Goal: Task Accomplishment & Management: Manage account settings

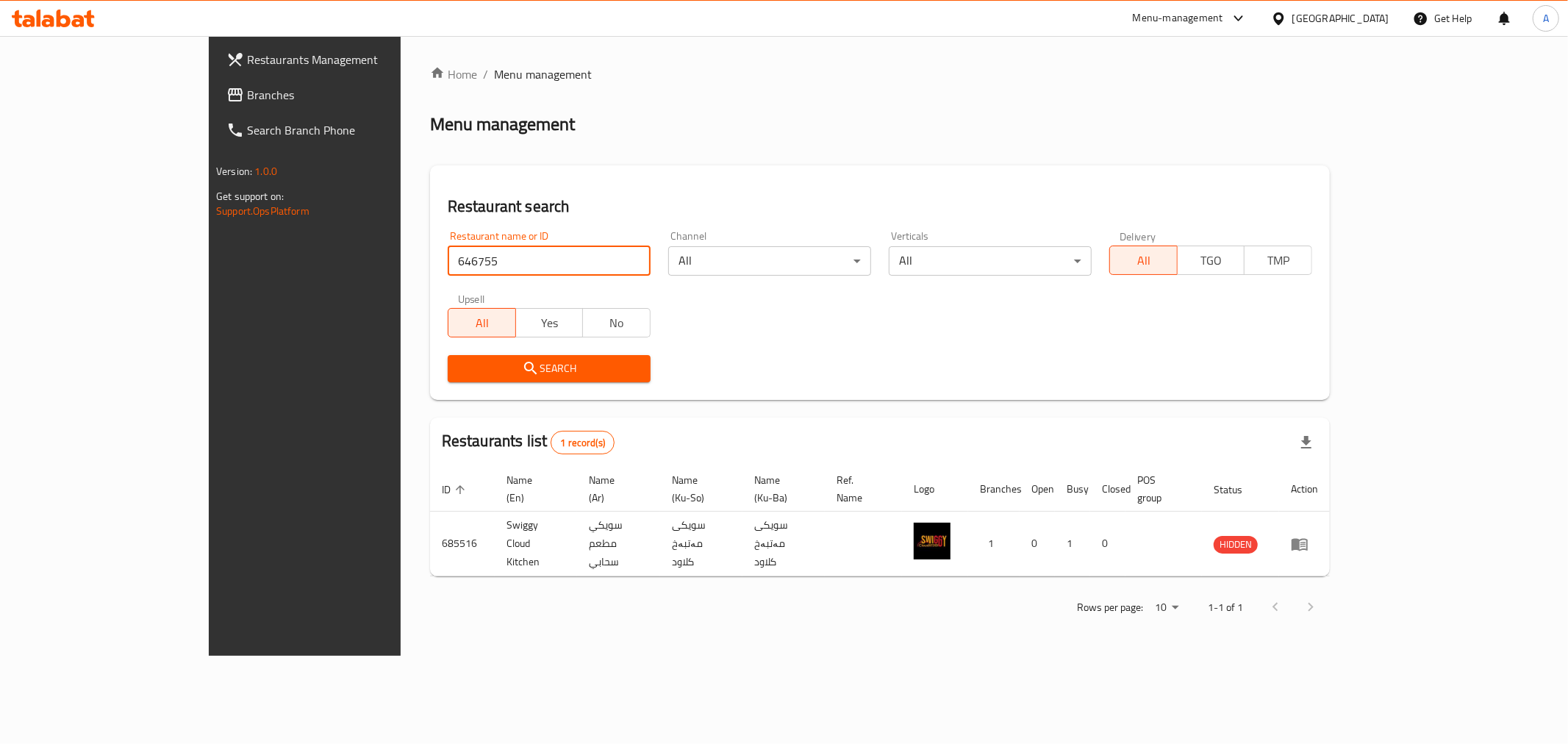
type input "646755"
click button "Search" at bounding box center [549, 368] width 203 height 27
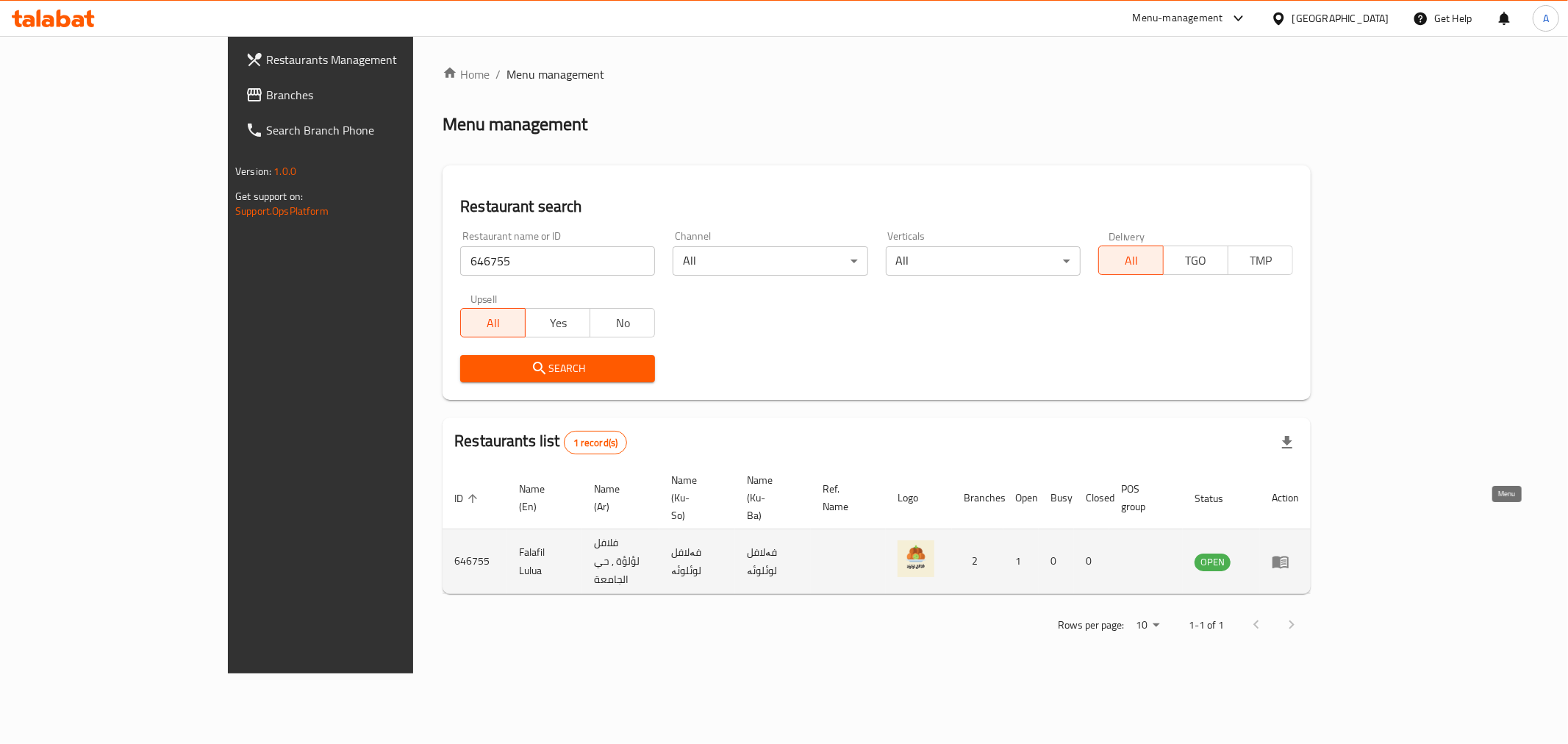
click at [1289, 556] on icon "enhanced table" at bounding box center [1281, 562] width 16 height 12
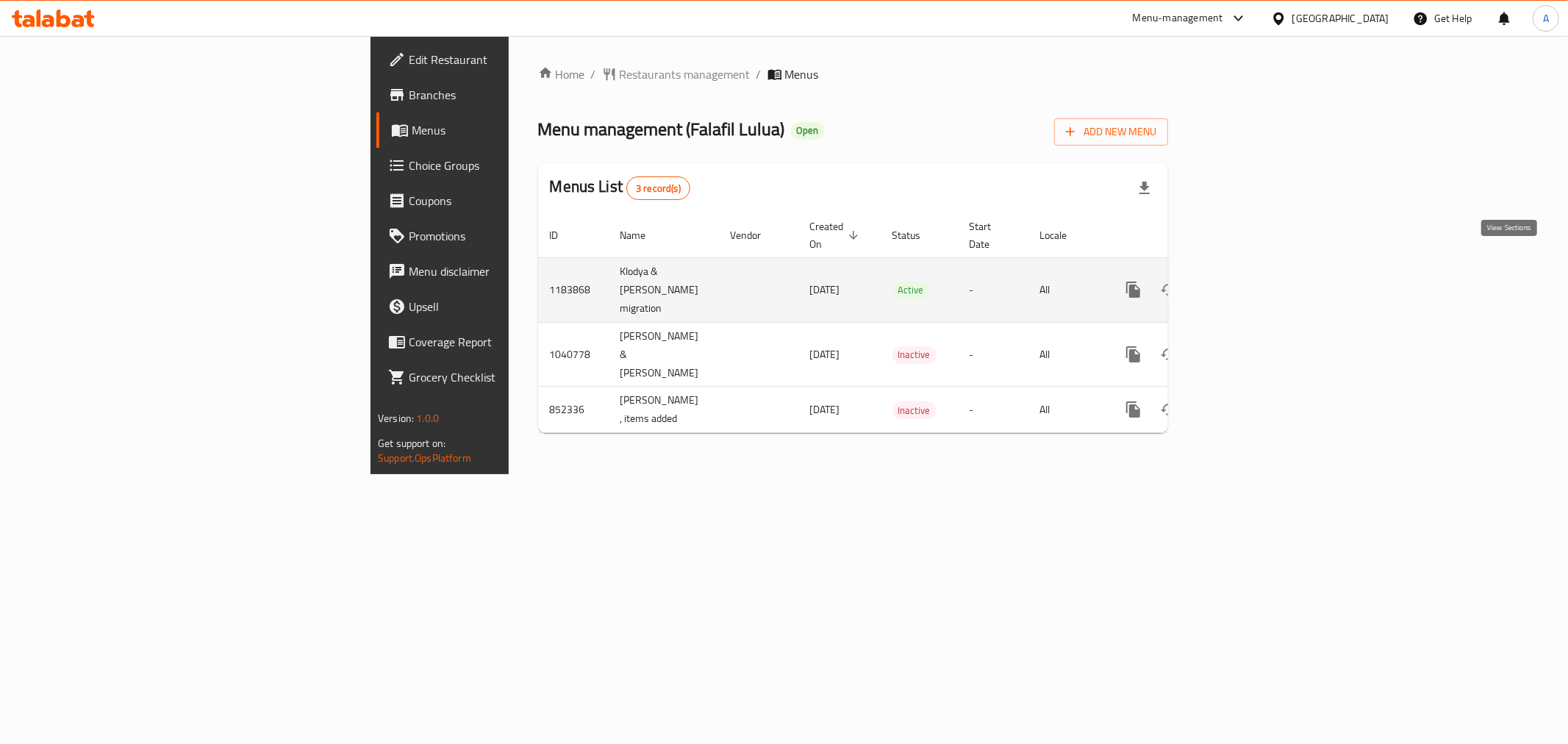
click at [1257, 275] on link "enhanced table" at bounding box center [1240, 289] width 35 height 35
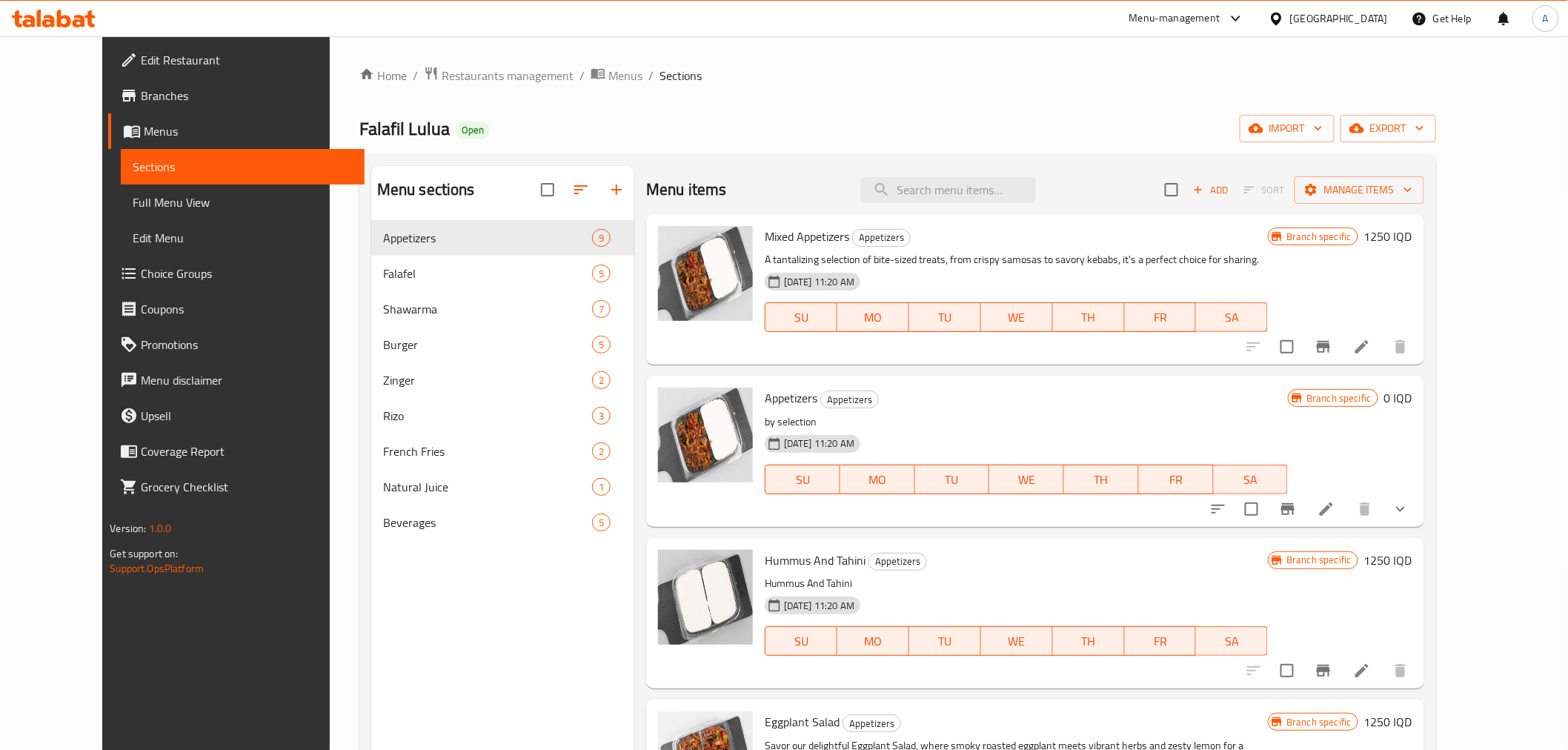
click at [827, 163] on div "Menu sections Appetizers 9 Falafel 5 Shawarma 7 Burger 5 Zinger 2 [PERSON_NAME]…" at bounding box center [898, 540] width 1077 height 773
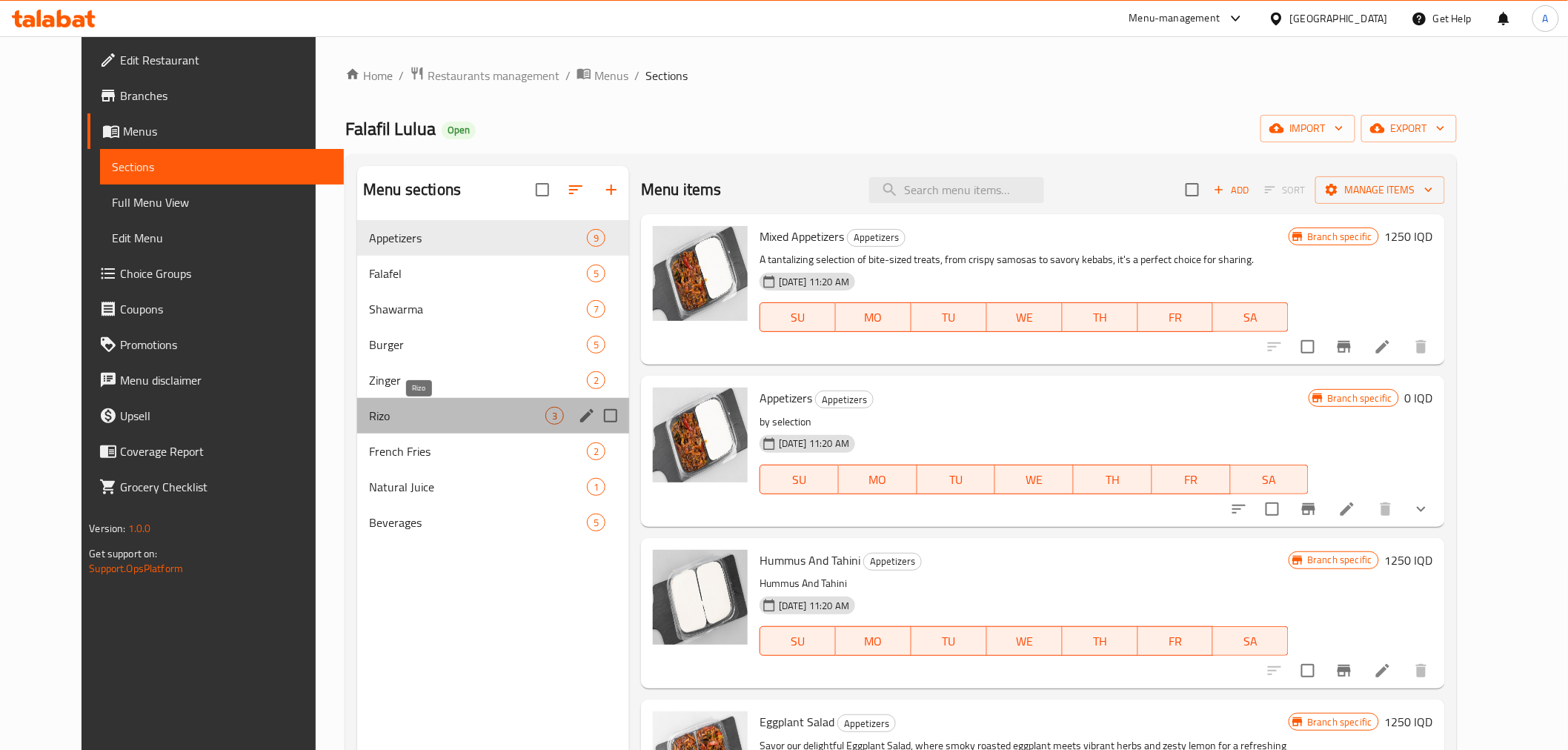
click at [369, 421] on span "Rizo" at bounding box center [457, 415] width 176 height 18
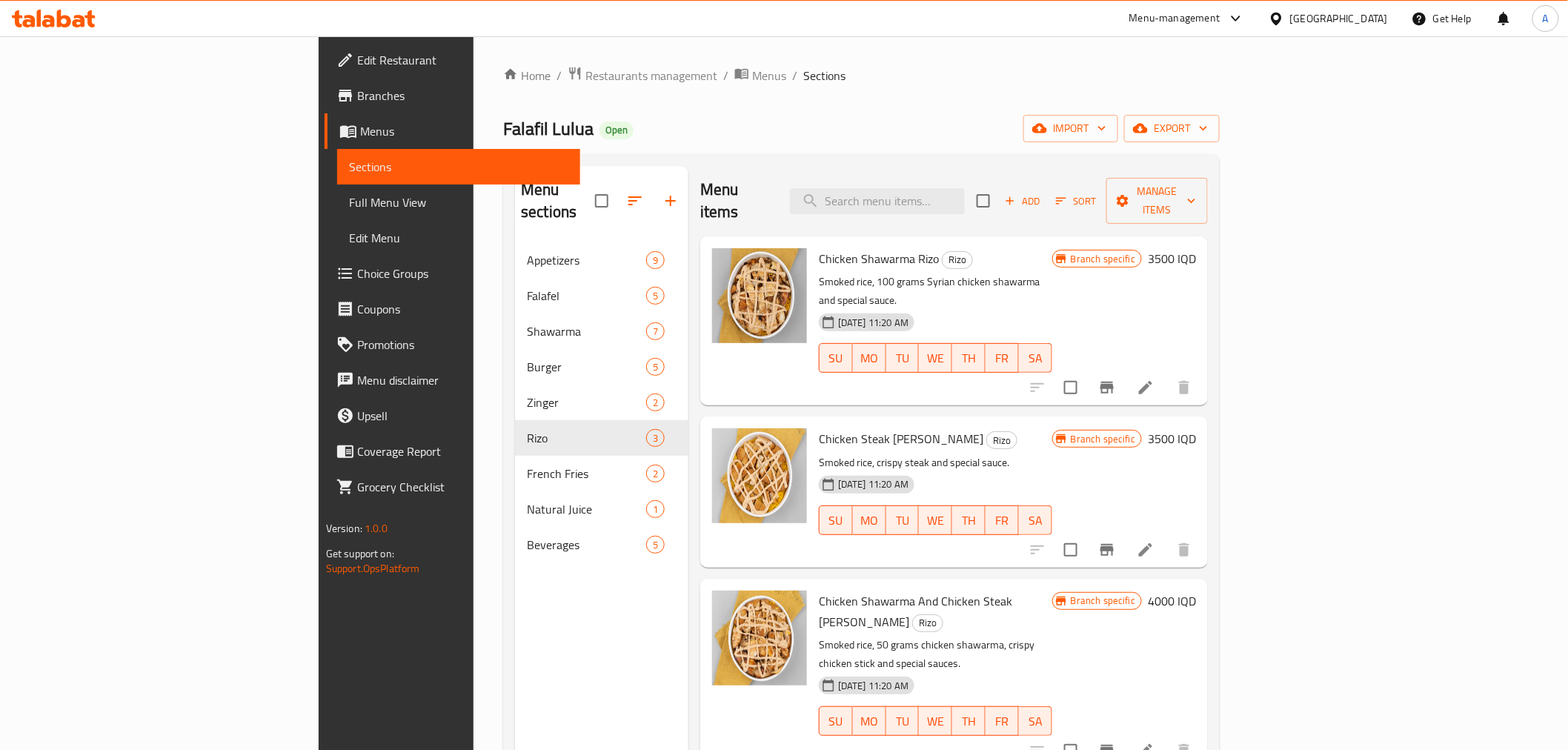
click at [503, 132] on div "Falafil Lulua Open import export" at bounding box center [861, 128] width 716 height 28
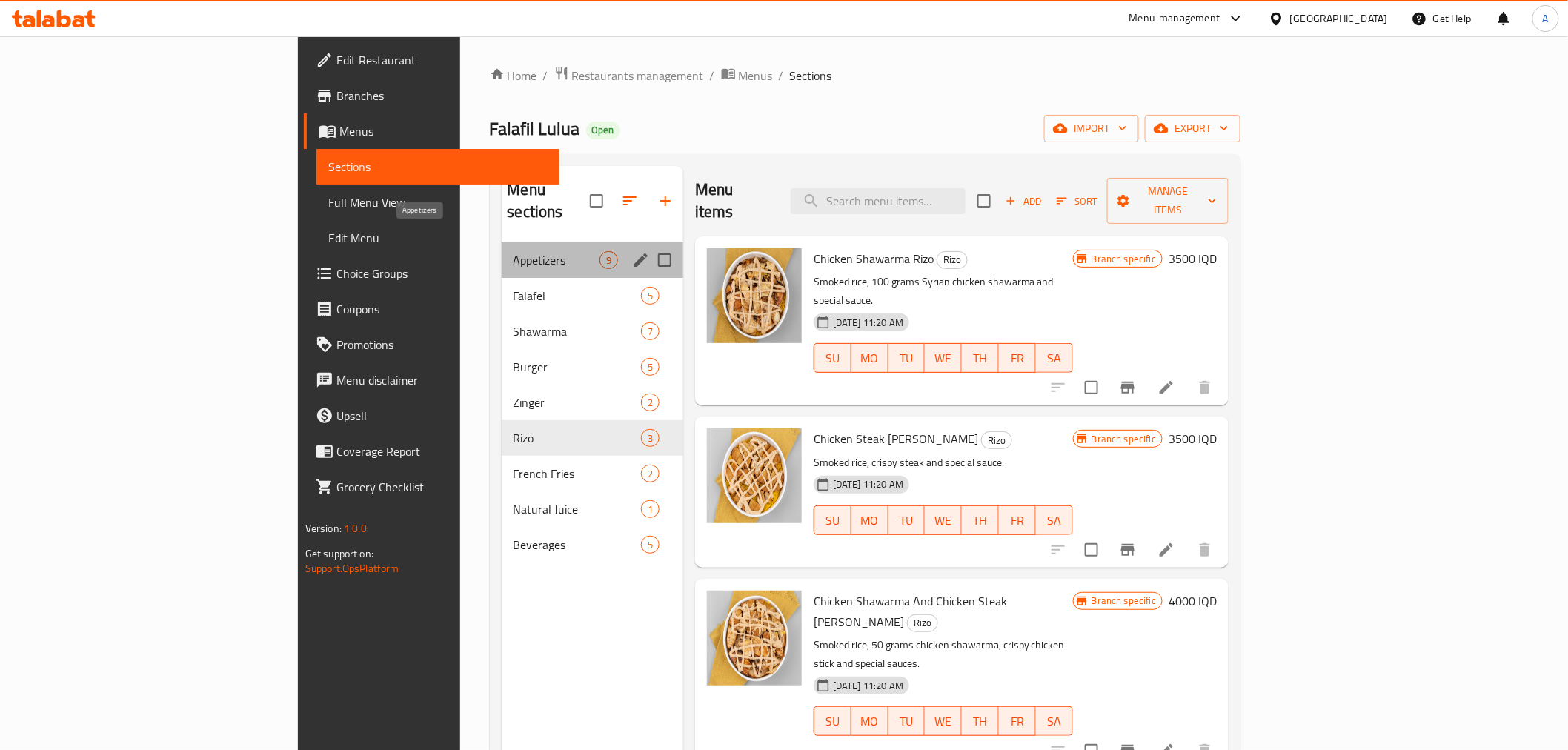
click at [513, 251] on span "Appetizers" at bounding box center [556, 260] width 86 height 18
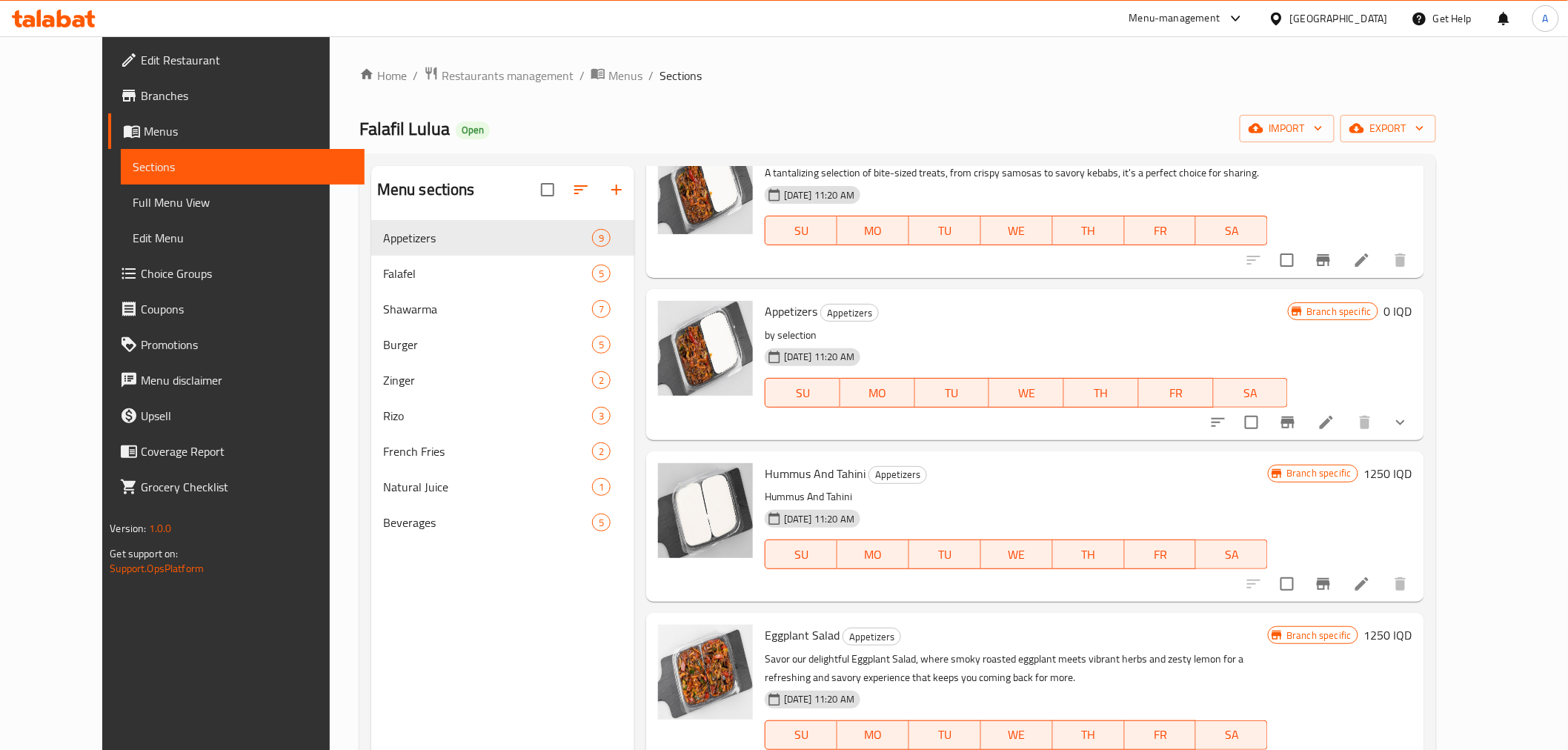
scroll to position [165, 0]
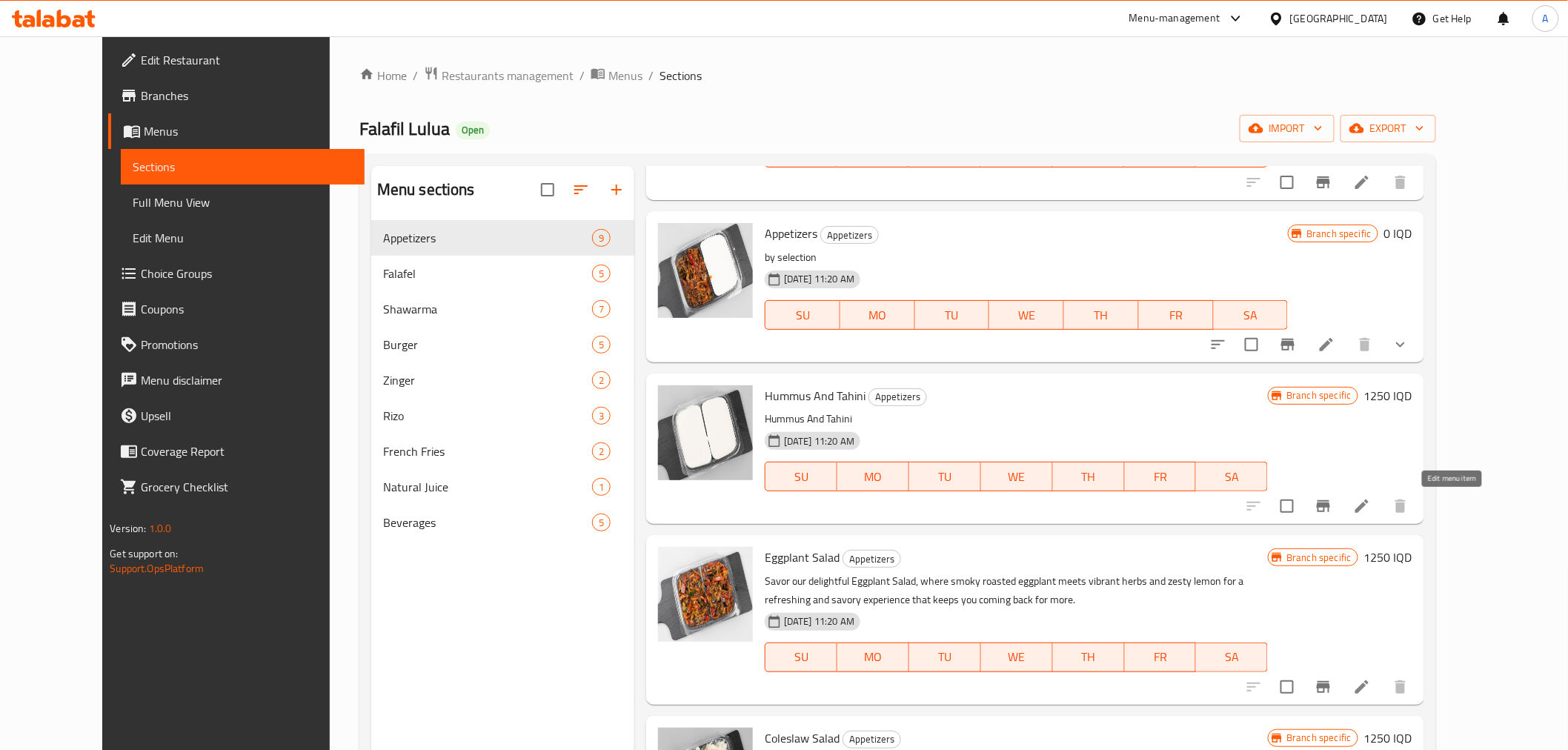
click at [1369, 507] on icon at bounding box center [1362, 505] width 13 height 13
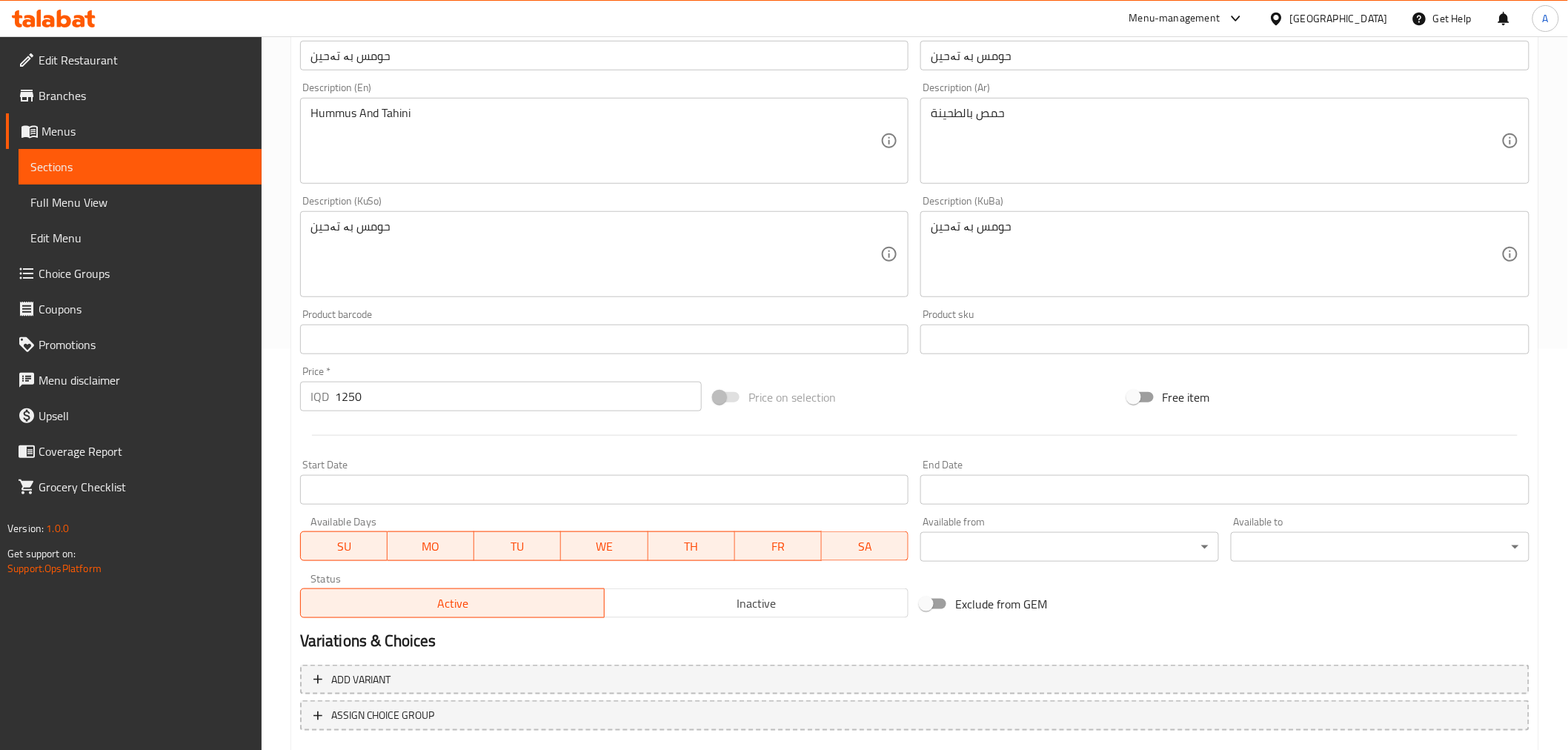
scroll to position [486, 0]
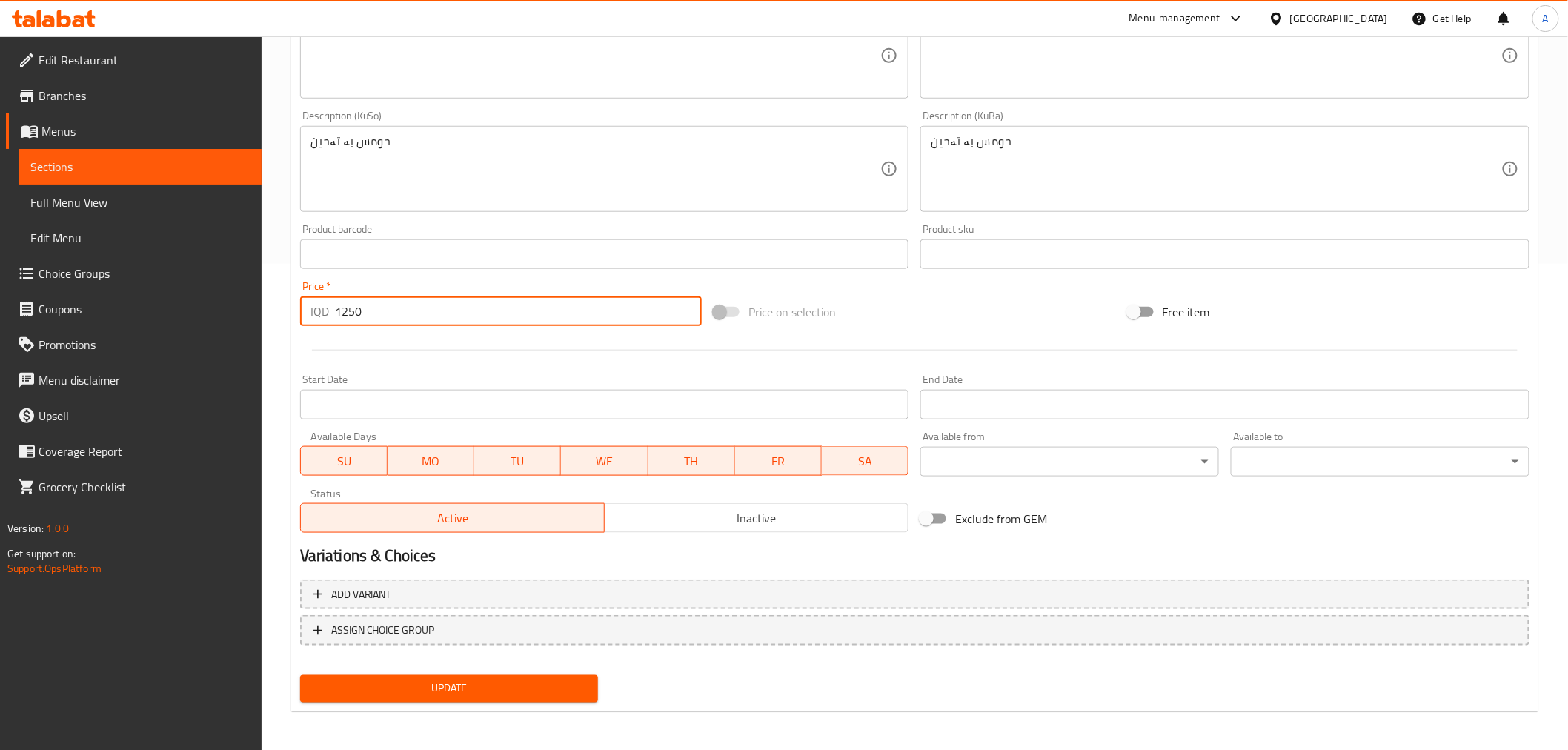
click at [347, 319] on input "1250" at bounding box center [518, 310] width 367 height 29
click at [348, 317] on input "1250" at bounding box center [518, 310] width 367 height 29
type input "1500"
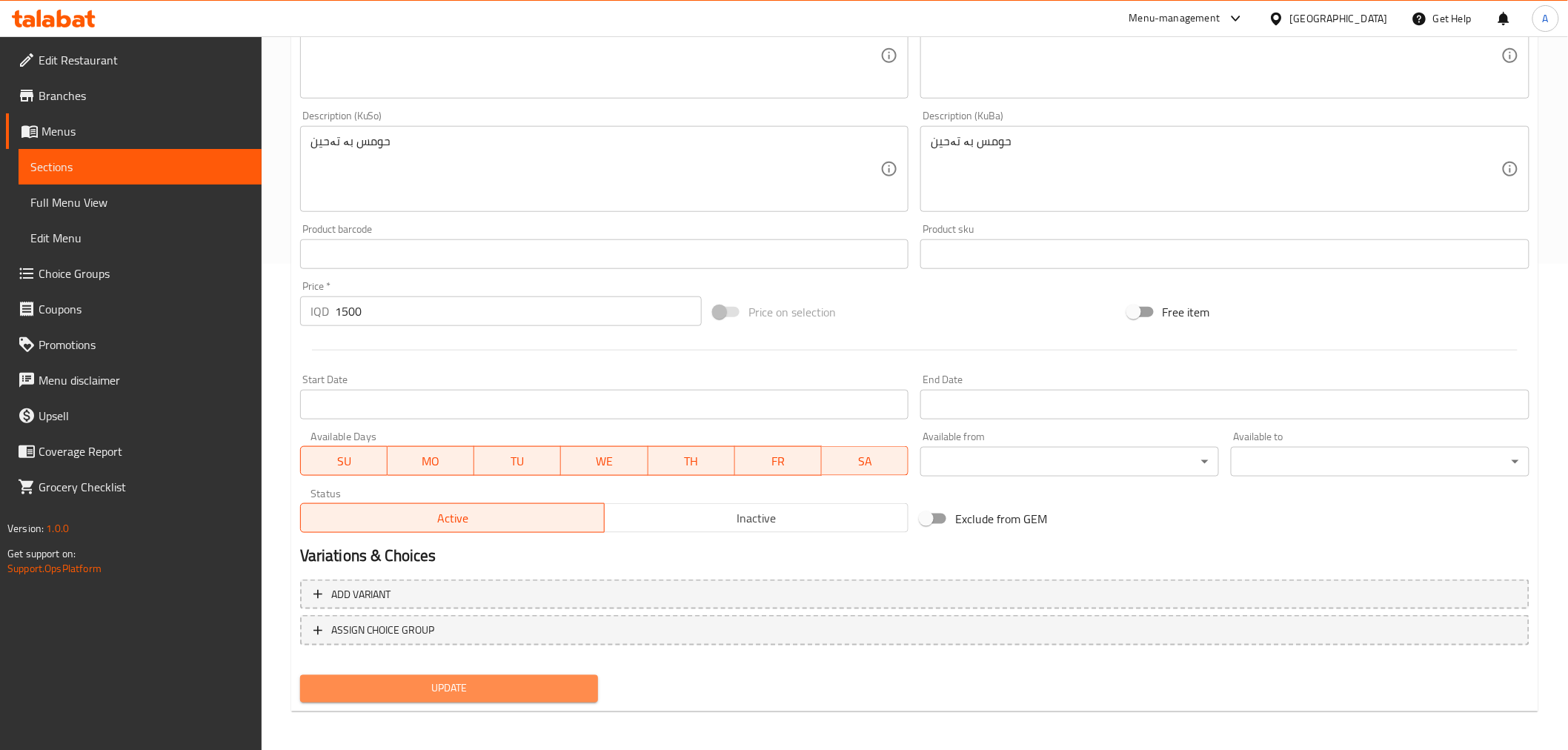
click at [426, 682] on span "Update" at bounding box center [449, 689] width 275 height 19
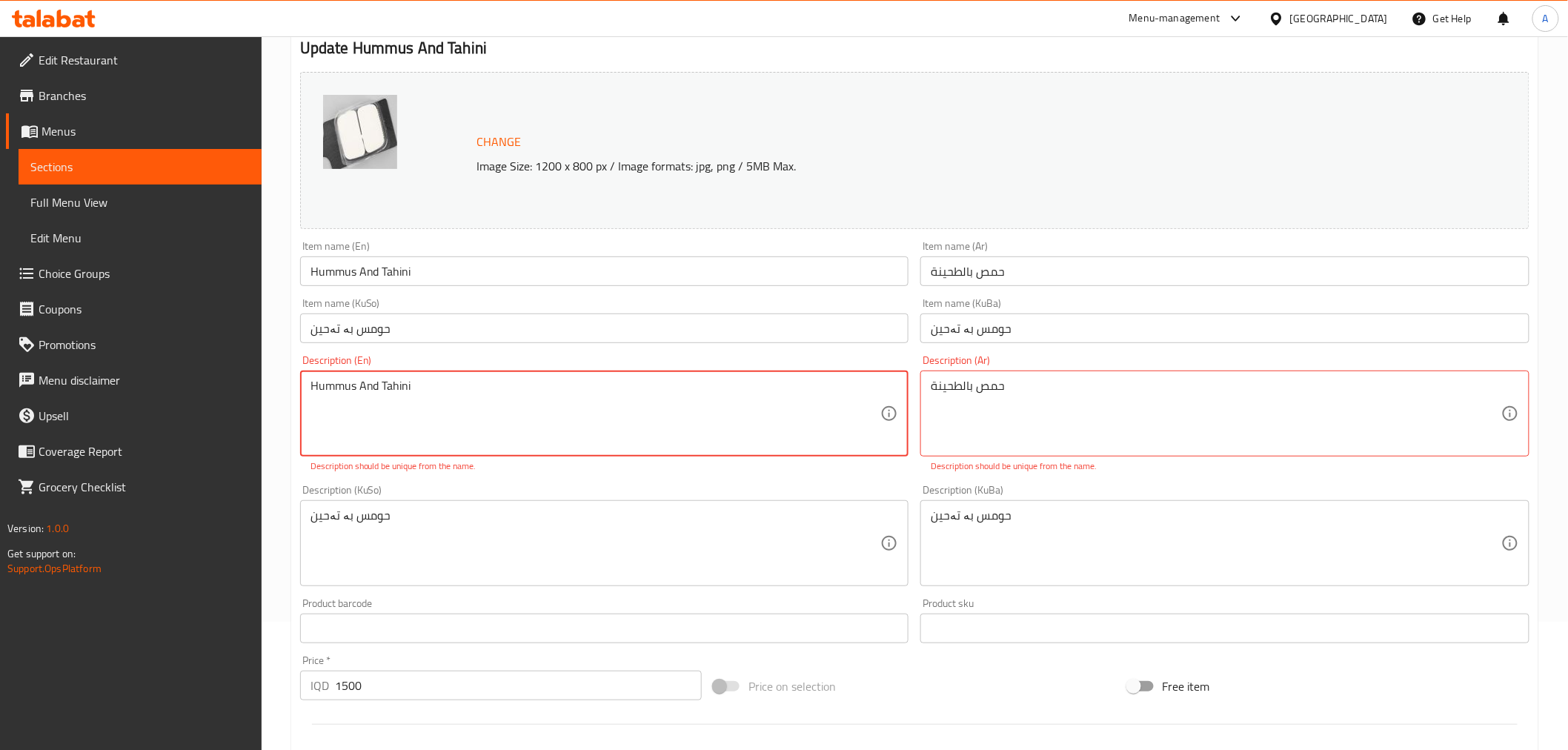
scroll to position [75, 0]
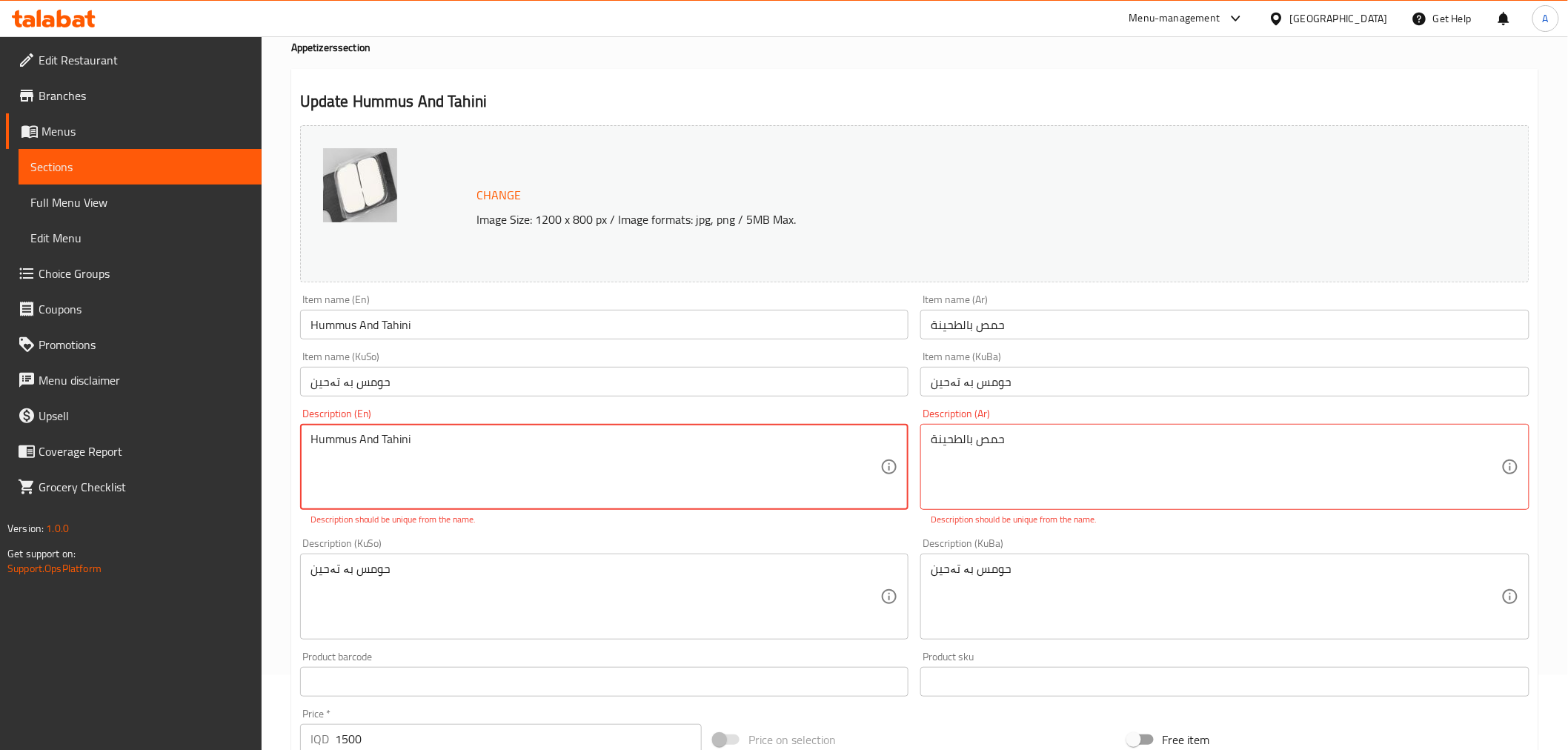
click at [439, 439] on textarea "Hummus And Tahini" at bounding box center [595, 467] width 570 height 70
type textarea "Hummus And Tahin"
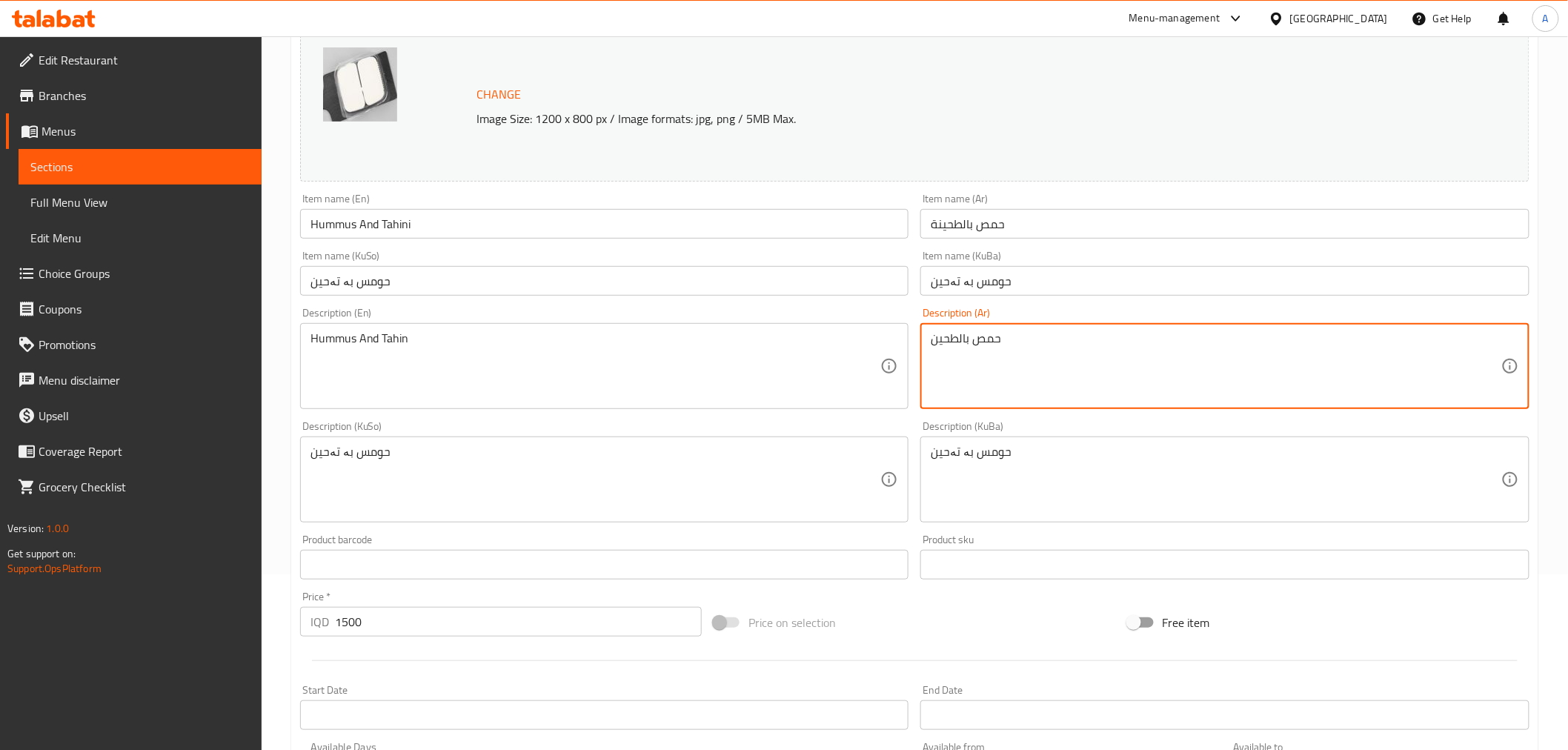
scroll to position [486, 0]
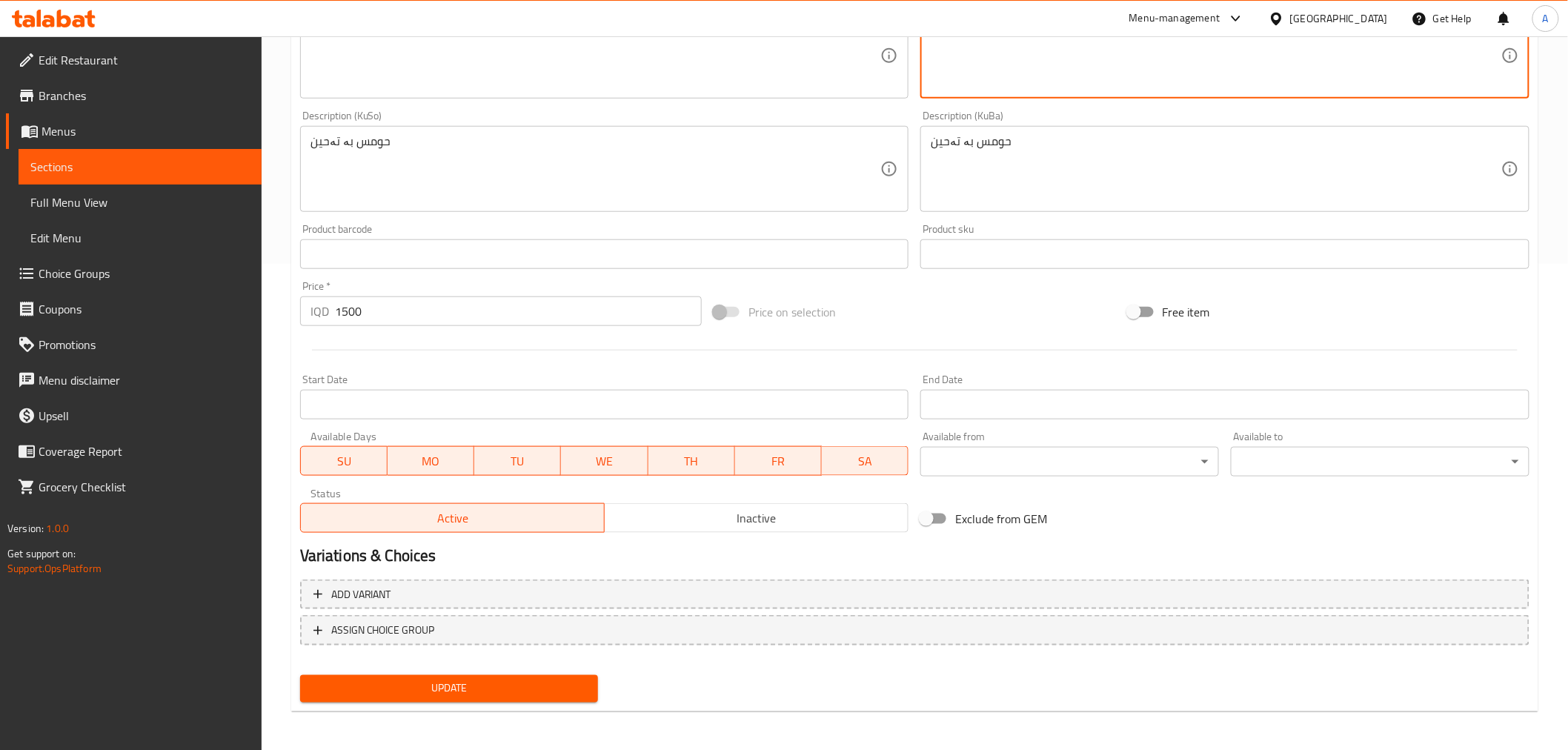
type textarea "حمص بالطحين"
click at [575, 680] on span "Update" at bounding box center [449, 689] width 275 height 19
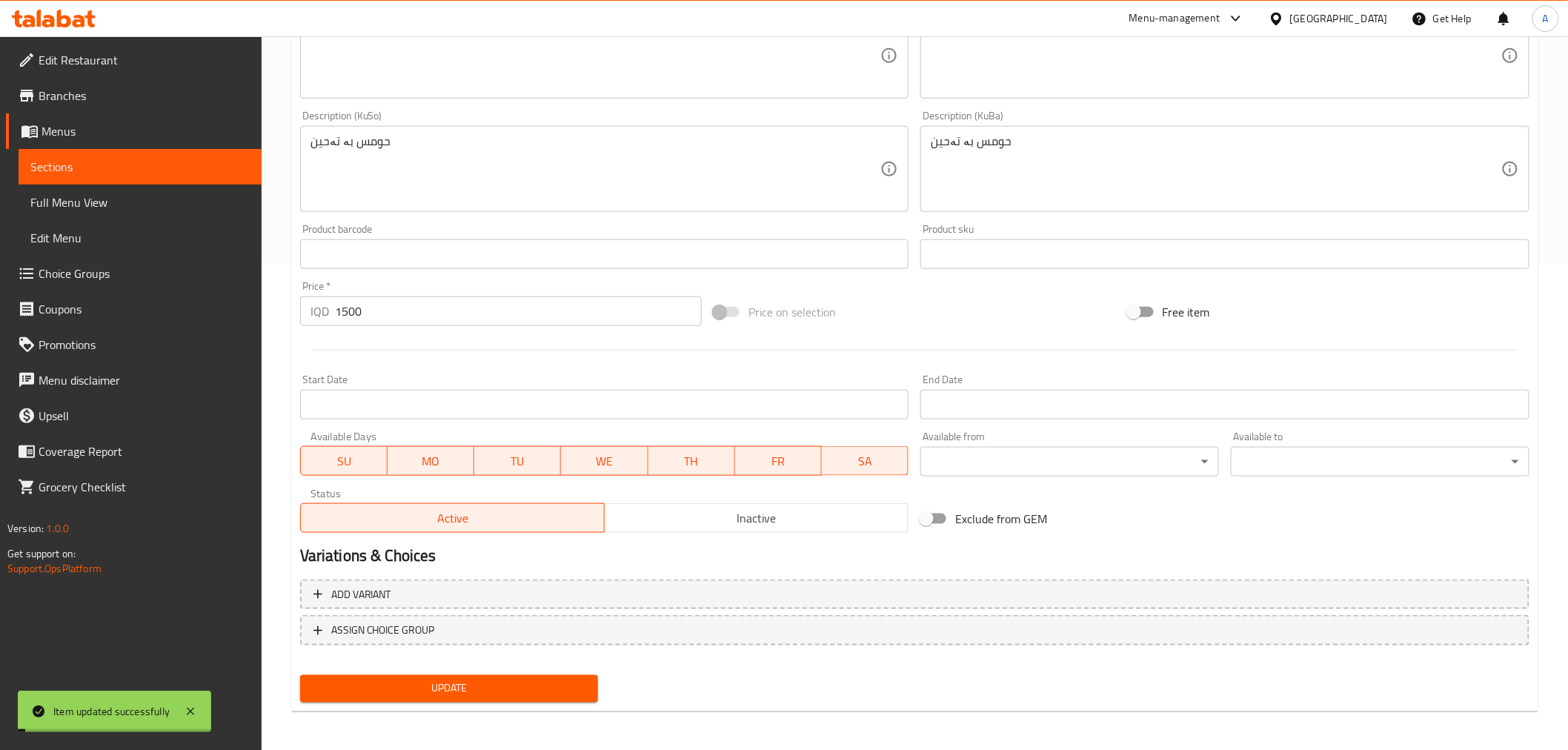
scroll to position [0, 0]
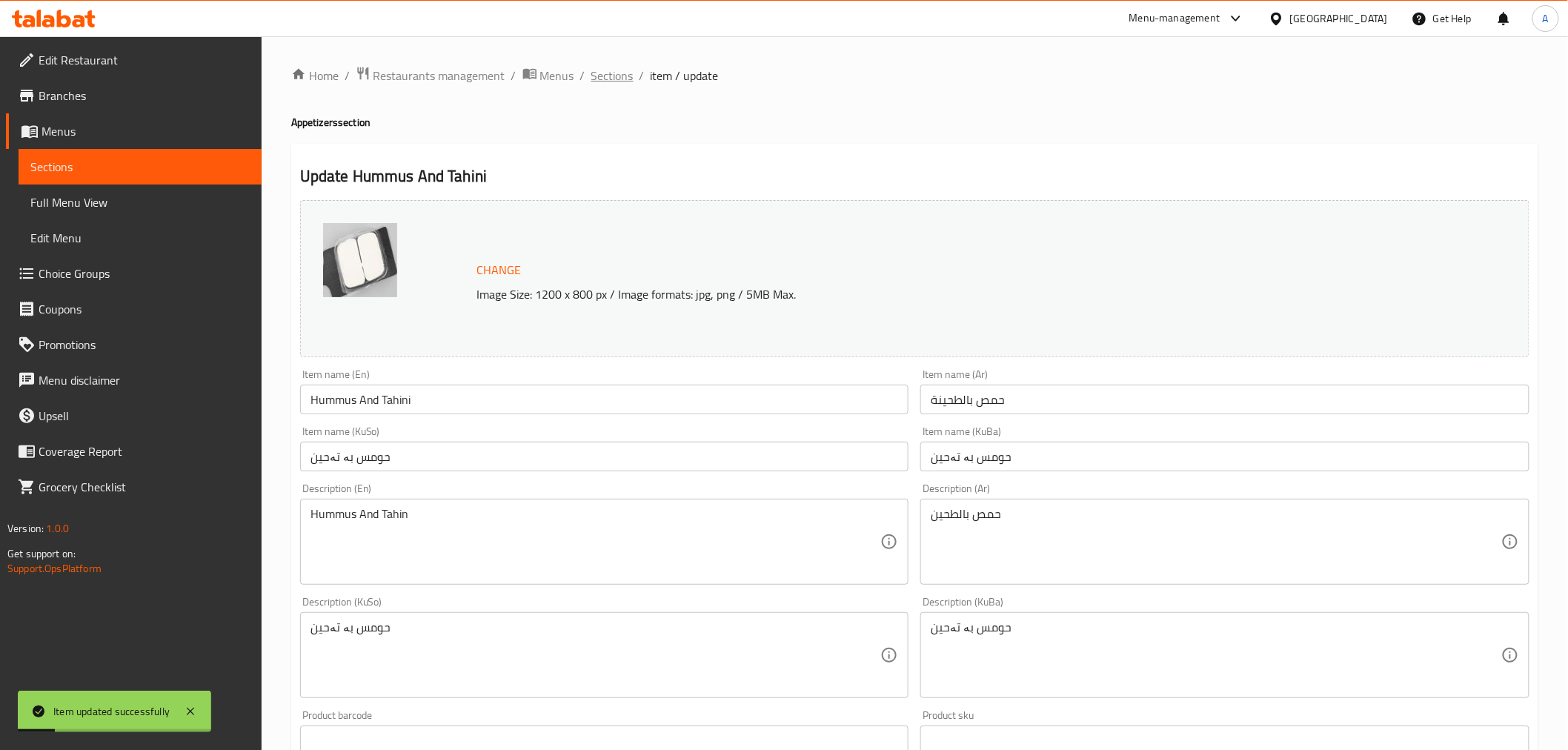
click at [609, 80] on span "Sections" at bounding box center [612, 76] width 42 height 18
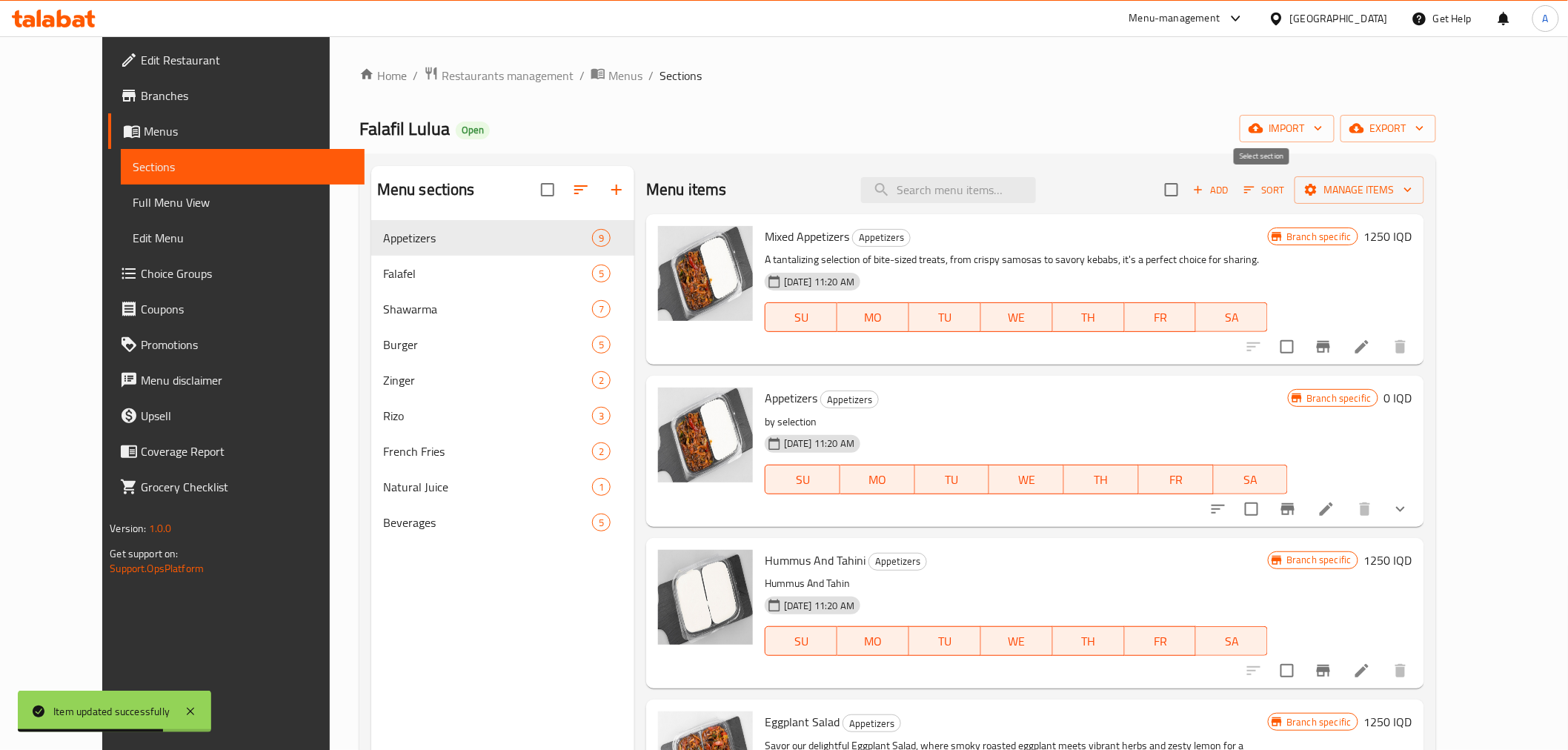
click at [1187, 188] on input "checkbox" at bounding box center [1171, 190] width 31 height 31
checkbox input "true"
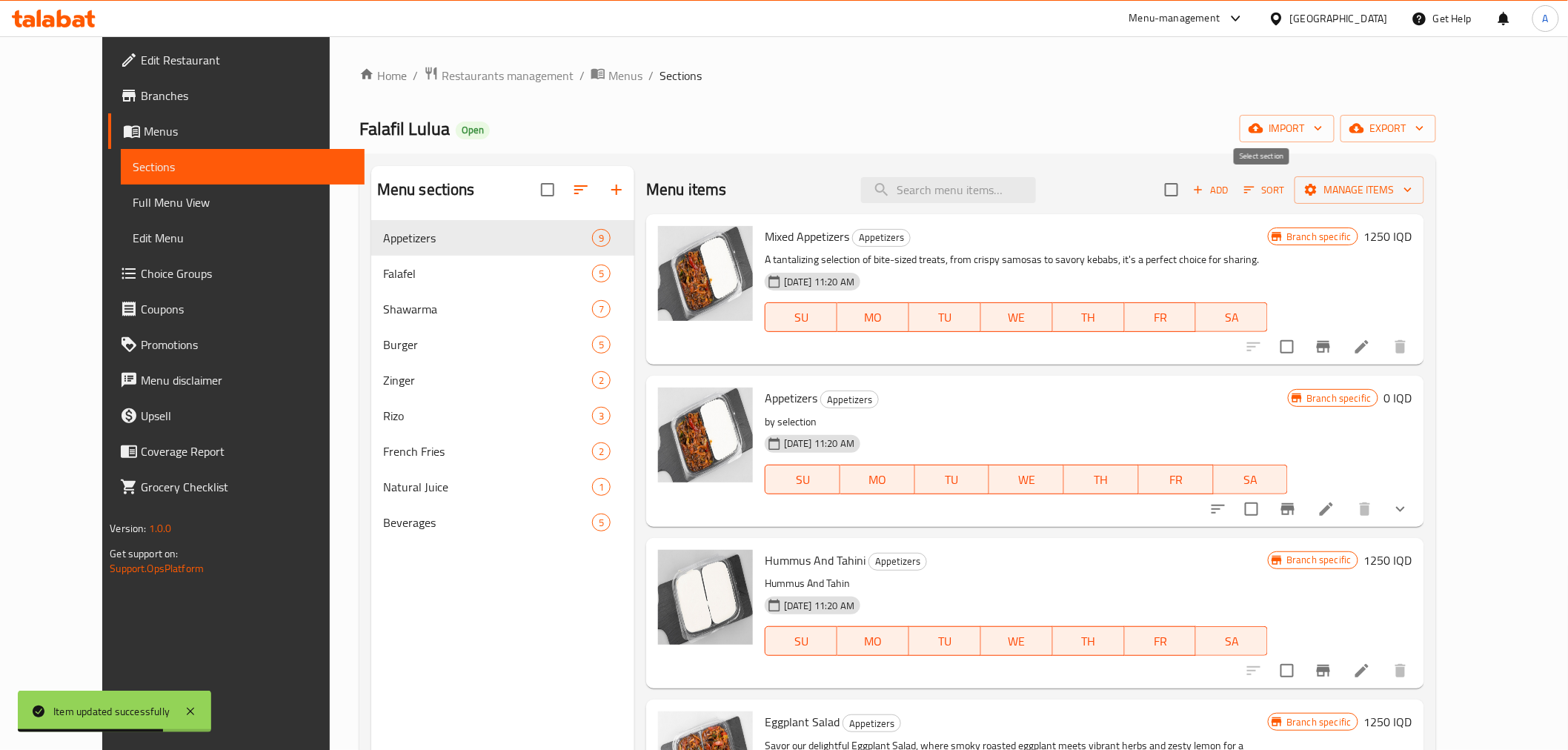
checkbox input "true"
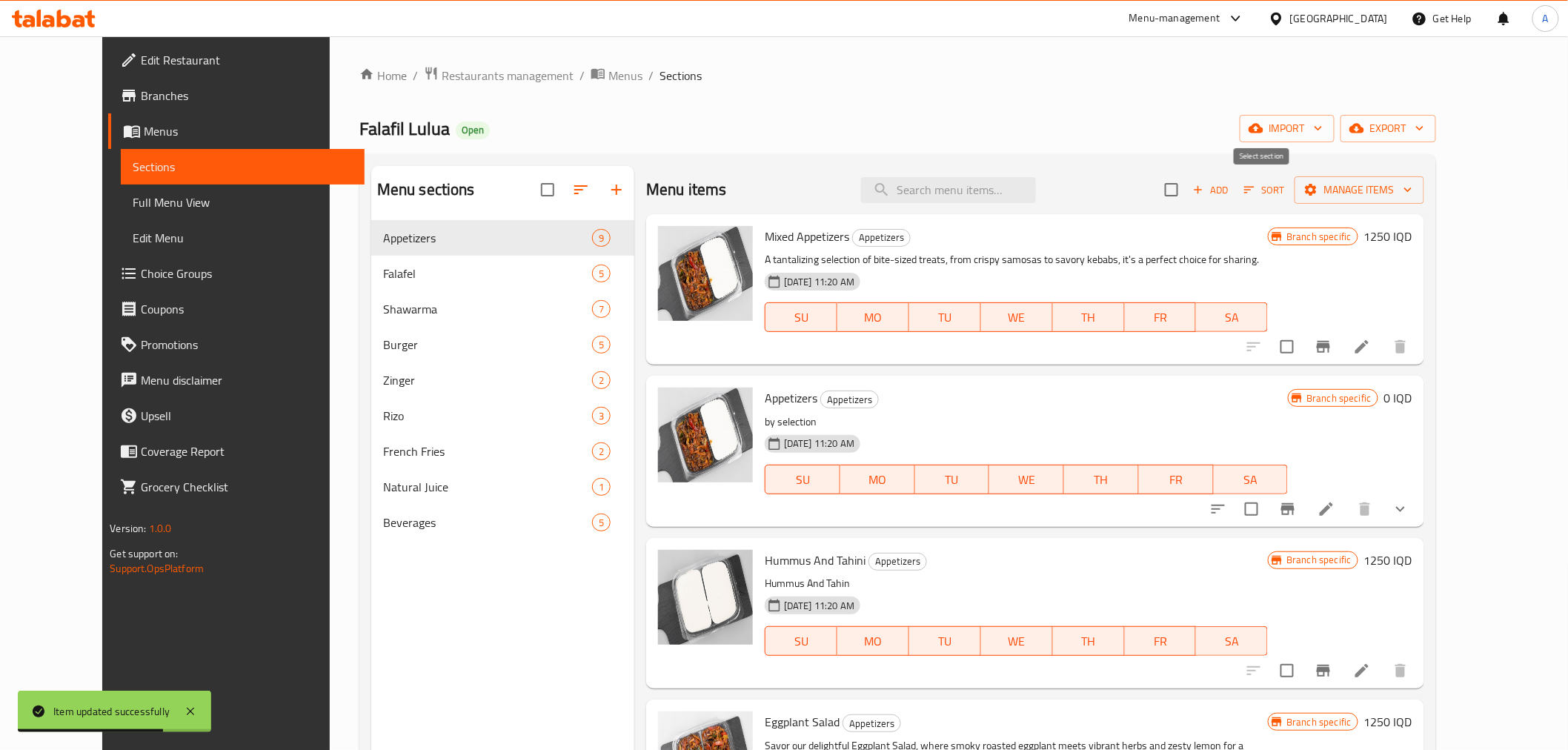
checkbox input "true"
click at [1303, 671] on input "checkbox" at bounding box center [1287, 670] width 31 height 31
checkbox input "false"
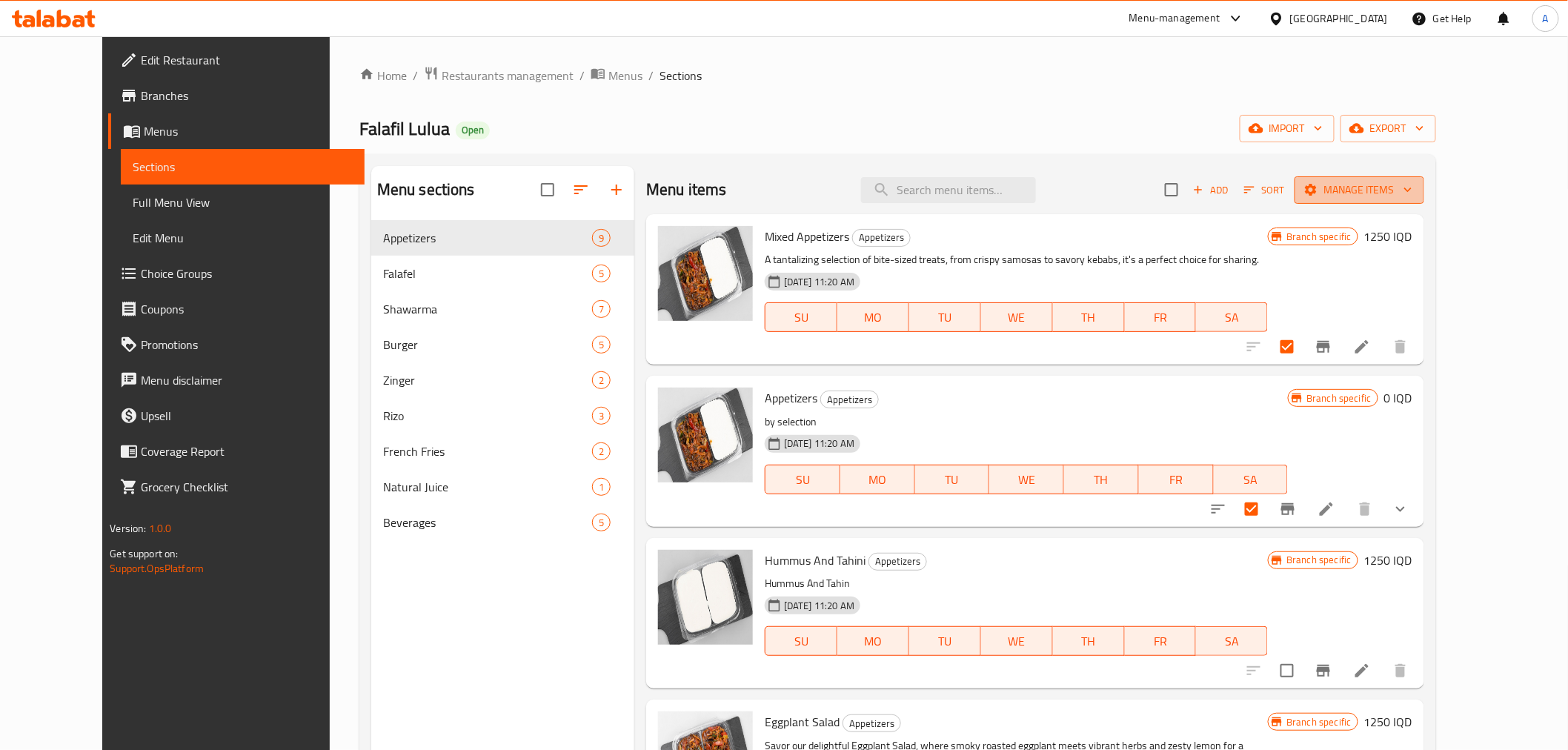
click at [1412, 190] on span "Manage items" at bounding box center [1359, 190] width 106 height 19
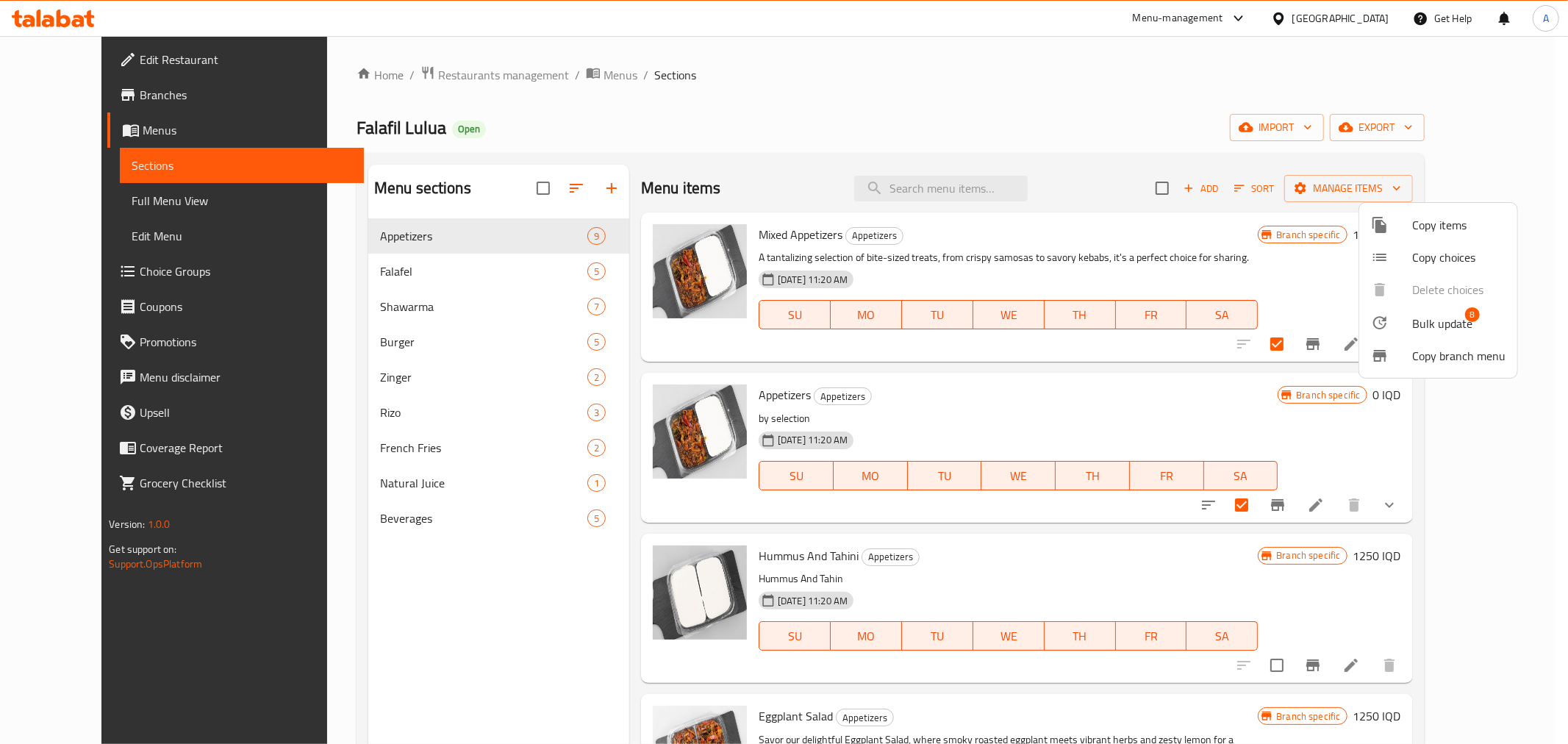
click at [1402, 314] on div at bounding box center [1391, 323] width 41 height 18
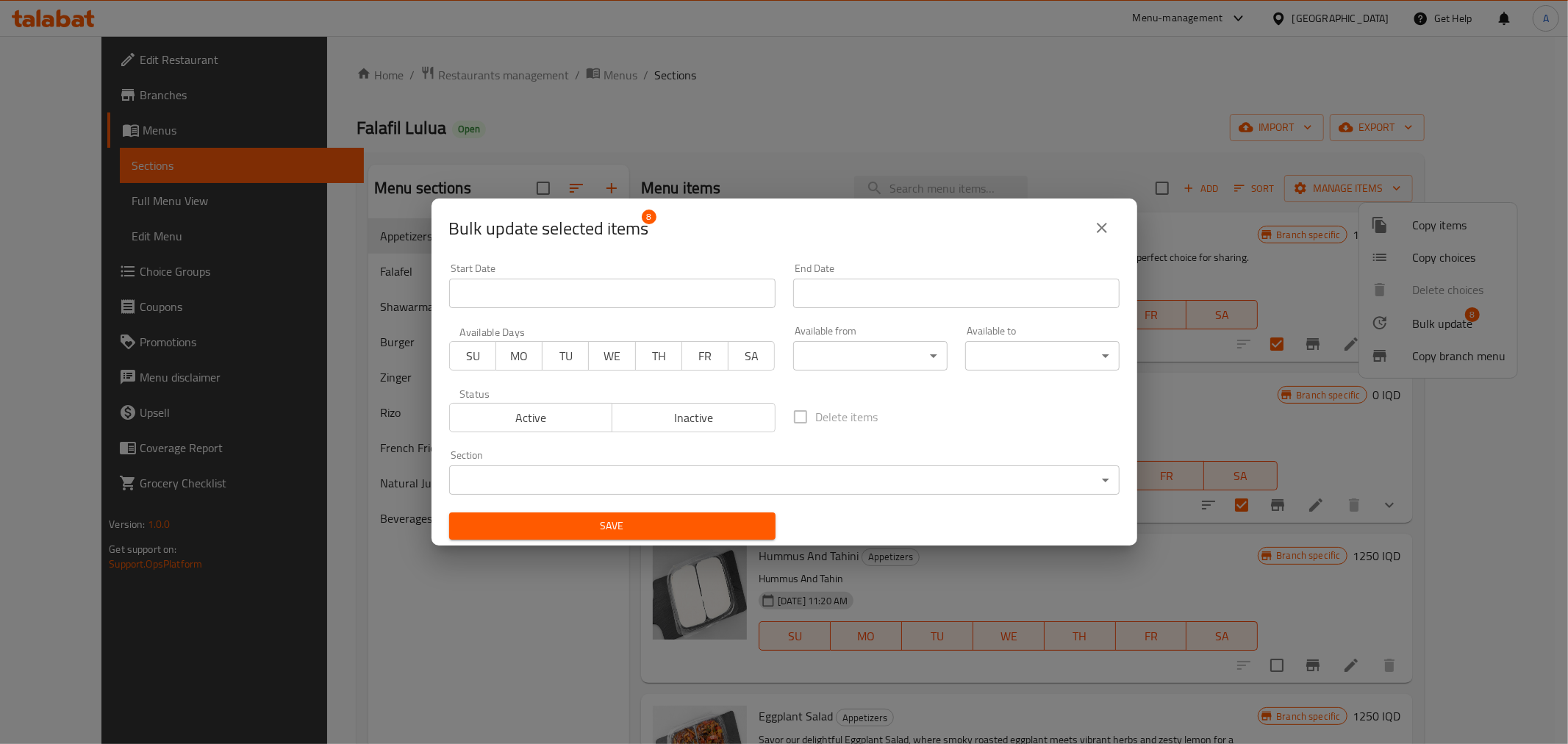
click at [714, 408] on span "Inactive" at bounding box center [694, 417] width 152 height 21
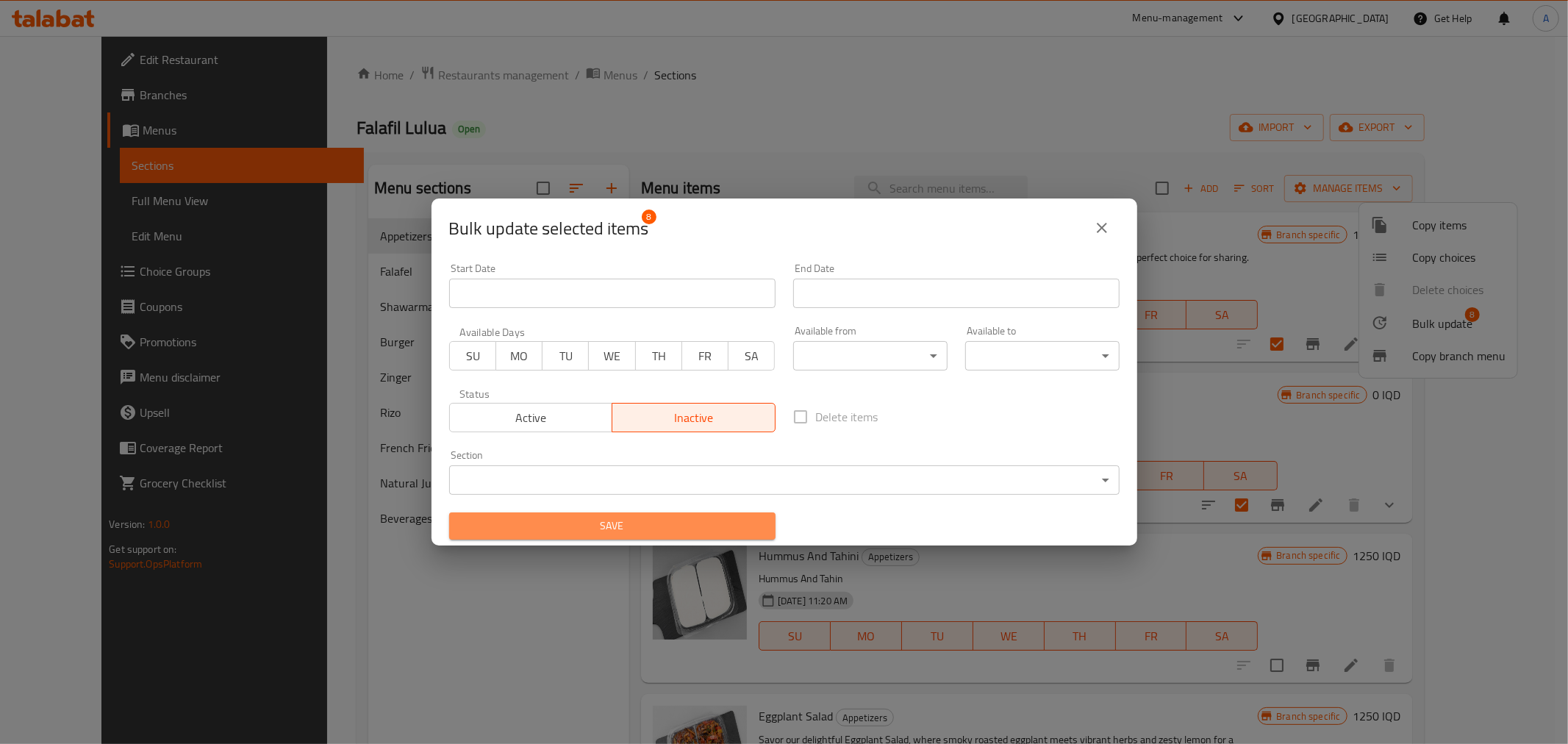
click at [688, 518] on span "Save" at bounding box center [612, 525] width 303 height 19
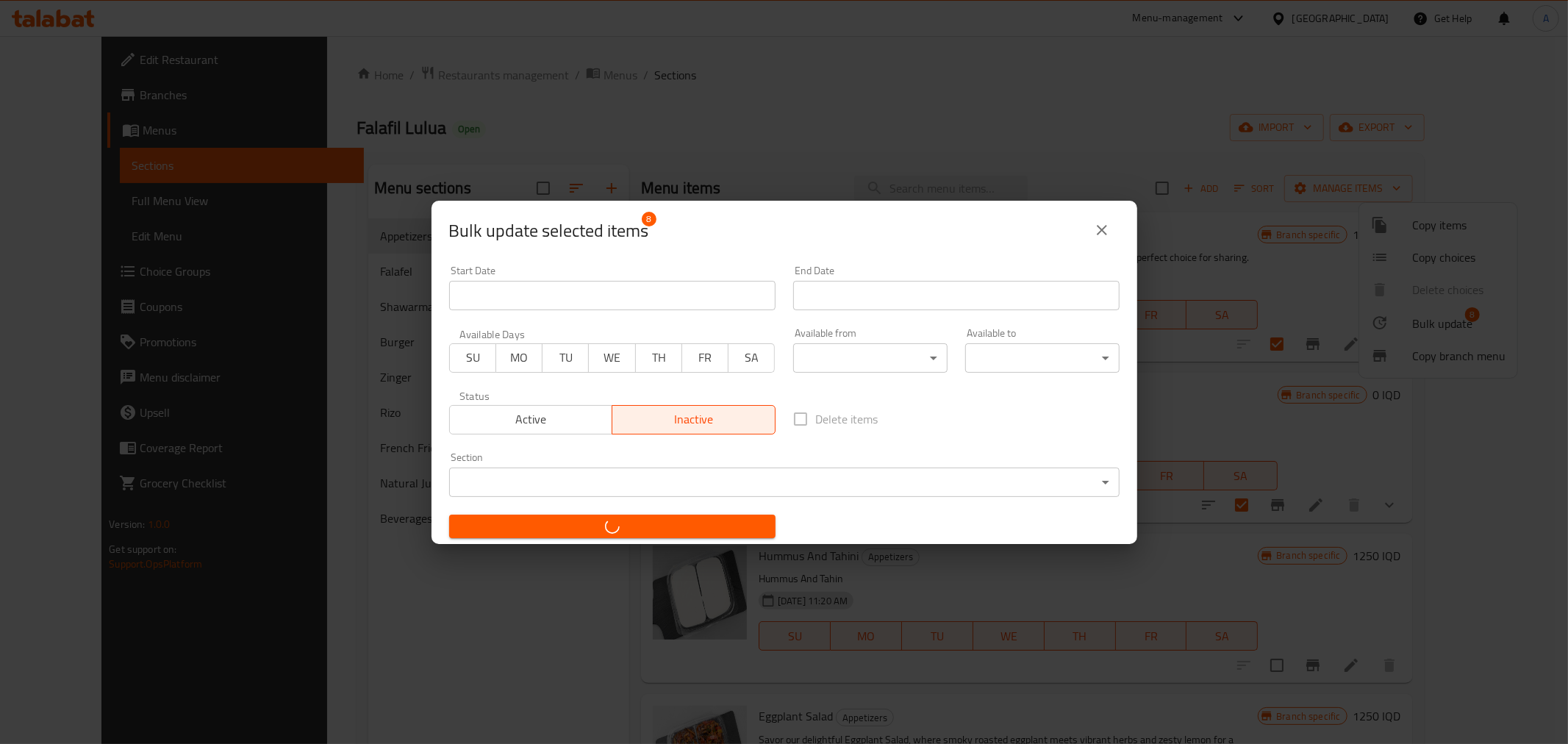
checkbox input "false"
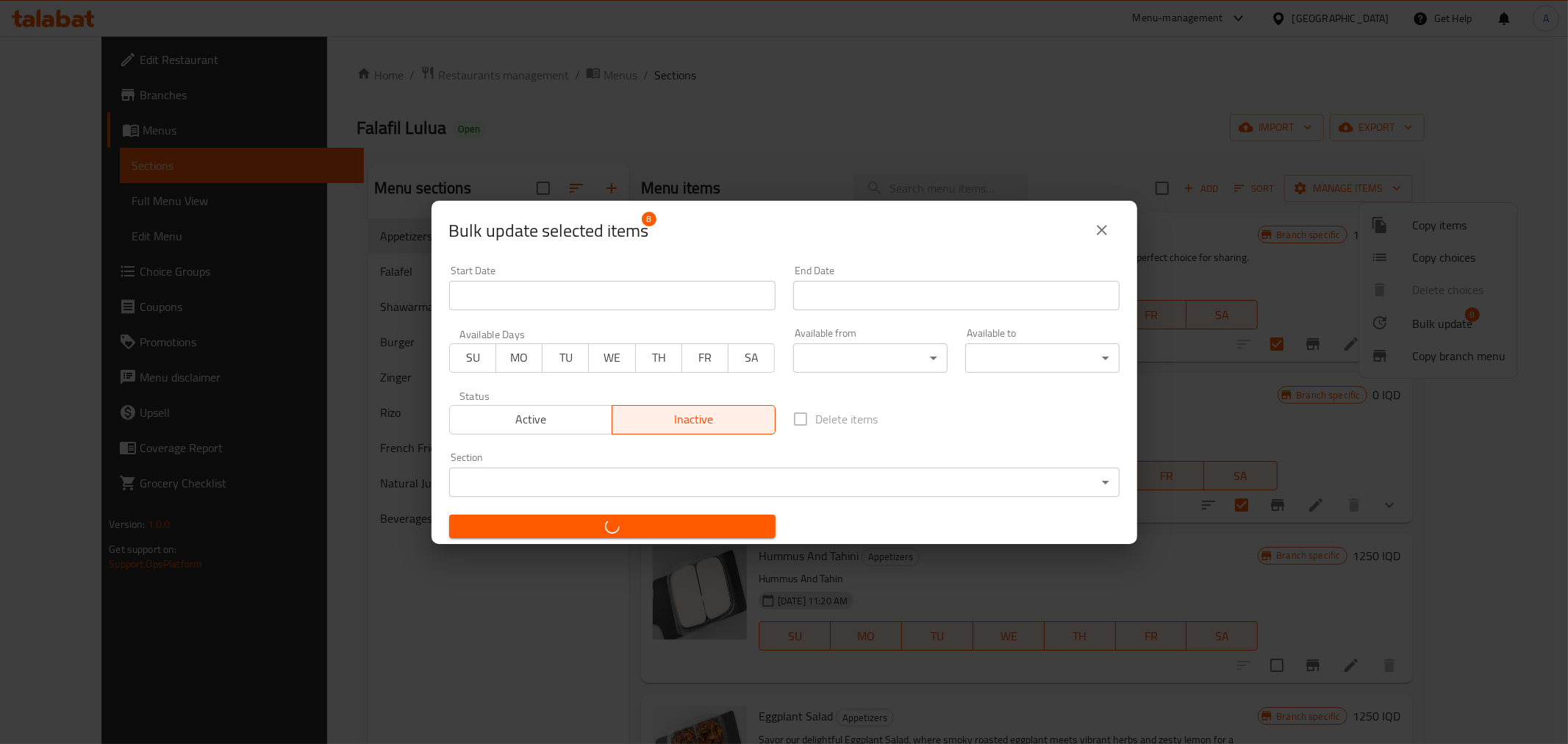
checkbox input "false"
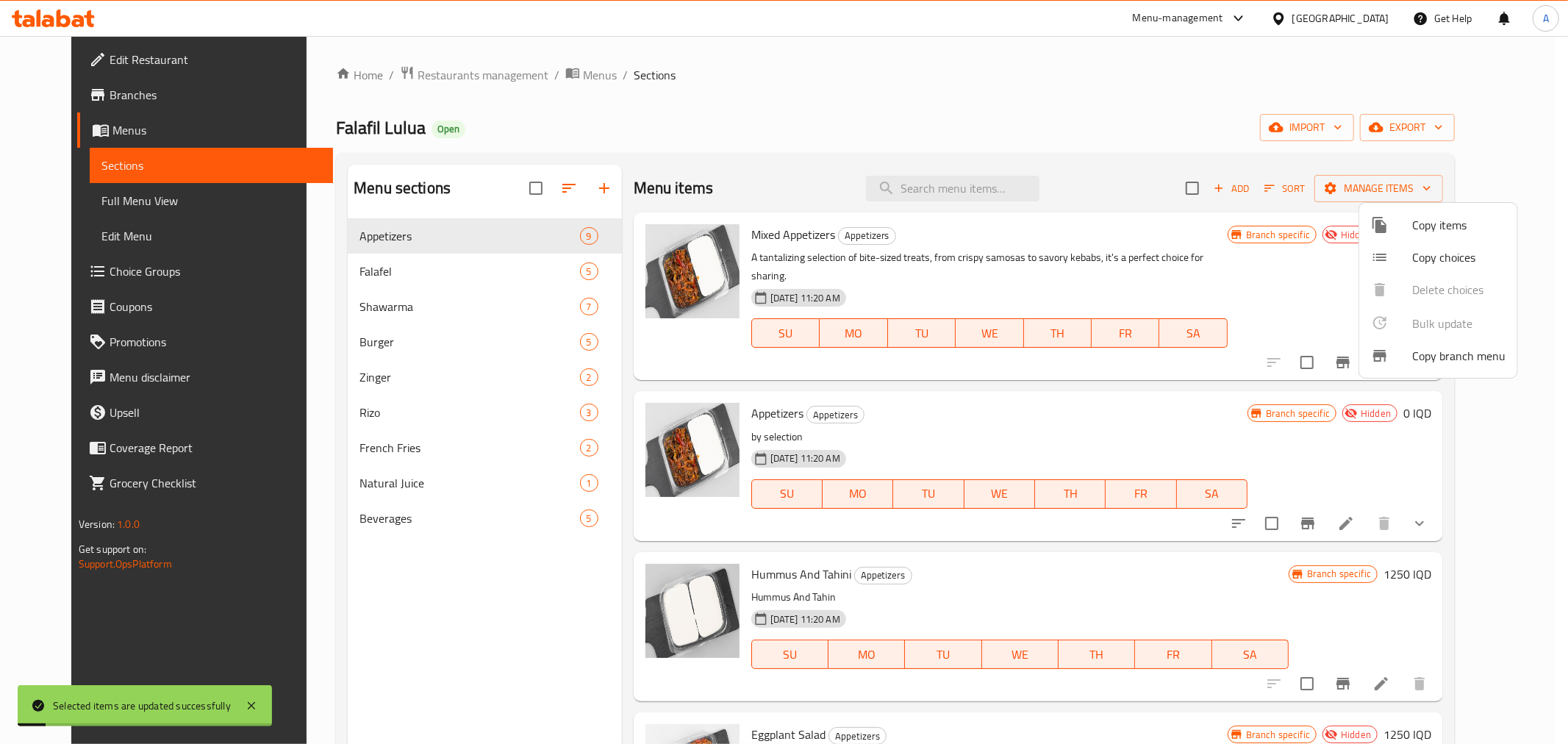
click at [804, 141] on div at bounding box center [784, 372] width 1568 height 744
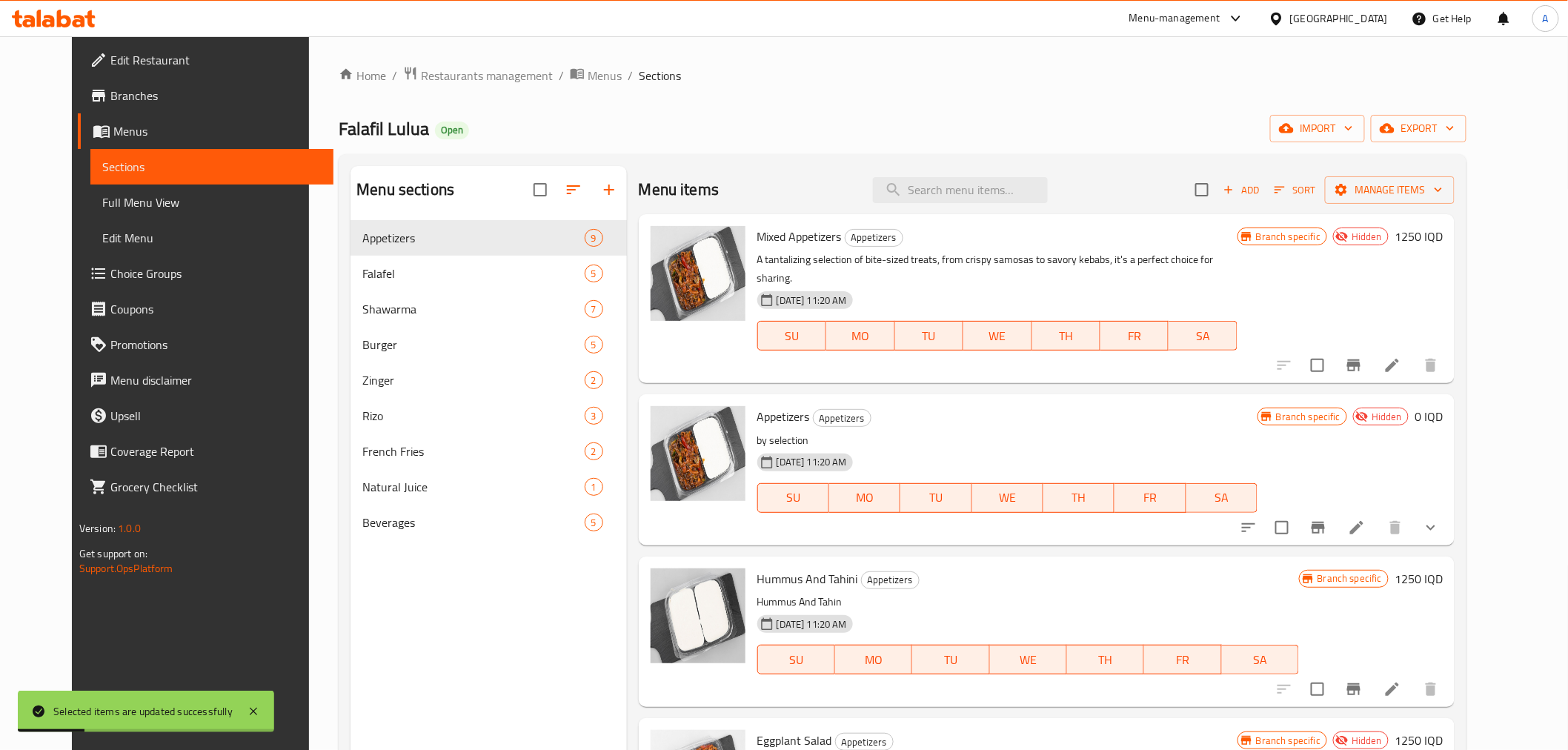
scroll to position [82, 0]
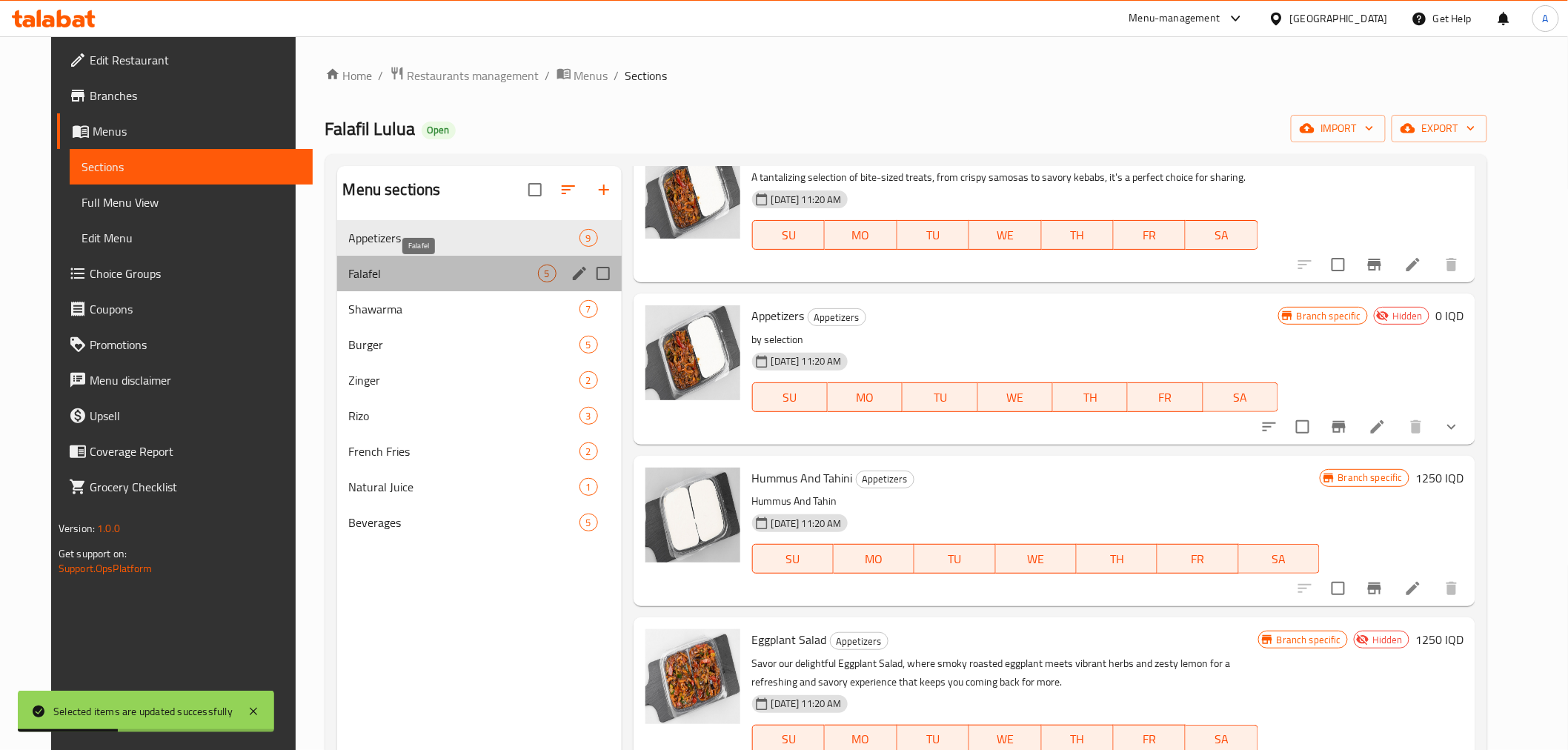
click at [352, 278] on span "Falafel" at bounding box center [443, 273] width 189 height 18
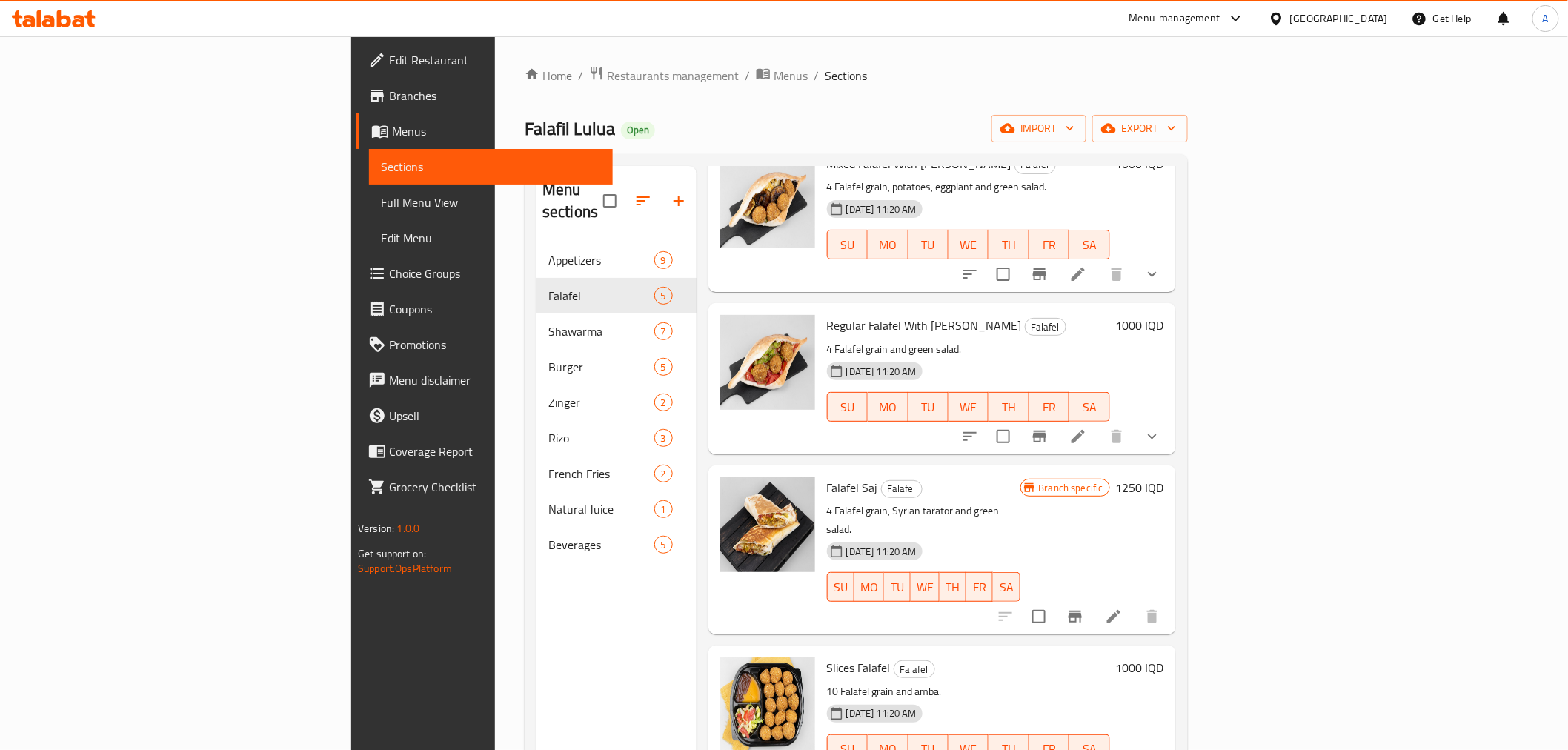
scroll to position [82, 0]
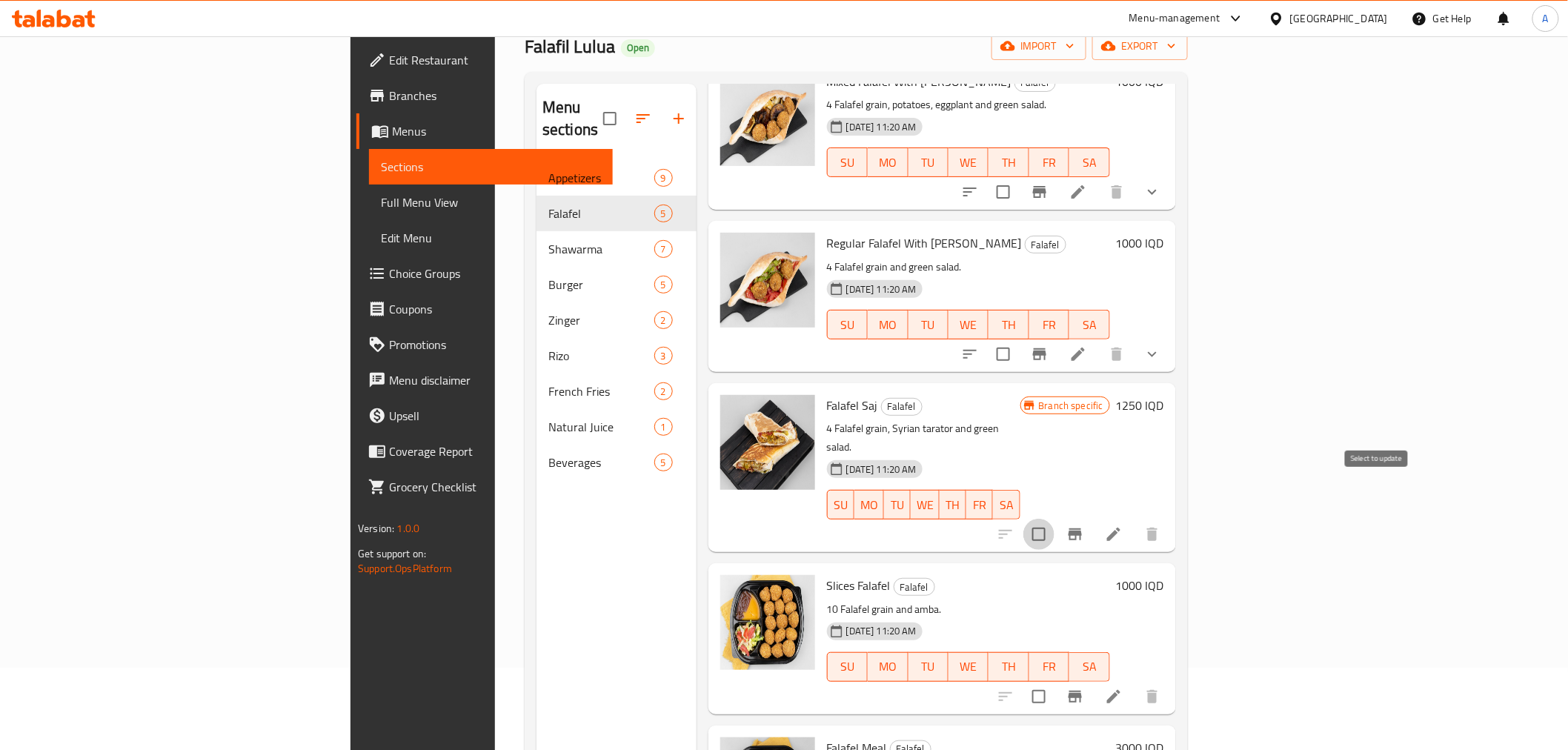
click at [1055, 519] on input "checkbox" at bounding box center [1039, 534] width 31 height 31
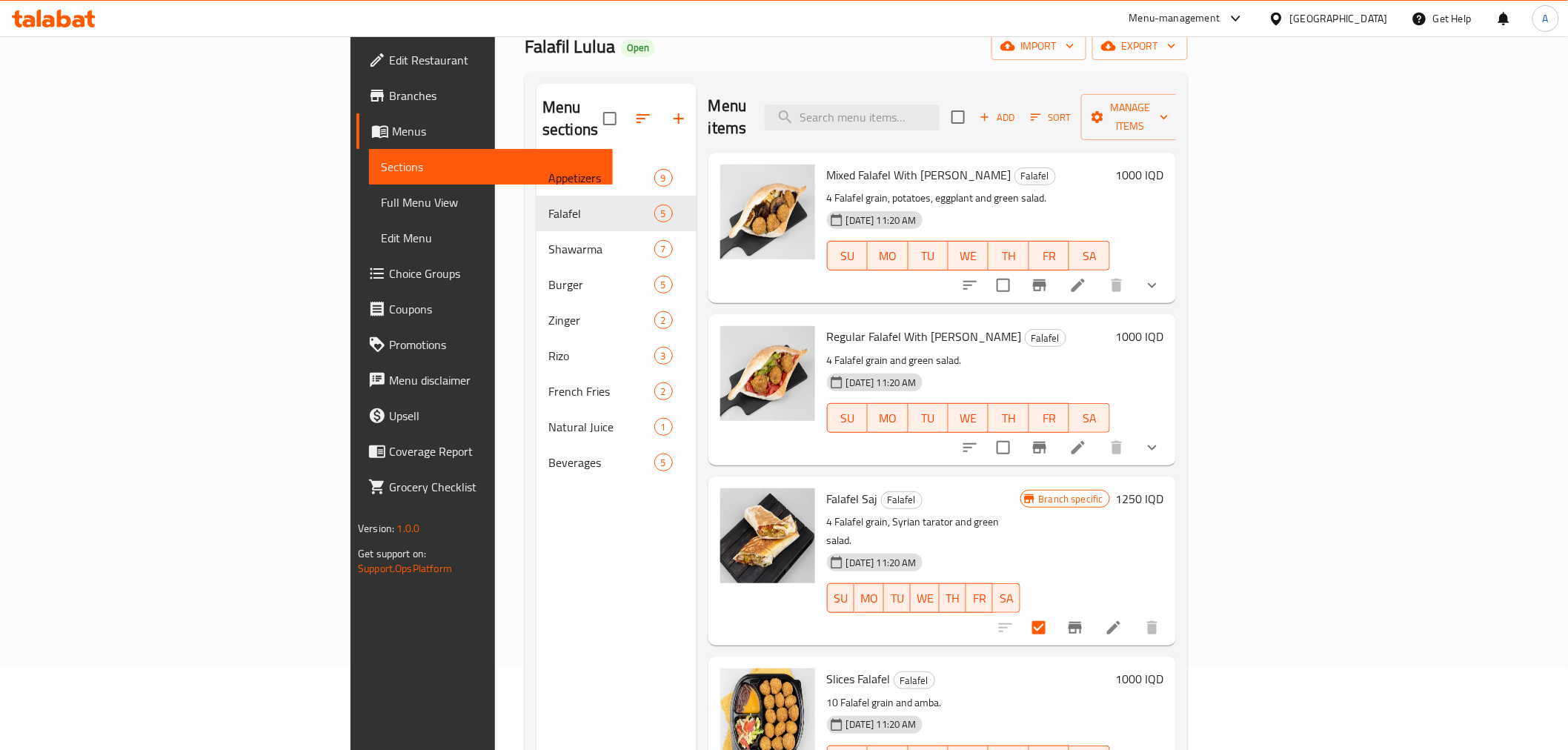
scroll to position [0, 0]
click at [1168, 109] on span "Manage items" at bounding box center [1130, 118] width 76 height 37
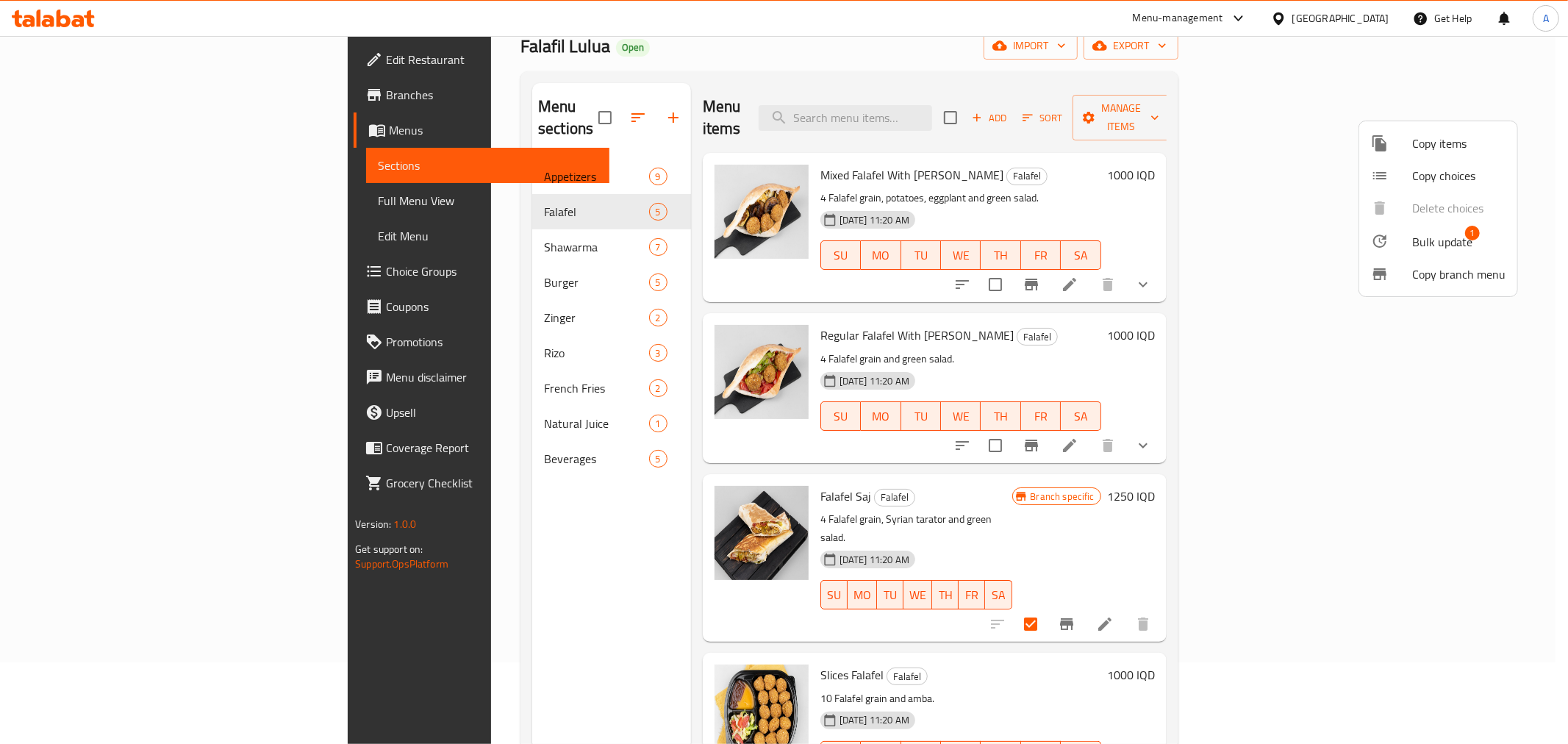
click at [1177, 139] on div at bounding box center [784, 372] width 1568 height 744
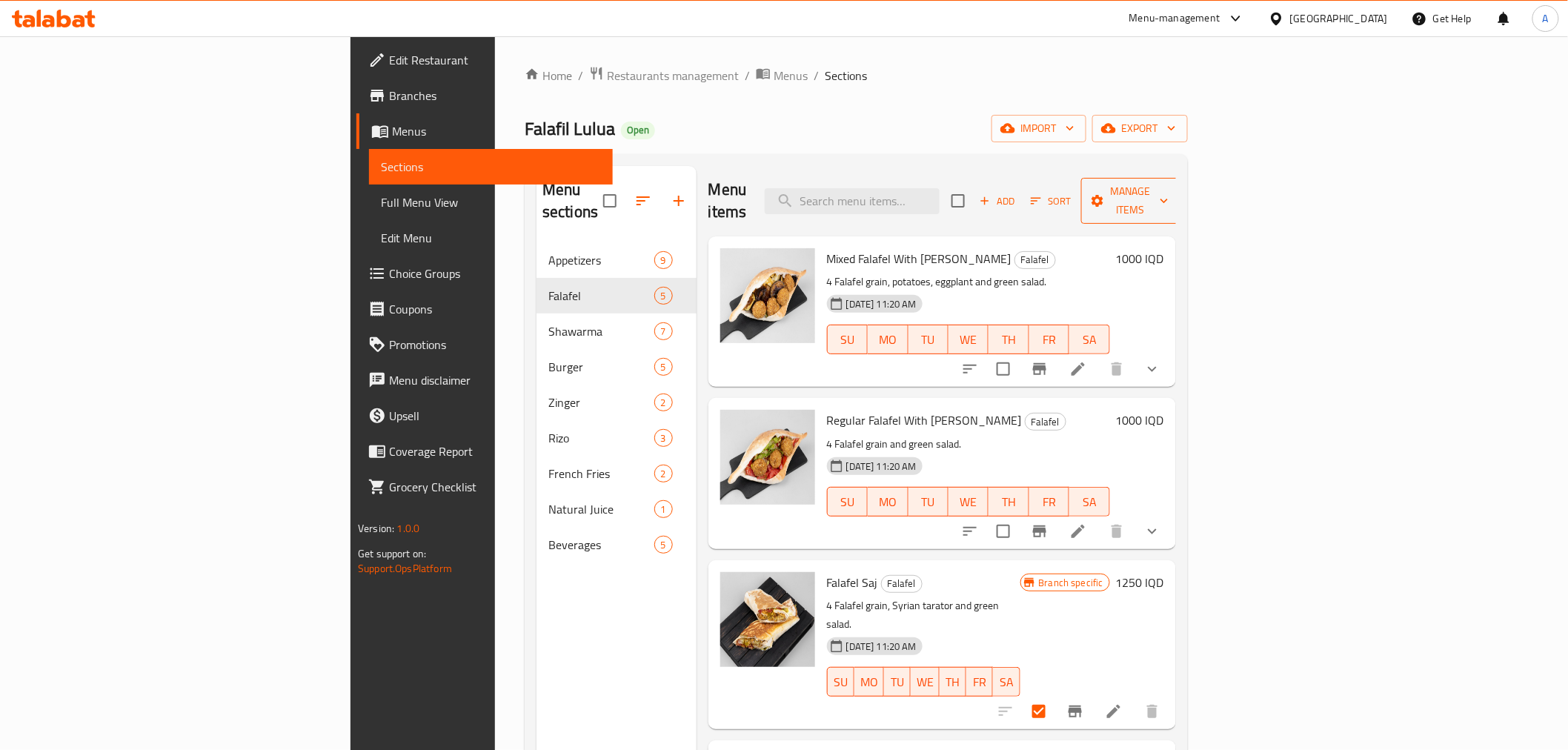
click at [1168, 182] on span "Manage items" at bounding box center [1130, 201] width 76 height 37
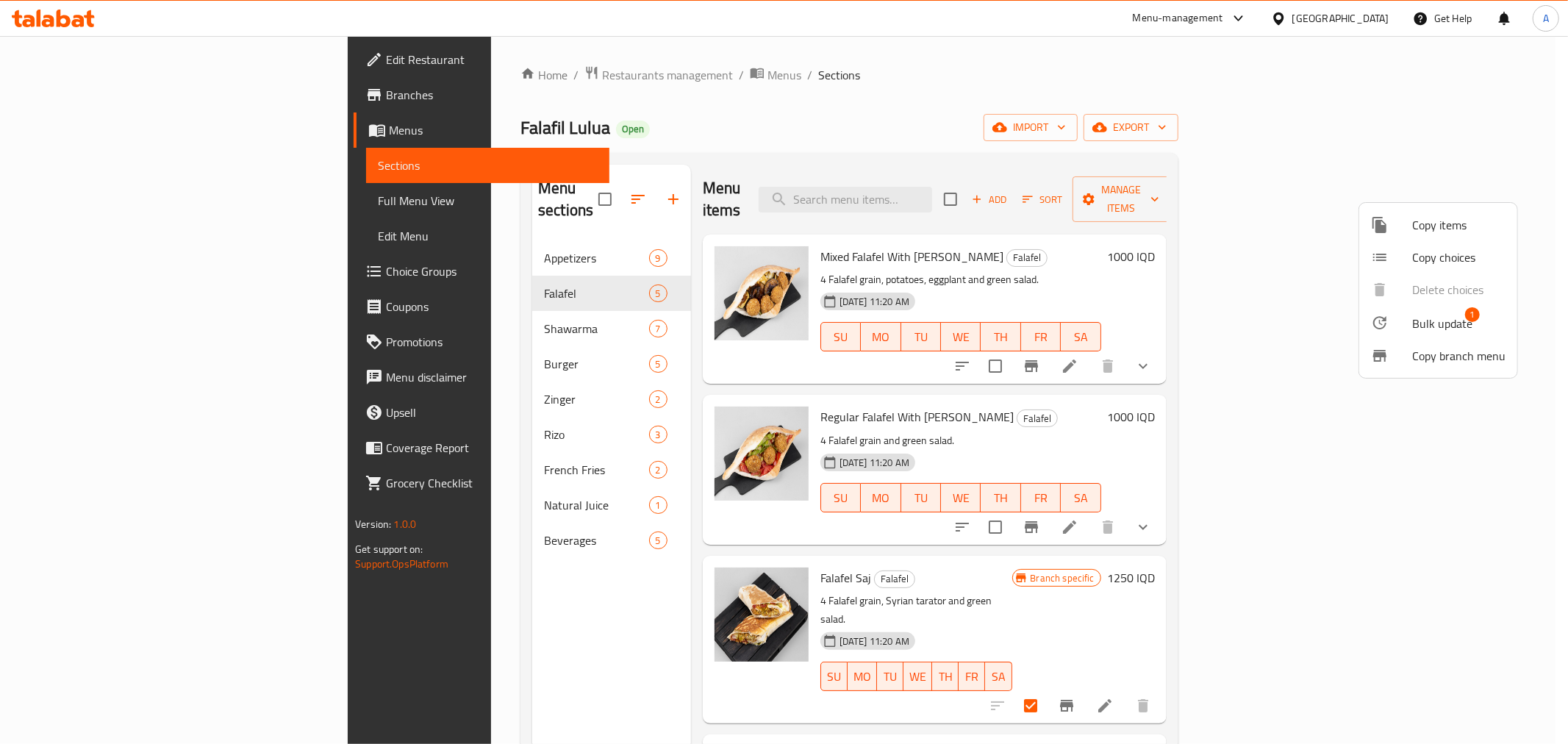
click at [1410, 322] on div at bounding box center [1391, 323] width 41 height 18
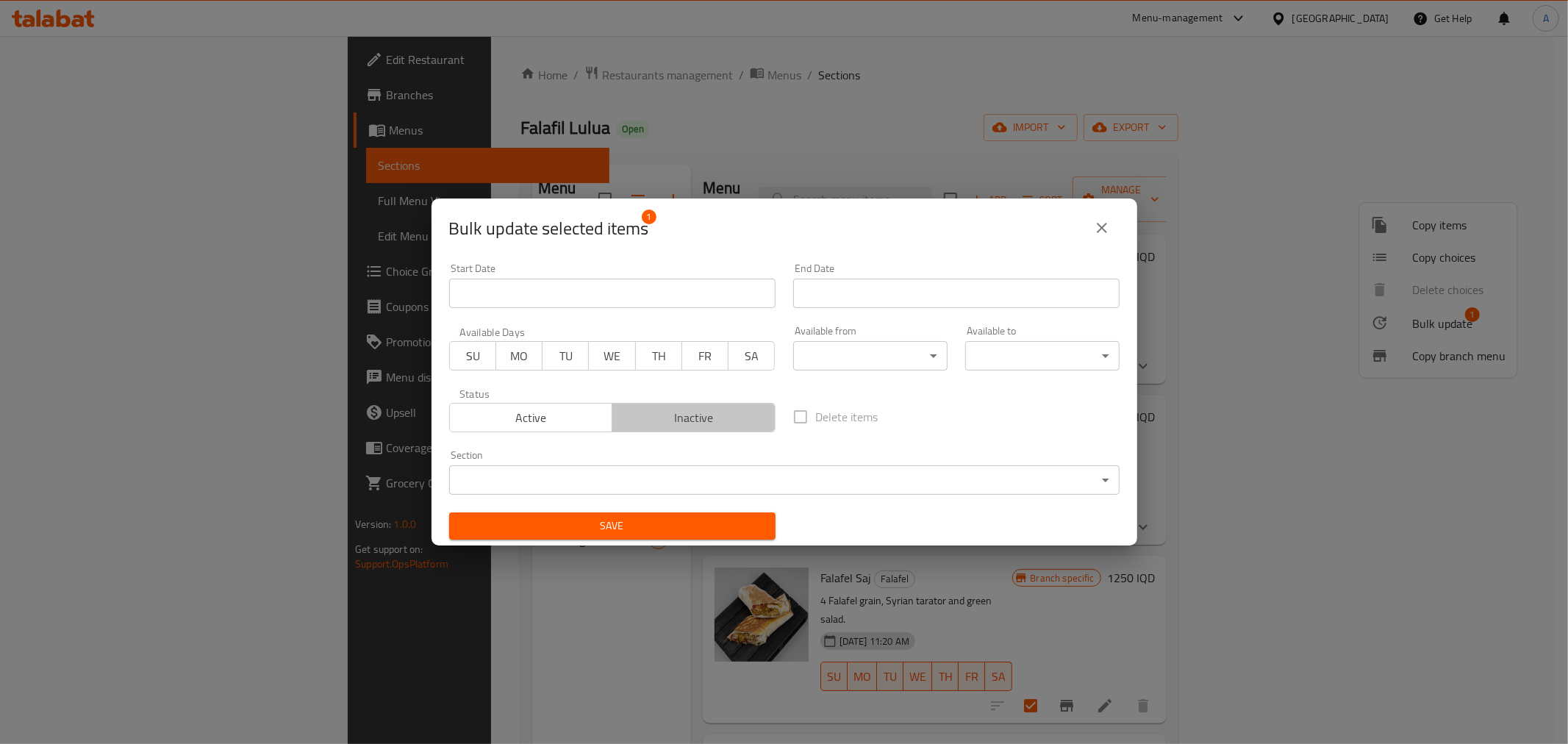
click at [705, 425] on span "Inactive" at bounding box center [694, 417] width 152 height 21
click at [675, 537] on button "Save" at bounding box center [613, 525] width 327 height 27
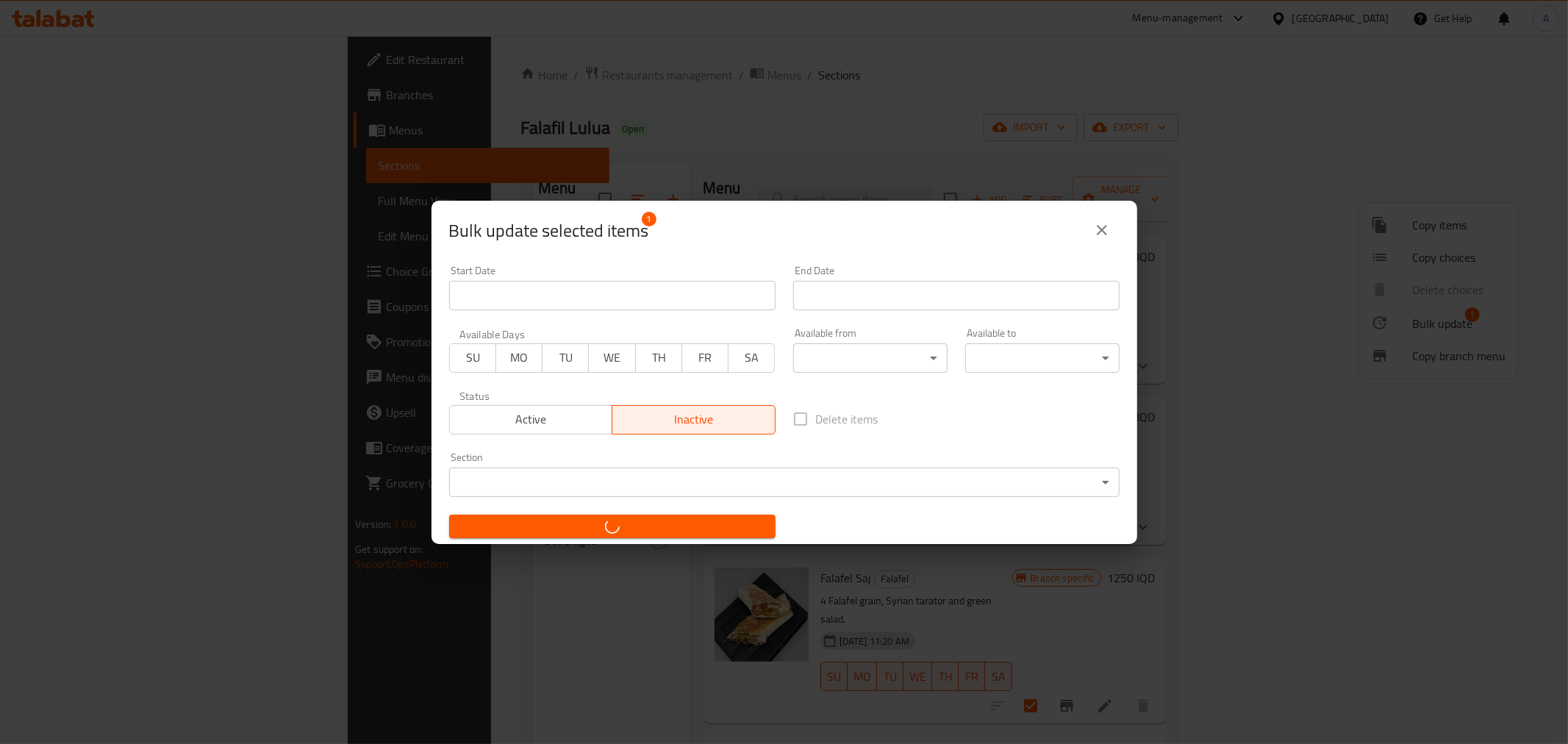
checkbox input "false"
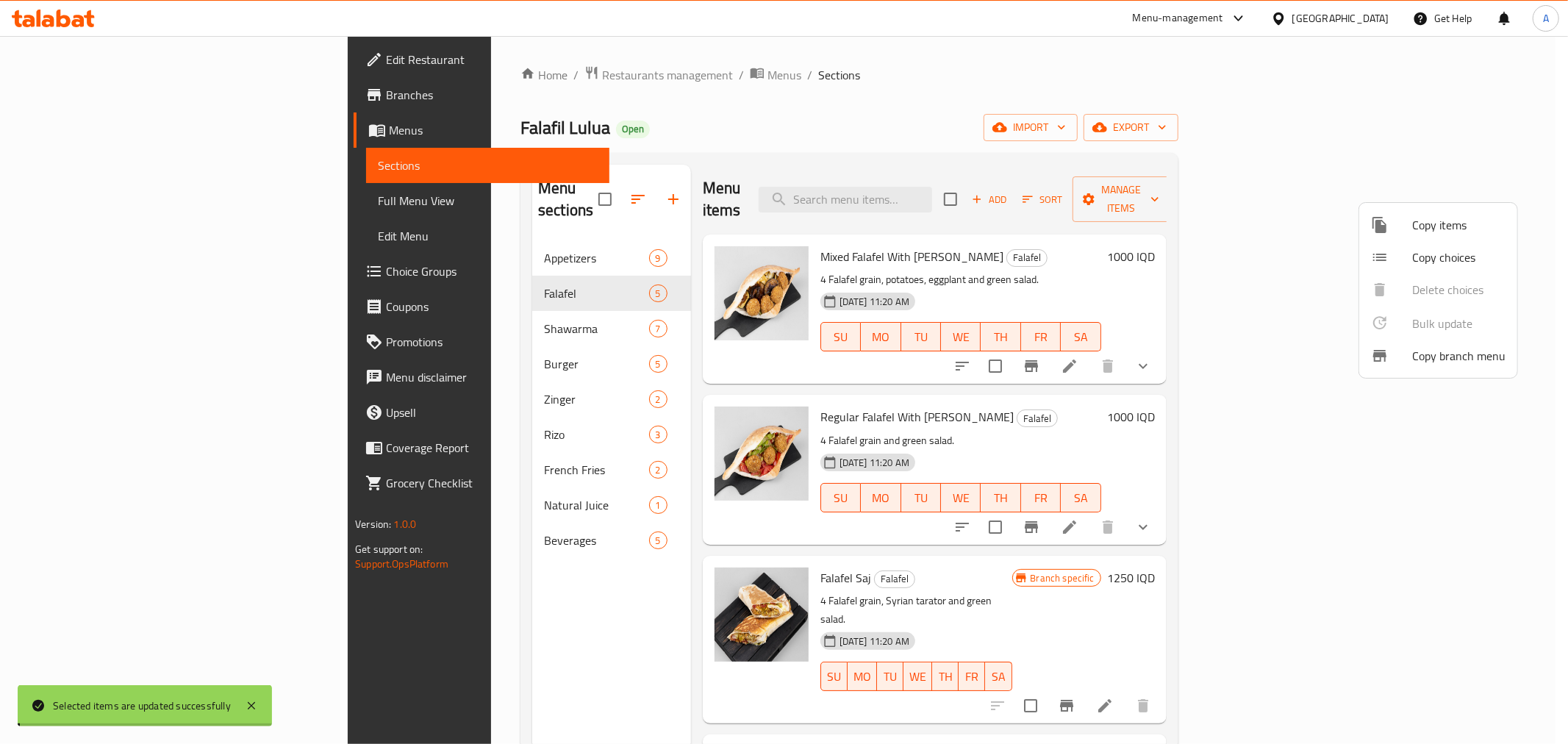
click at [1549, 391] on div at bounding box center [784, 372] width 1568 height 744
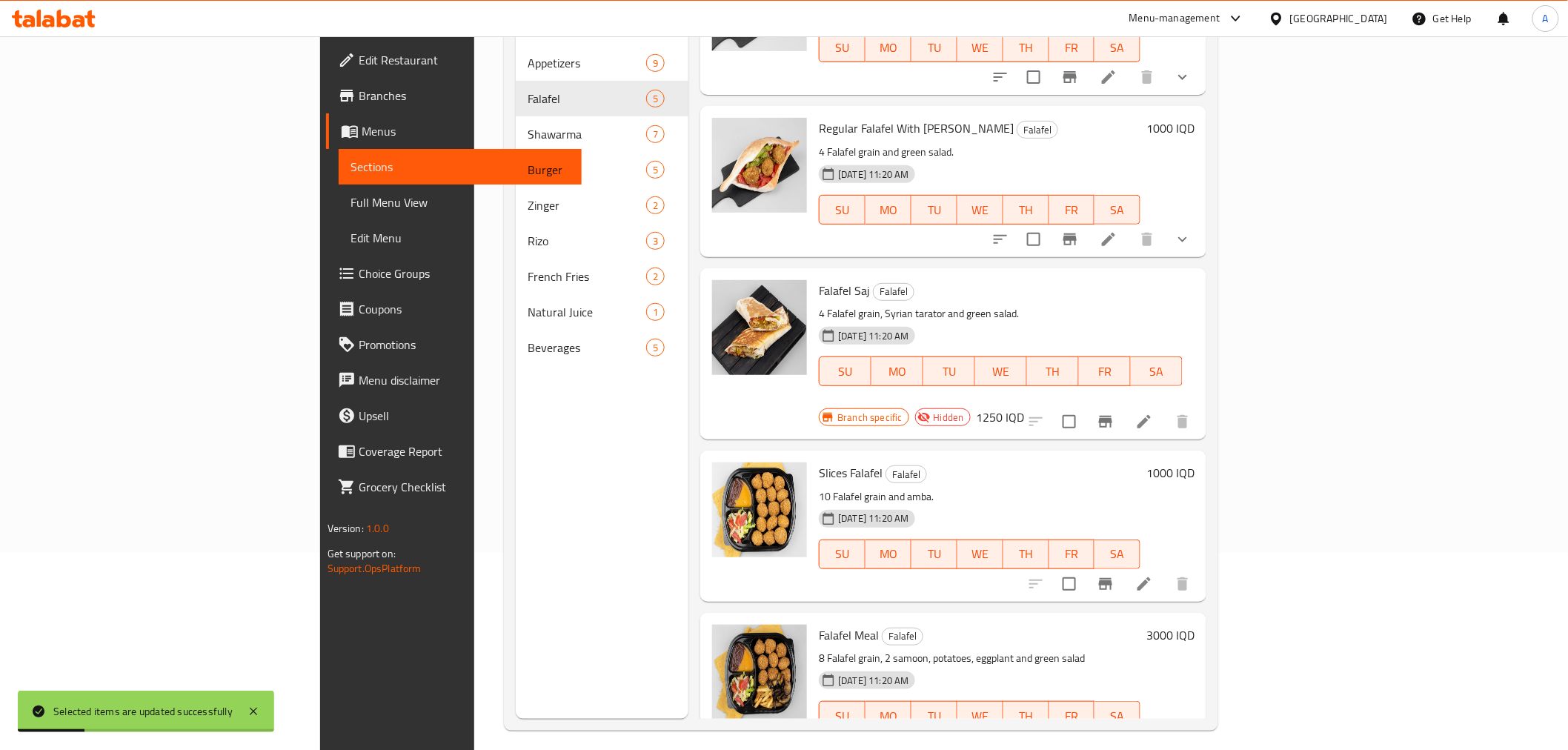
scroll to position [207, 0]
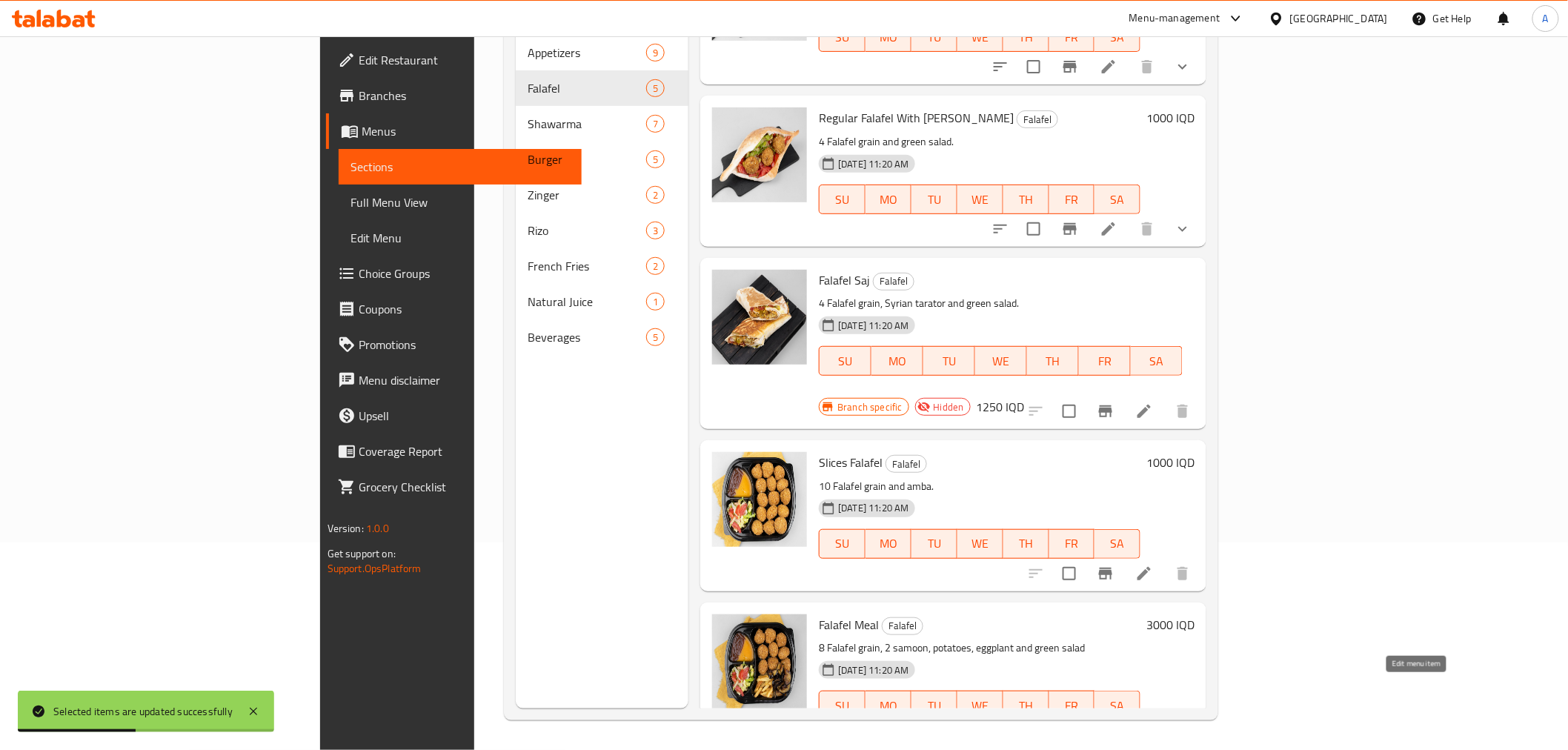
click at [1118, 726] on icon at bounding box center [1109, 735] width 18 height 18
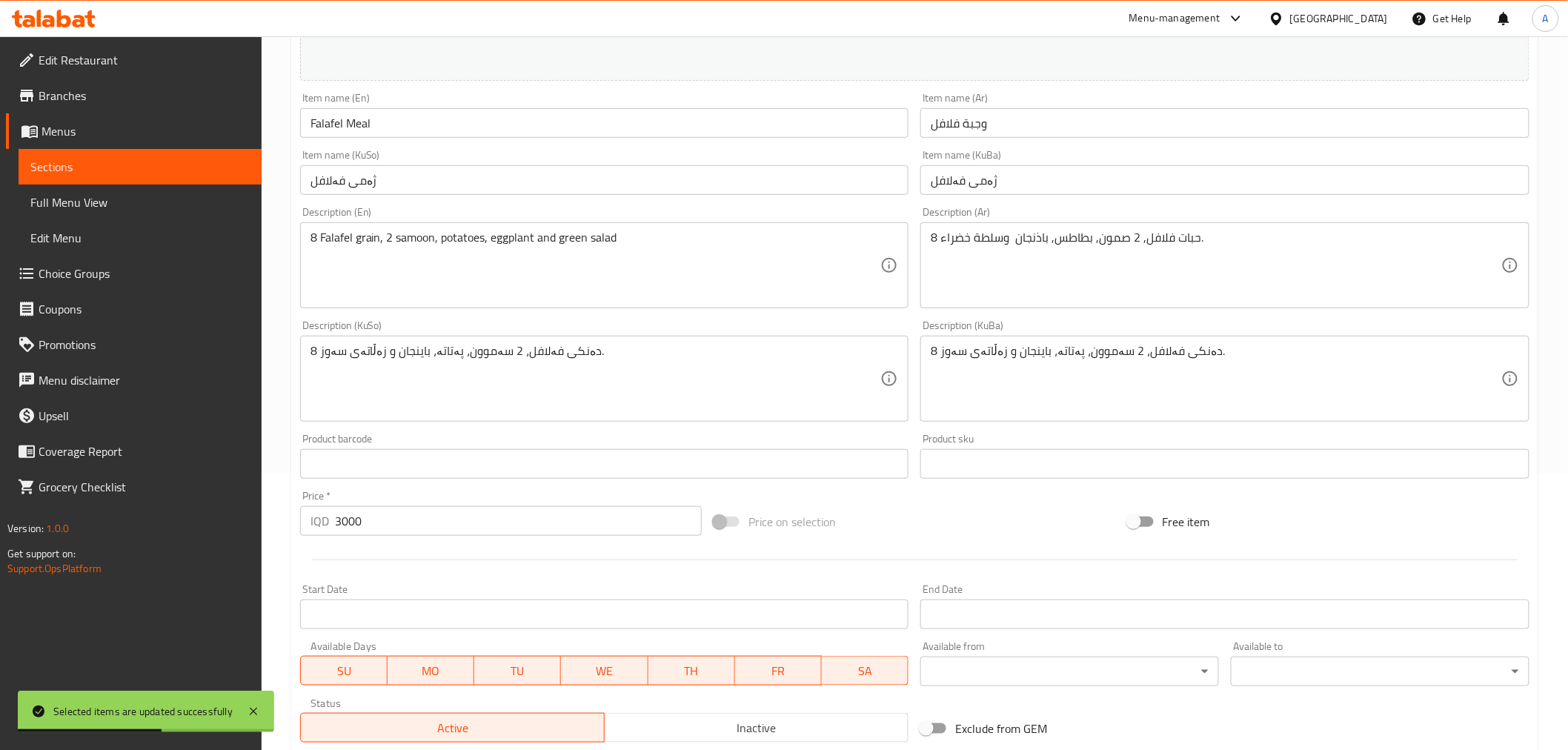
scroll to position [494, 0]
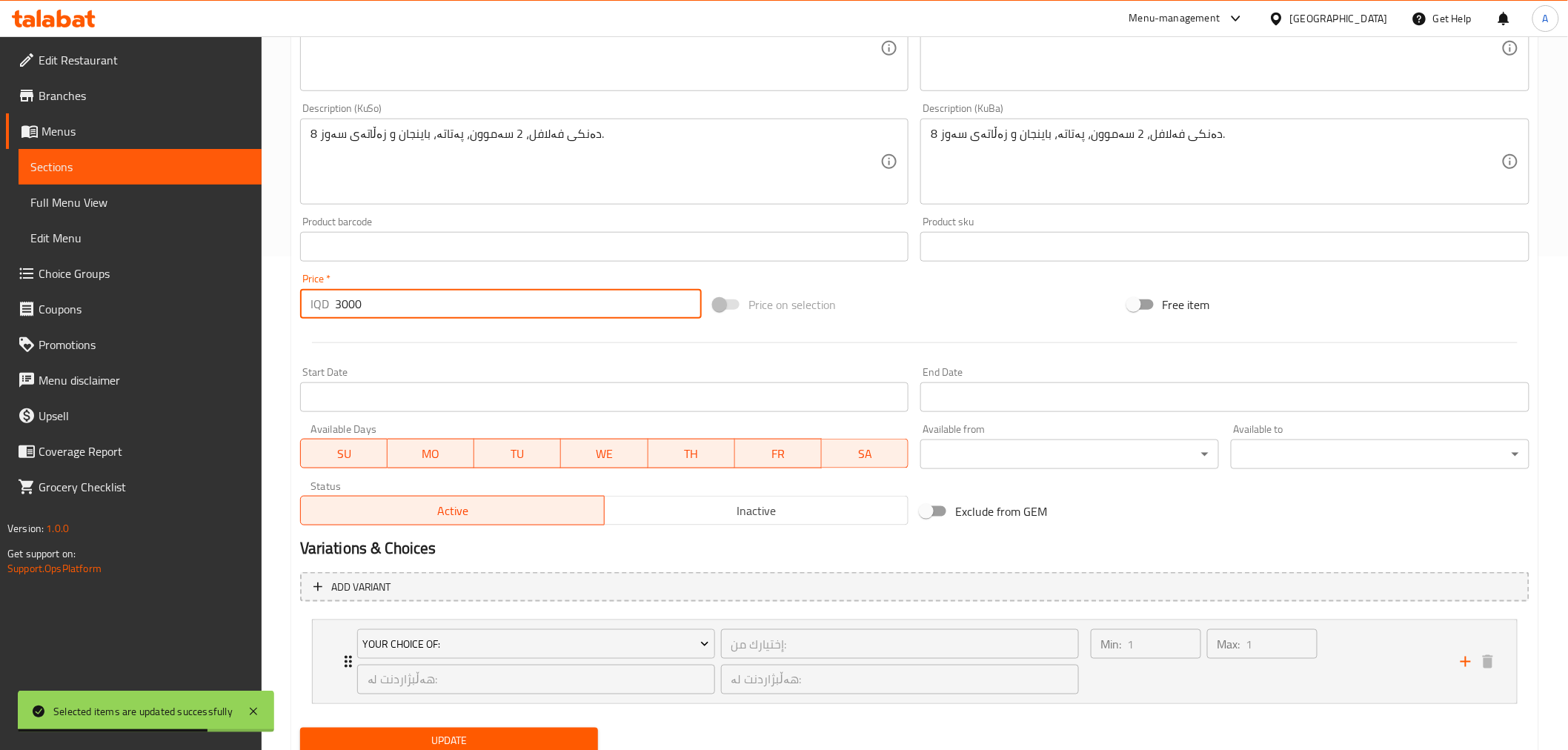
drag, startPoint x: 339, startPoint y: 309, endPoint x: 332, endPoint y: 312, distance: 7.6
click at [332, 312] on div "IQD 3000 Price *" at bounding box center [500, 303] width 401 height 29
type input "4000"
click at [547, 732] on span "Update" at bounding box center [449, 741] width 275 height 19
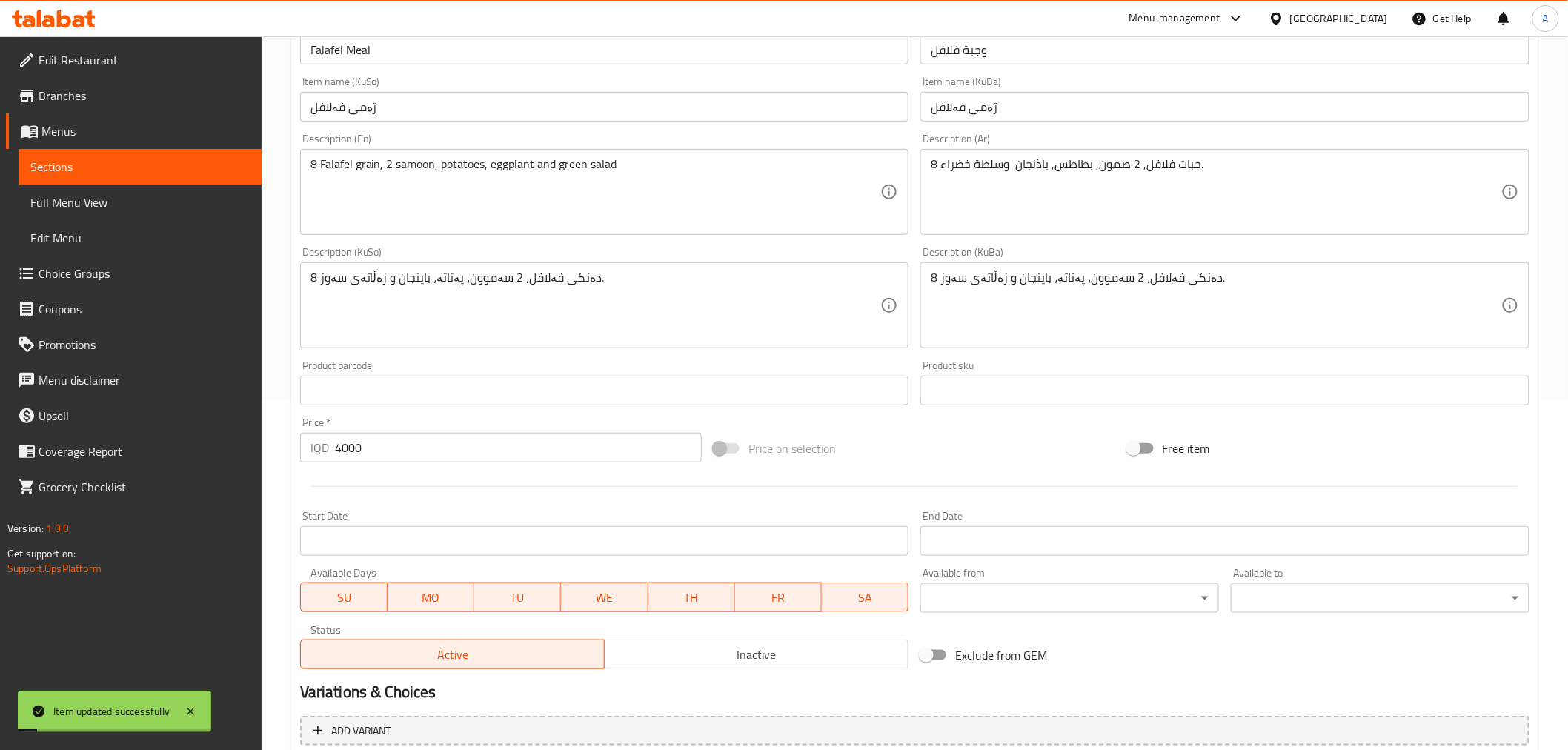
scroll to position [0, 0]
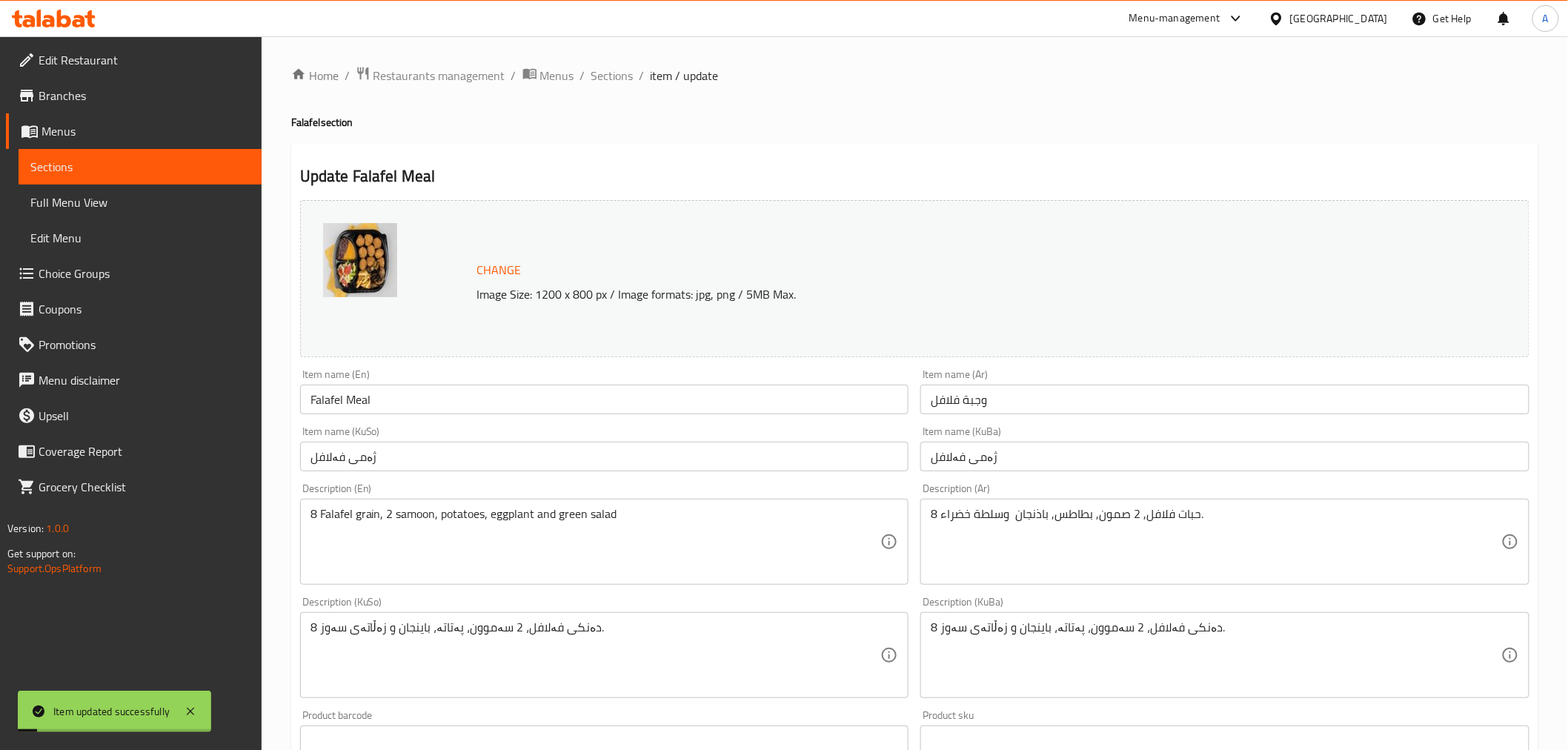
drag, startPoint x: 1111, startPoint y: 512, endPoint x: 1070, endPoint y: 169, distance: 345.4
click at [640, 82] on li "/" at bounding box center [643, 76] width 5 height 18
click at [617, 76] on span "Sections" at bounding box center [612, 76] width 42 height 18
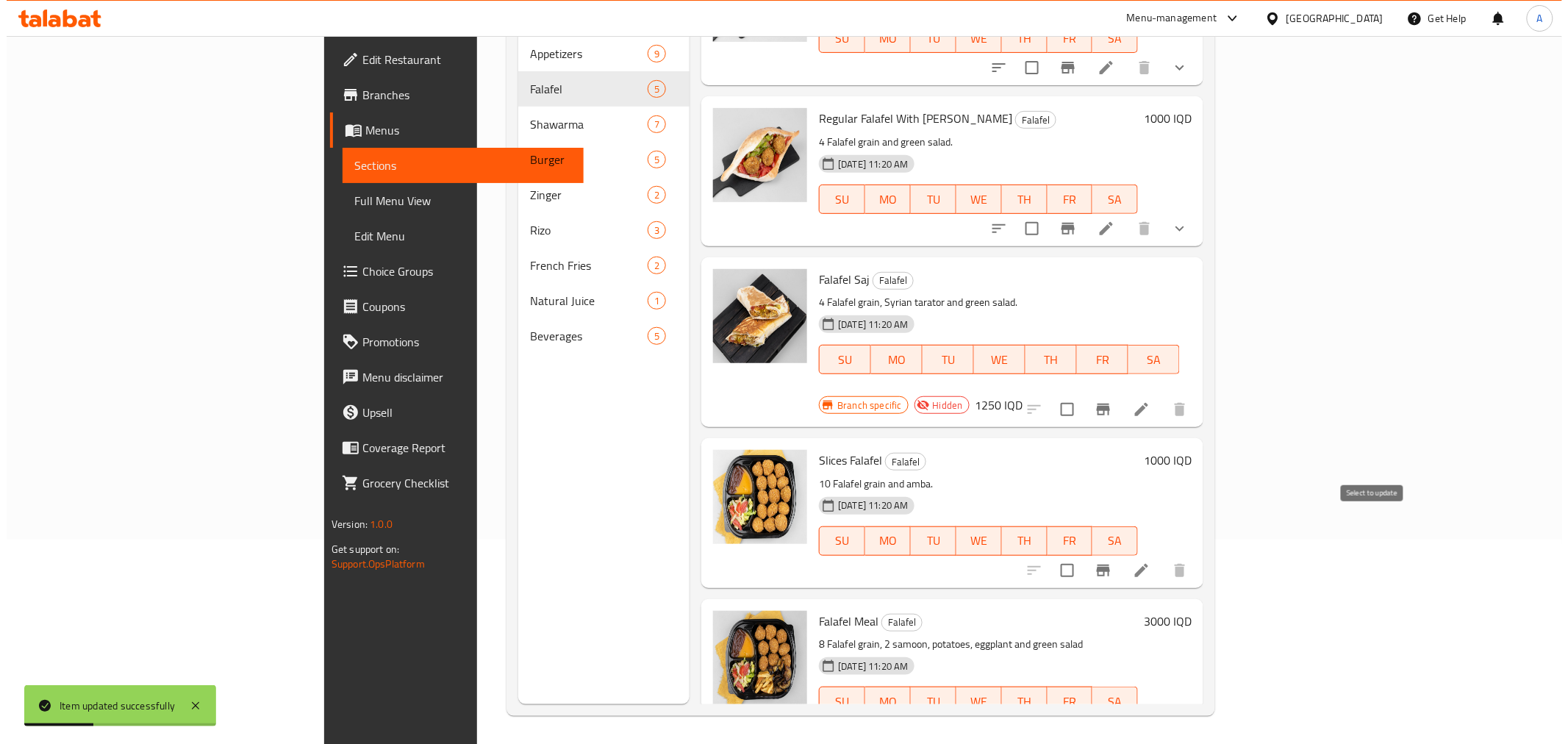
scroll to position [206, 0]
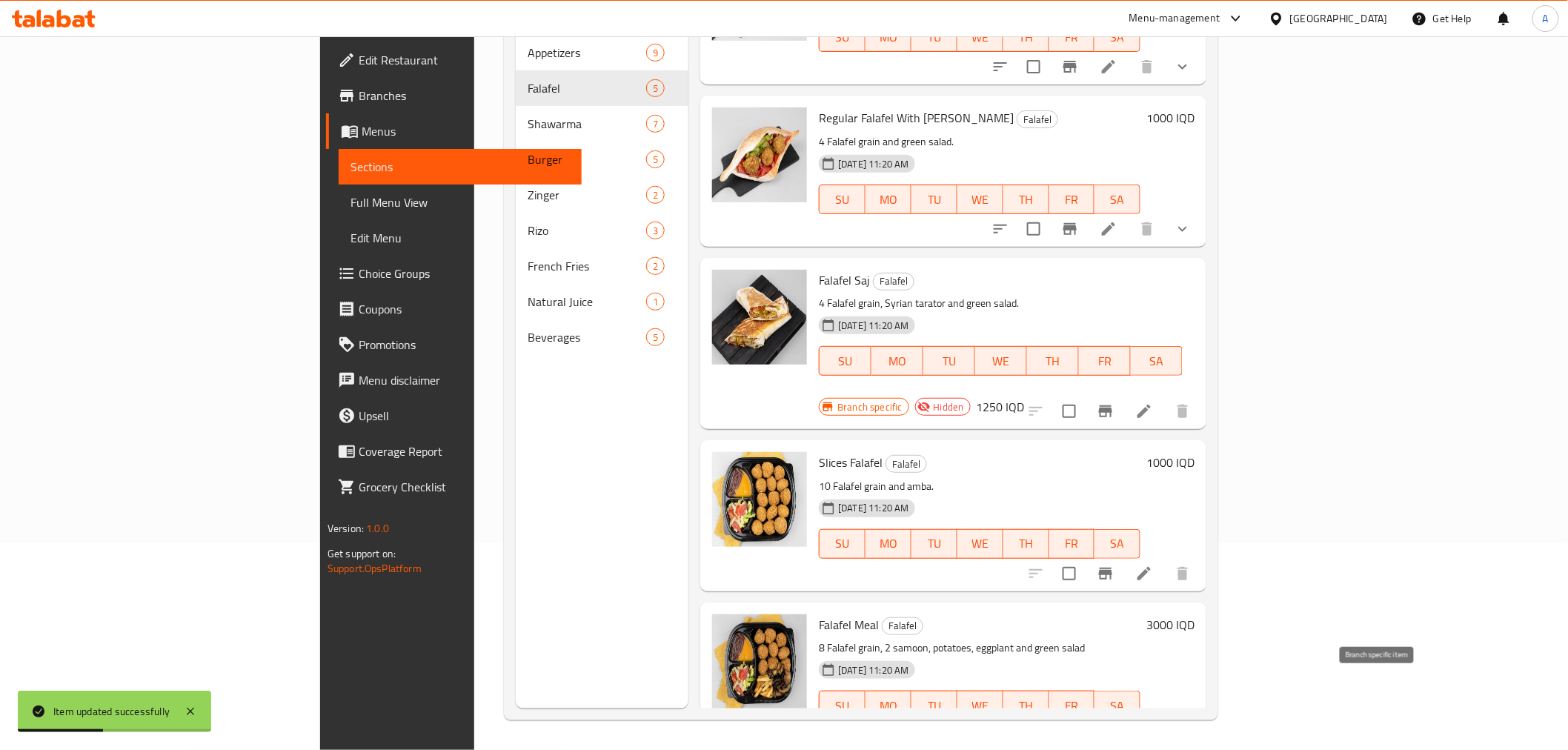
click at [1079, 726] on icon "Branch-specific-item" at bounding box center [1071, 735] width 18 height 18
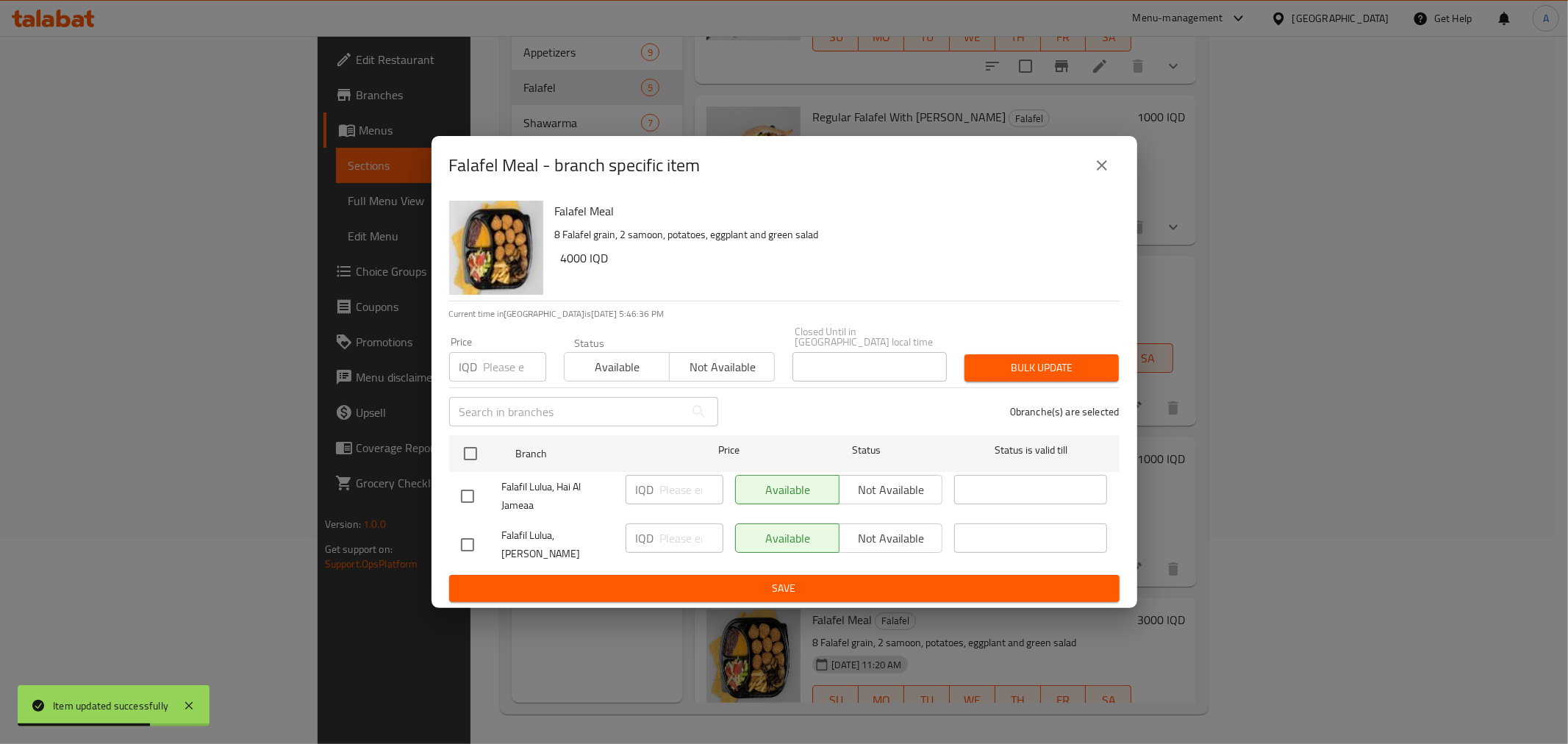
click at [1110, 174] on icon "close" at bounding box center [1102, 165] width 18 height 18
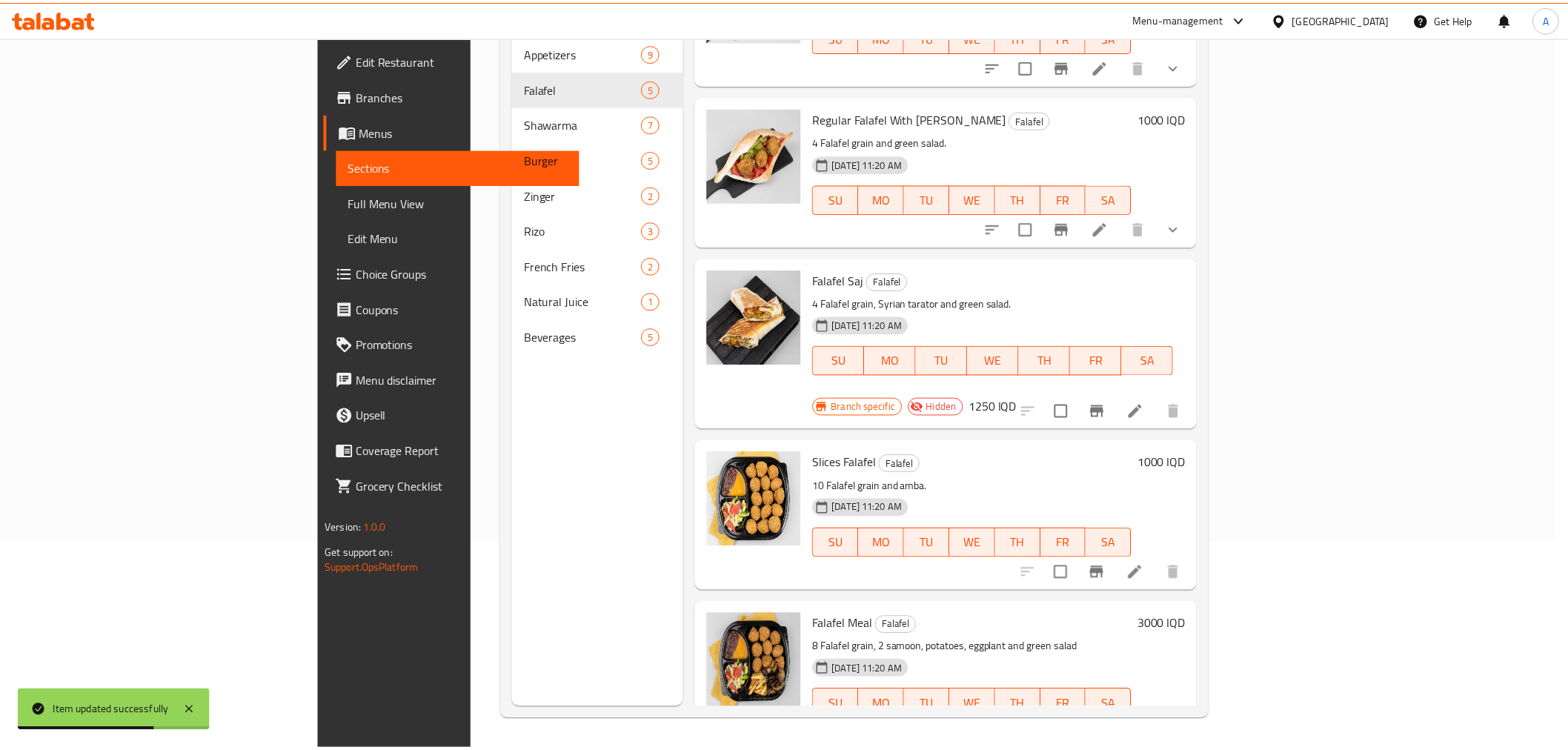
scroll to position [96, 0]
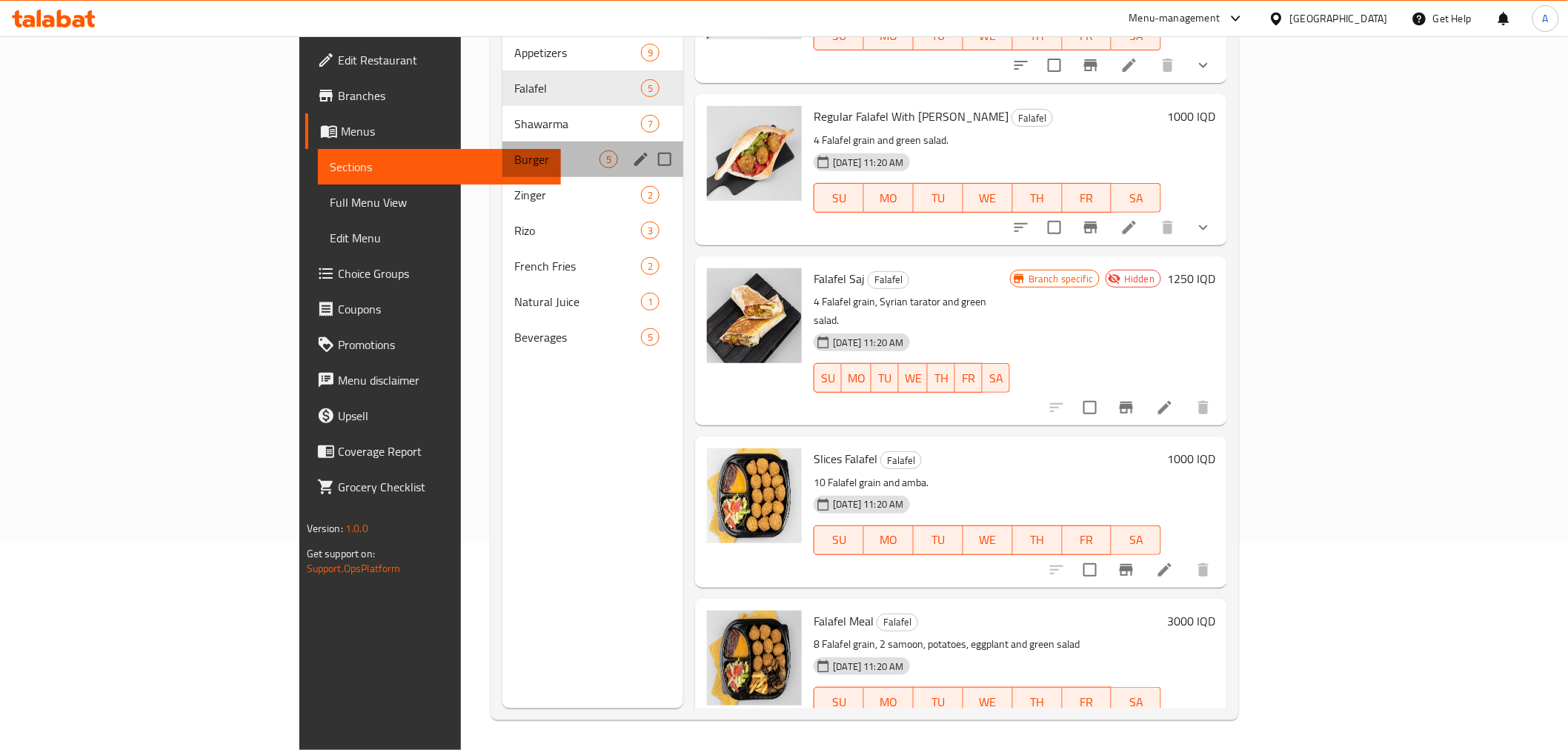
click at [503, 141] on div "Burger 5" at bounding box center [594, 159] width 182 height 36
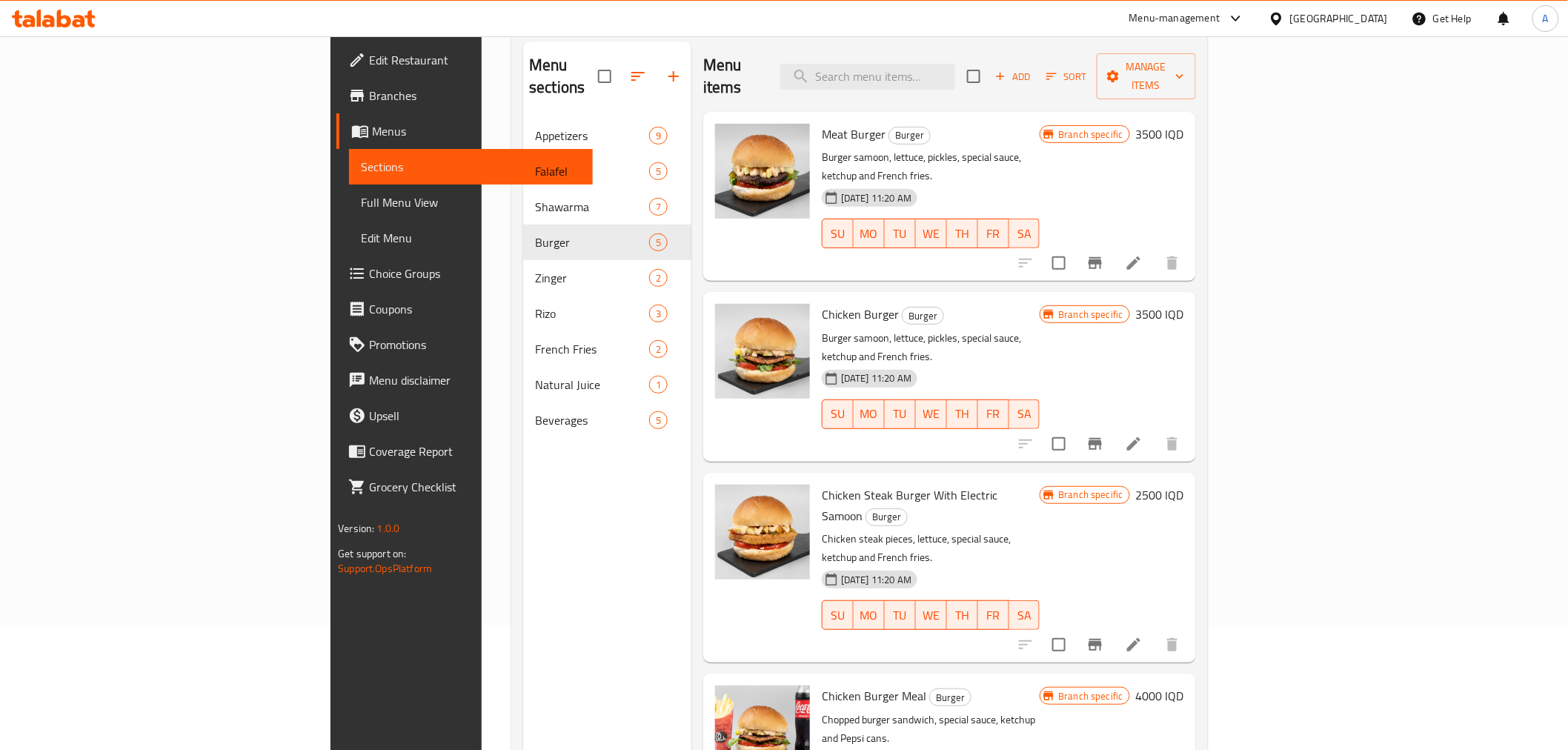
scroll to position [42, 0]
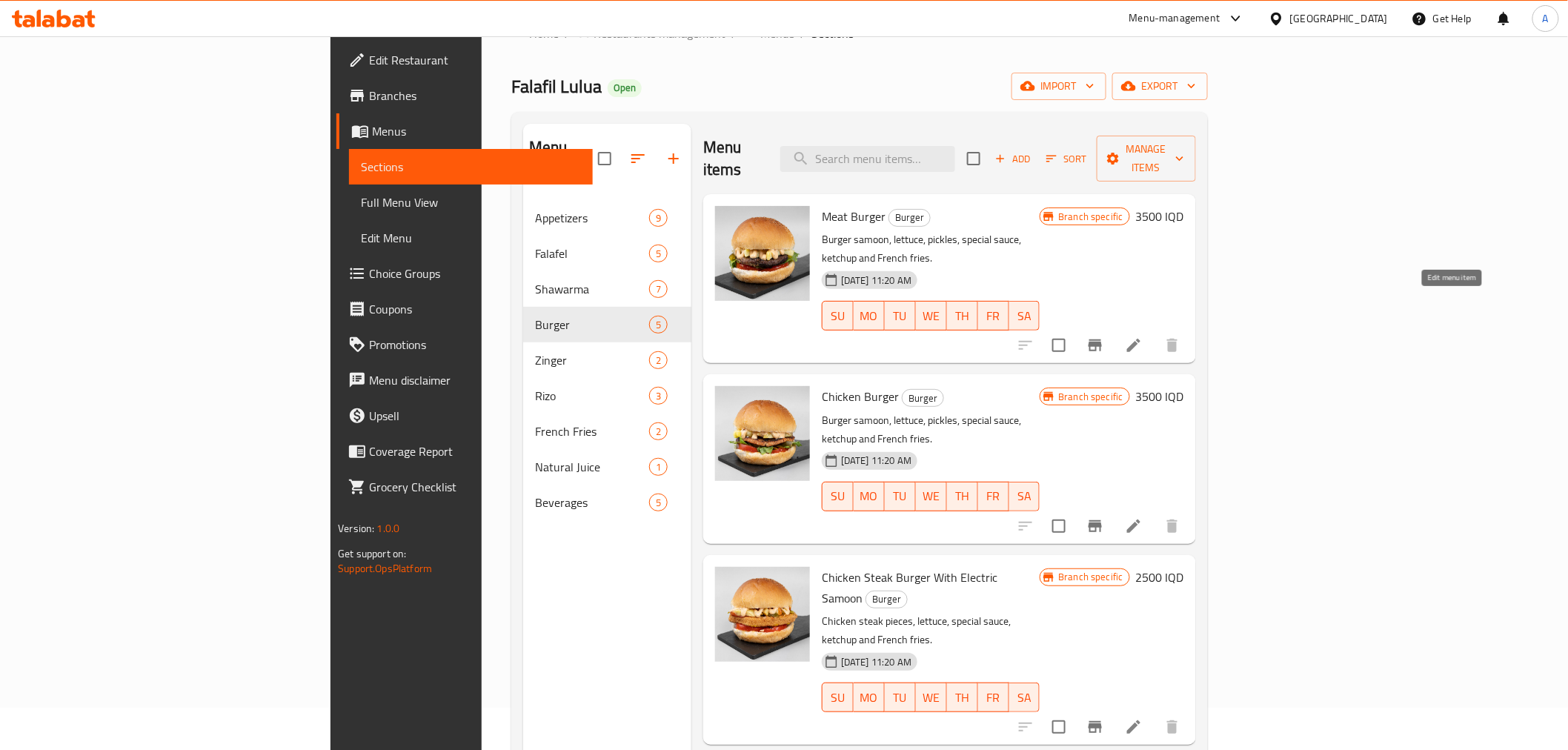
click at [1143, 336] on icon at bounding box center [1134, 345] width 18 height 18
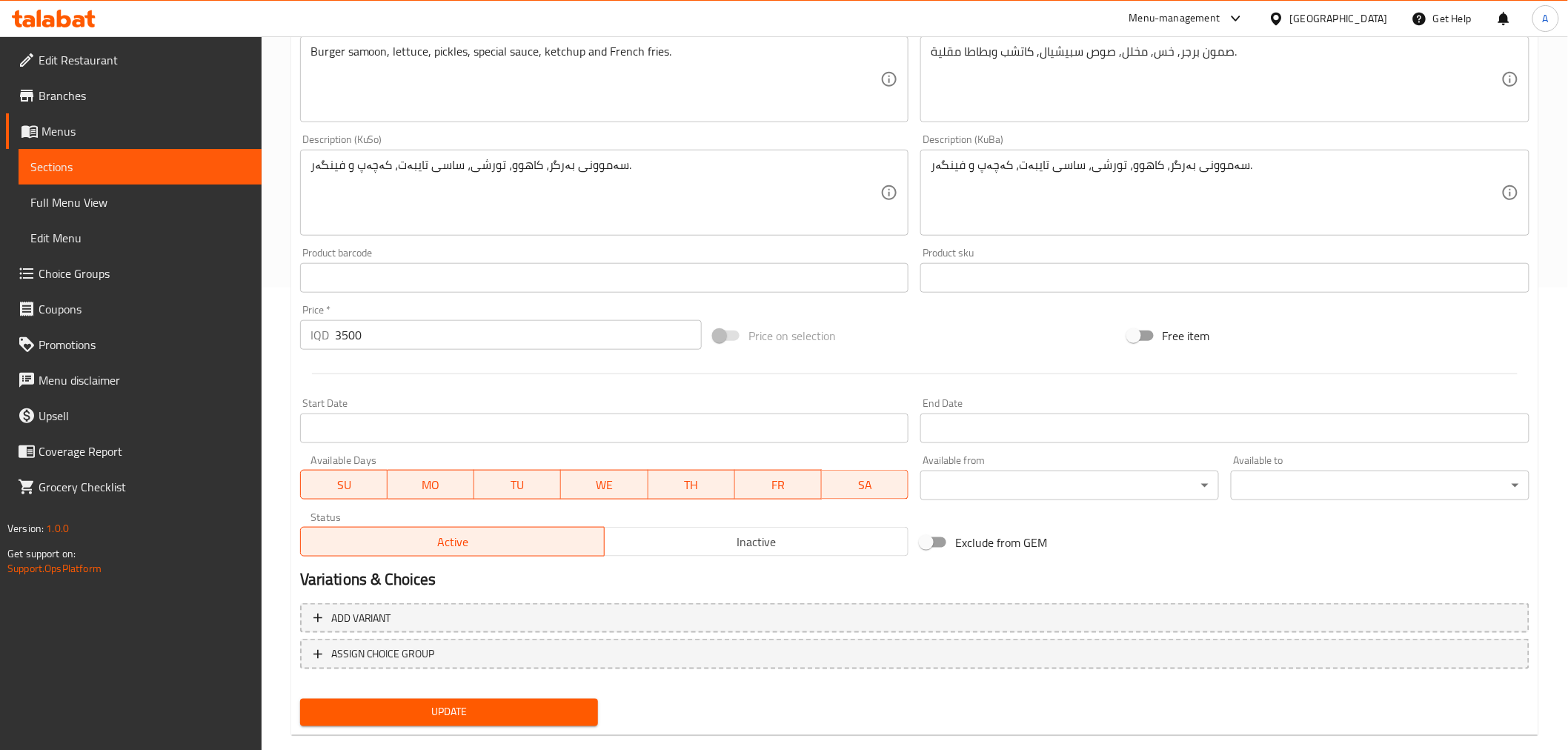
scroll to position [486, 0]
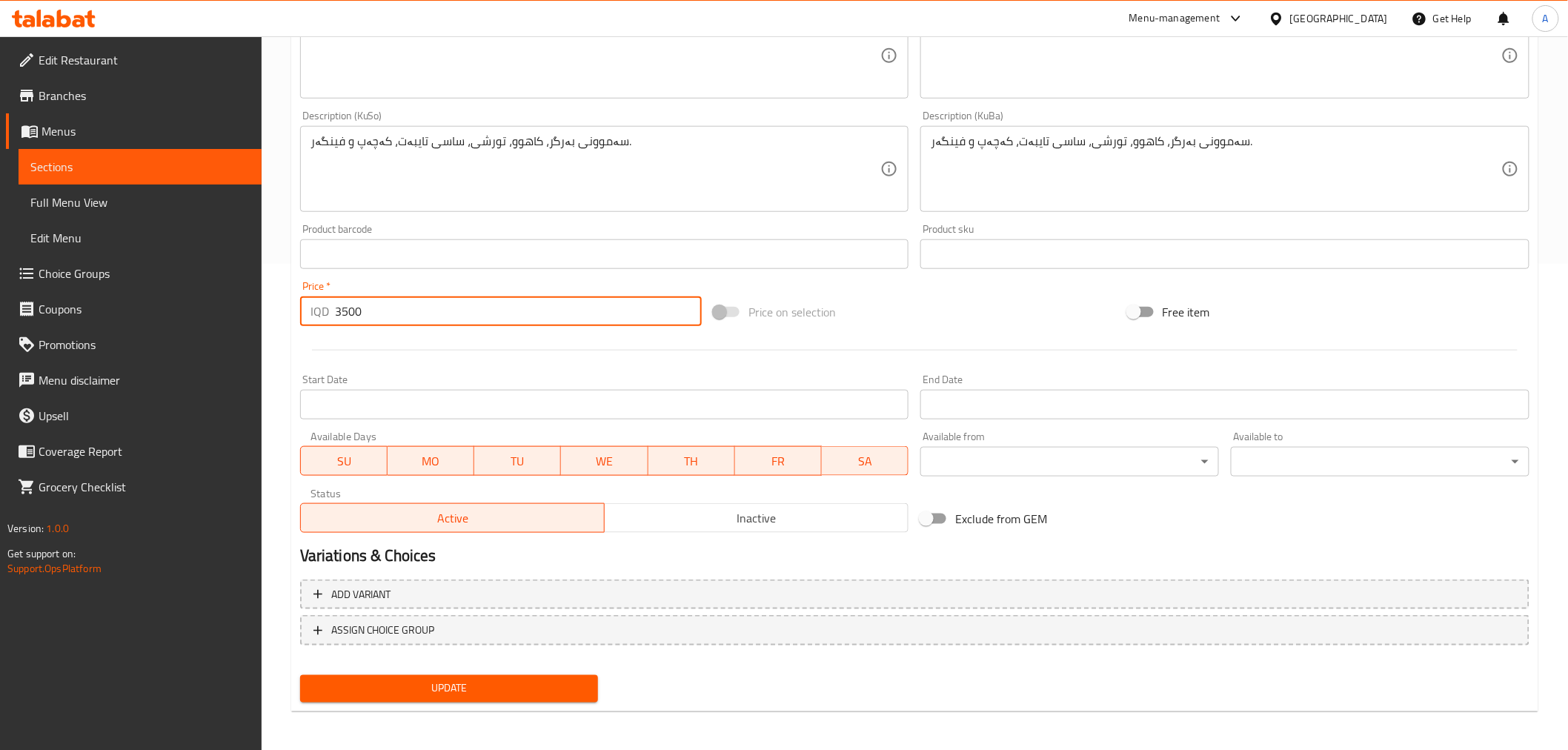
drag, startPoint x: 345, startPoint y: 311, endPoint x: 327, endPoint y: 315, distance: 18.4
click at [327, 315] on div "IQD 3500 Price *" at bounding box center [500, 310] width 401 height 29
type input "4000"
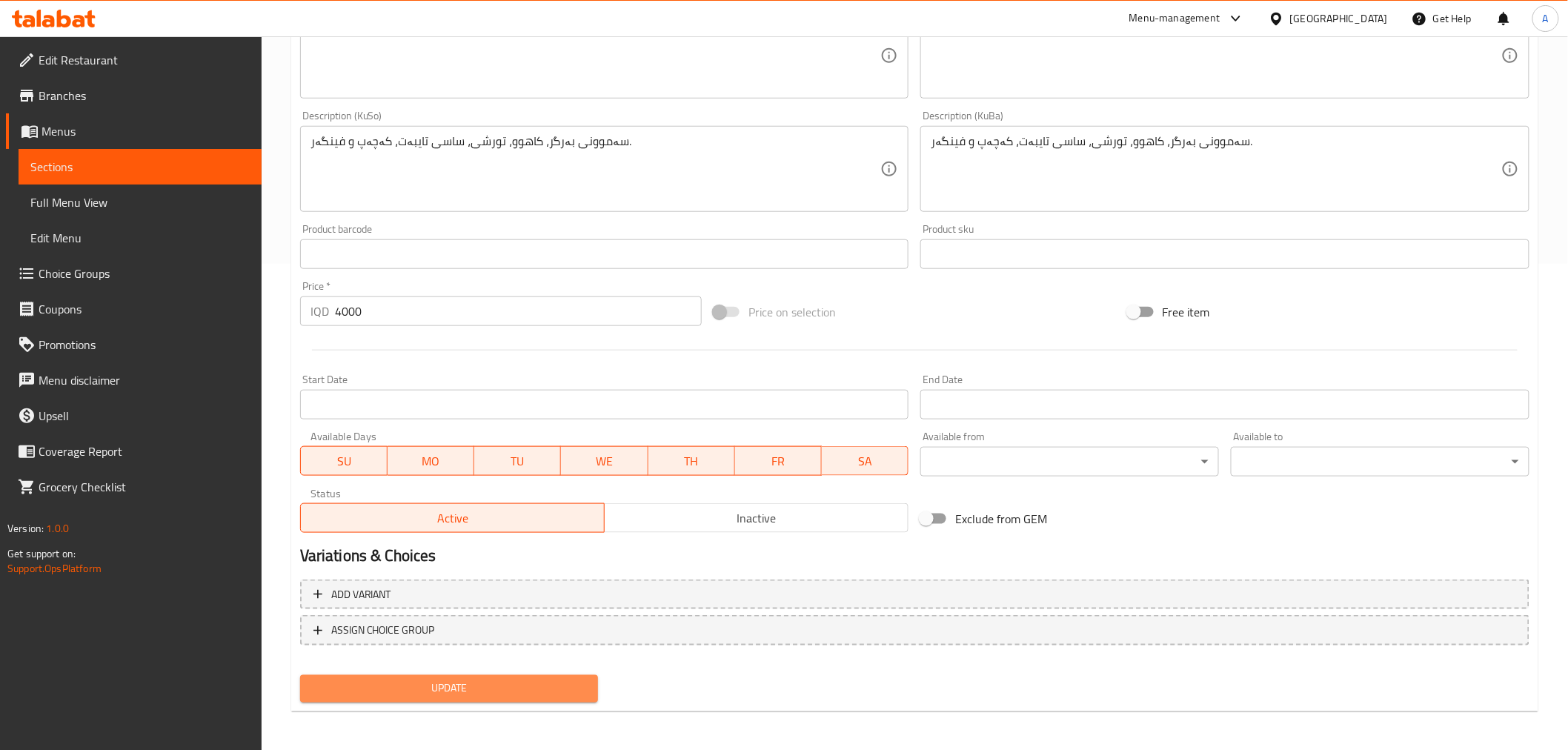
click at [434, 680] on span "Update" at bounding box center [449, 689] width 275 height 19
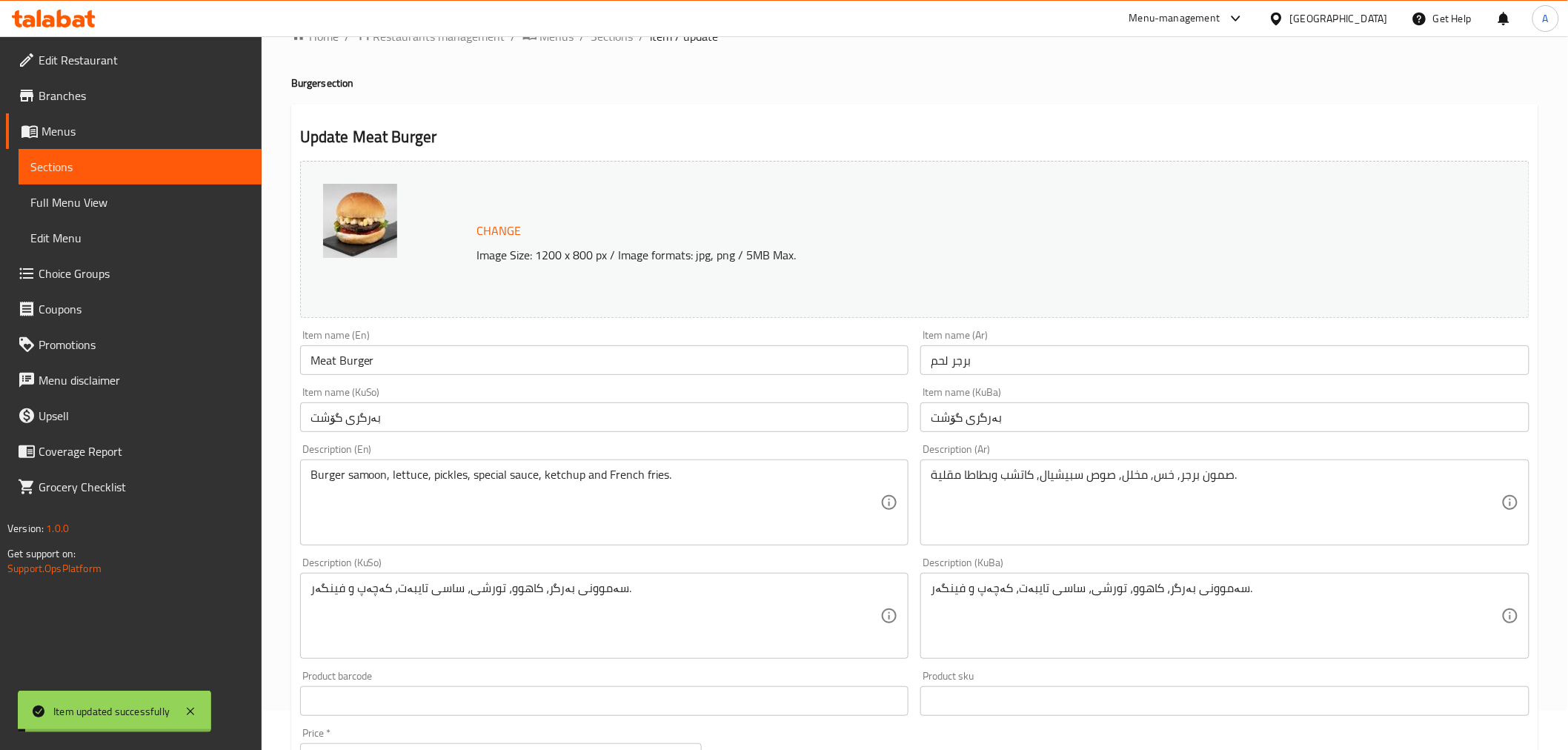
scroll to position [0, 0]
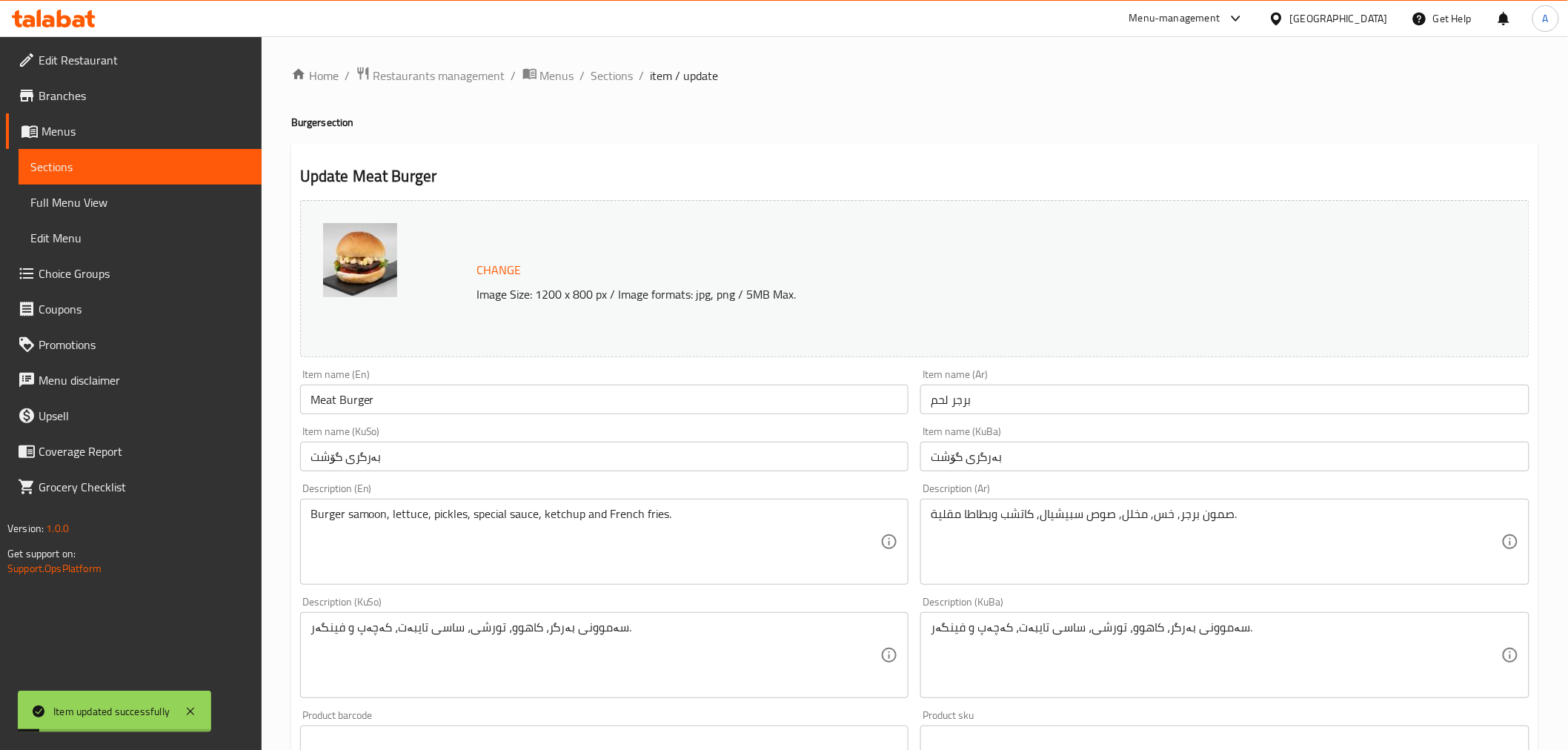
click at [618, 61] on div "Home / Restaurants management / Menus / Sections / item / update Burger section…" at bounding box center [915, 638] width 1306 height 1203
click at [618, 68] on span "Sections" at bounding box center [612, 76] width 42 height 18
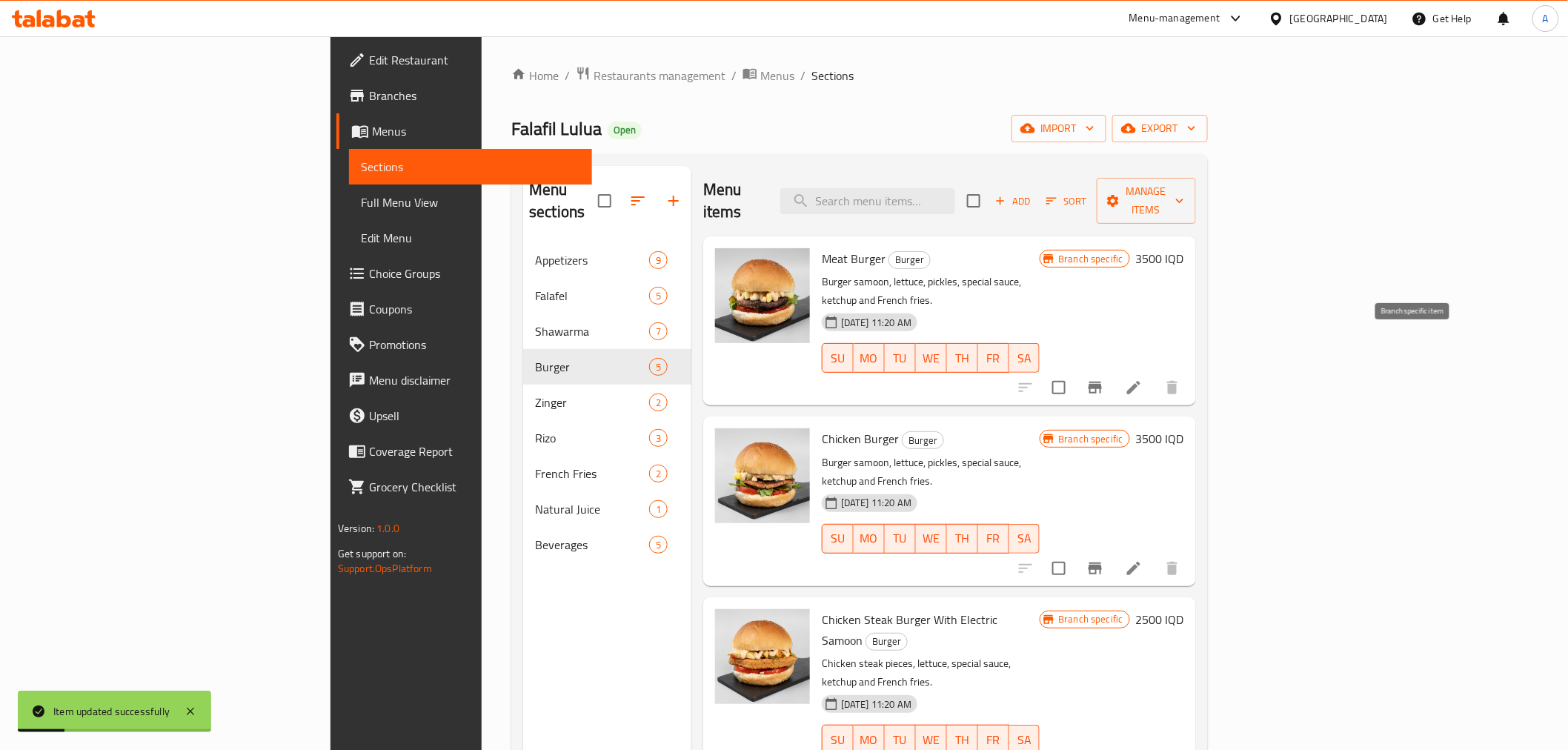
click at [1104, 379] on icon "Branch-specific-item" at bounding box center [1095, 388] width 18 height 18
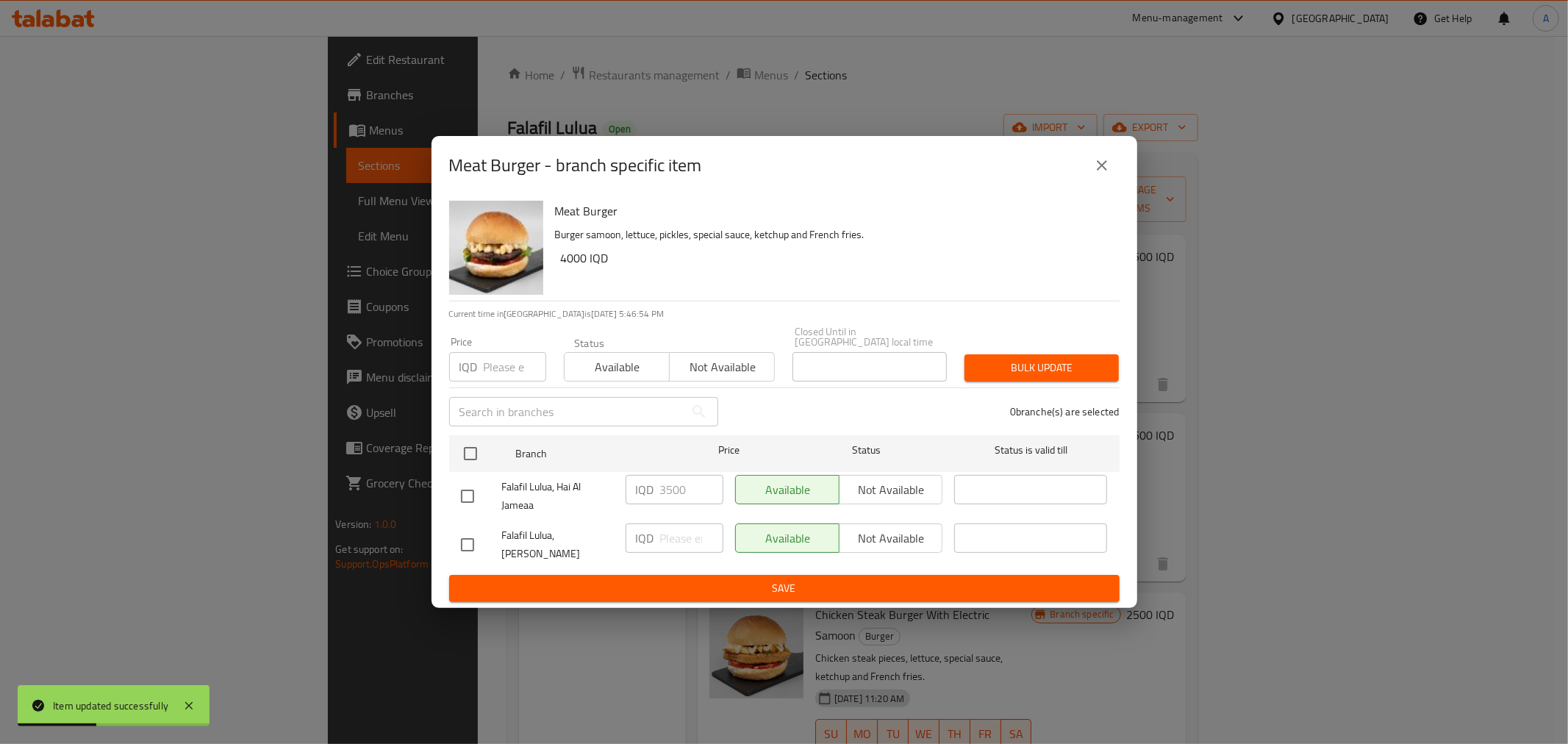
click at [473, 489] on input "checkbox" at bounding box center [467, 496] width 31 height 31
checkbox input "true"
drag, startPoint x: 673, startPoint y: 492, endPoint x: 662, endPoint y: 496, distance: 11.7
click at [662, 496] on input "3500" at bounding box center [692, 489] width 64 height 29
type input "4000"
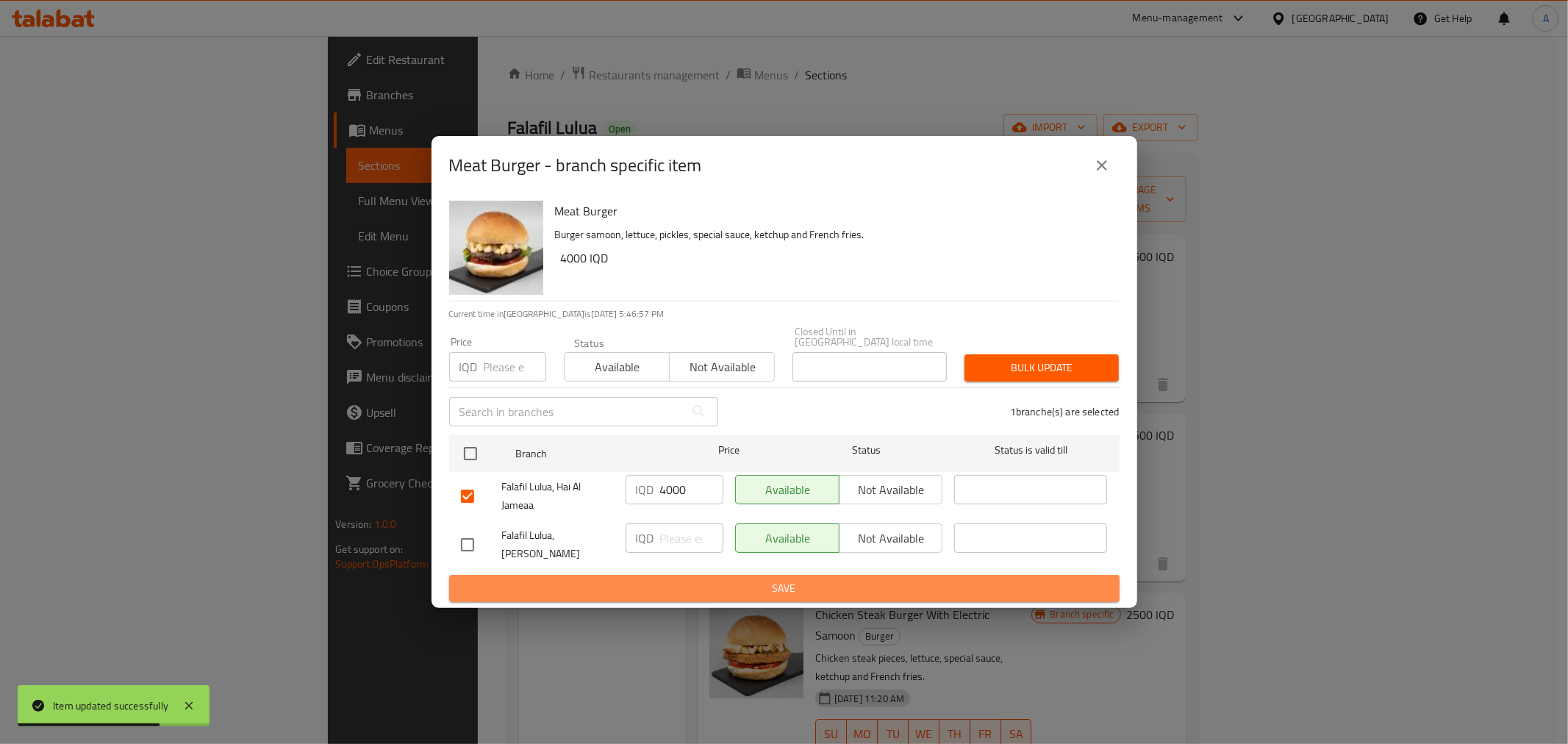
click at [670, 575] on button "Save" at bounding box center [784, 588] width 670 height 27
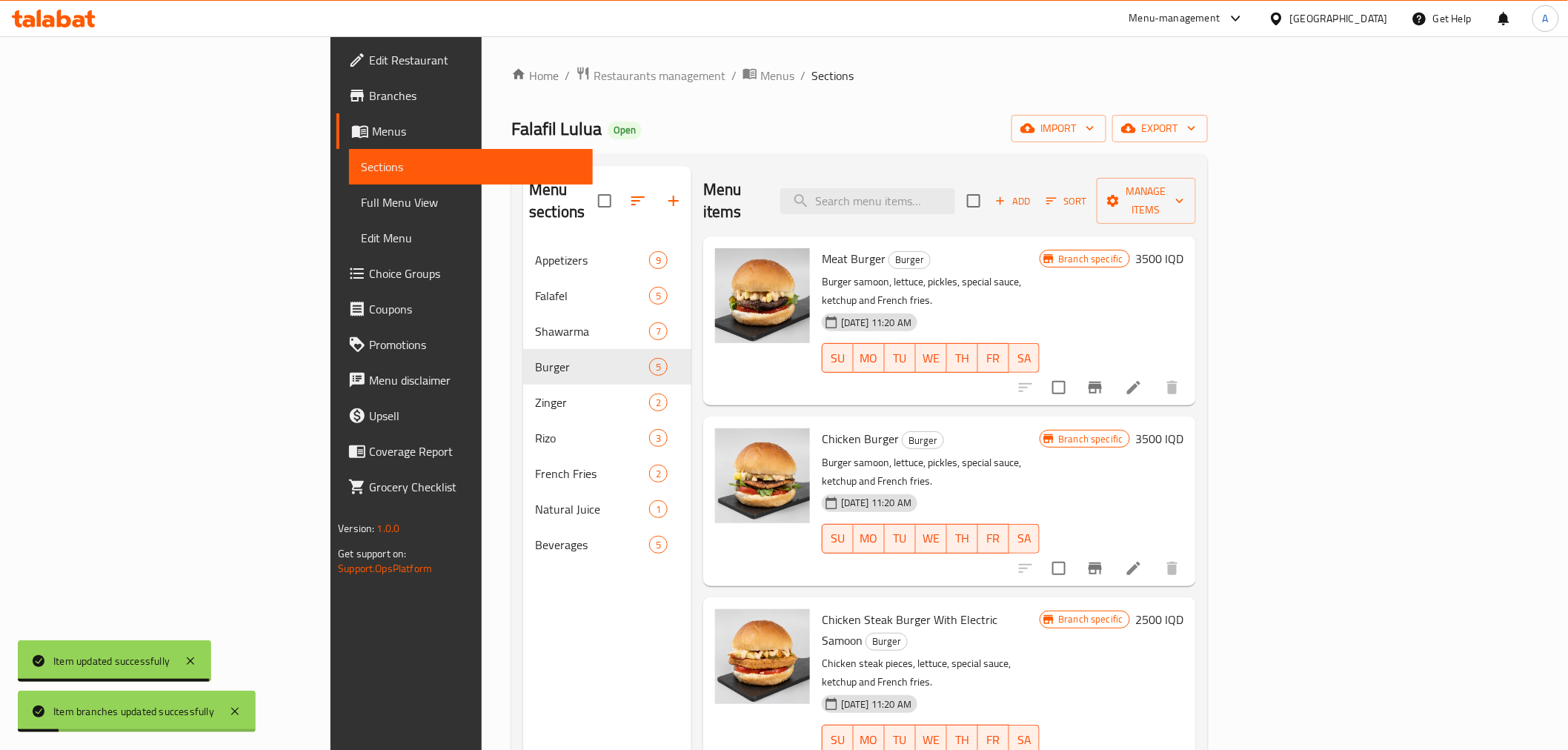
click at [1046, 423] on div "Chicken Burger Burger Burger samoon, lettuce, pickles, special sauce, ketchup a…" at bounding box center [931, 501] width 230 height 157
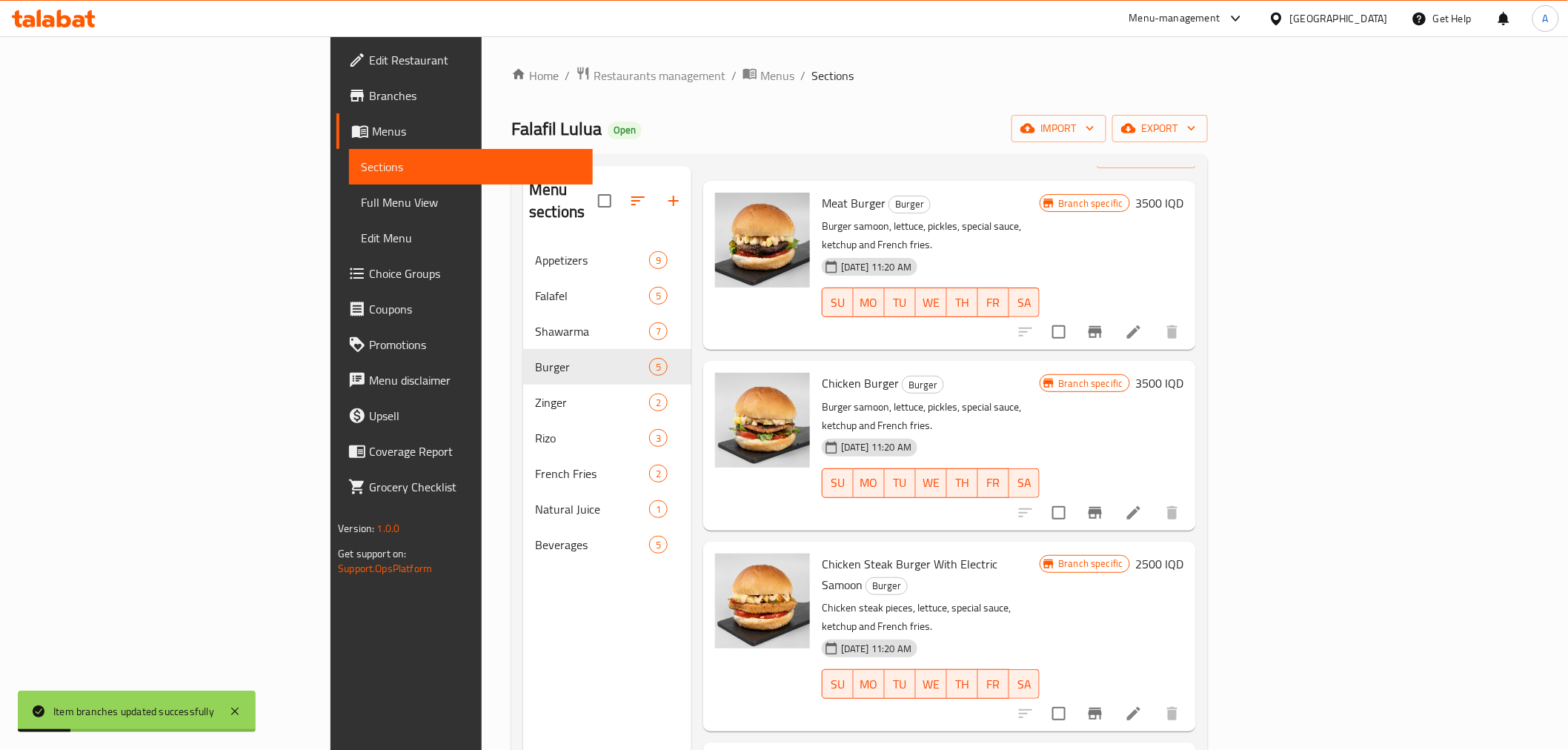
scroll to position [82, 0]
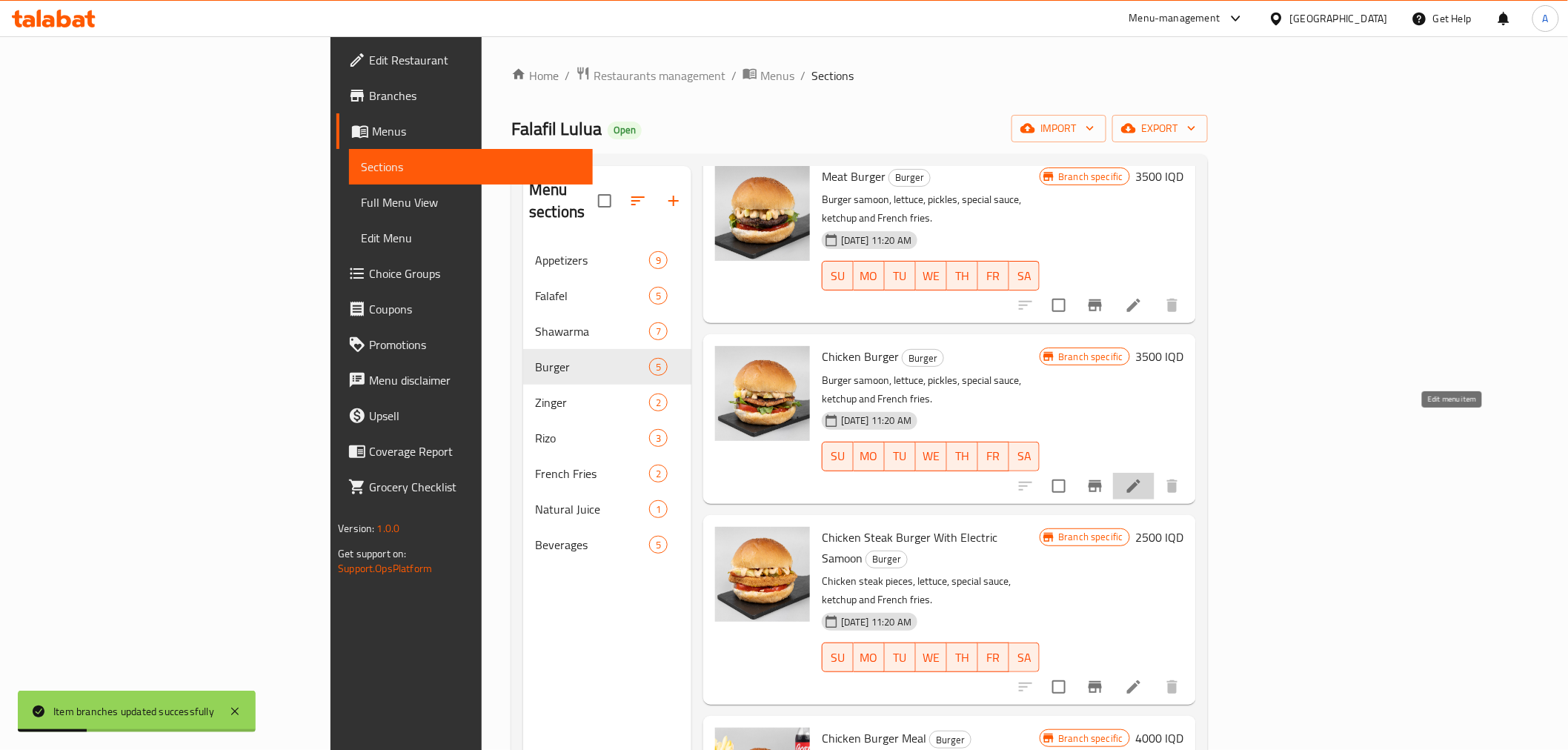
click at [1143, 477] on icon at bounding box center [1134, 486] width 18 height 18
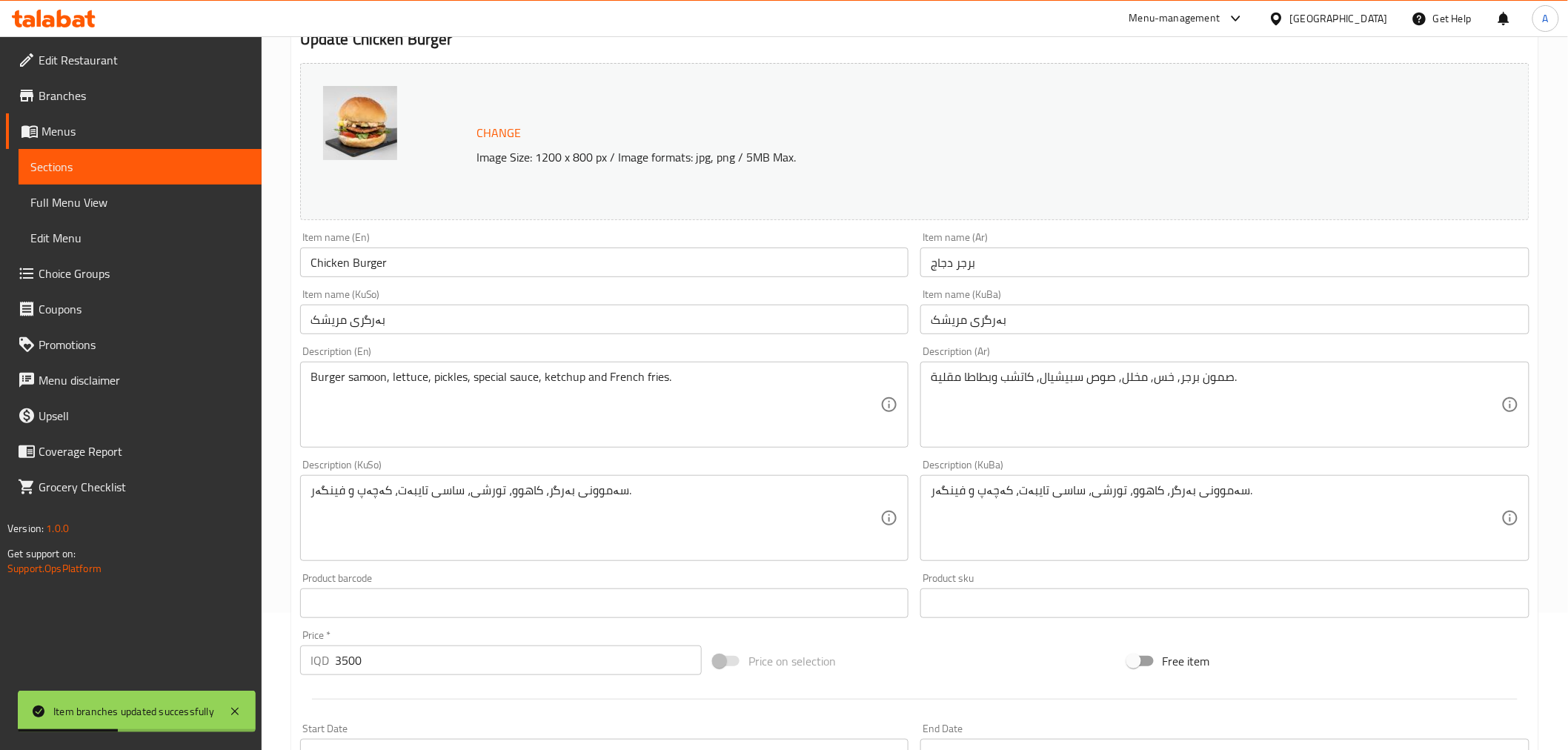
scroll to position [486, 0]
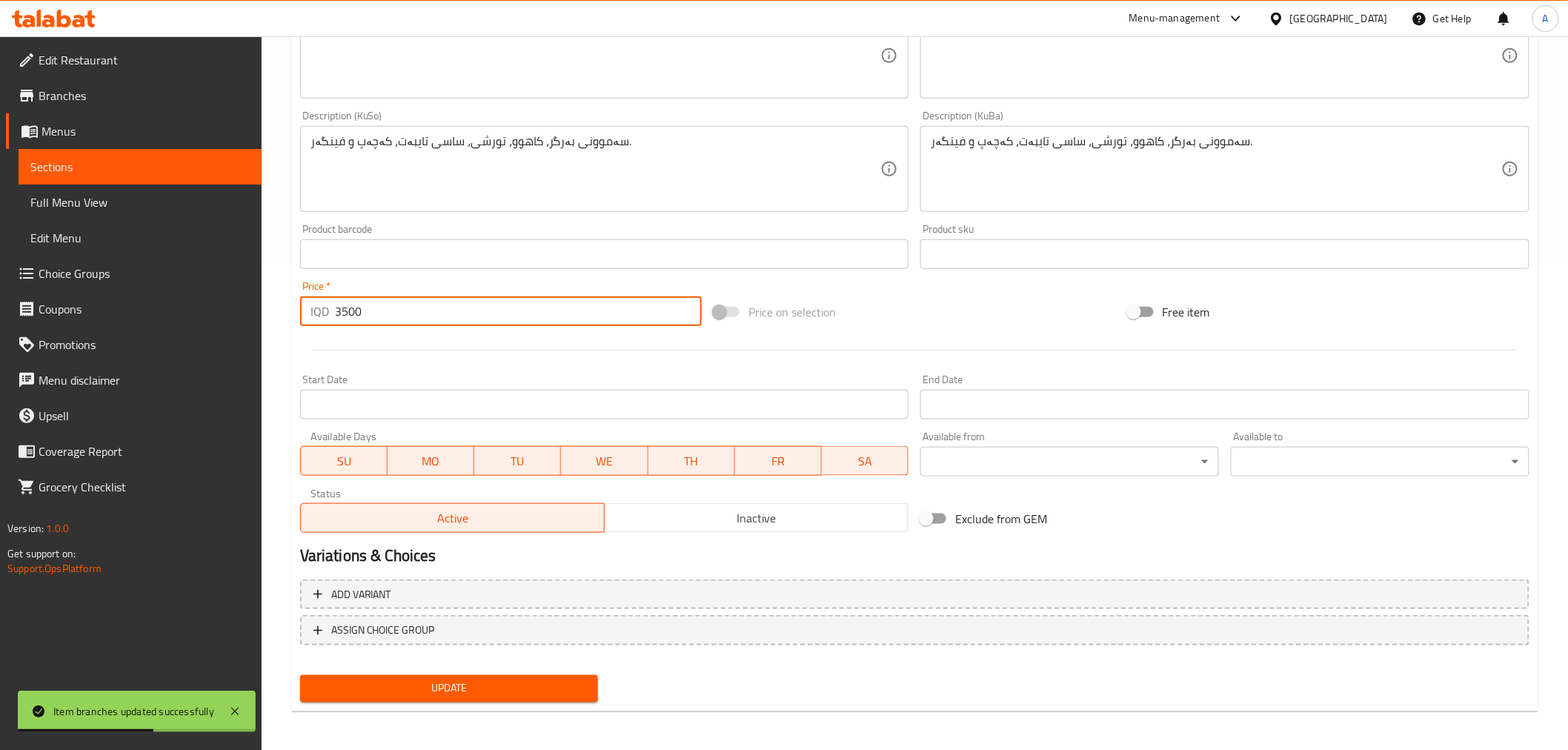
drag, startPoint x: 344, startPoint y: 316, endPoint x: 334, endPoint y: 319, distance: 10.4
click at [334, 319] on div "IQD 3500 Price *" at bounding box center [500, 310] width 401 height 29
type input "4000"
click at [430, 683] on span "Update" at bounding box center [449, 689] width 275 height 19
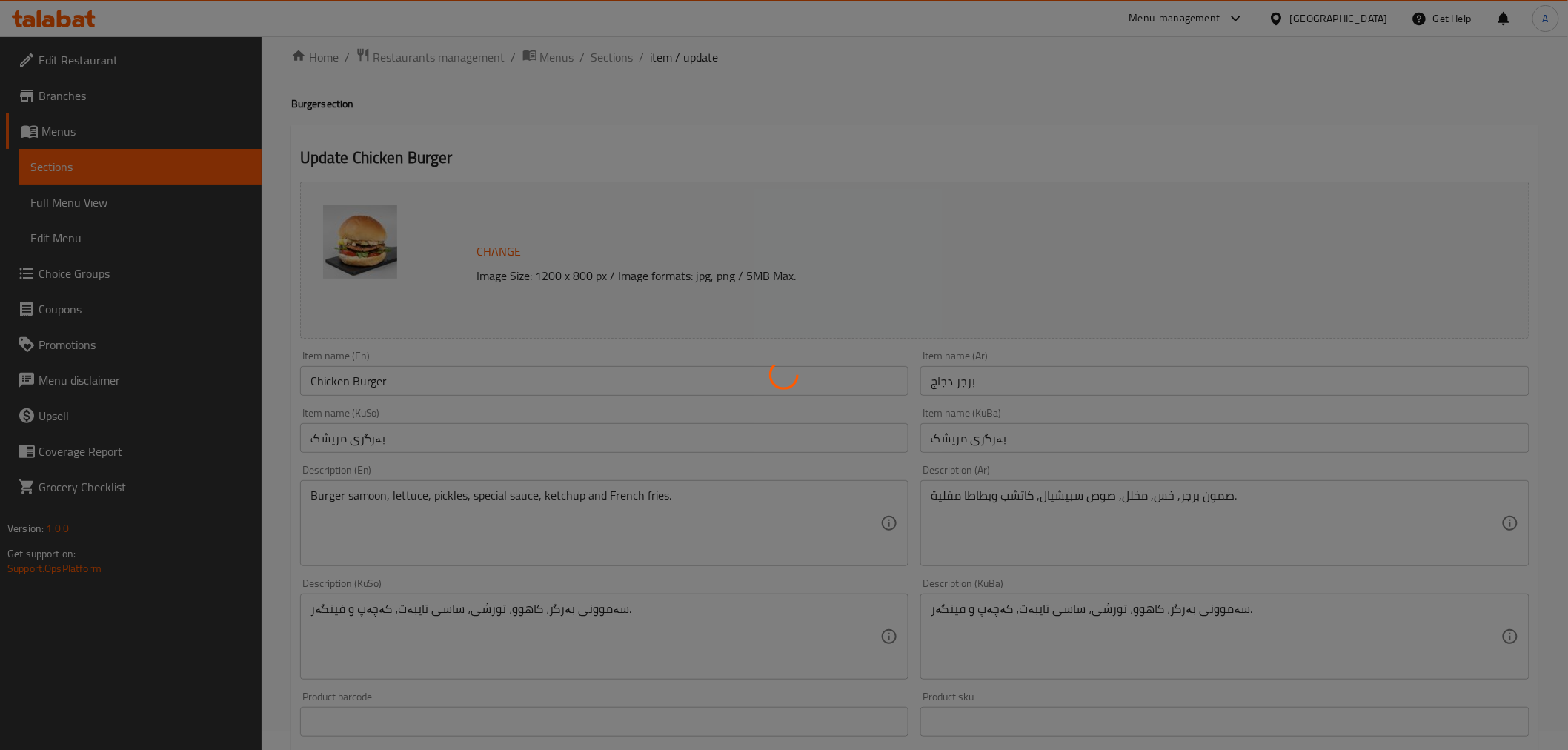
scroll to position [0, 0]
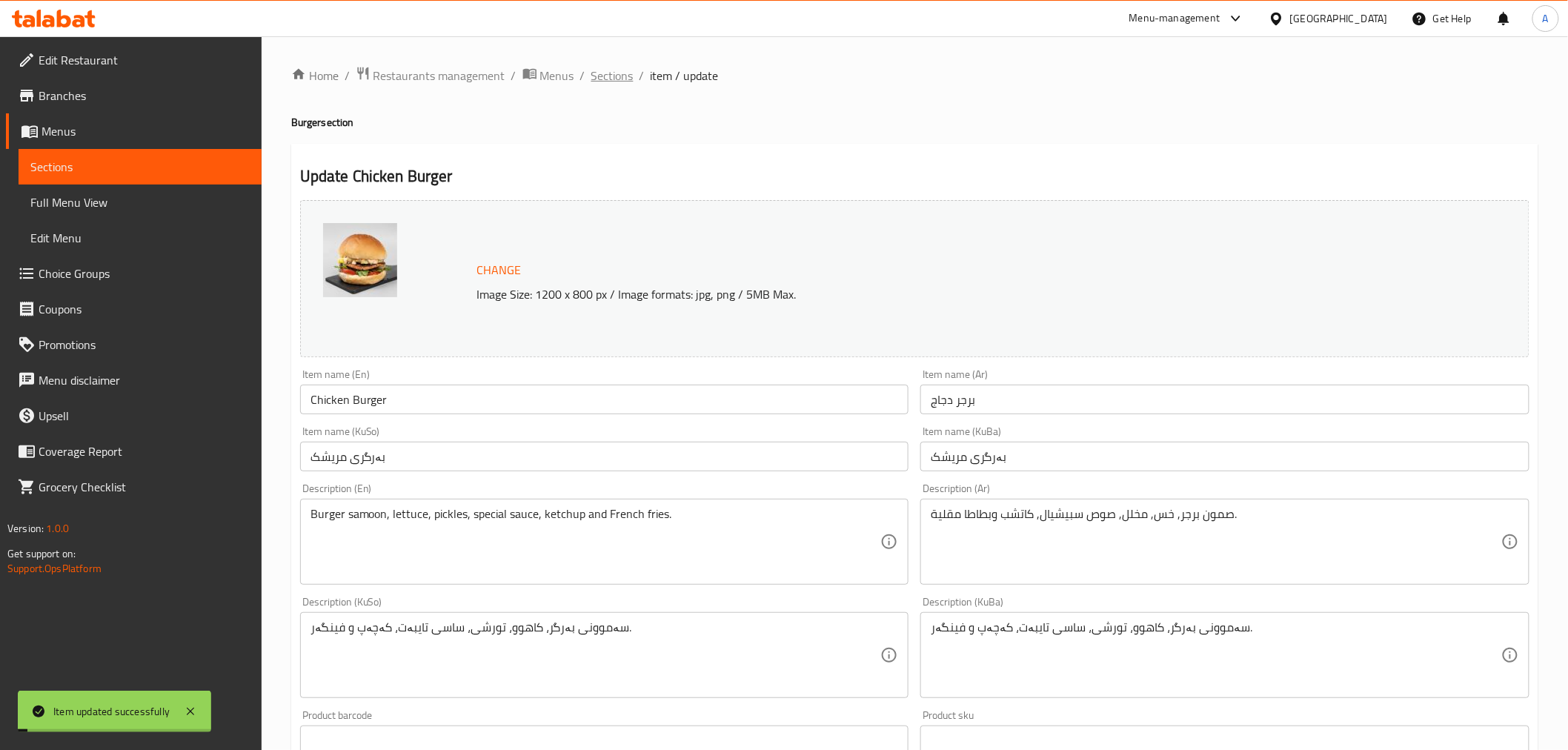
click at [610, 80] on span "Sections" at bounding box center [612, 76] width 42 height 18
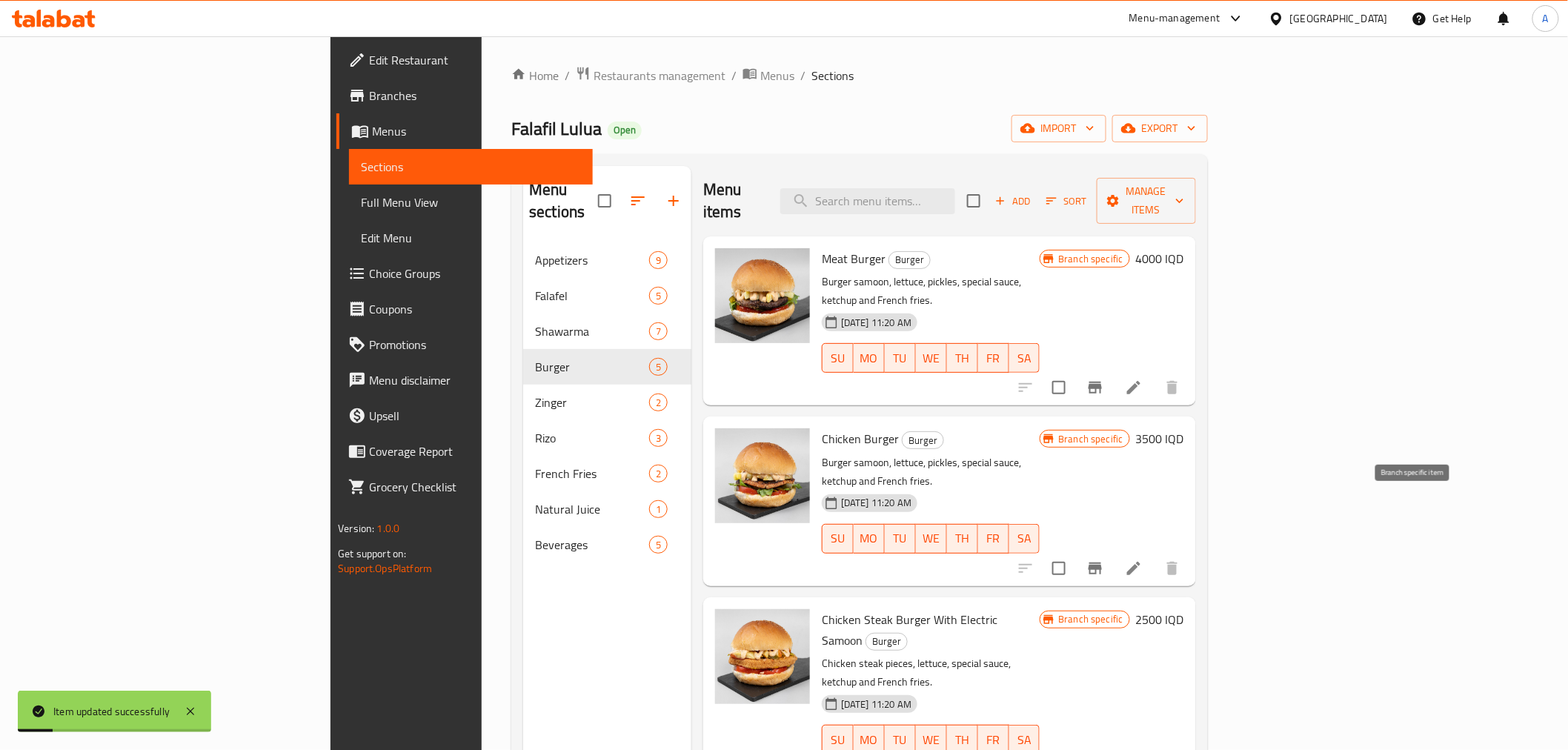
click at [1104, 560] on icon "Branch-specific-item" at bounding box center [1095, 569] width 18 height 18
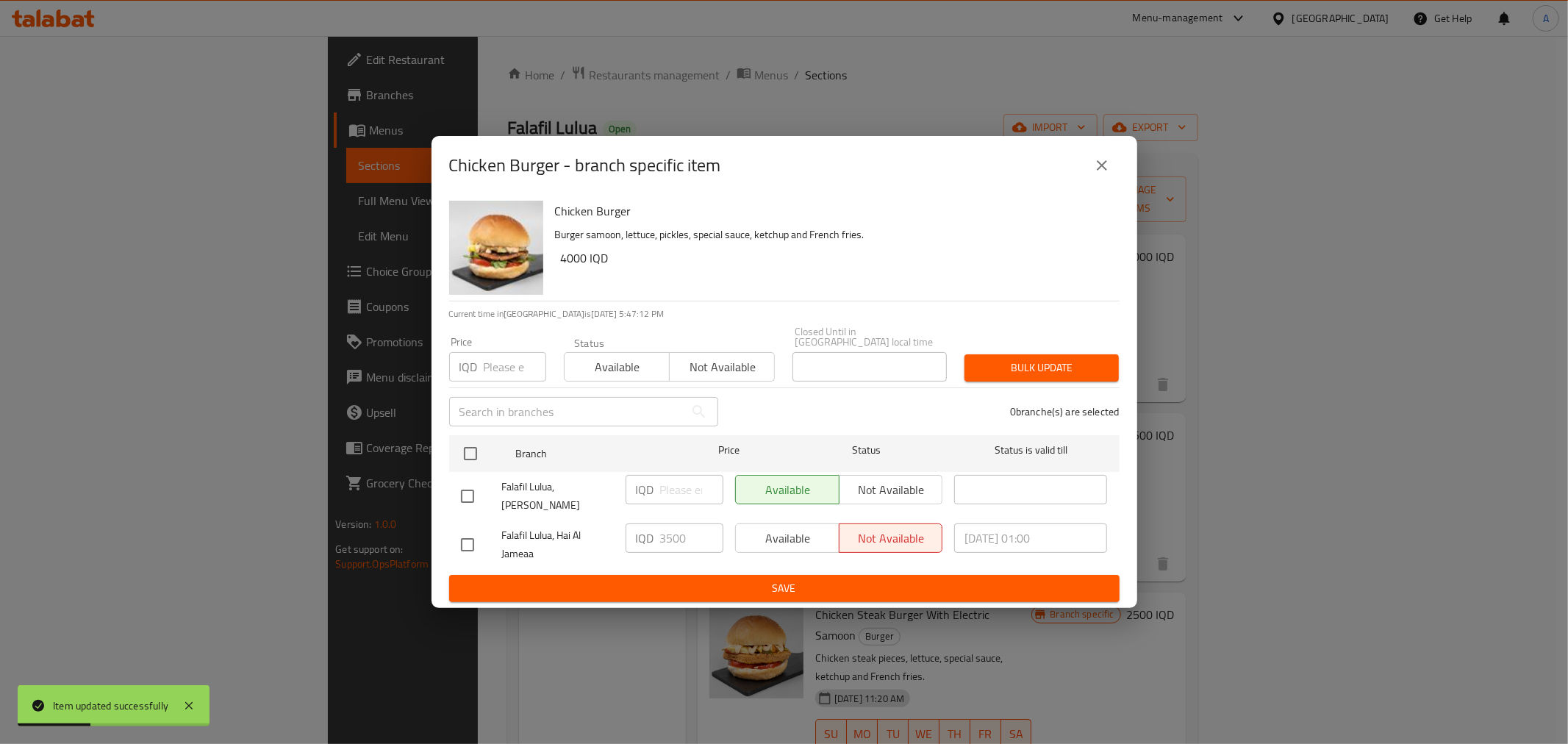
click at [467, 531] on input "checkbox" at bounding box center [467, 545] width 31 height 31
checkbox input "true"
drag, startPoint x: 670, startPoint y: 540, endPoint x: 657, endPoint y: 541, distance: 13.0
click at [657, 541] on div "IQD 3500 ​" at bounding box center [675, 537] width 98 height 29
type input "4000"
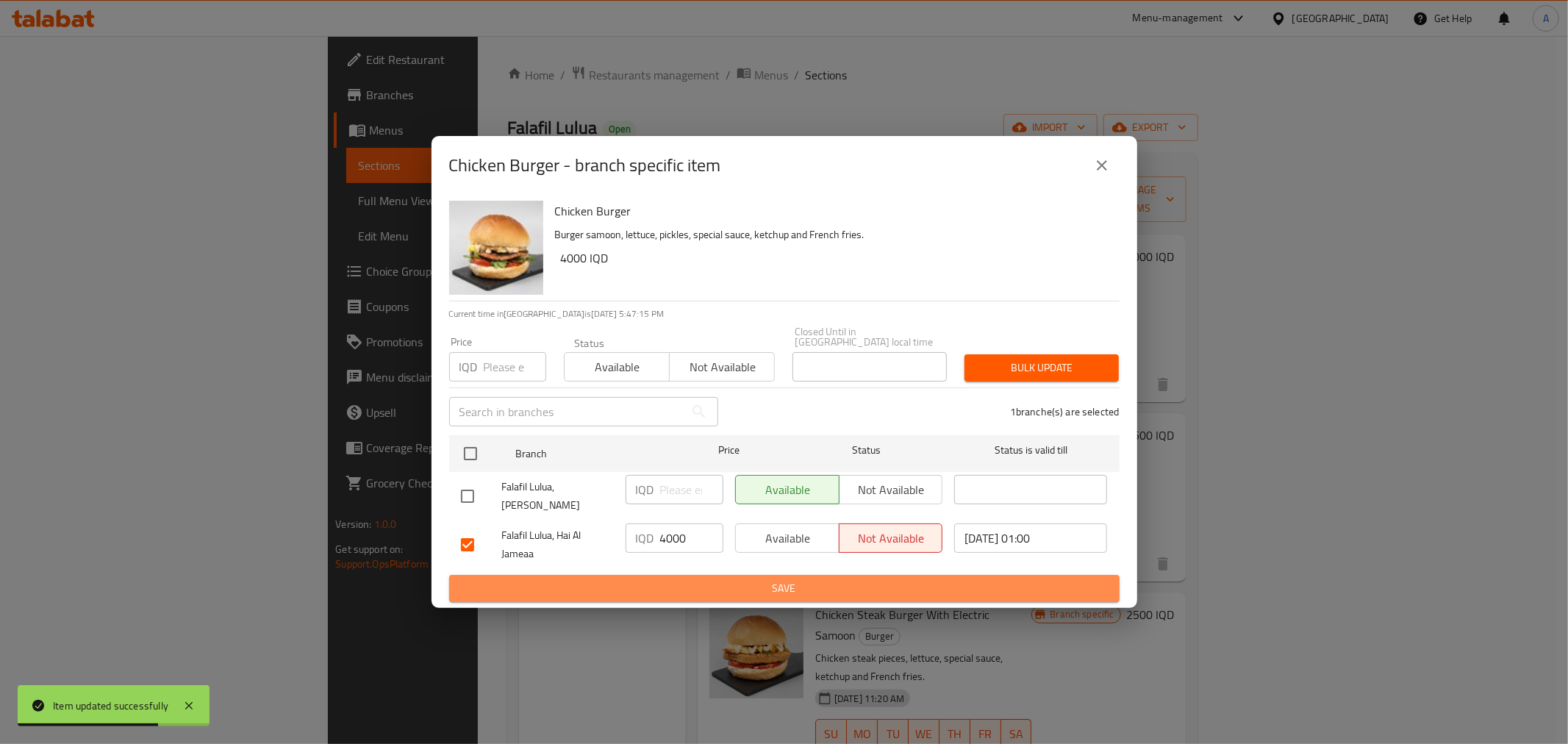
click at [666, 579] on span "Save" at bounding box center [784, 588] width 647 height 19
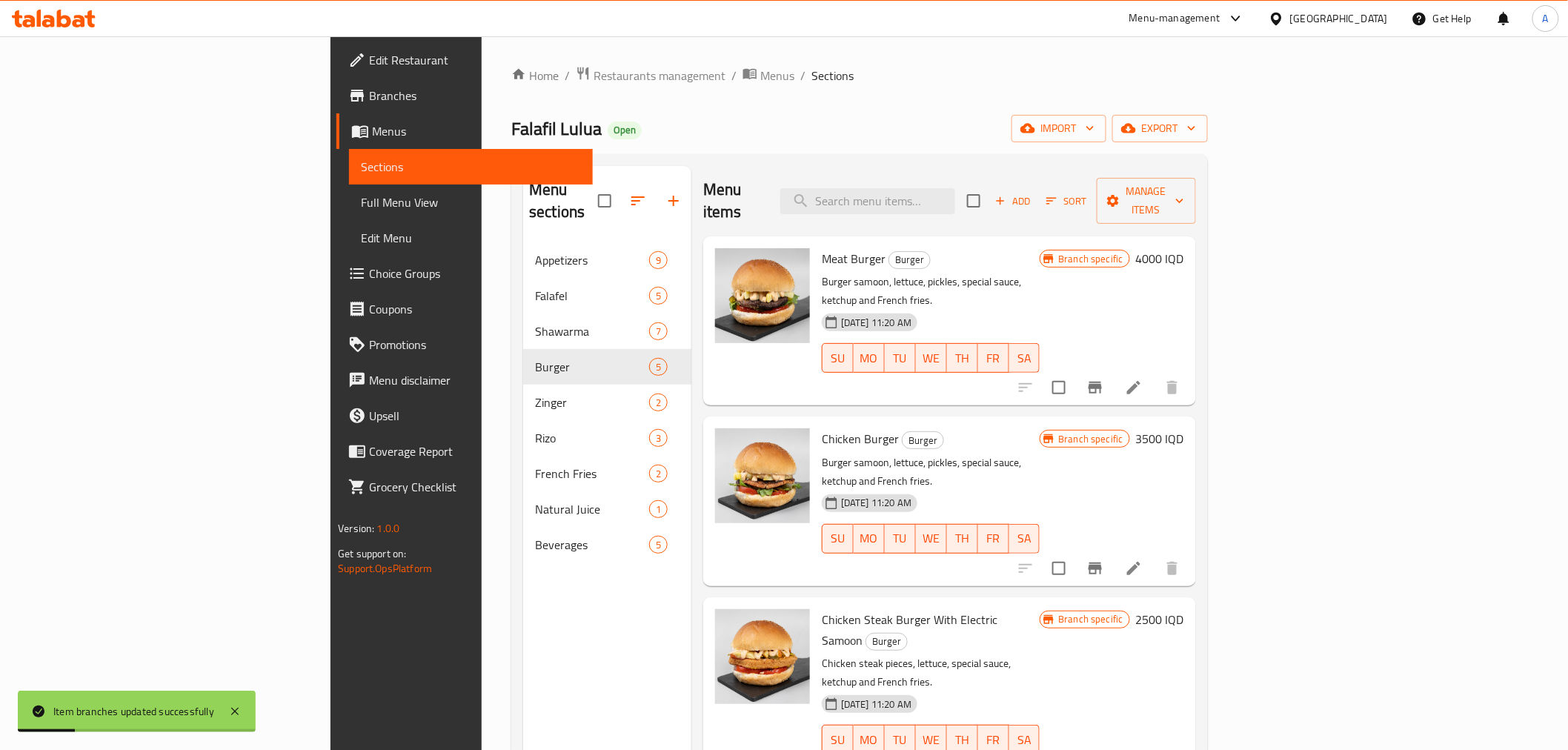
click at [523, 638] on div "Menu sections Appetizers 9 Falafel 5 Shawarma 7 Burger 5 Zinger 2 [PERSON_NAME]…" at bounding box center [607, 541] width 168 height 750
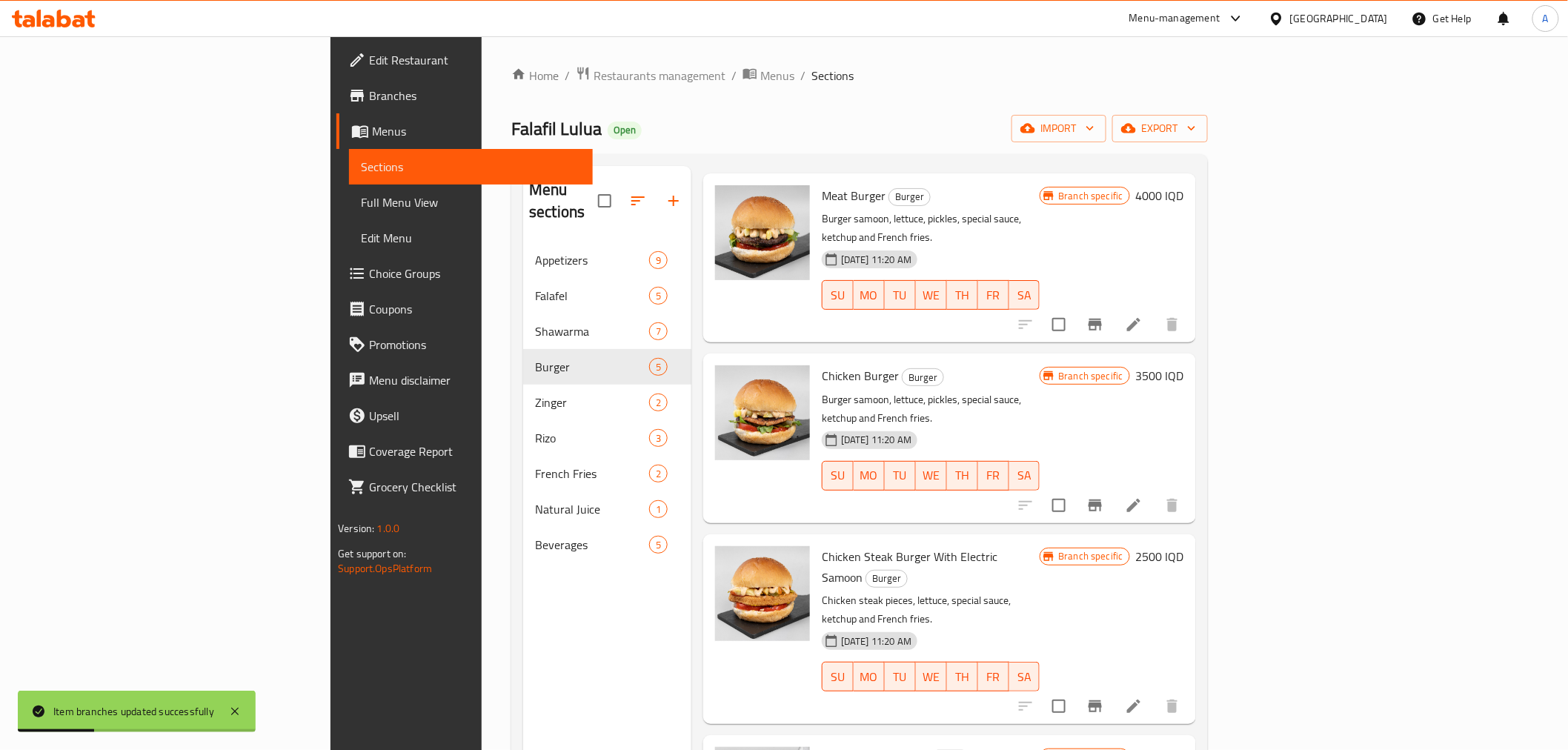
scroll to position [95, 0]
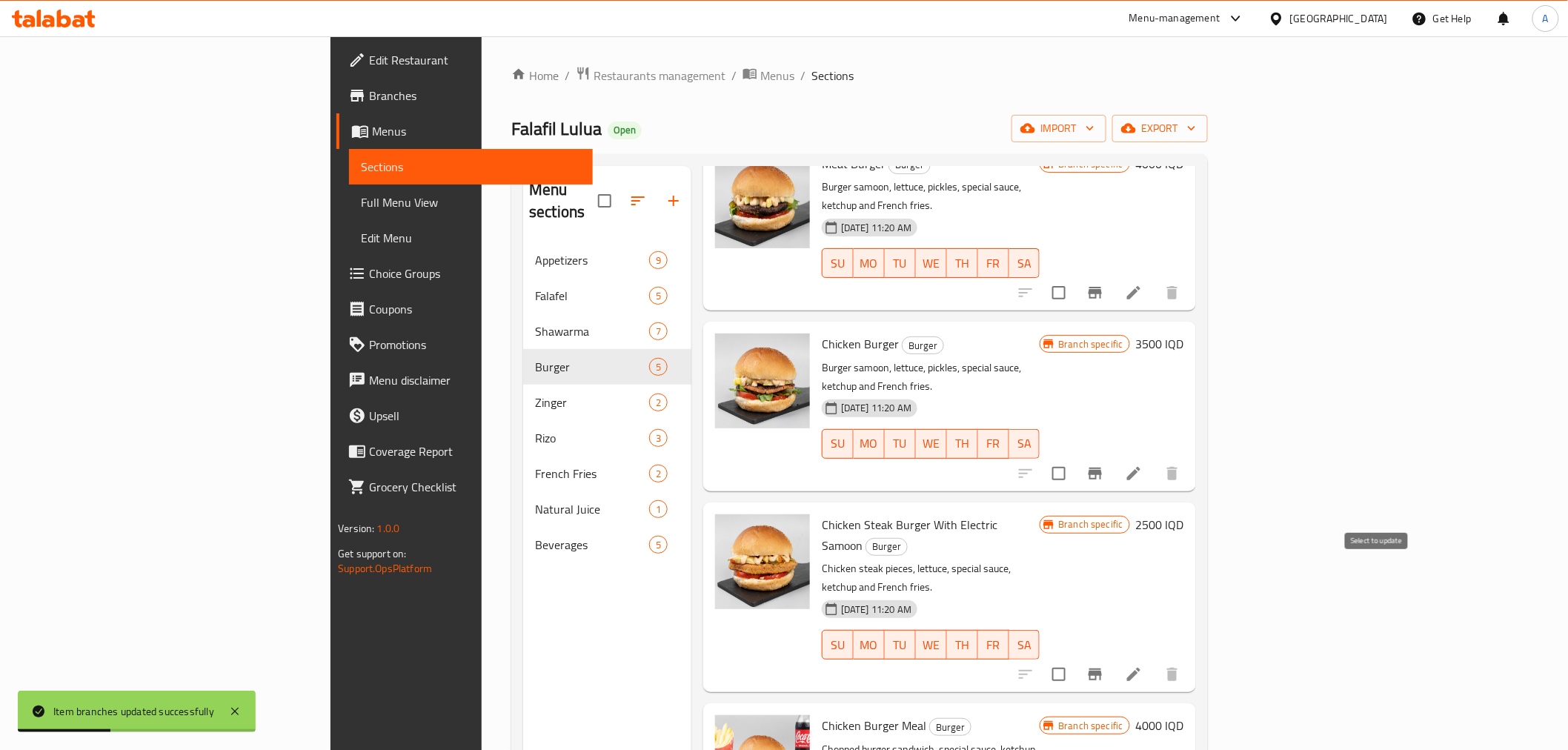
click at [1075, 658] on input "checkbox" at bounding box center [1059, 673] width 31 height 31
checkbox input "true"
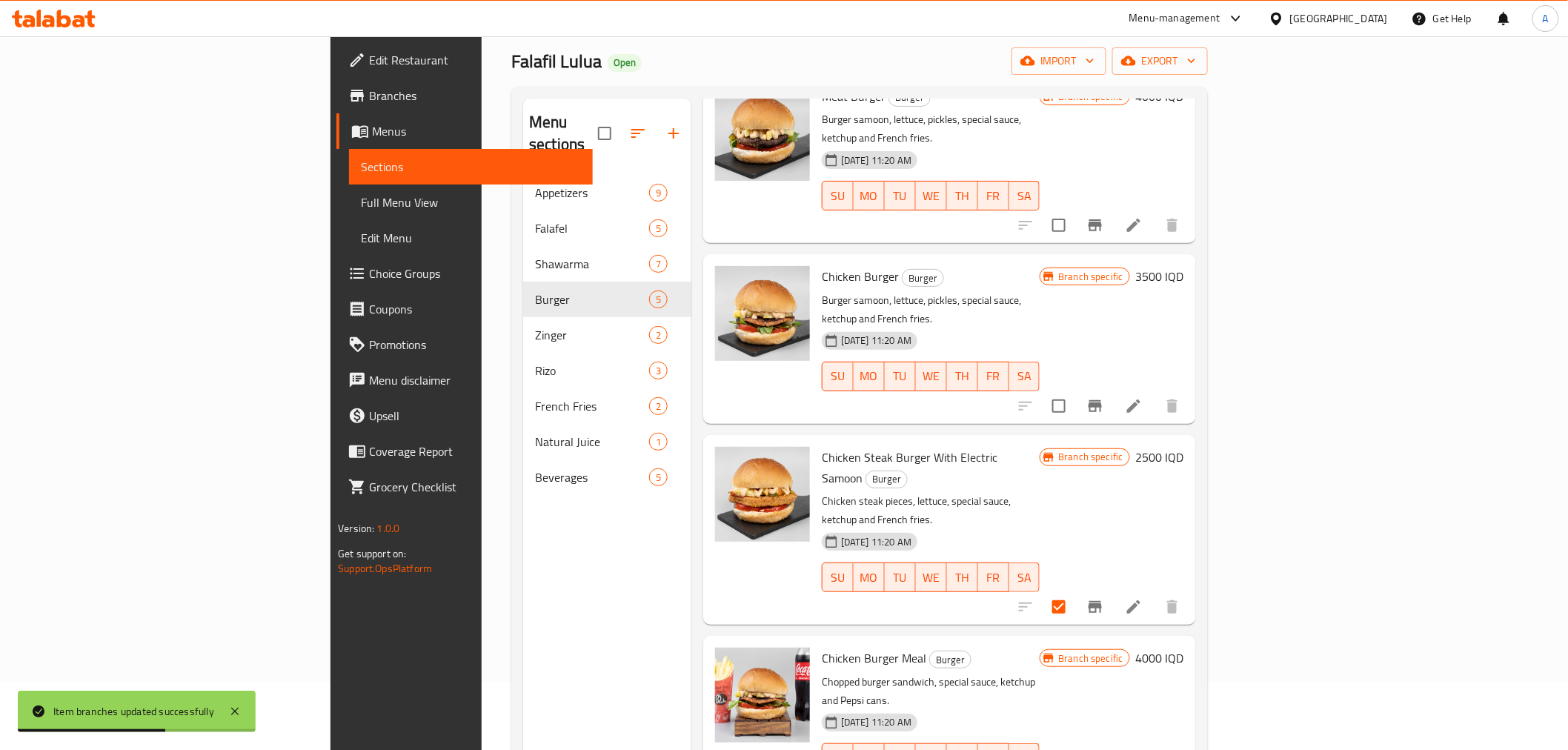
scroll to position [207, 0]
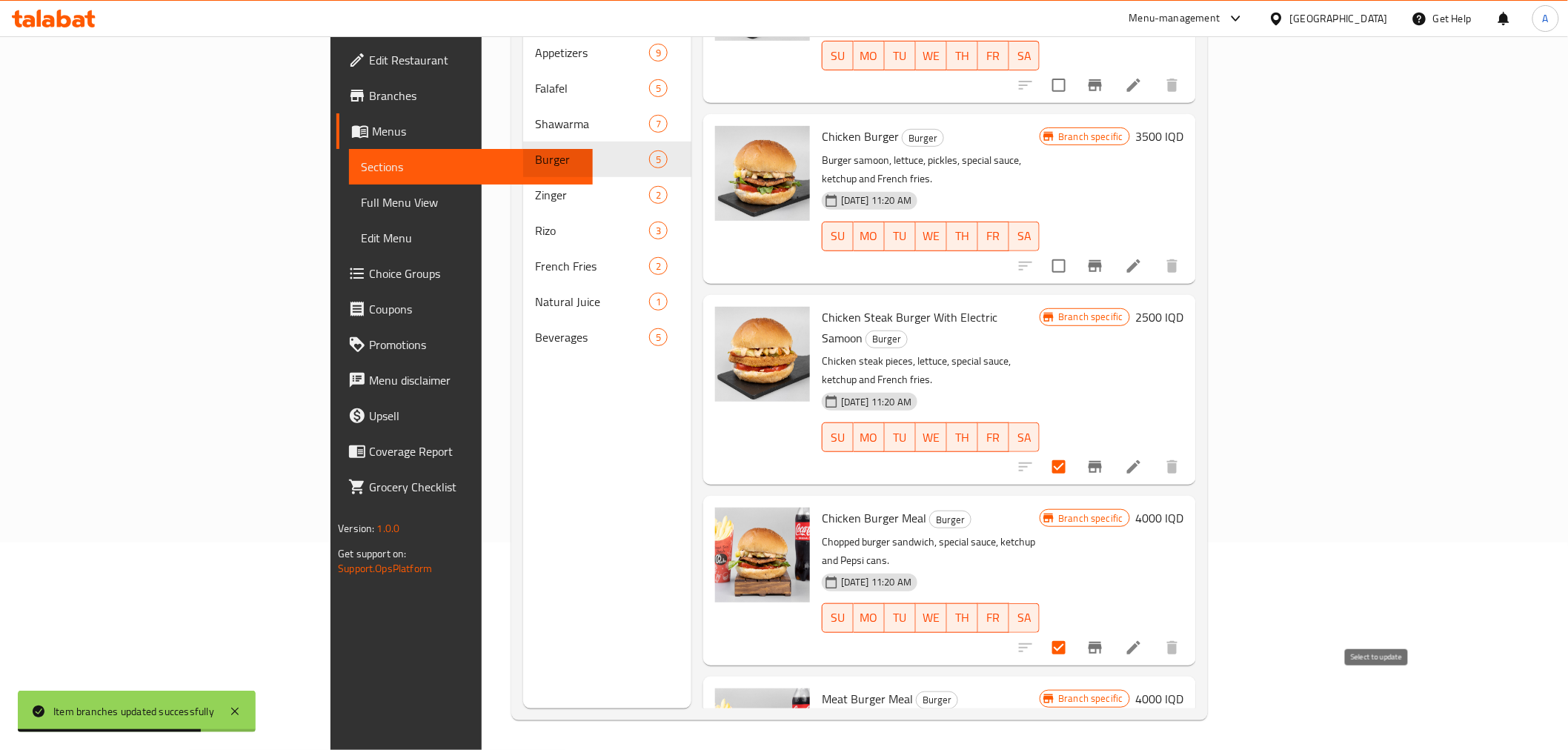
checkbox input "true"
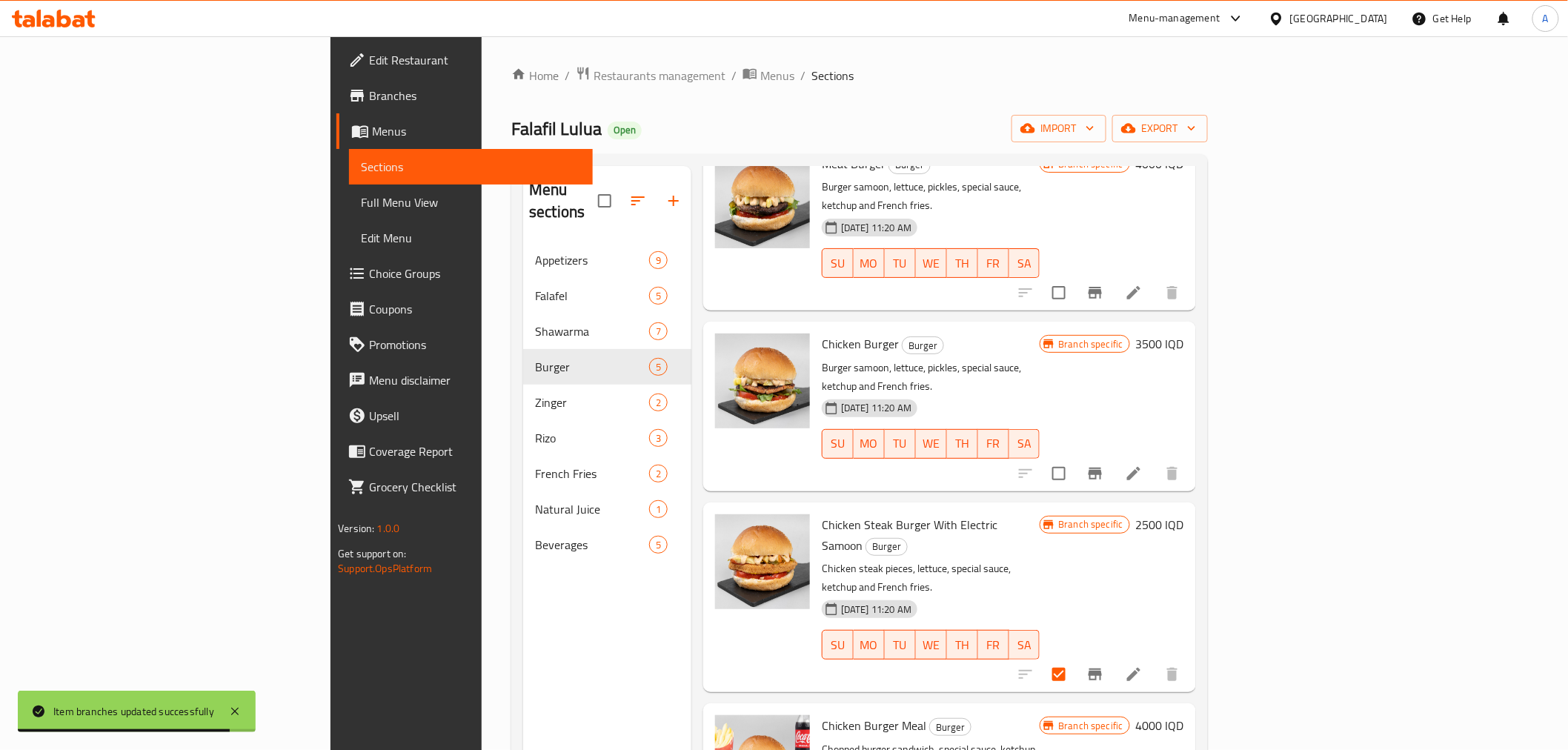
scroll to position [0, 0]
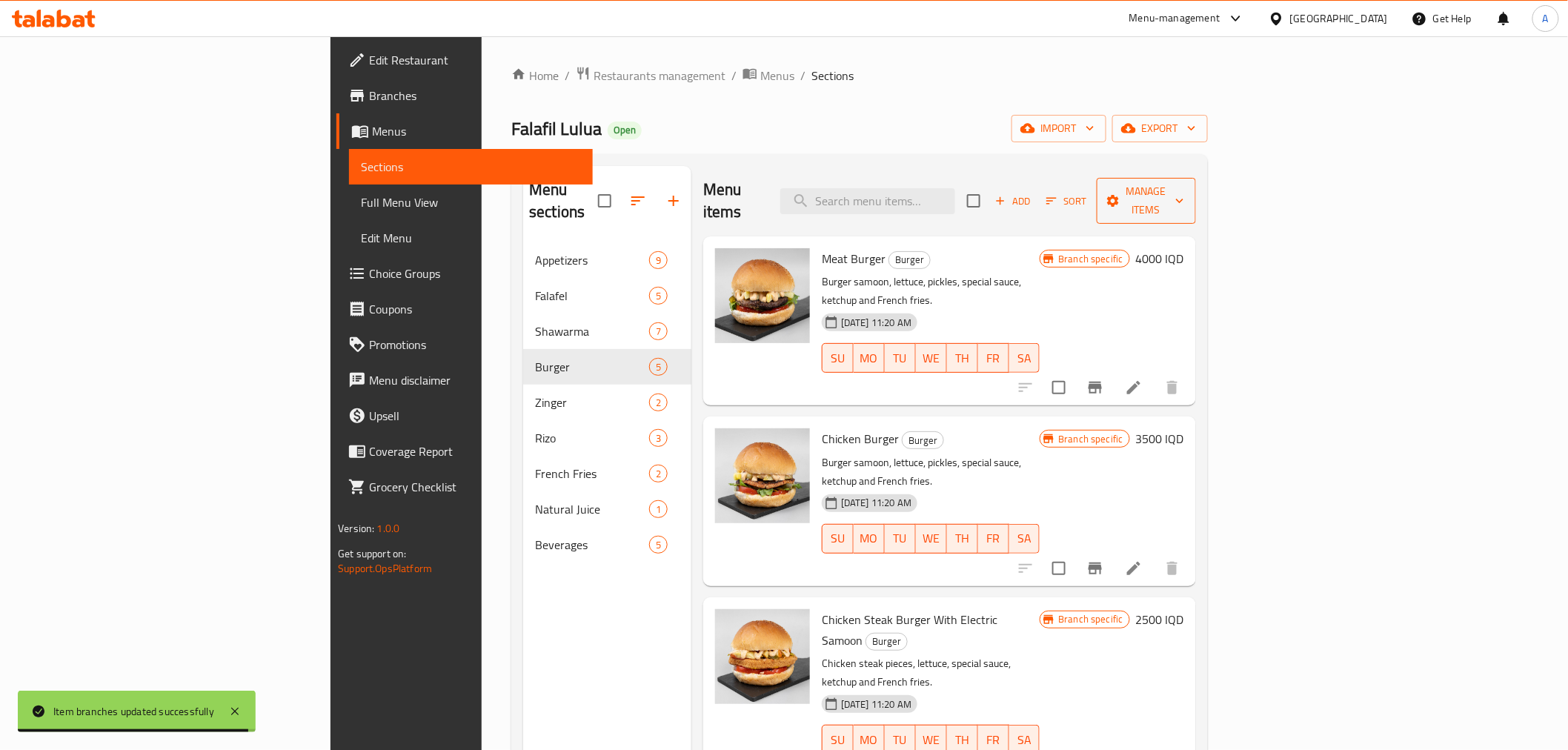
click at [1184, 186] on span "Manage items" at bounding box center [1146, 201] width 76 height 37
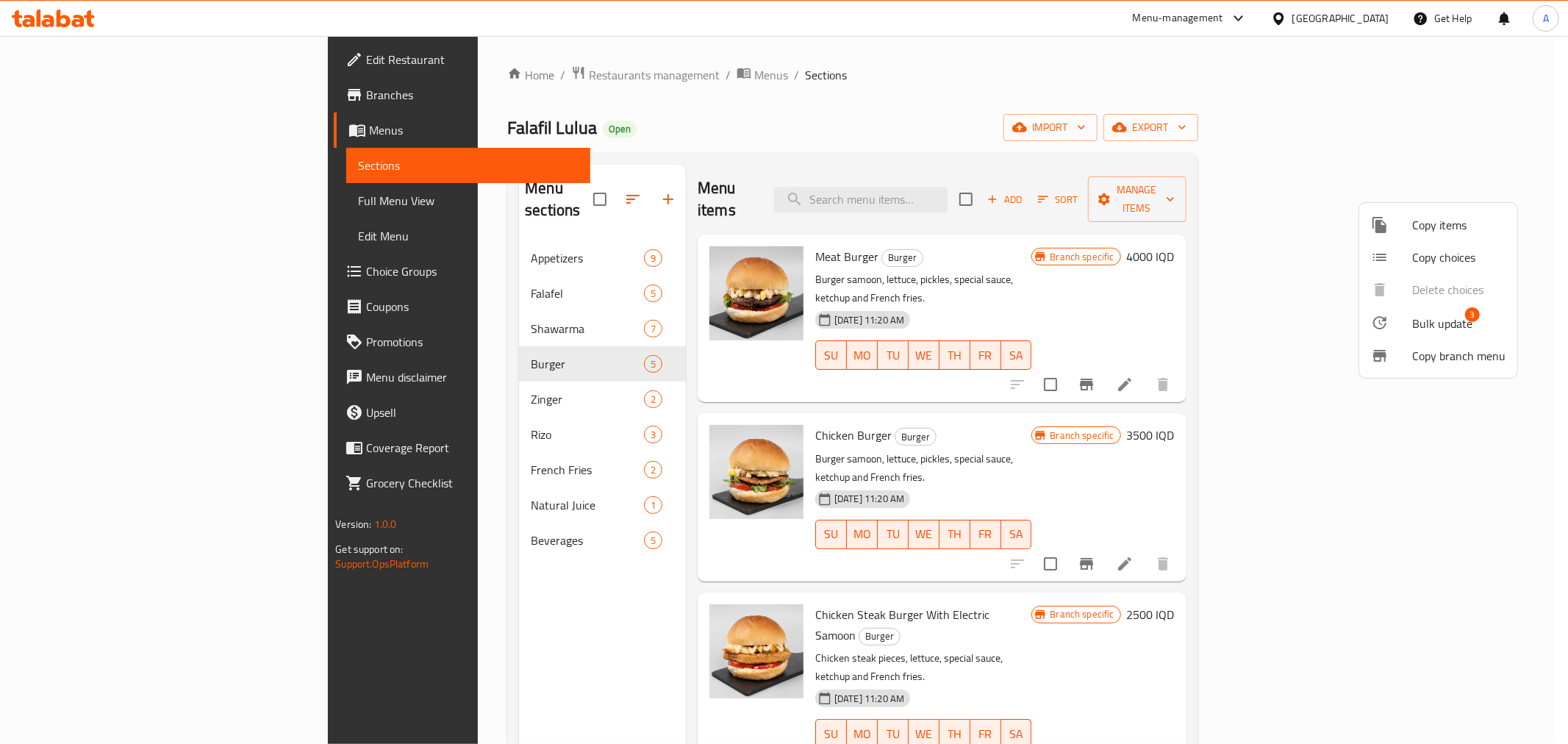
click at [1410, 312] on li "Bulk update 3" at bounding box center [1438, 322] width 158 height 34
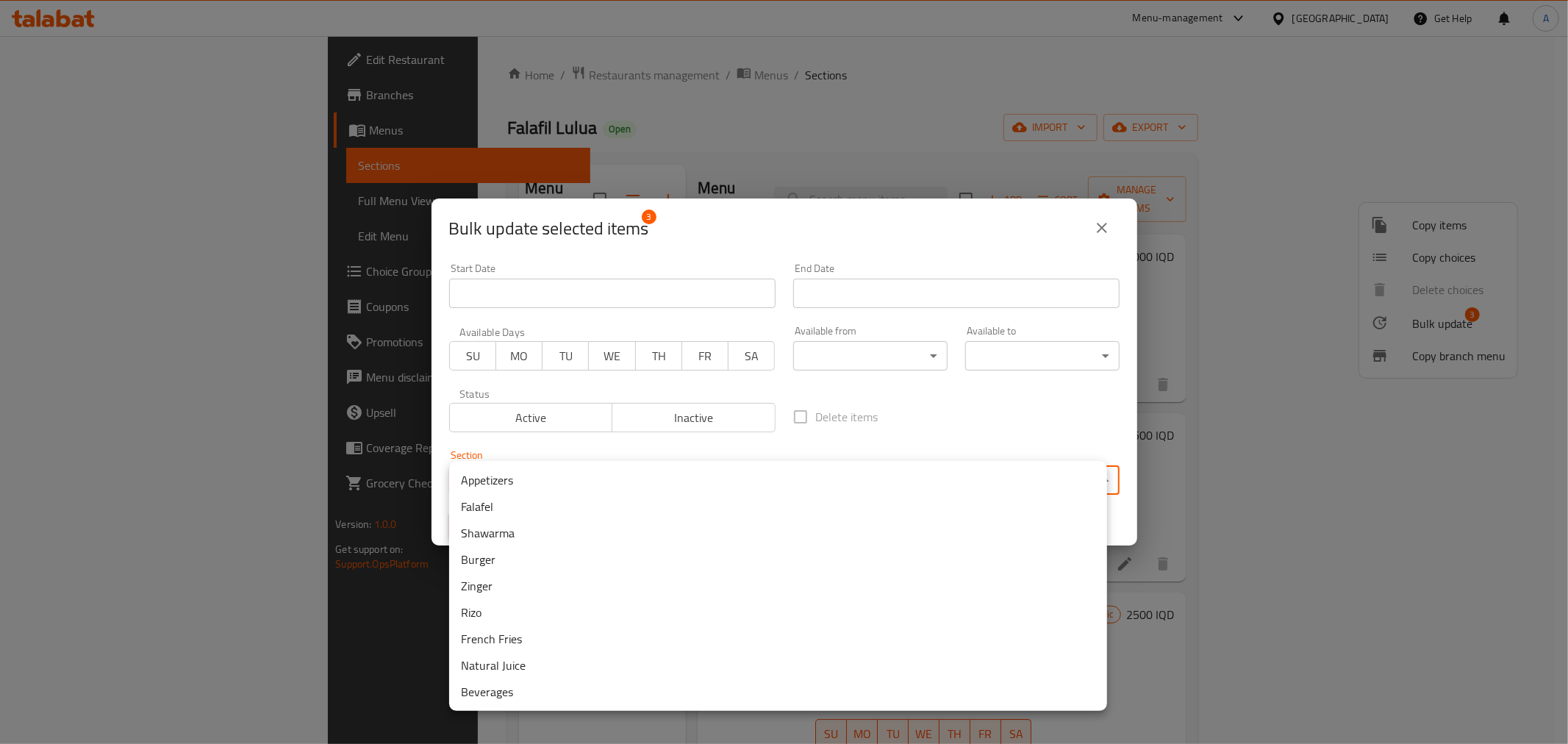
click at [626, 472] on body "​ Menu-management [GEOGRAPHIC_DATA] Get Help A Edit Restaurant Branches Menus S…" at bounding box center [784, 390] width 1568 height 708
click at [577, 393] on div at bounding box center [784, 372] width 1568 height 744
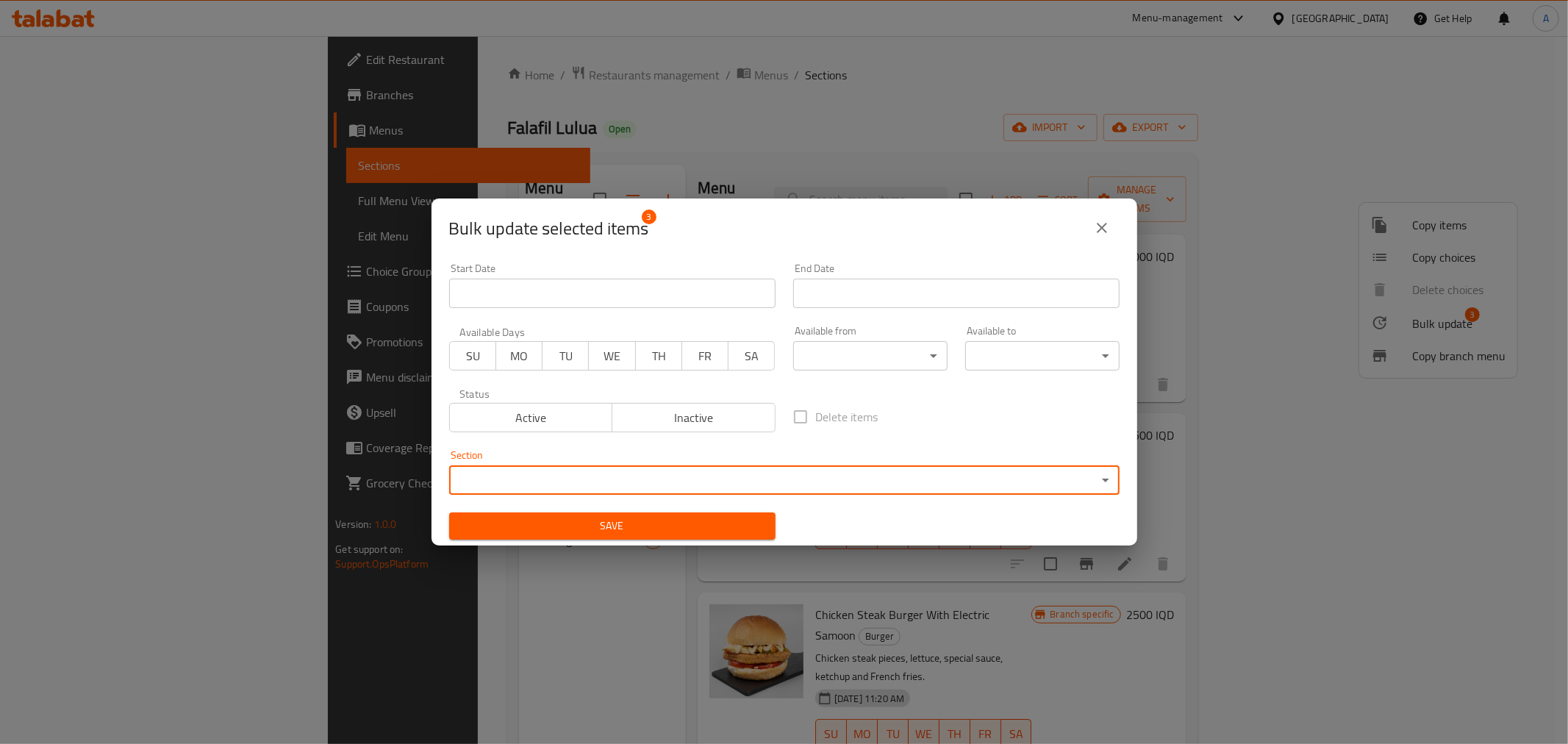
click at [687, 417] on span "Inactive" at bounding box center [694, 417] width 152 height 21
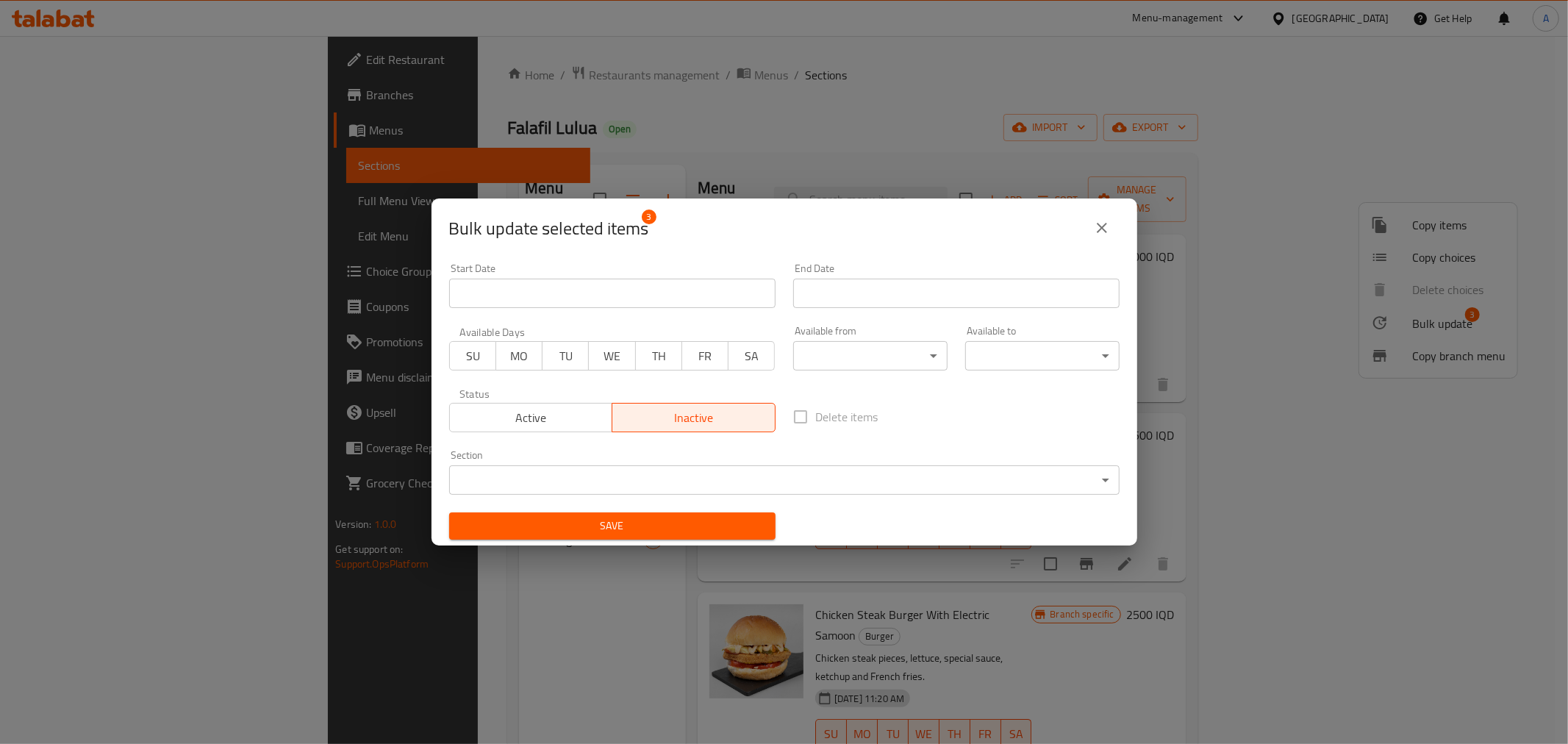
click at [674, 527] on span "Save" at bounding box center [612, 525] width 303 height 19
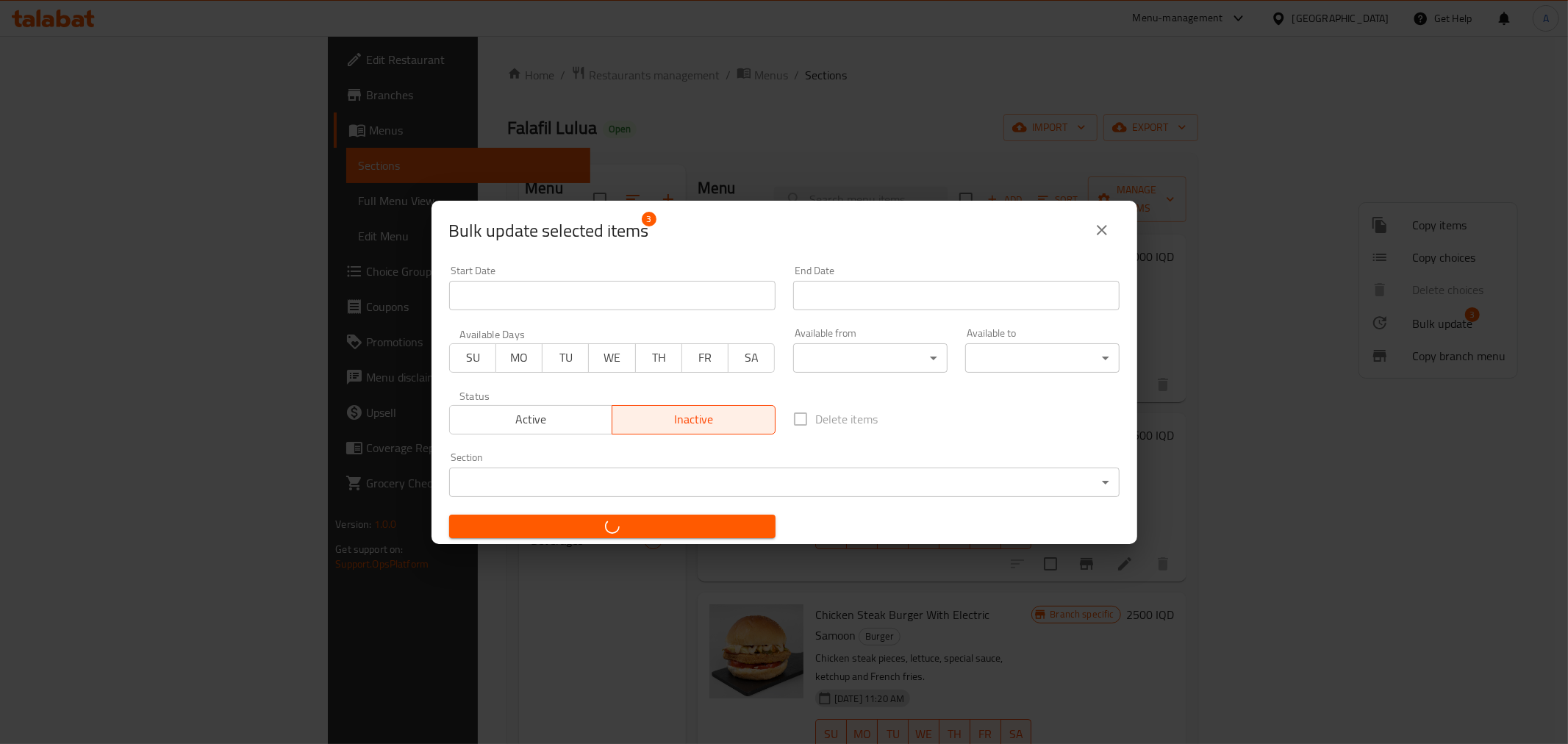
checkbox input "false"
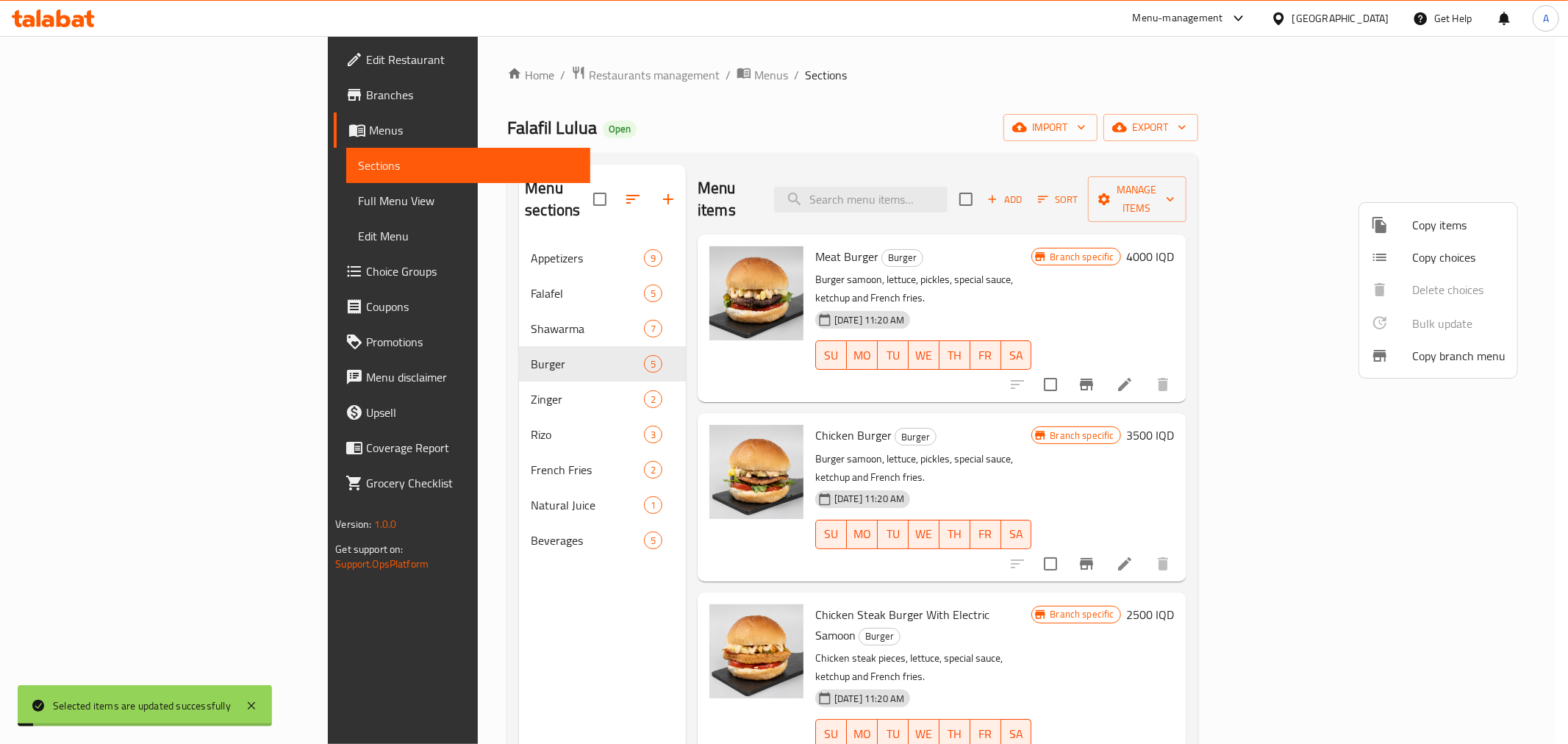
click at [479, 618] on div at bounding box center [784, 372] width 1568 height 744
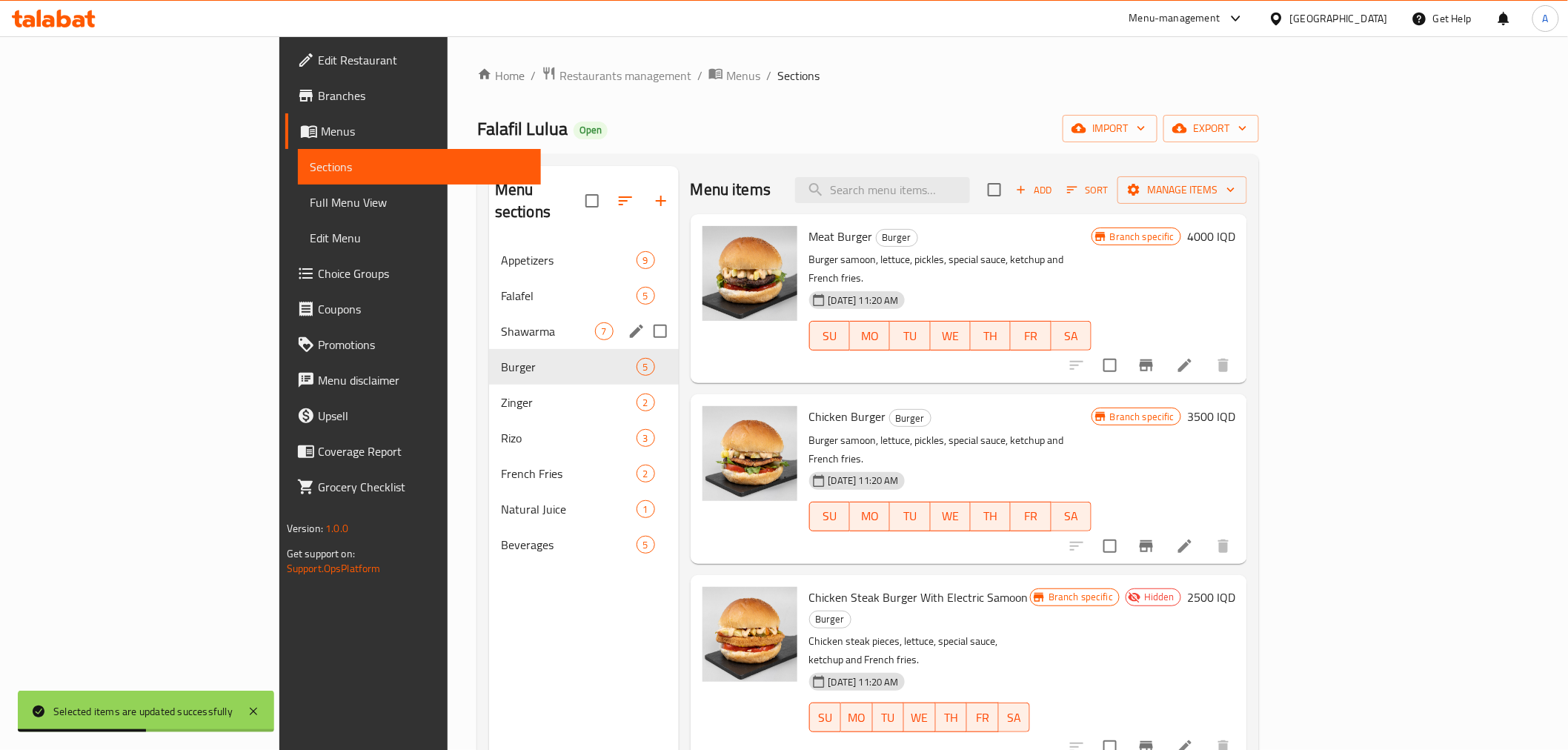
click at [489, 313] on div "Shawarma 7" at bounding box center [584, 331] width 190 height 36
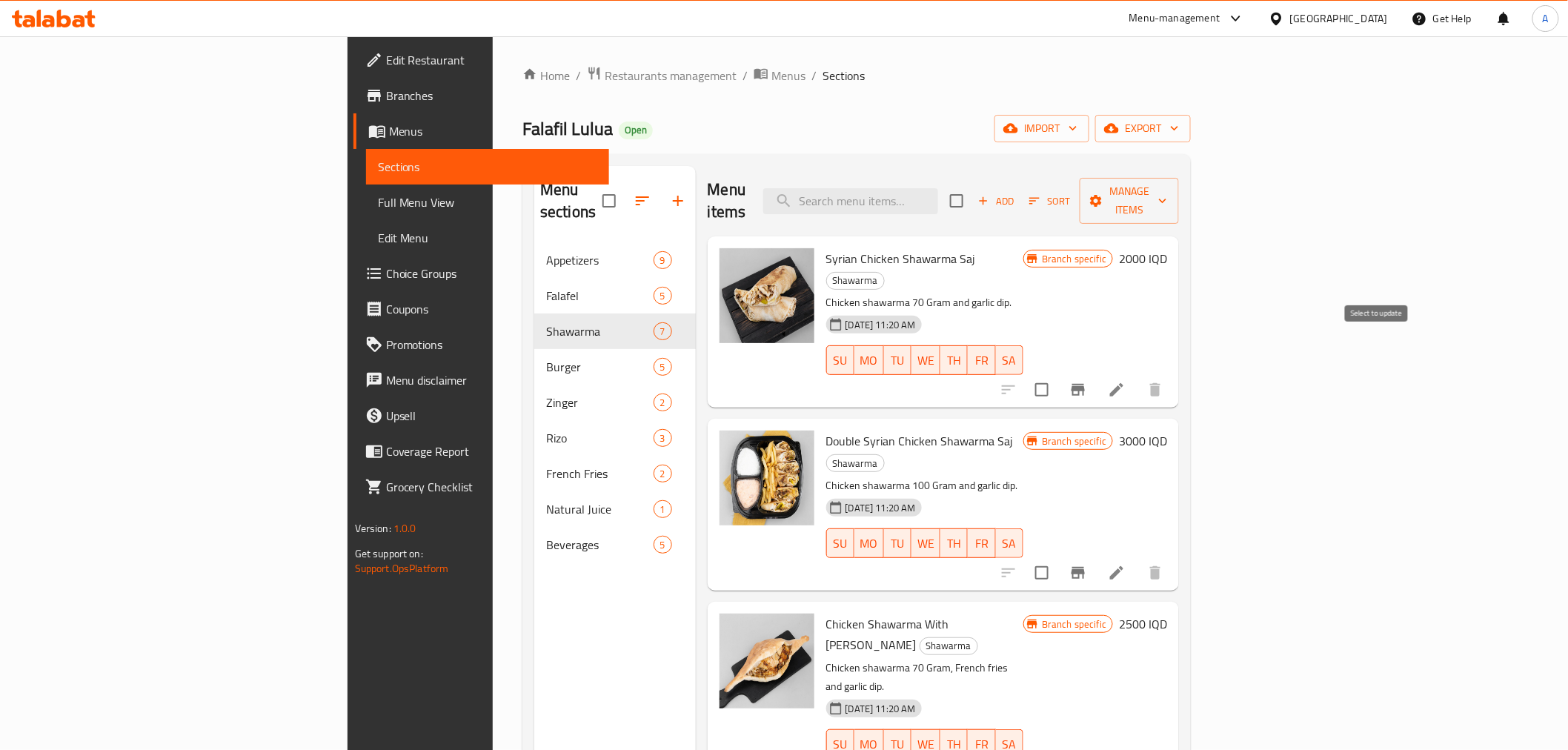
click at [1057, 375] on input "checkbox" at bounding box center [1041, 390] width 31 height 31
checkbox input "false"
click at [1057, 557] on input "checkbox" at bounding box center [1041, 572] width 31 height 31
checkbox input "true"
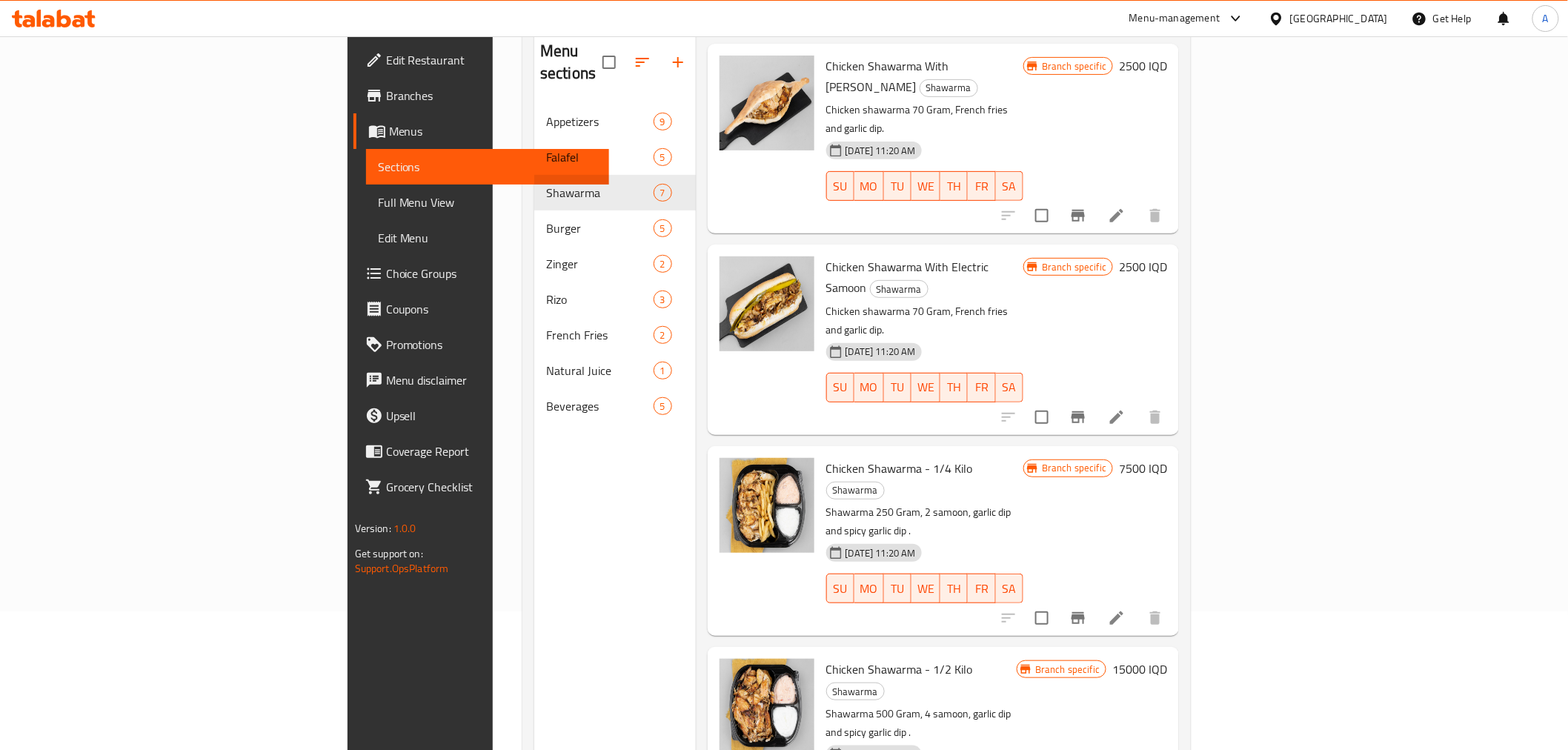
scroll to position [165, 0]
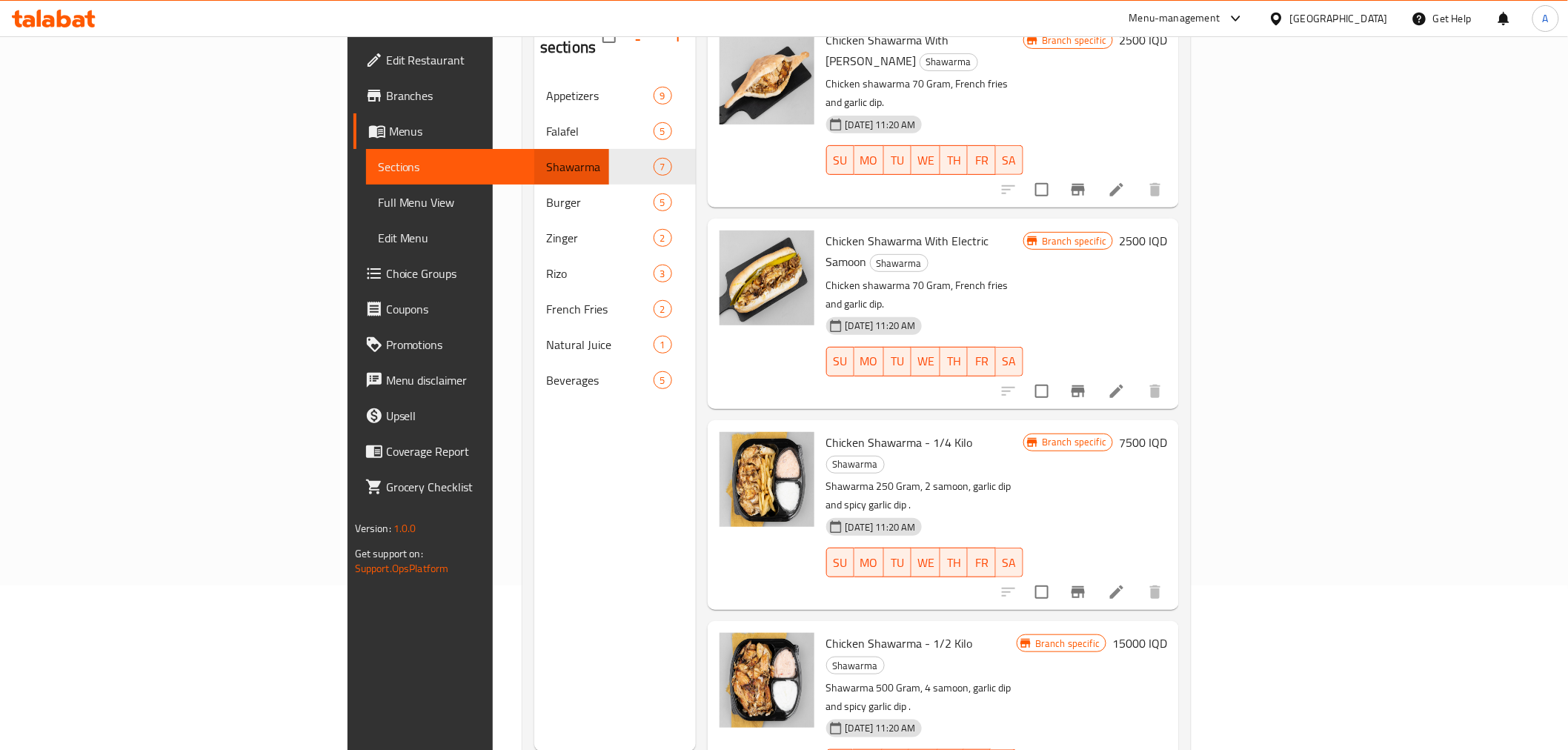
checkbox input "true"
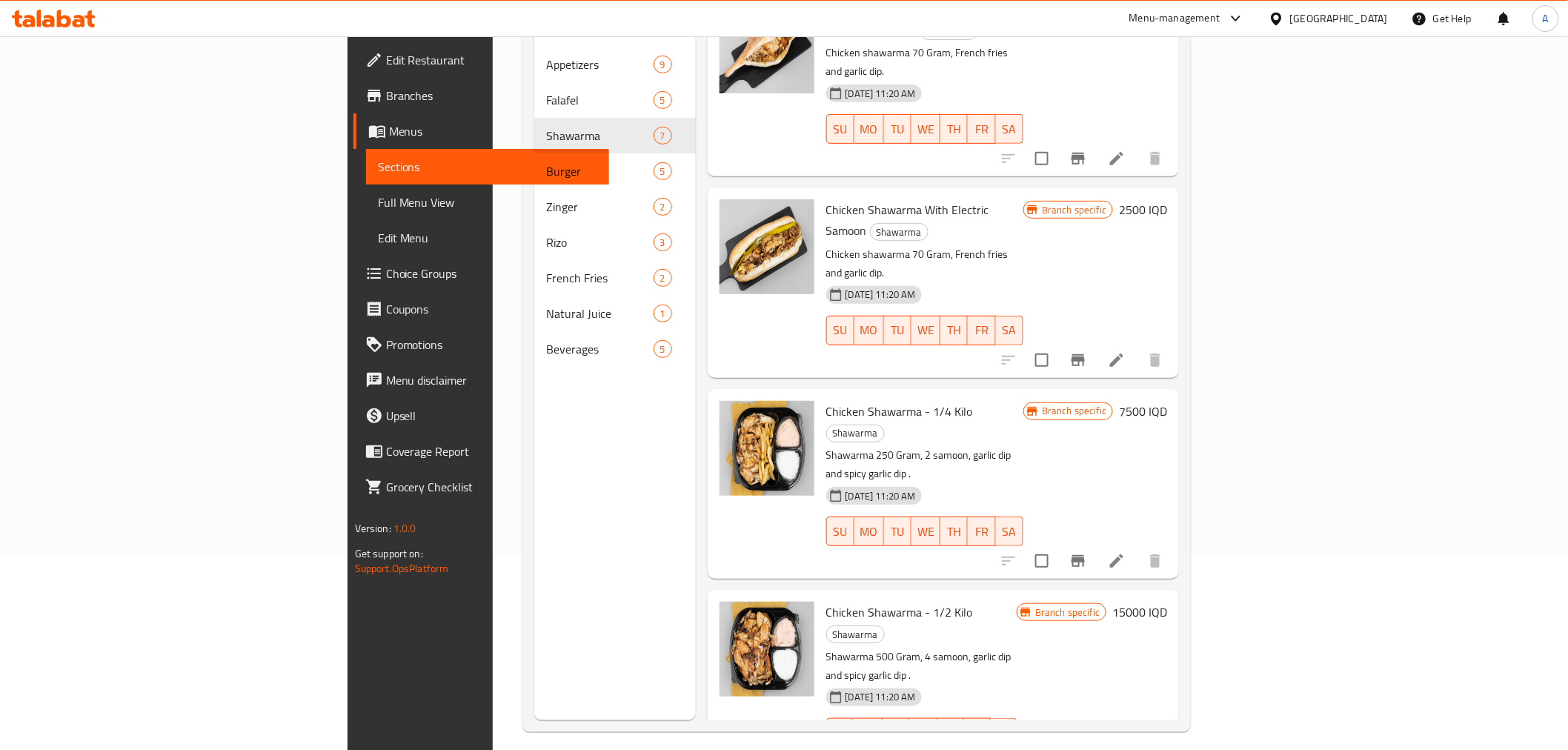
scroll to position [207, 0]
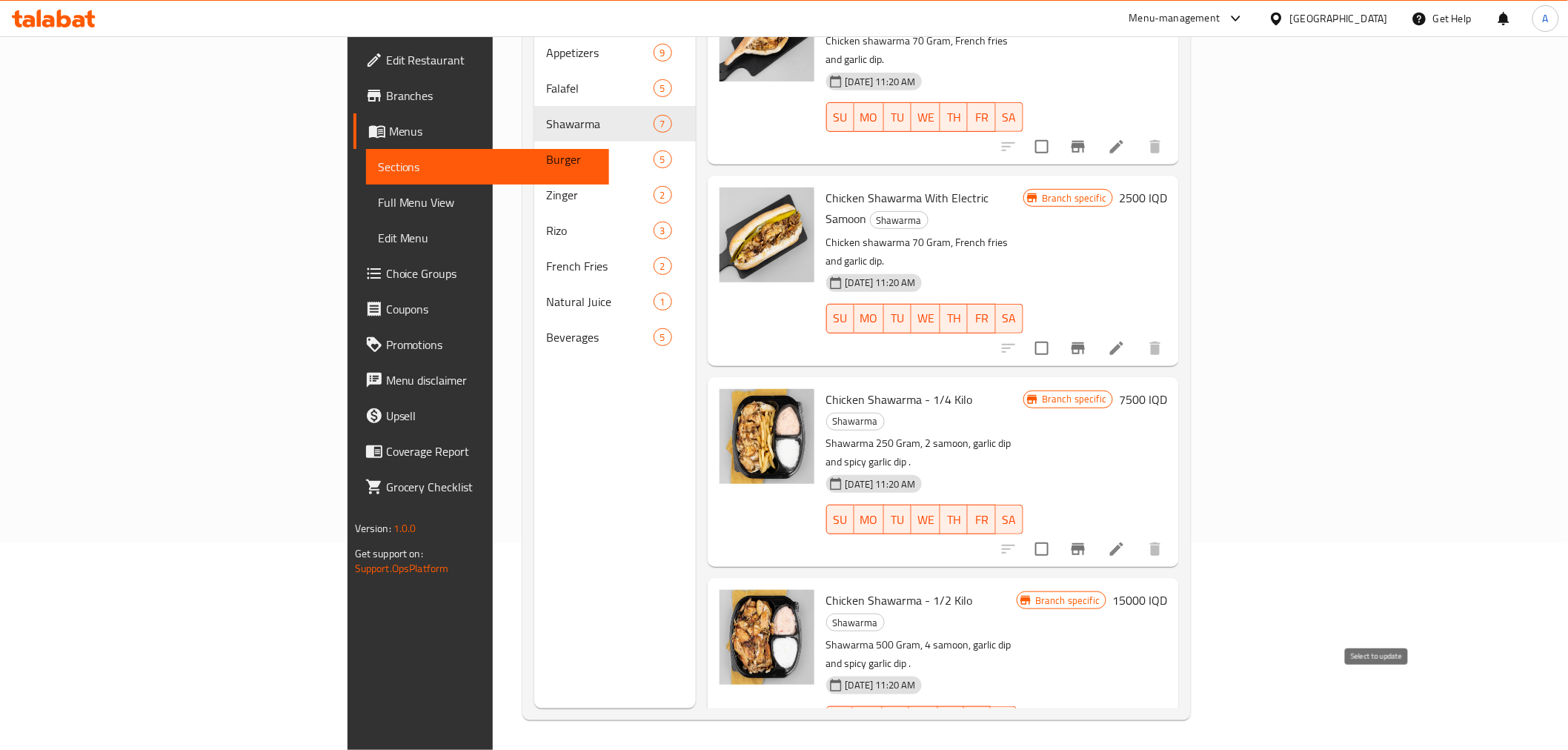
checkbox input "true"
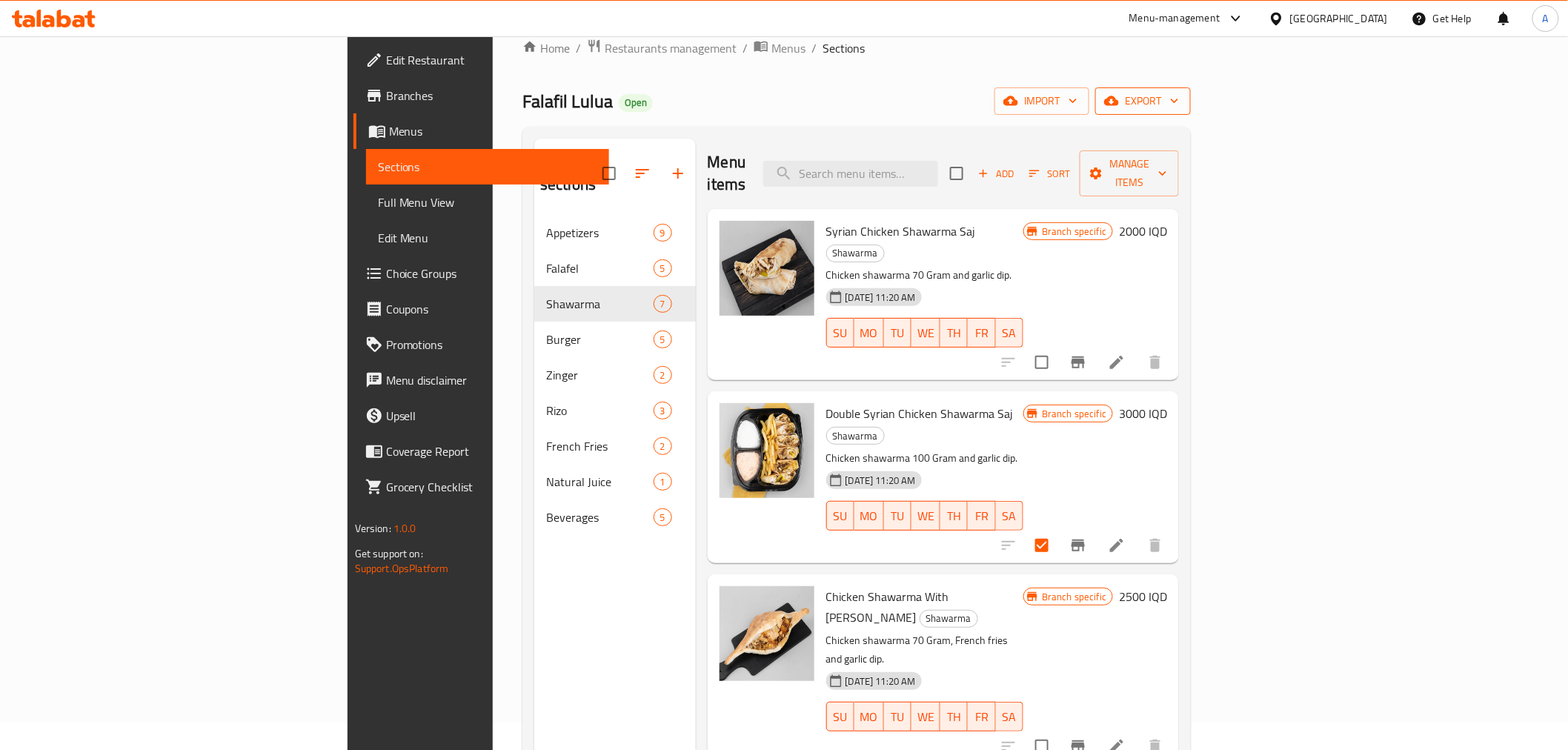
scroll to position [0, 0]
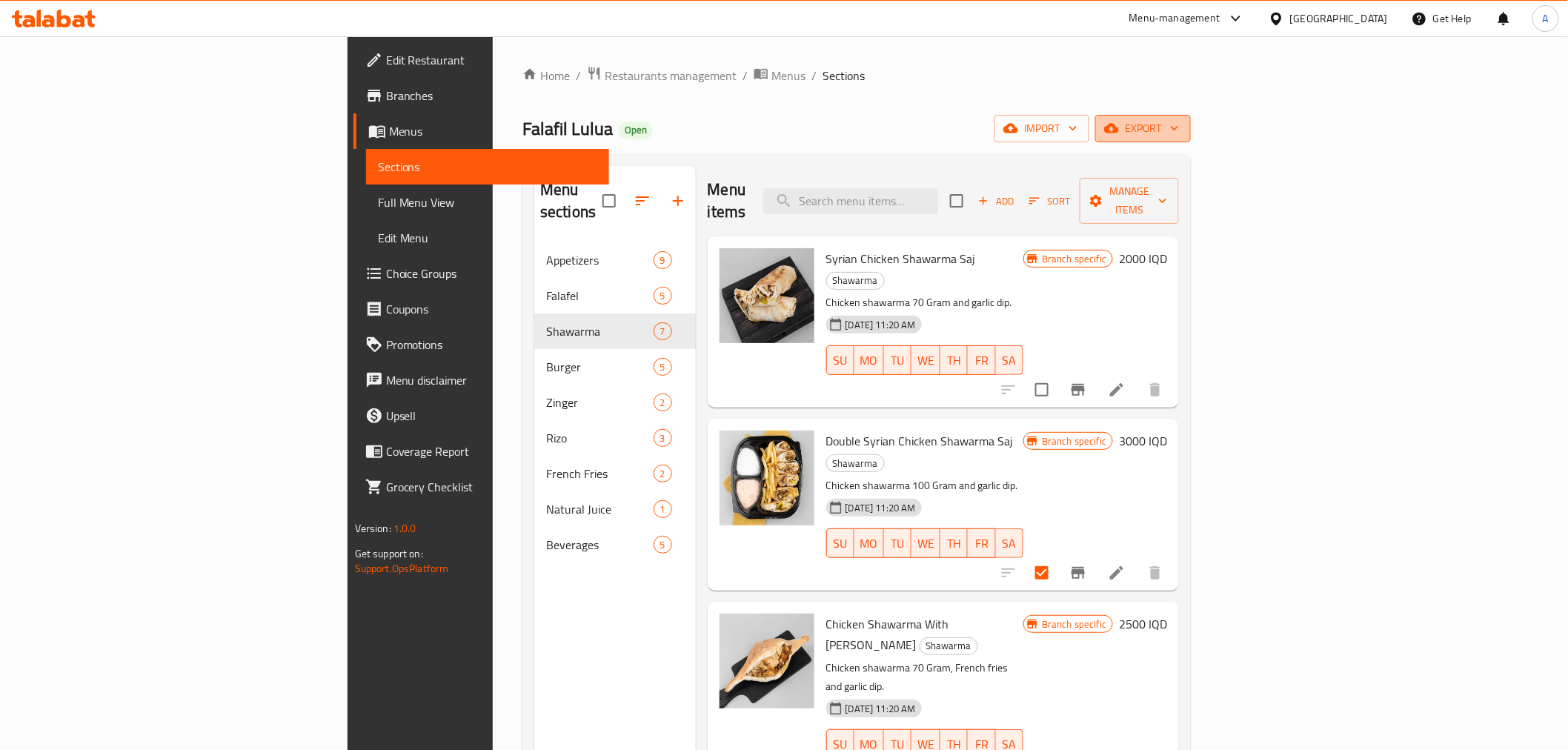
click at [1179, 126] on span "export" at bounding box center [1143, 128] width 72 height 19
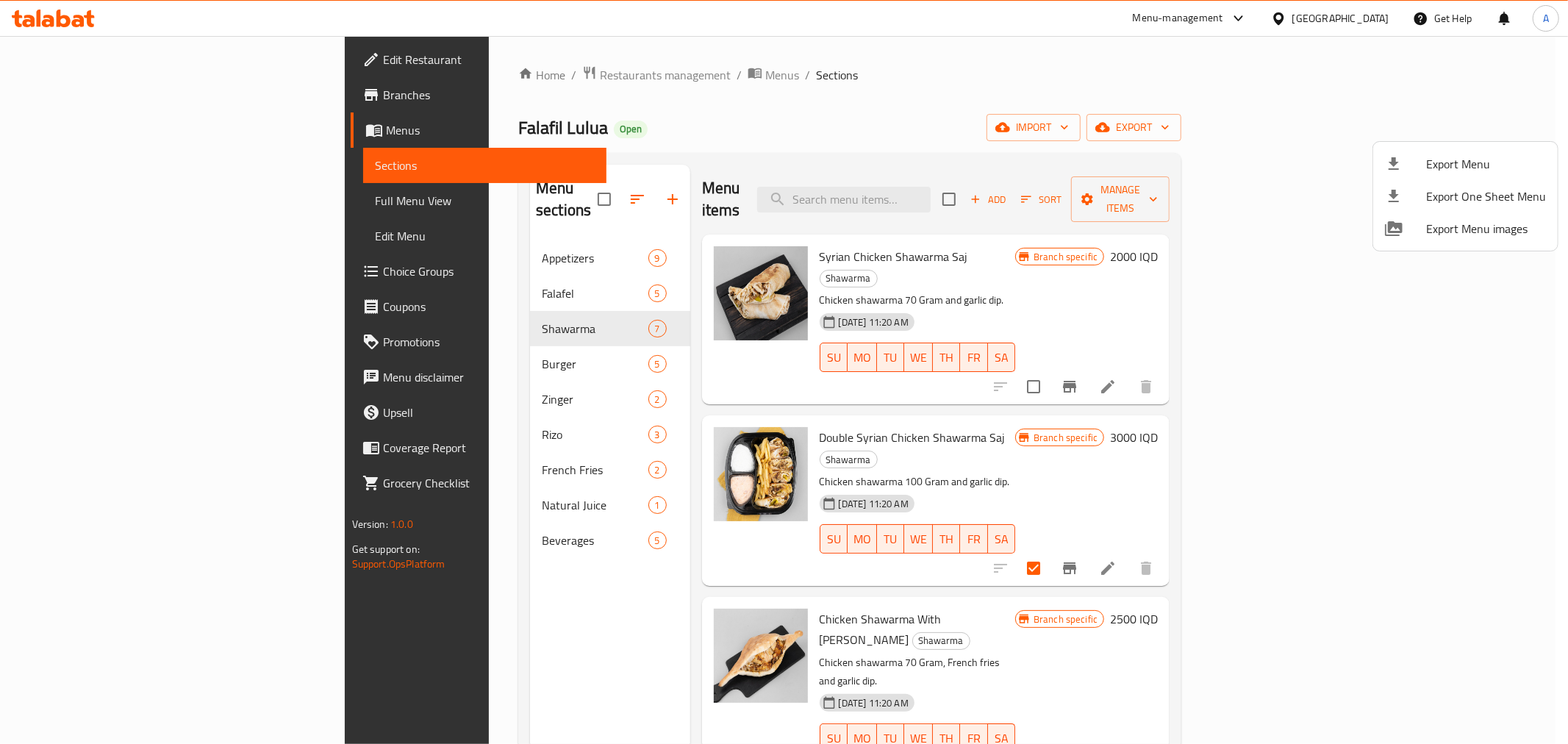
click at [1150, 99] on div at bounding box center [784, 372] width 1568 height 744
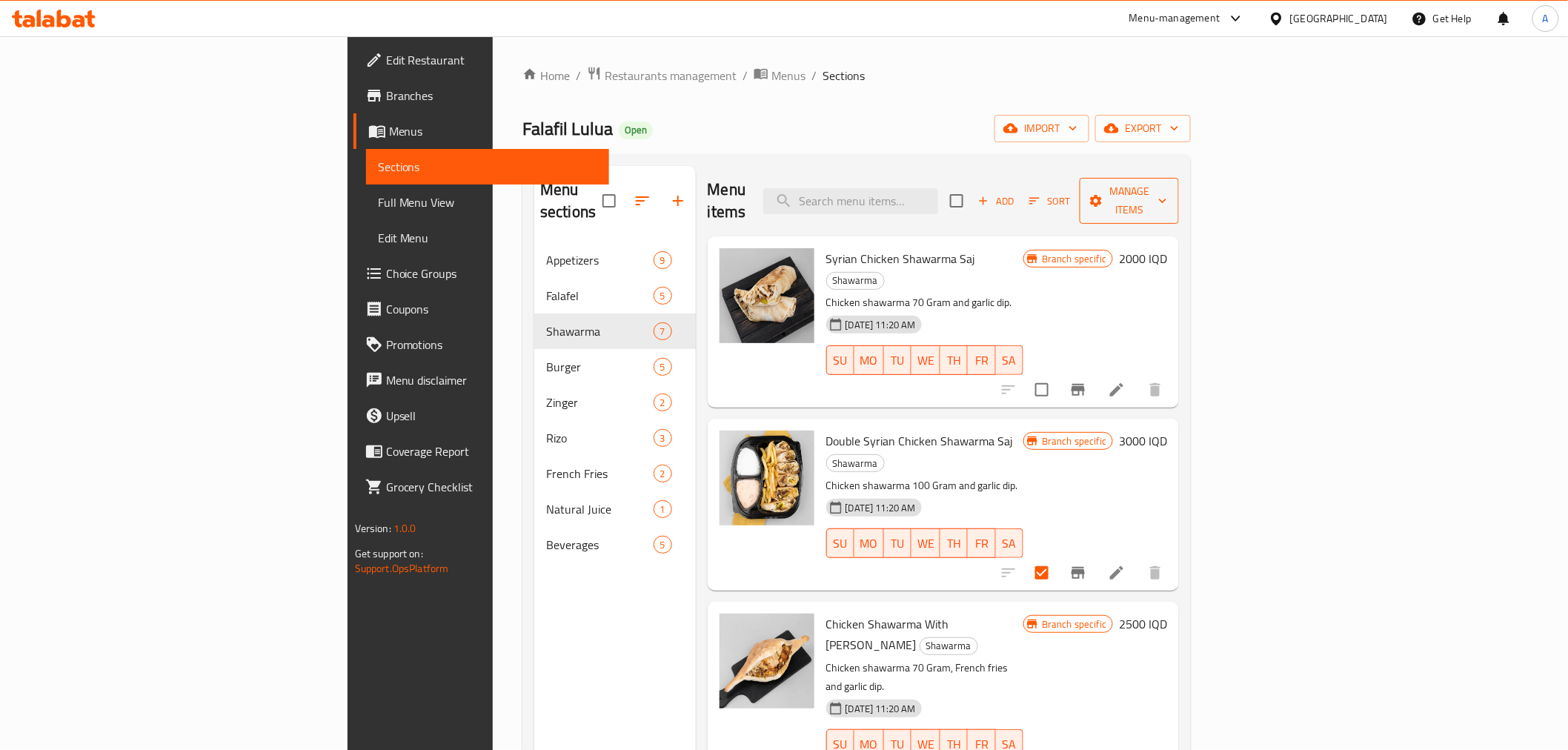
click at [1168, 189] on span "Manage items" at bounding box center [1129, 201] width 76 height 37
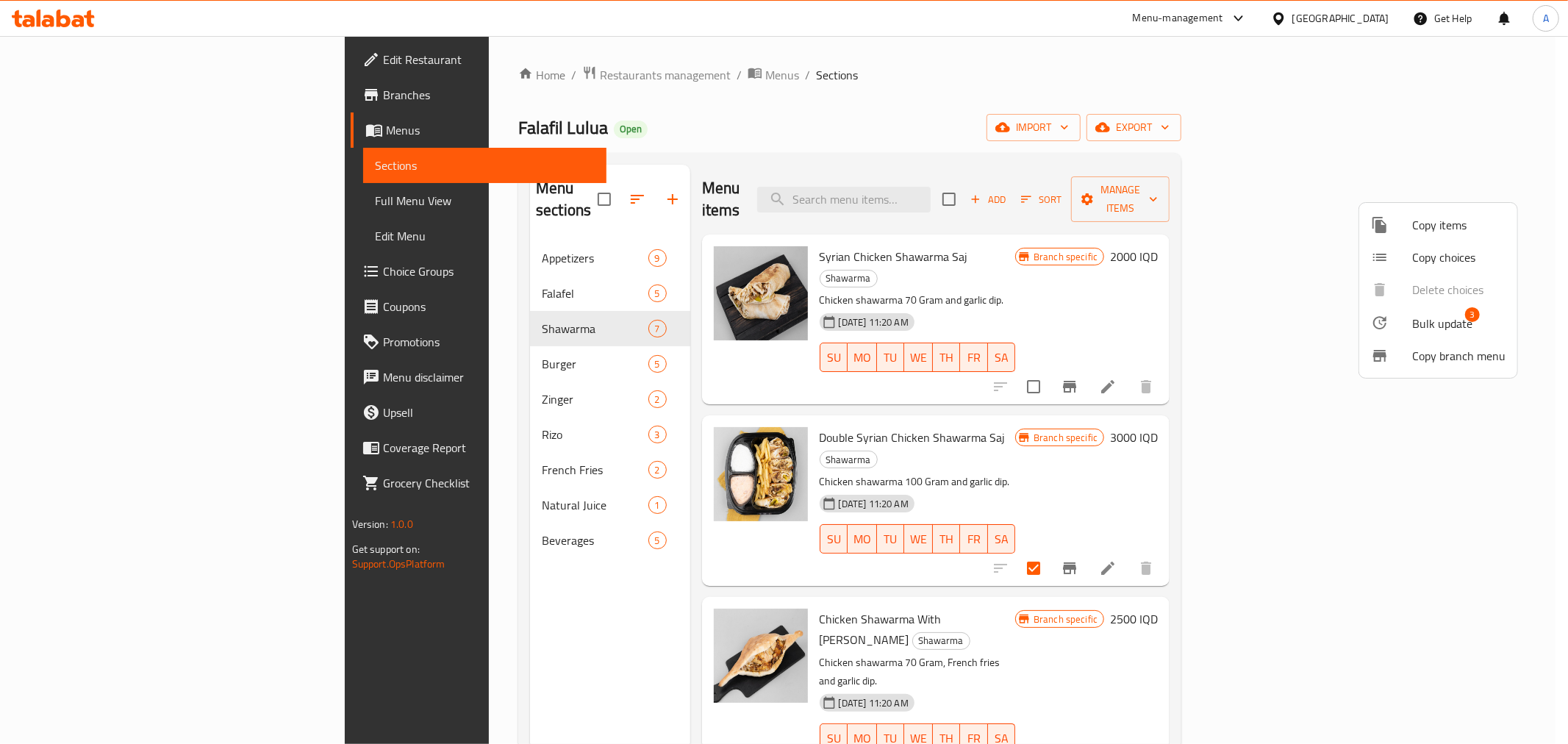
click at [1436, 322] on span "Bulk update" at bounding box center [1443, 323] width 60 height 18
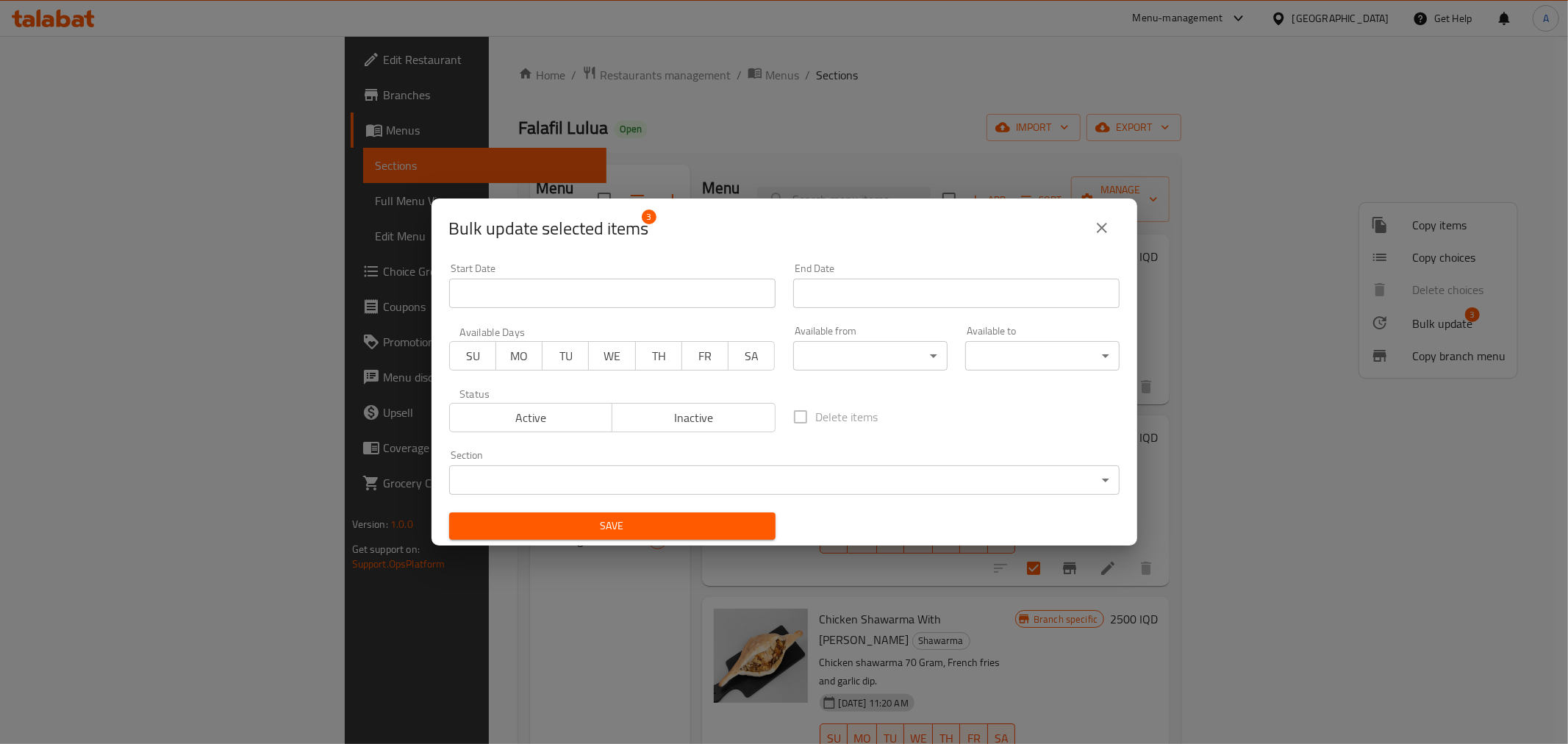
click at [713, 416] on span "Inactive" at bounding box center [694, 417] width 152 height 21
click at [683, 531] on span "Save" at bounding box center [612, 525] width 303 height 19
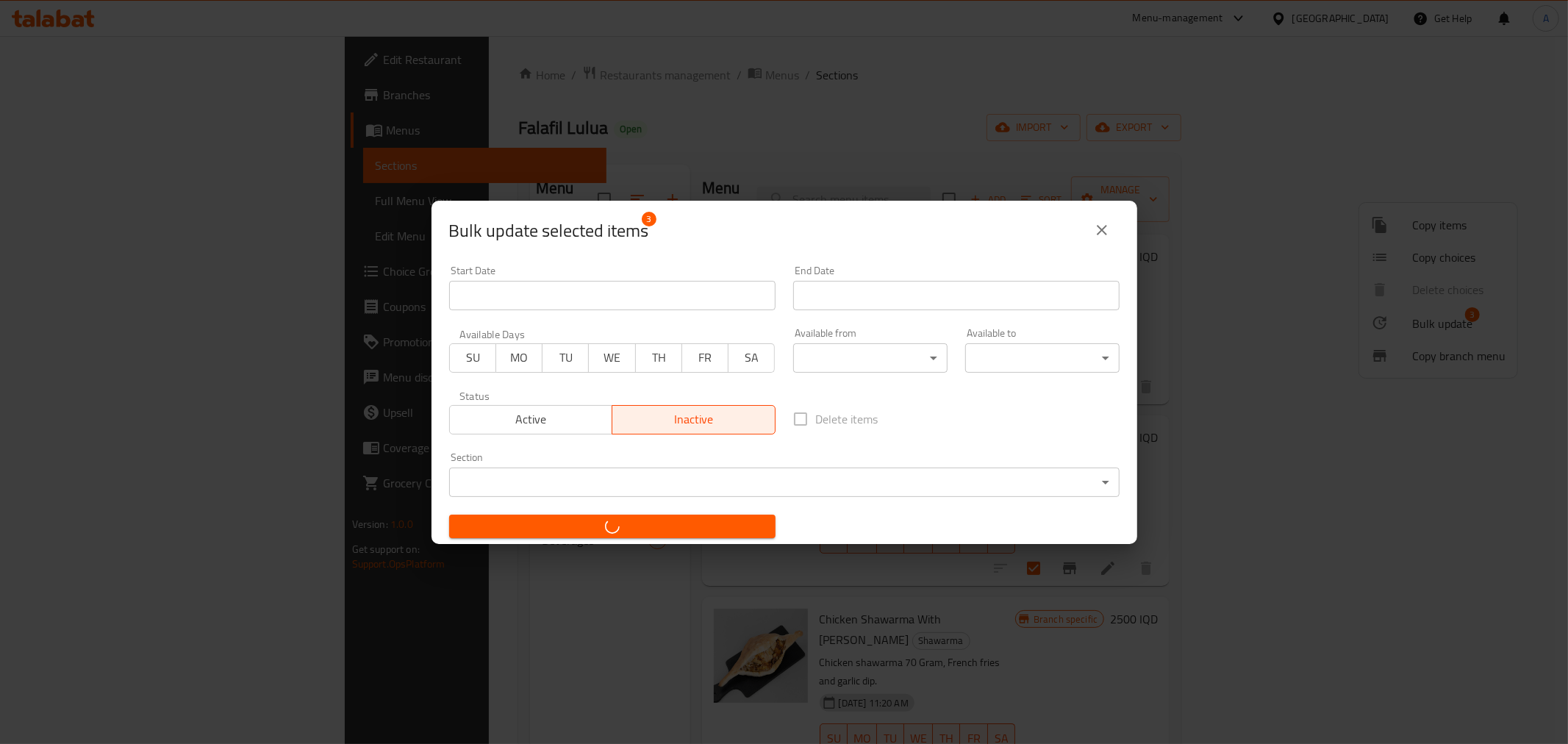
checkbox input "false"
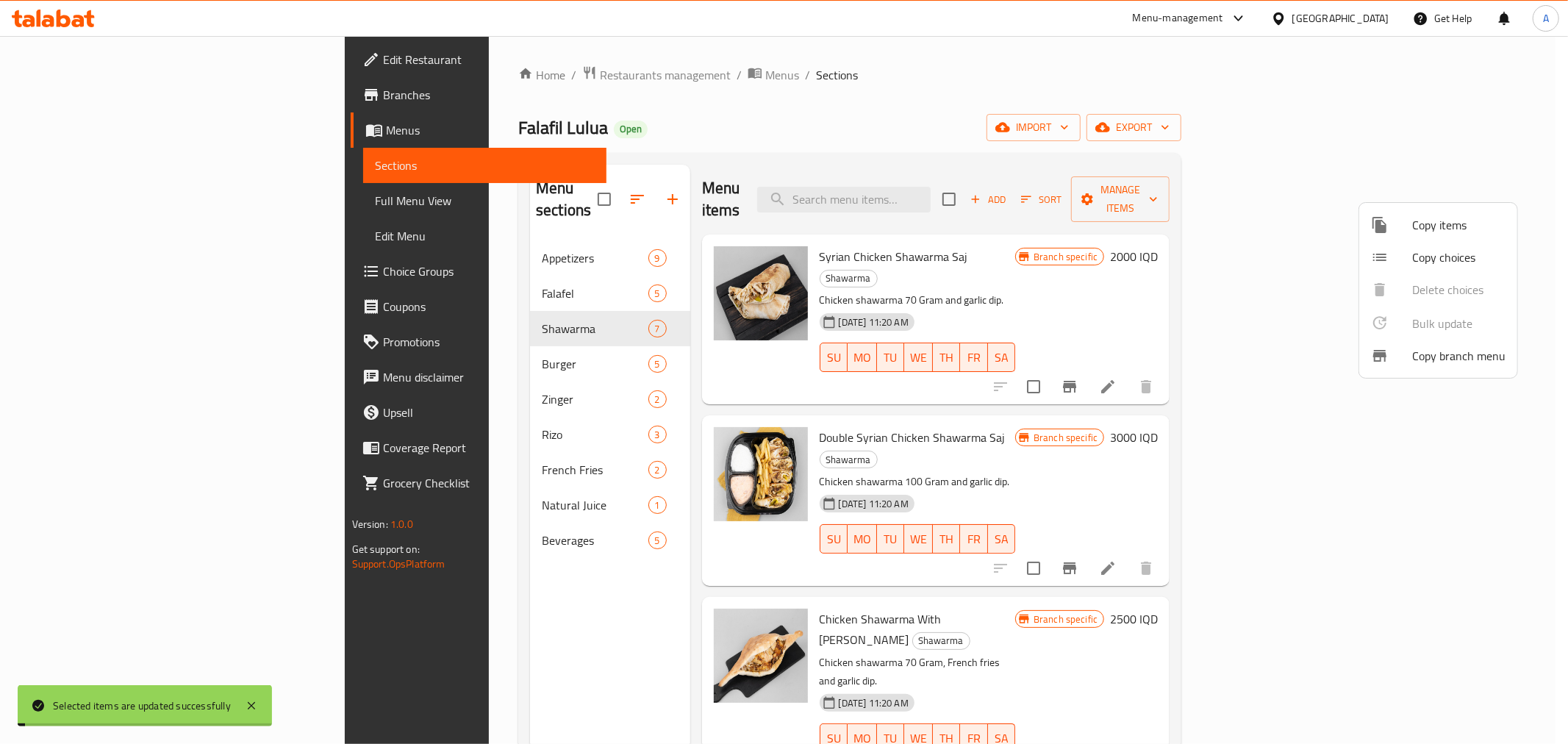
click at [1014, 103] on div at bounding box center [784, 372] width 1568 height 744
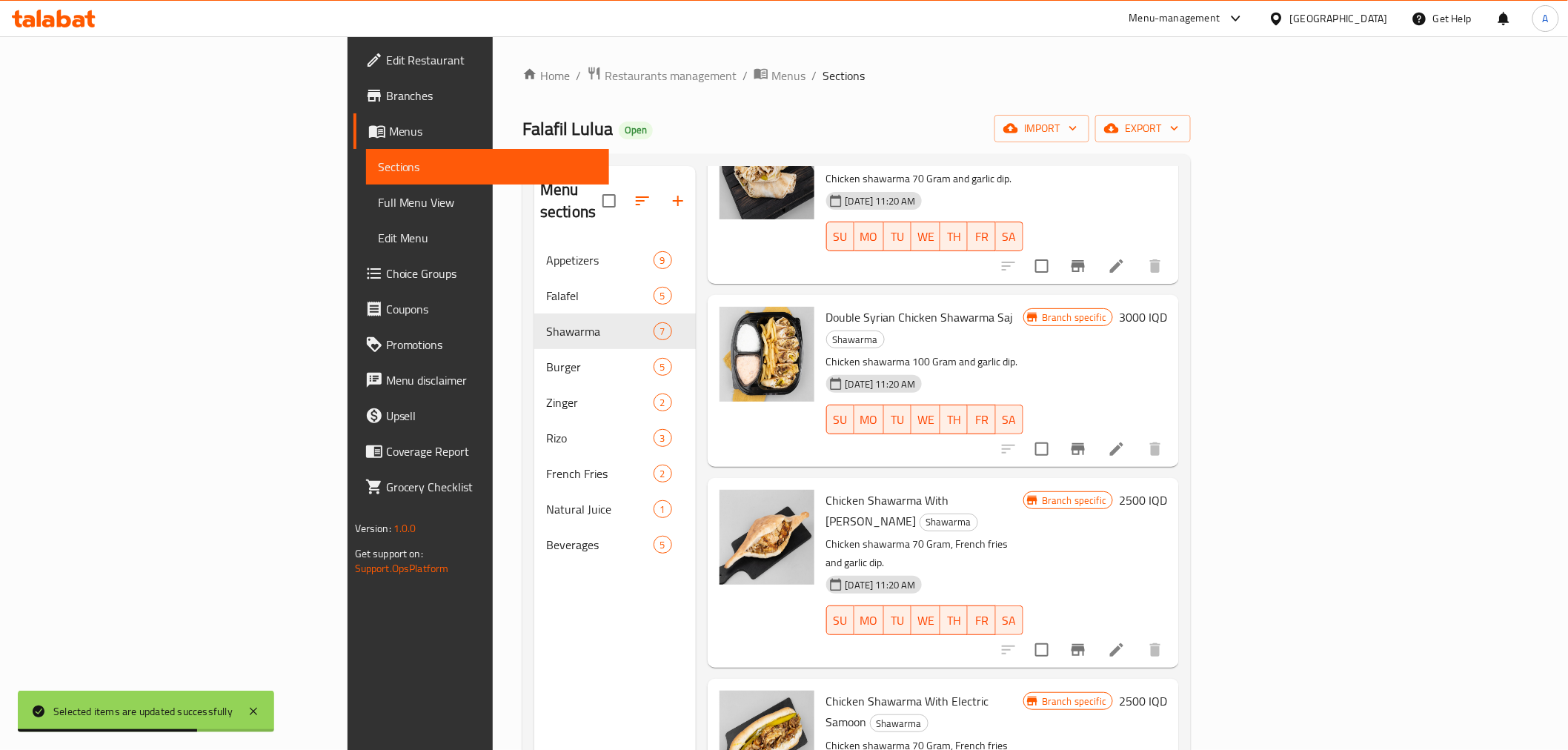
scroll to position [165, 0]
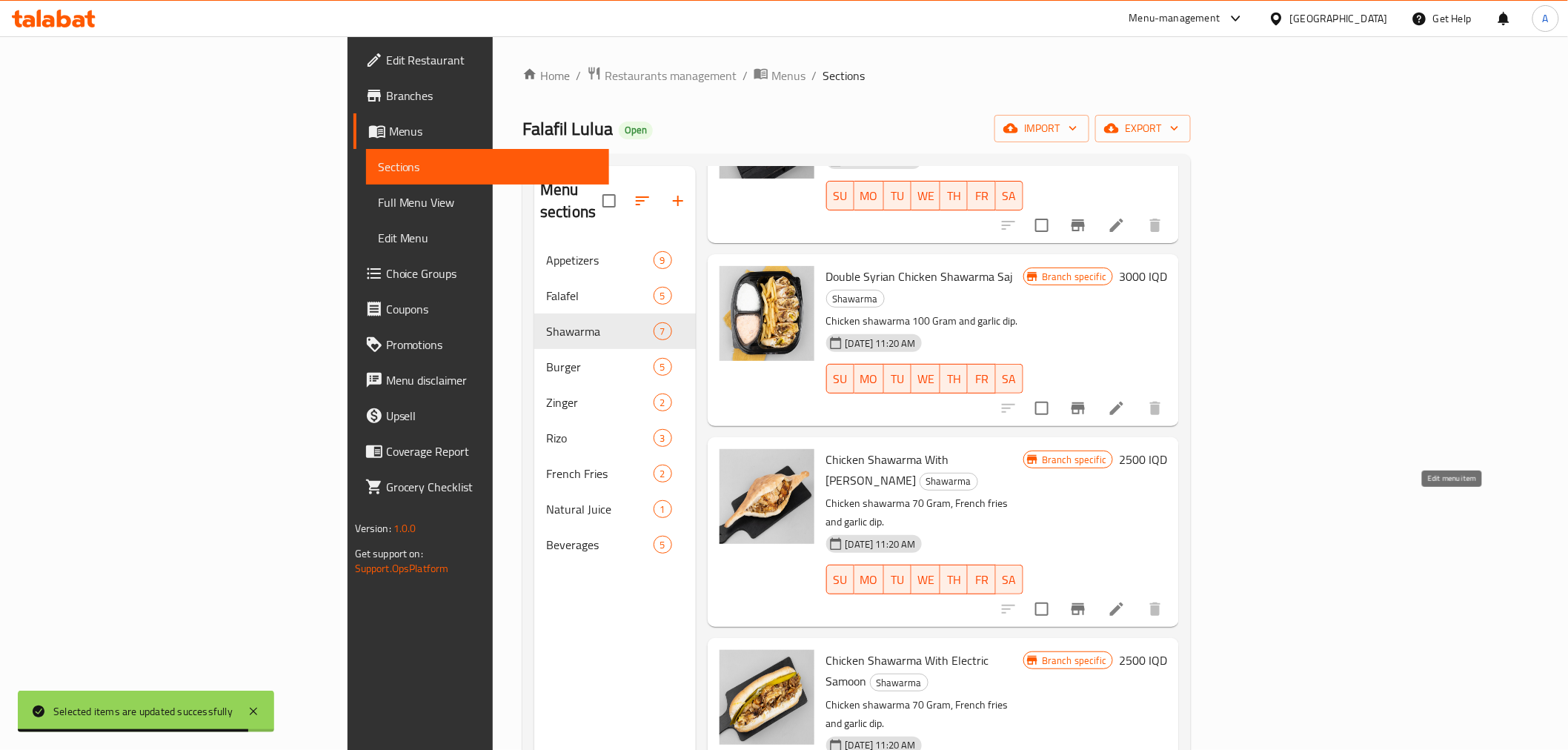
click at [1126, 601] on icon at bounding box center [1117, 609] width 18 height 18
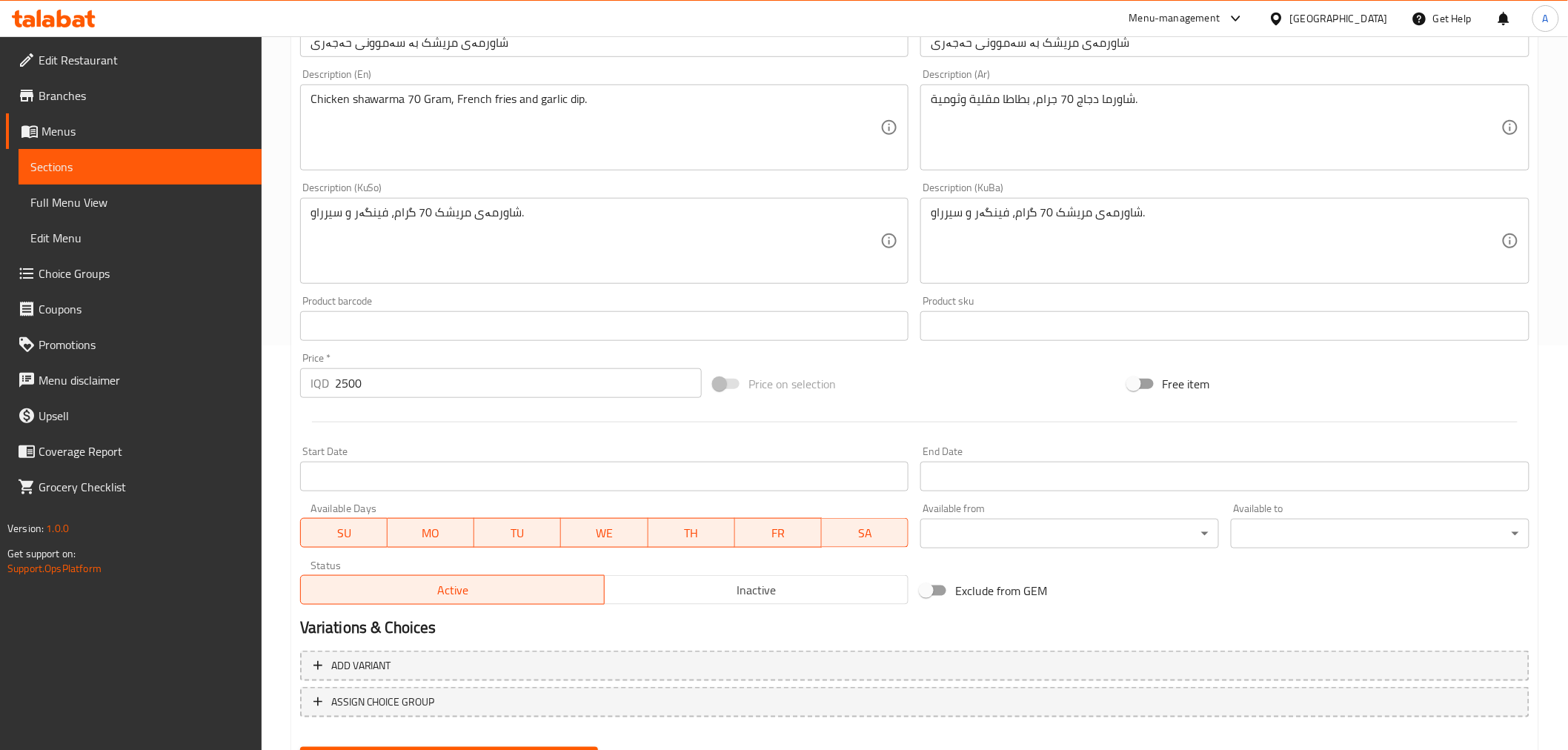
scroll to position [476, 0]
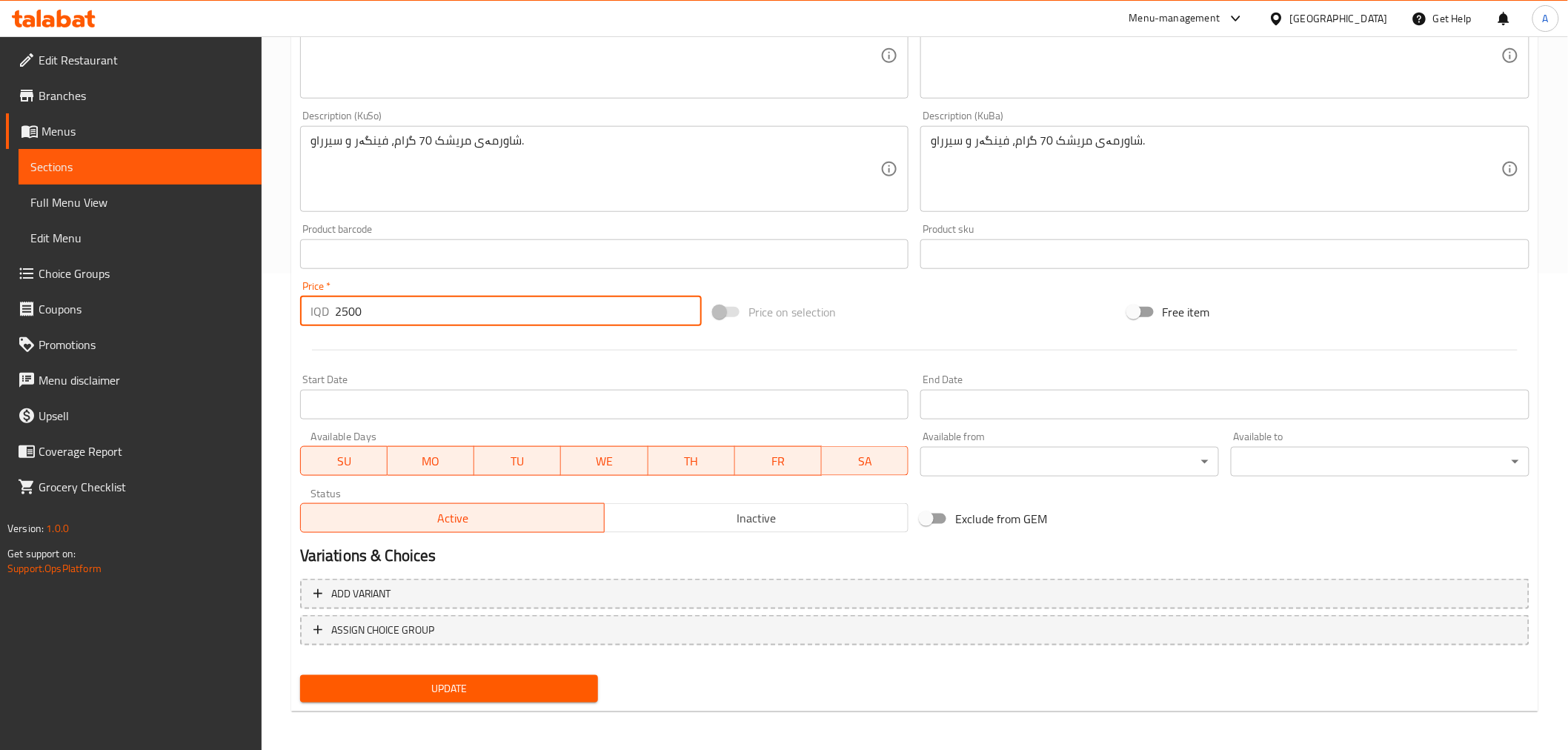
drag, startPoint x: 337, startPoint y: 311, endPoint x: 350, endPoint y: 313, distance: 13.2
click at [350, 313] on input "2500" at bounding box center [518, 310] width 367 height 29
click at [335, 314] on input "2500" at bounding box center [518, 310] width 367 height 29
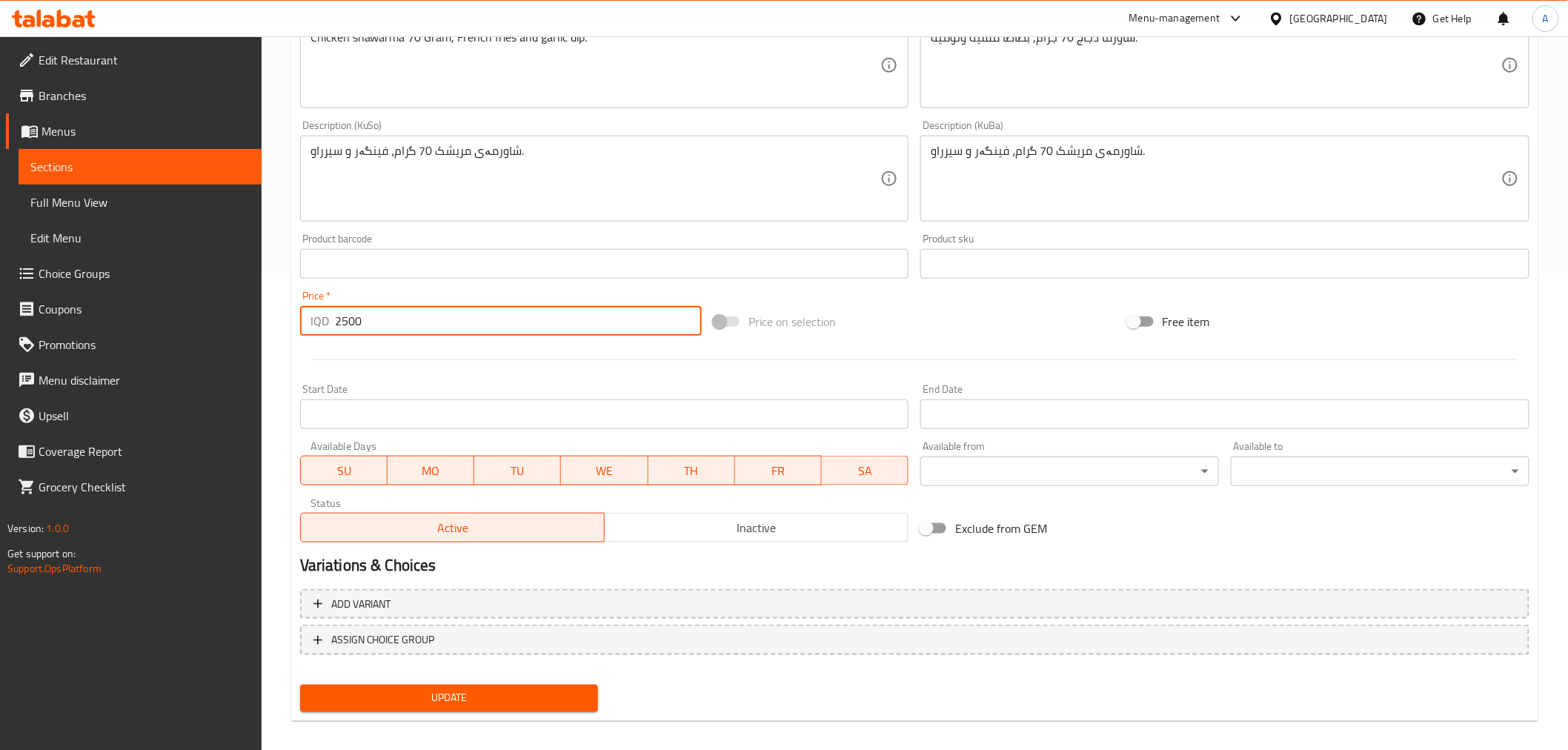
drag, startPoint x: 344, startPoint y: 314, endPoint x: 337, endPoint y: 312, distance: 7.3
click at [337, 312] on input "2500" at bounding box center [518, 320] width 367 height 29
drag, startPoint x: 341, startPoint y: 319, endPoint x: 337, endPoint y: 328, distance: 9.8
click at [339, 321] on input "2500" at bounding box center [518, 320] width 367 height 29
click at [339, 328] on input "2500" at bounding box center [518, 320] width 367 height 29
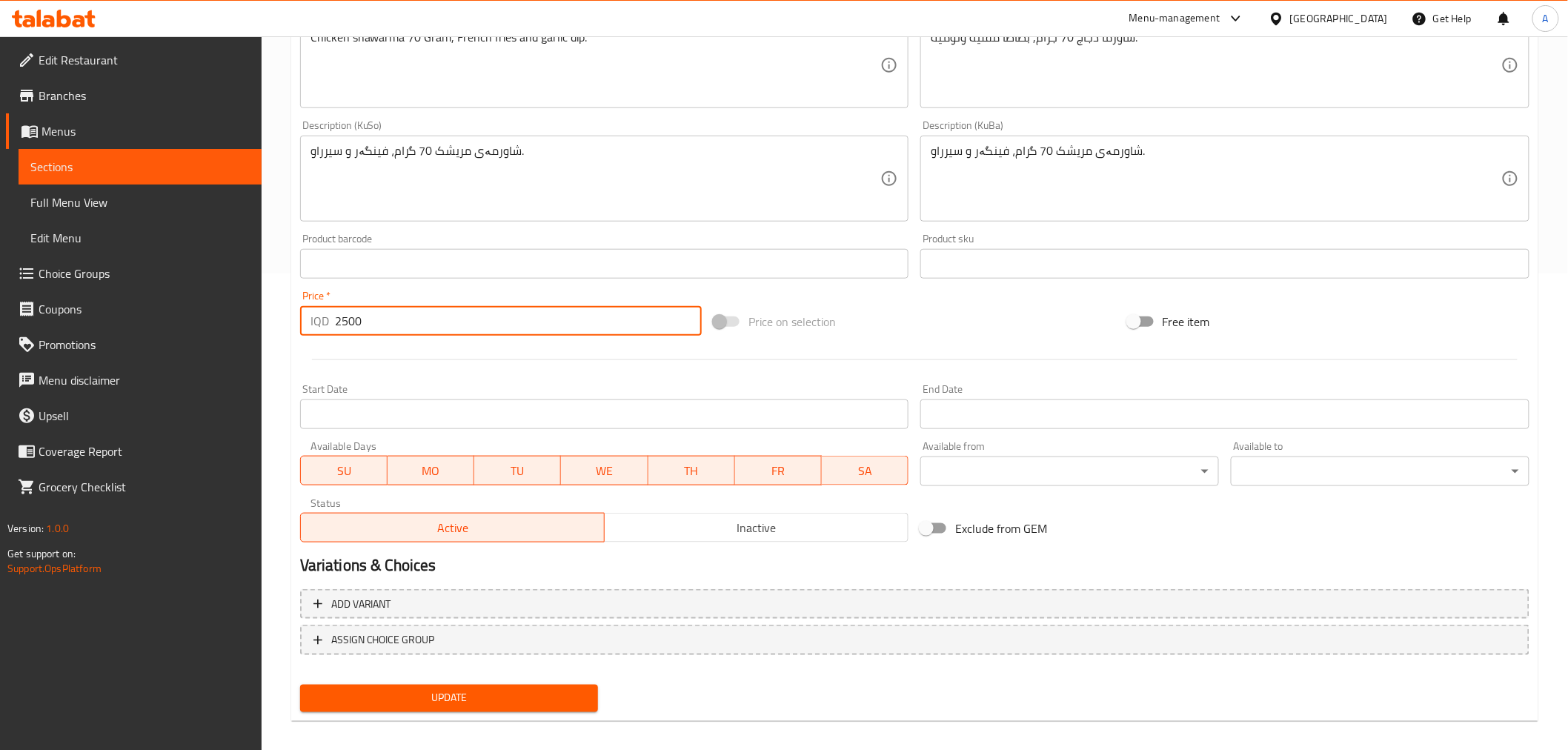
click at [335, 324] on input "2500" at bounding box center [518, 320] width 367 height 29
type input "3500"
drag, startPoint x: 435, startPoint y: 697, endPoint x: 483, endPoint y: 538, distance: 166.1
click at [434, 698] on span "Update" at bounding box center [449, 698] width 275 height 19
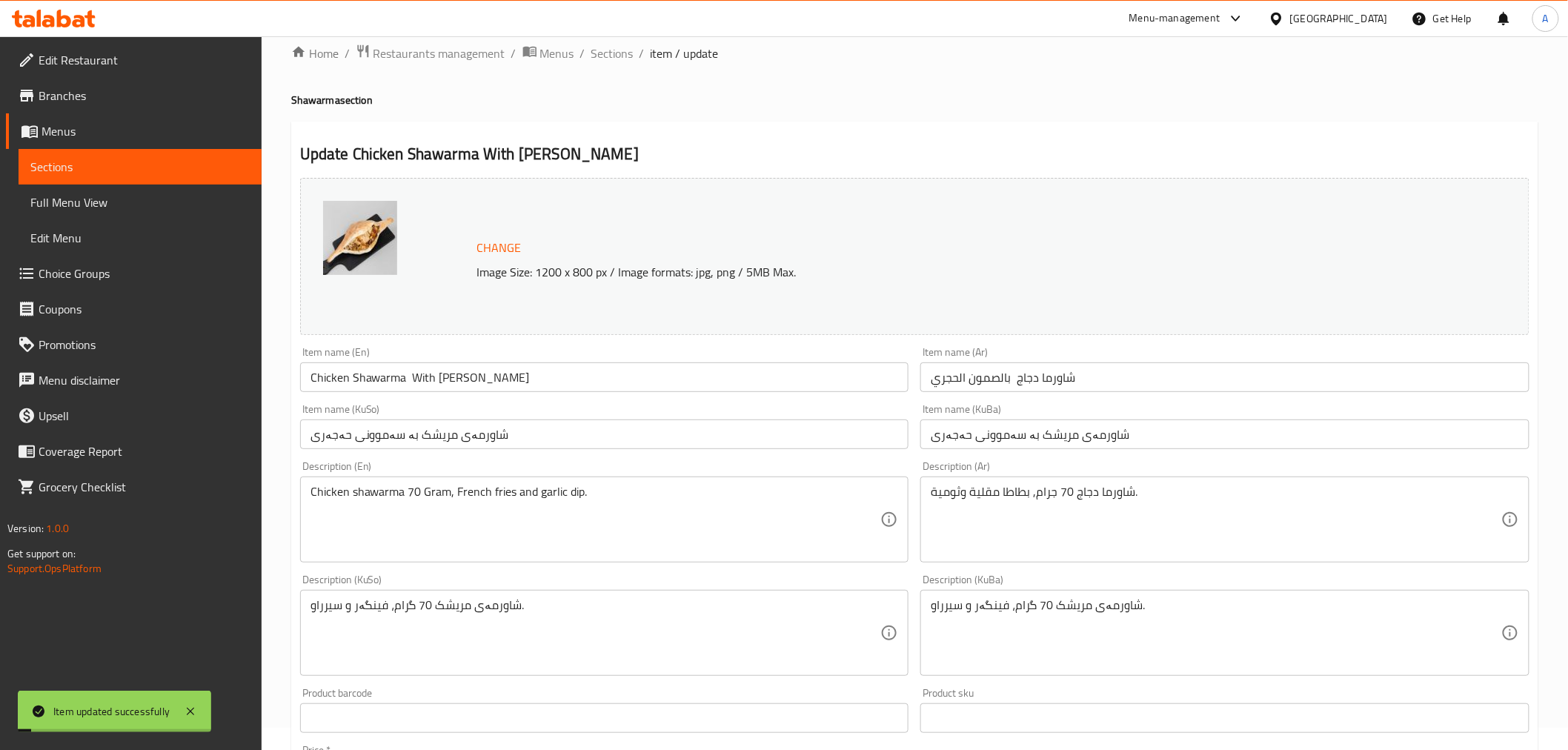
scroll to position [0, 0]
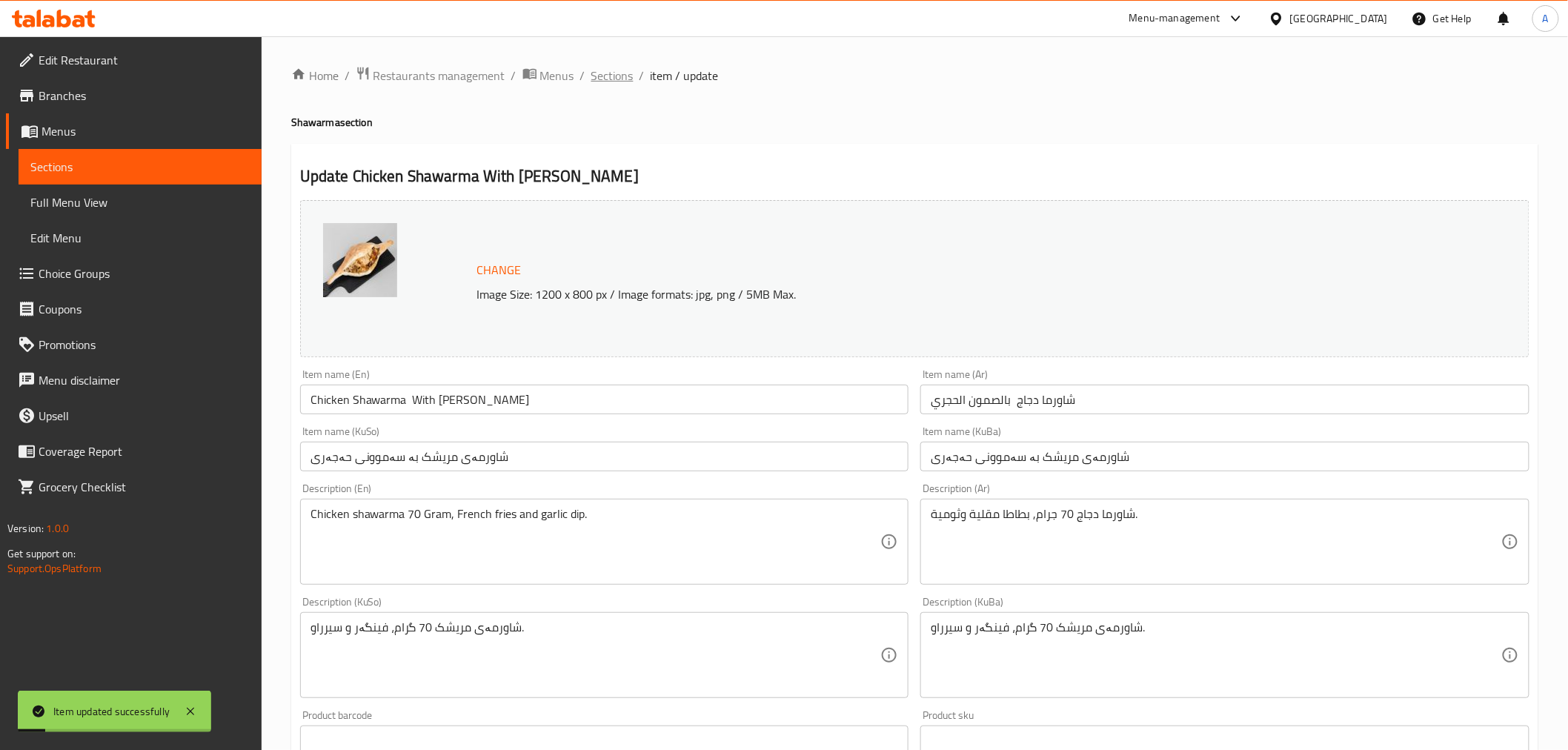
click at [617, 69] on span "Sections" at bounding box center [612, 76] width 42 height 18
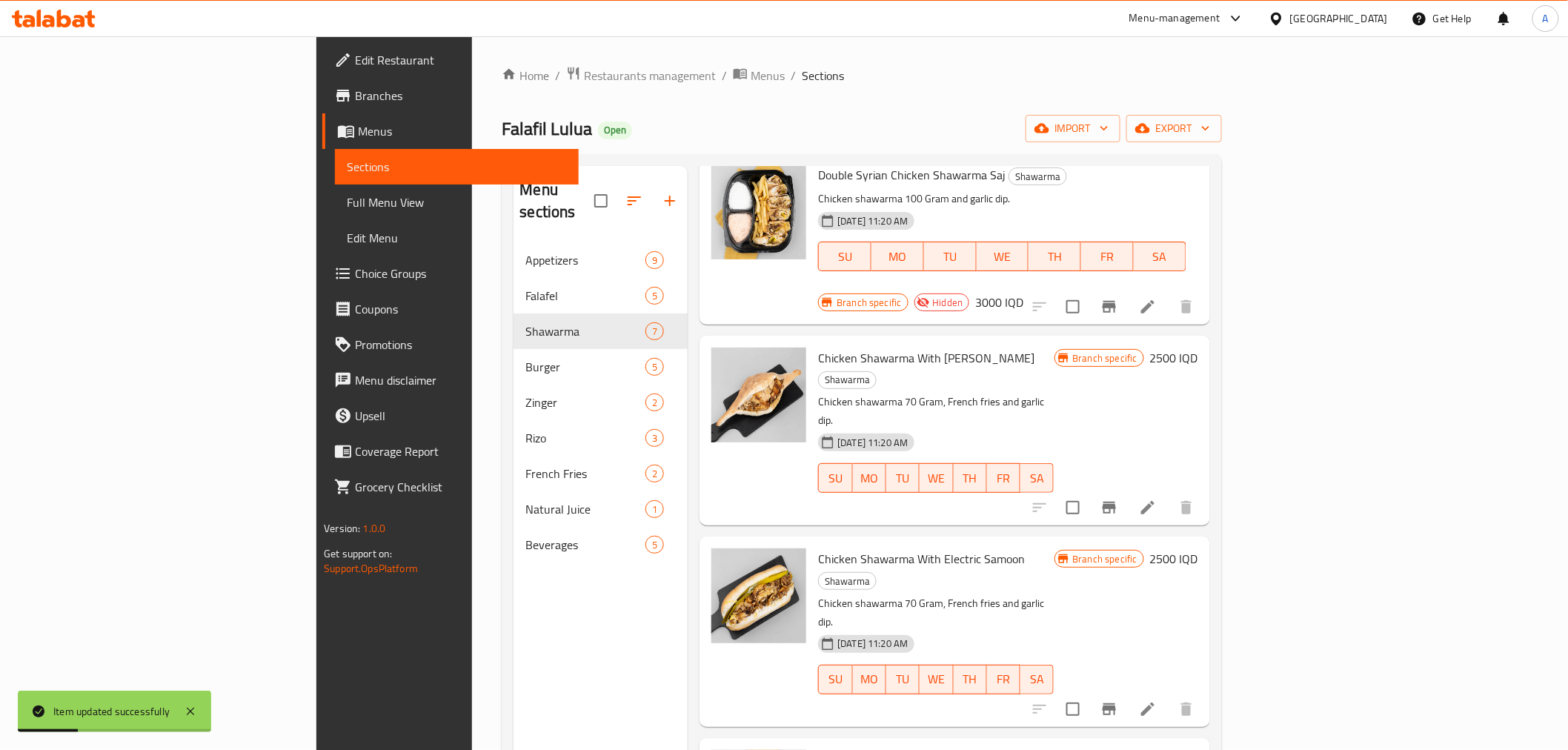
scroll to position [246, 0]
click at [1116, 500] on icon "Branch-specific-item" at bounding box center [1109, 505] width 13 height 12
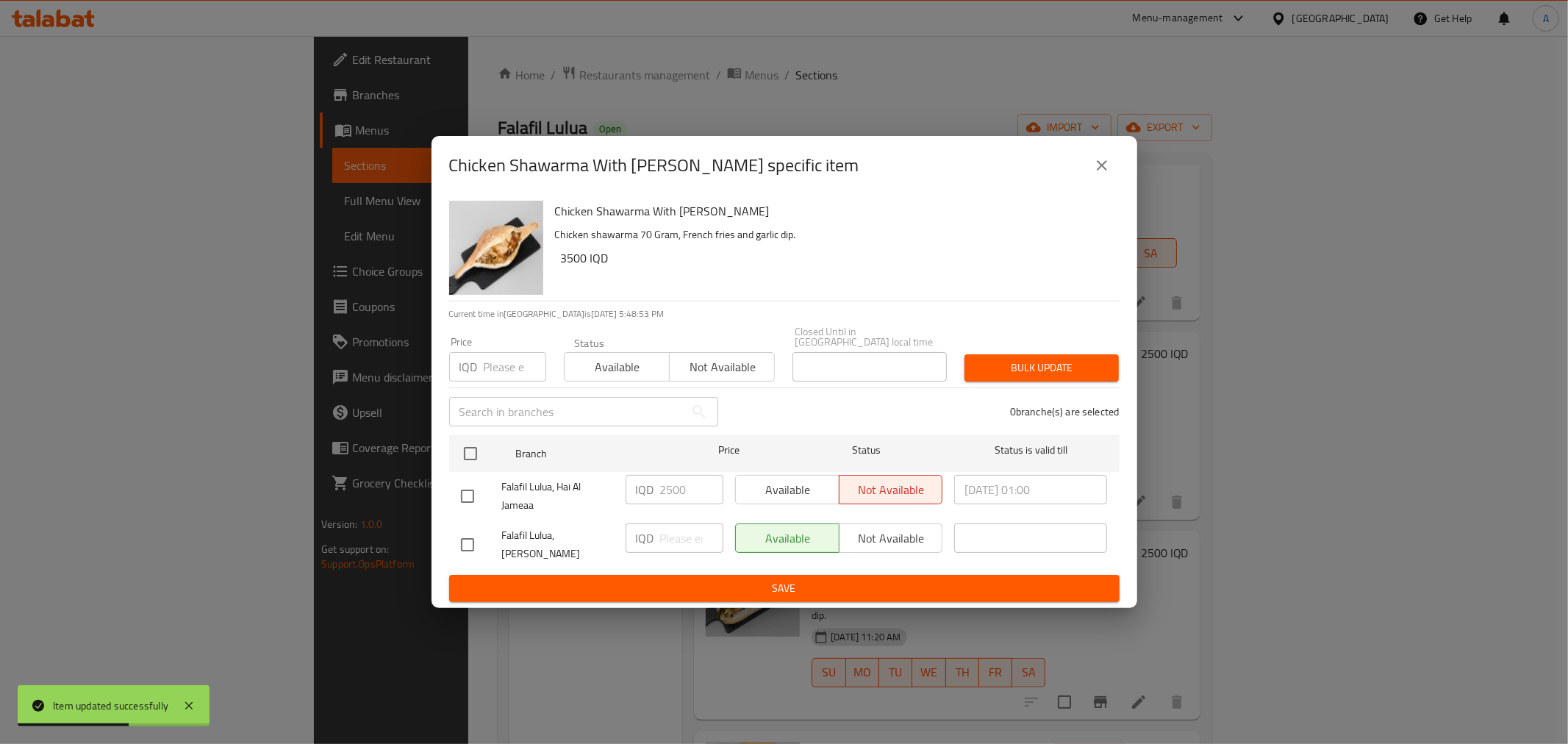
click at [477, 490] on input "checkbox" at bounding box center [467, 496] width 31 height 31
checkbox input "true"
drag, startPoint x: 665, startPoint y: 494, endPoint x: 655, endPoint y: 491, distance: 10.4
click at [655, 491] on div "IQD 2500 ​" at bounding box center [675, 489] width 98 height 29
type input "3500"
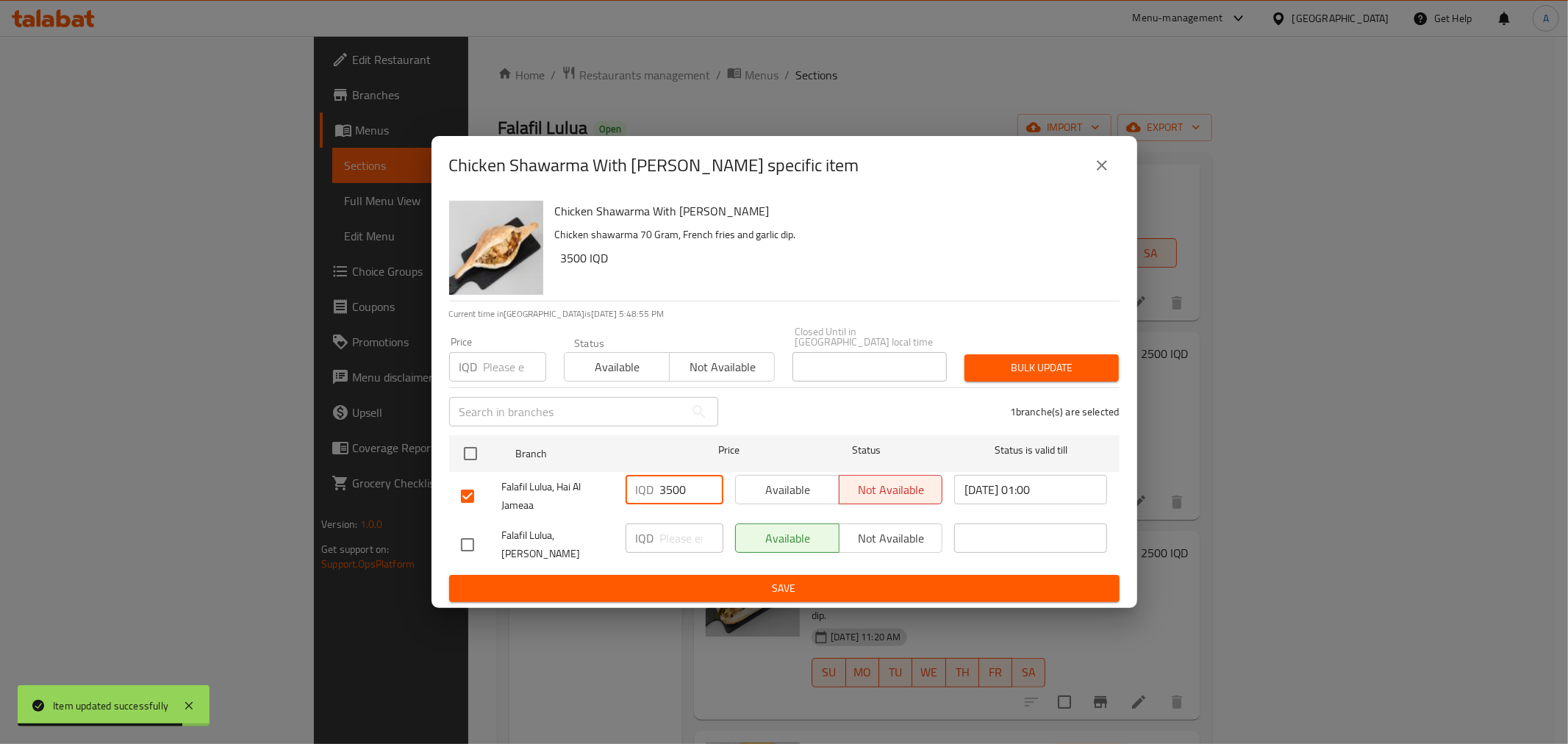
click at [638, 579] on span "Save" at bounding box center [784, 588] width 647 height 19
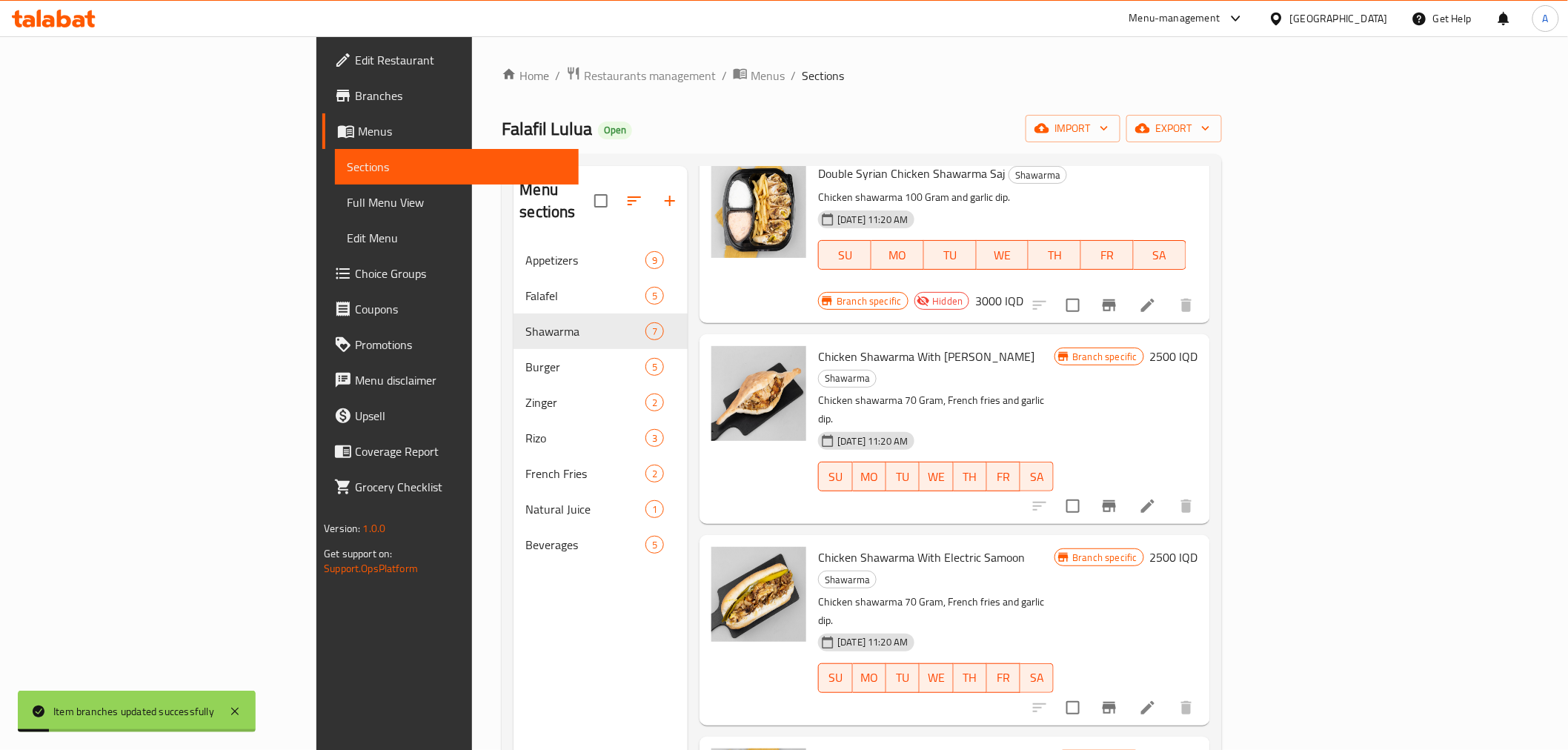
click at [513, 609] on div "Menu sections Appetizers 9 Falafel 5 Shawarma 7 Burger 5 Zinger 2 [PERSON_NAME]…" at bounding box center [601, 541] width 174 height 750
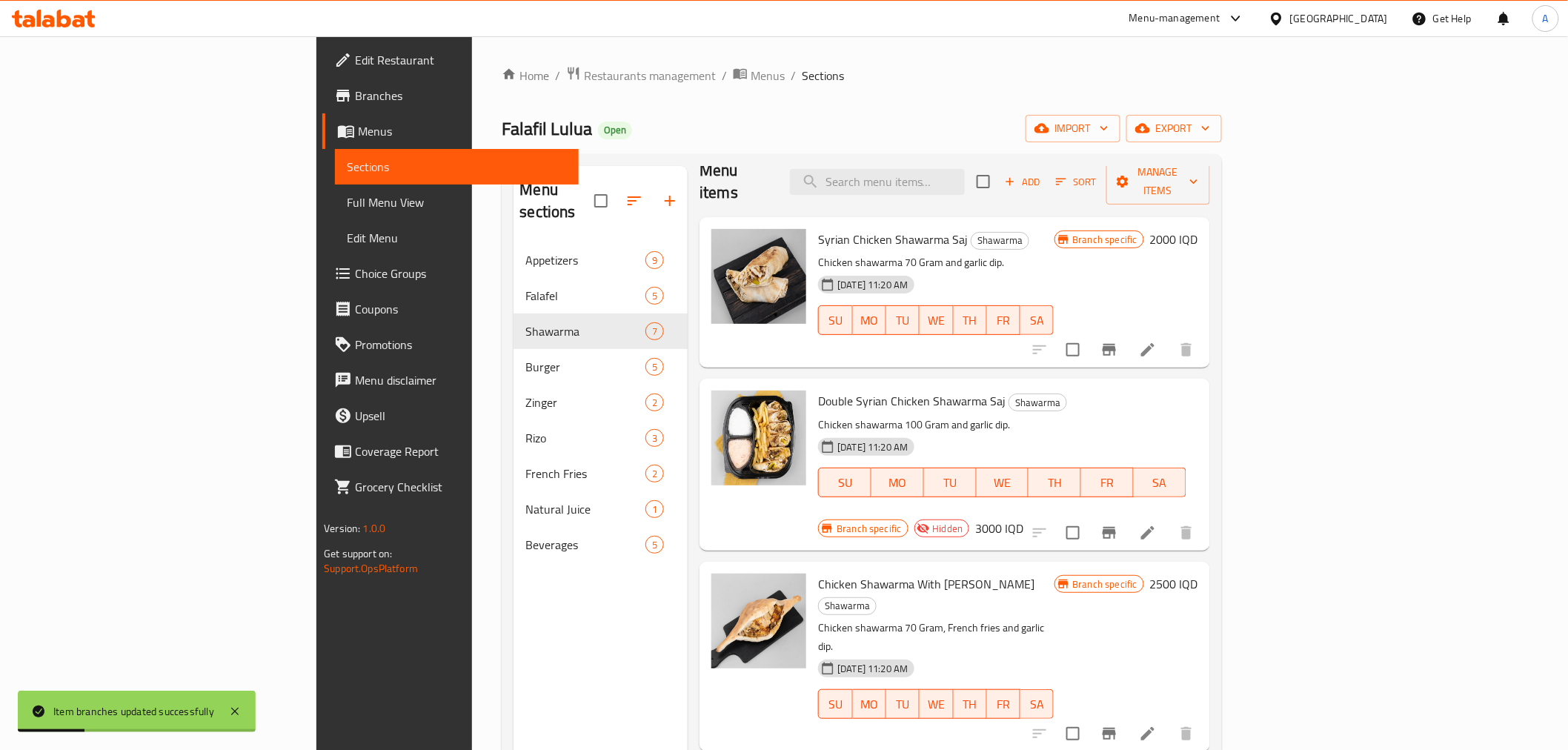
scroll to position [0, 0]
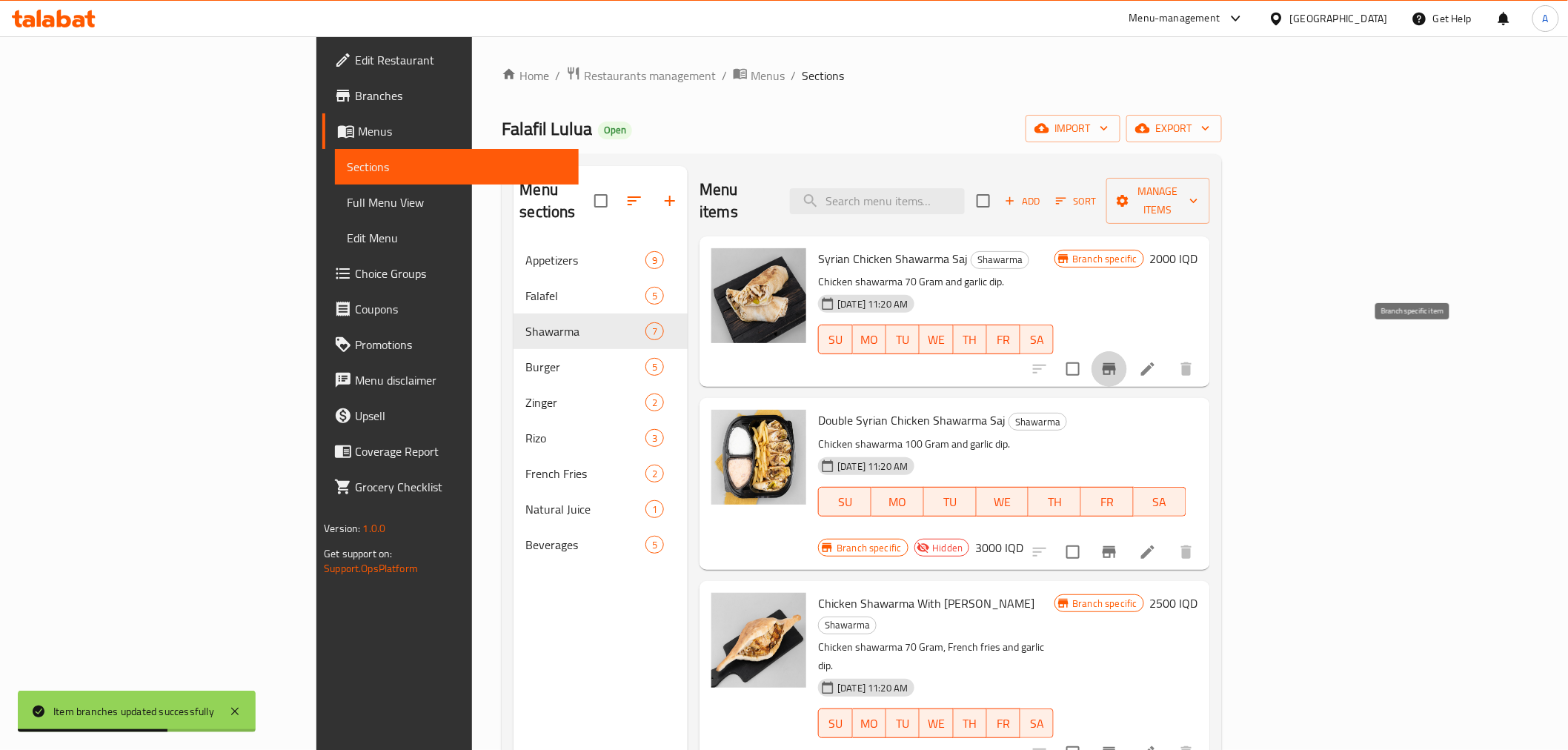
click at [1116, 363] on icon "Branch-specific-item" at bounding box center [1109, 368] width 13 height 12
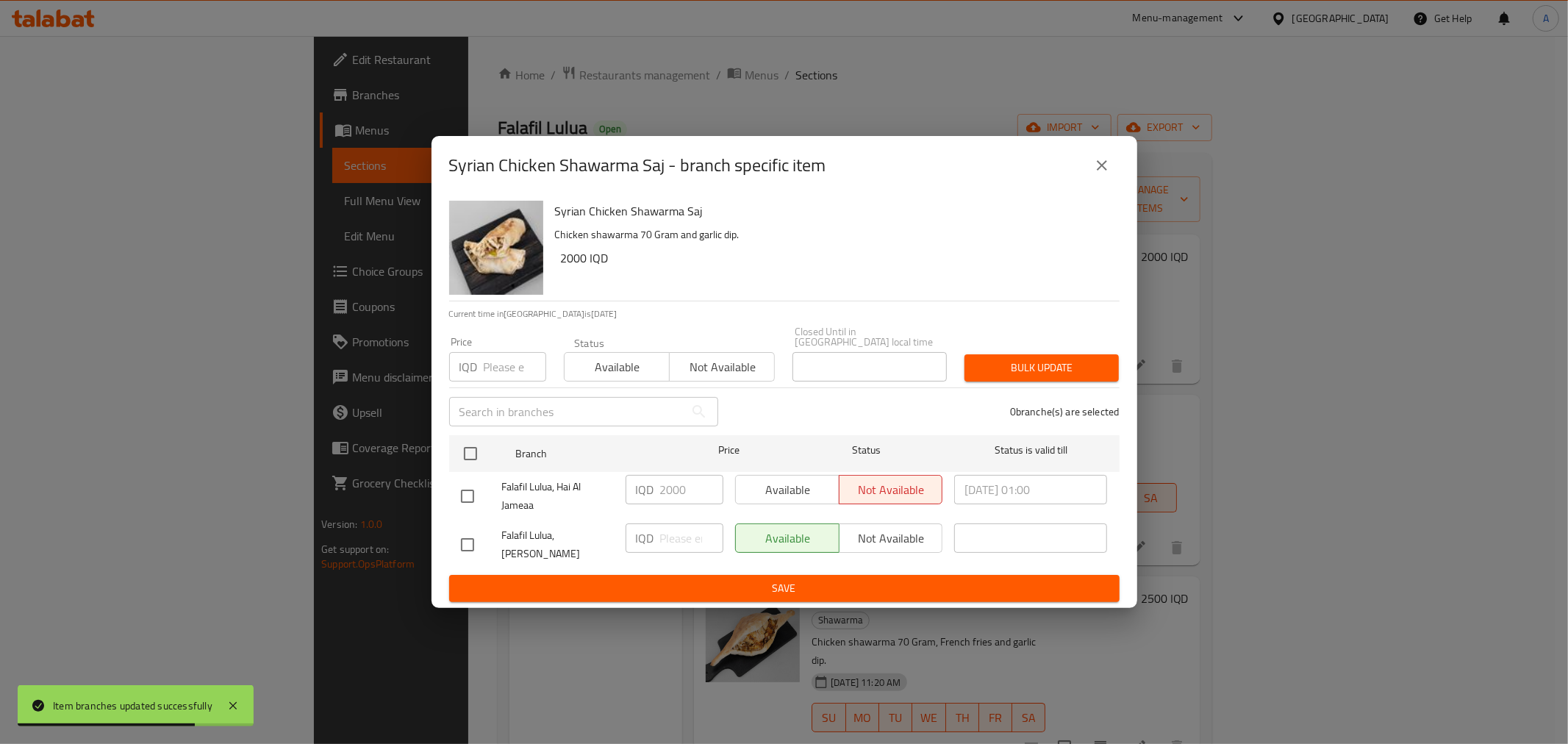
click at [458, 491] on input "checkbox" at bounding box center [467, 496] width 31 height 31
checkbox input "true"
drag, startPoint x: 666, startPoint y: 492, endPoint x: 659, endPoint y: 493, distance: 7.1
click at [660, 493] on input "2000" at bounding box center [692, 489] width 64 height 29
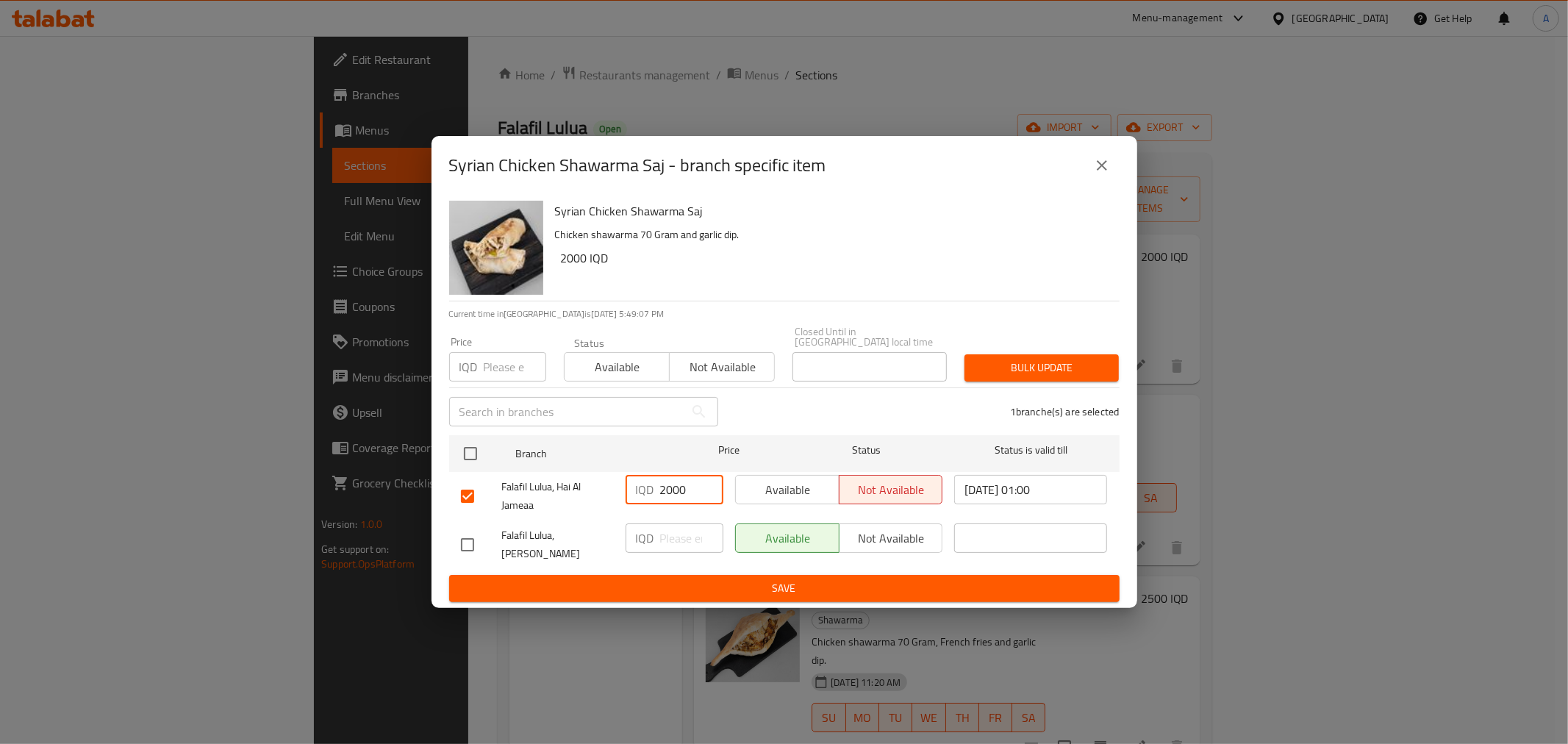
click at [672, 494] on input "2000" at bounding box center [692, 489] width 64 height 29
drag, startPoint x: 671, startPoint y: 494, endPoint x: 659, endPoint y: 499, distance: 13.0
click at [660, 499] on input "2000" at bounding box center [692, 489] width 64 height 29
type input "3500"
click at [669, 579] on span "Save" at bounding box center [784, 588] width 647 height 19
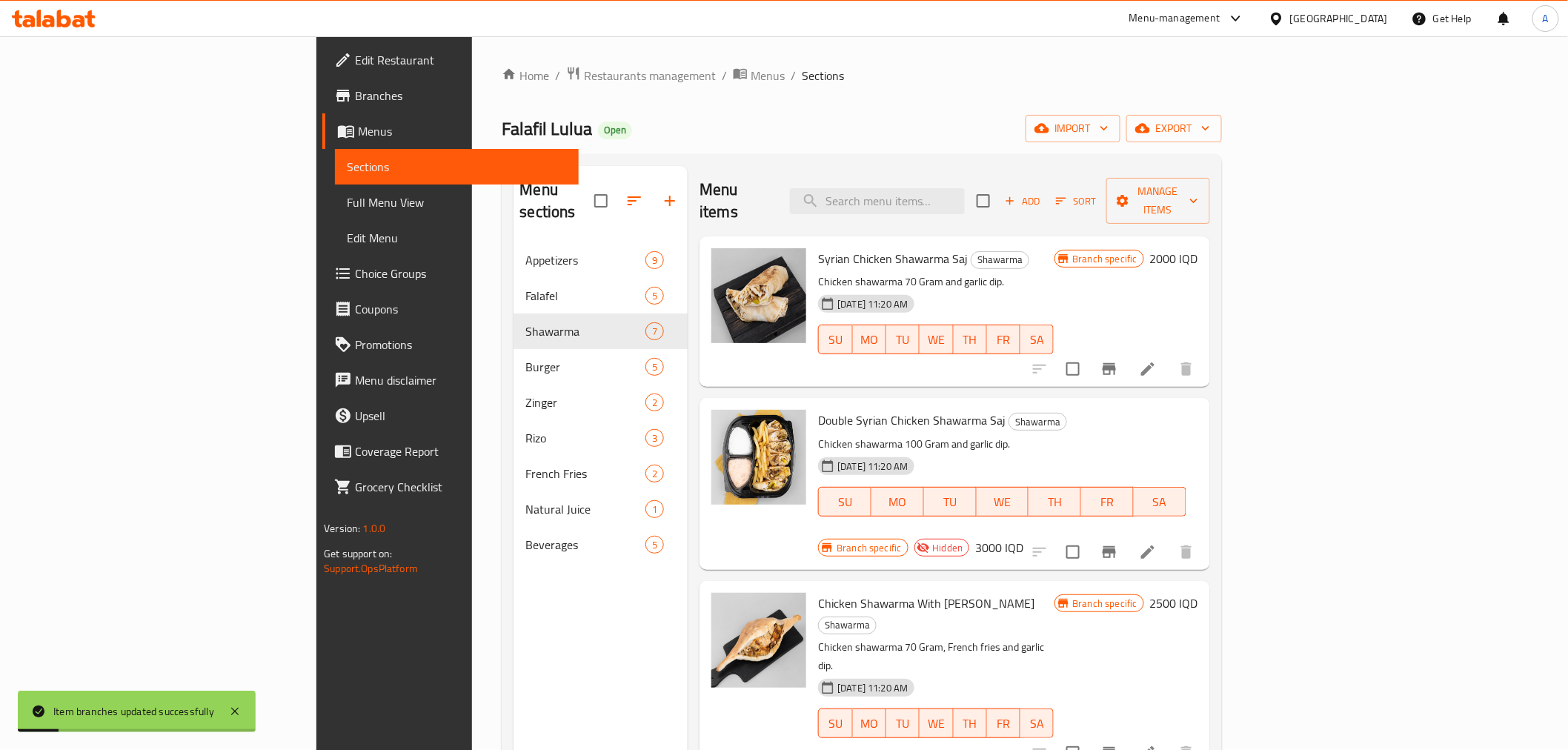
click at [1023, 537] on div "Branch specific Hidden 3000 IQD" at bounding box center [920, 547] width 206 height 20
click at [1157, 360] on icon at bounding box center [1148, 369] width 18 height 18
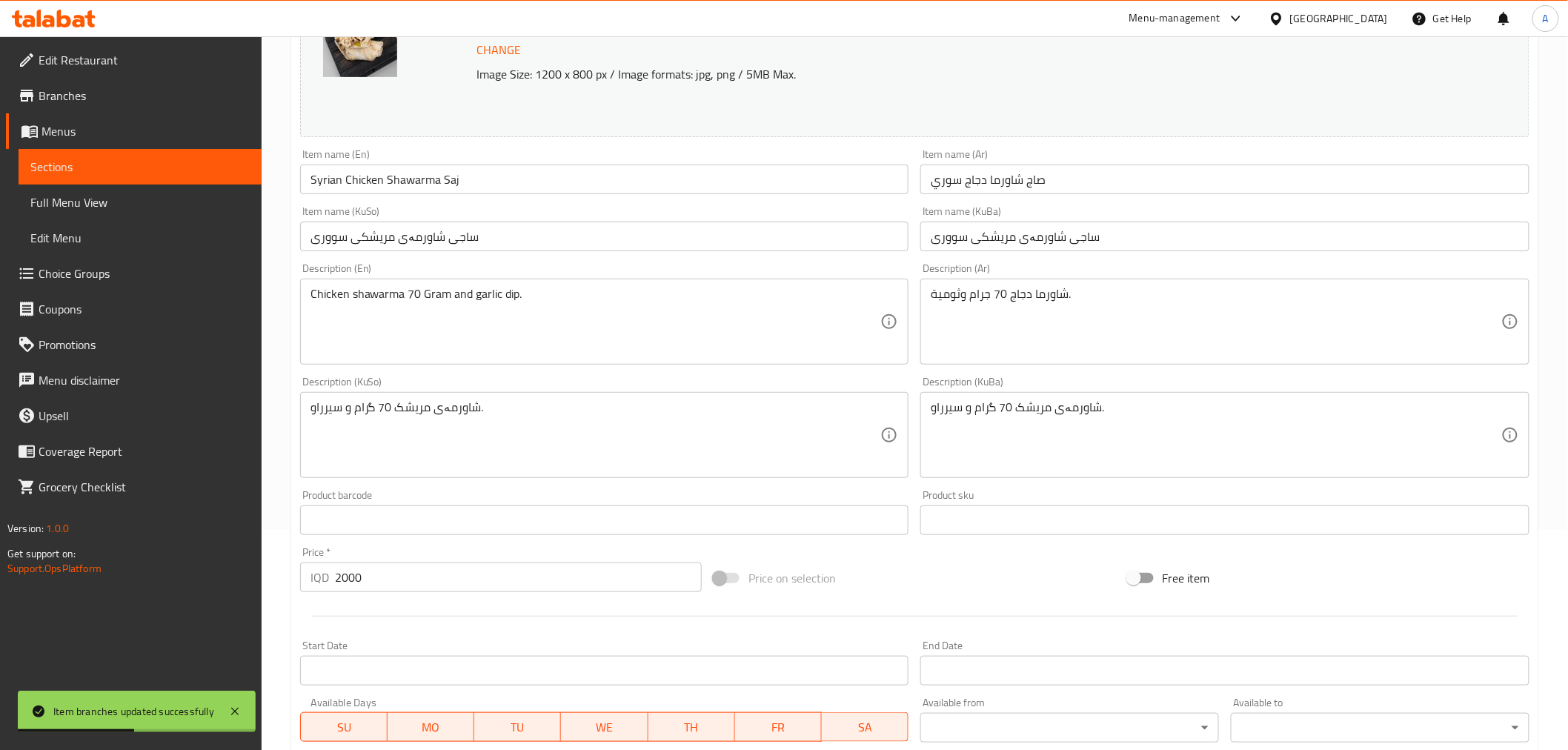
scroll to position [246, 0]
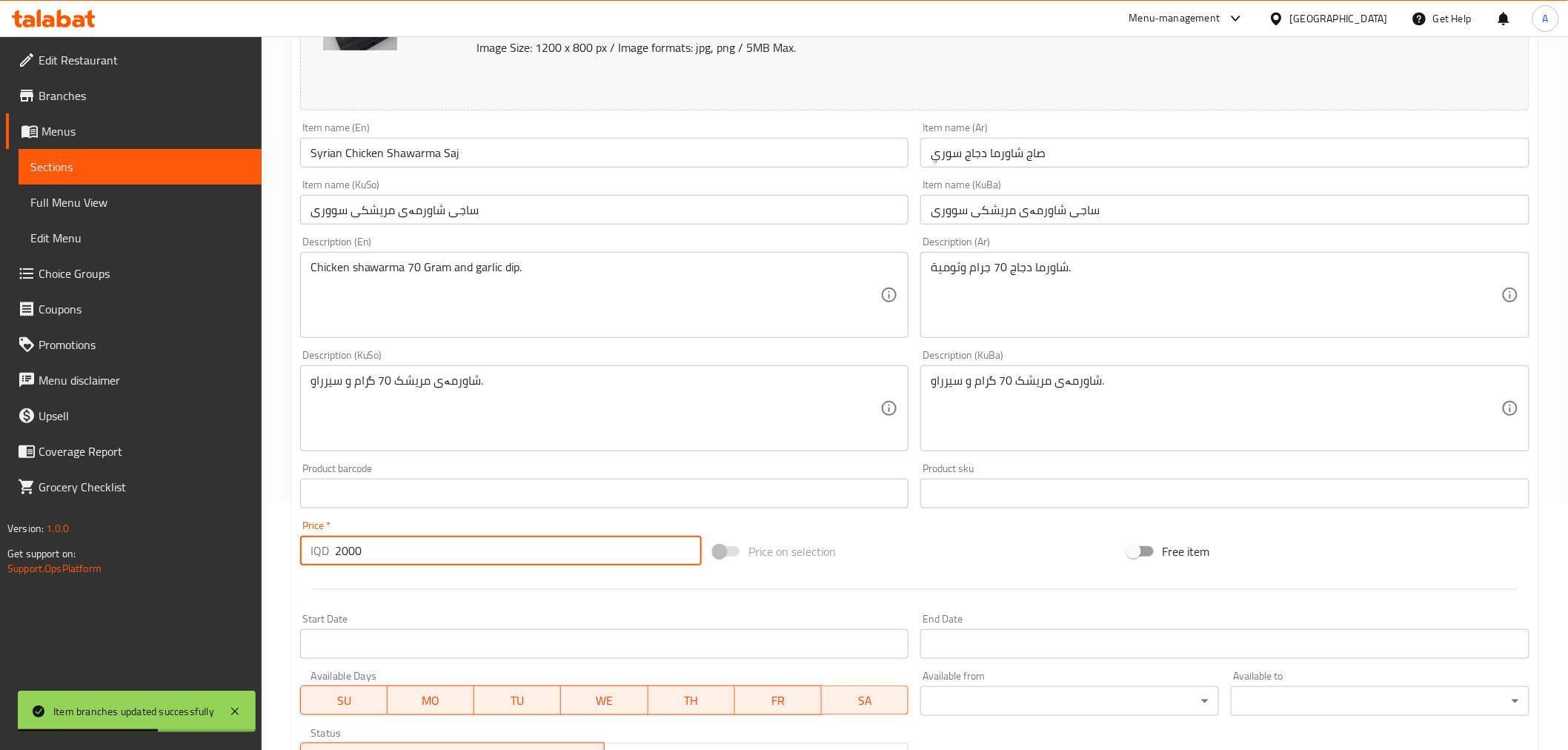
drag, startPoint x: 345, startPoint y: 552, endPoint x: 335, endPoint y: 557, distance: 11.2
click at [335, 557] on input "2000" at bounding box center [518, 550] width 367 height 29
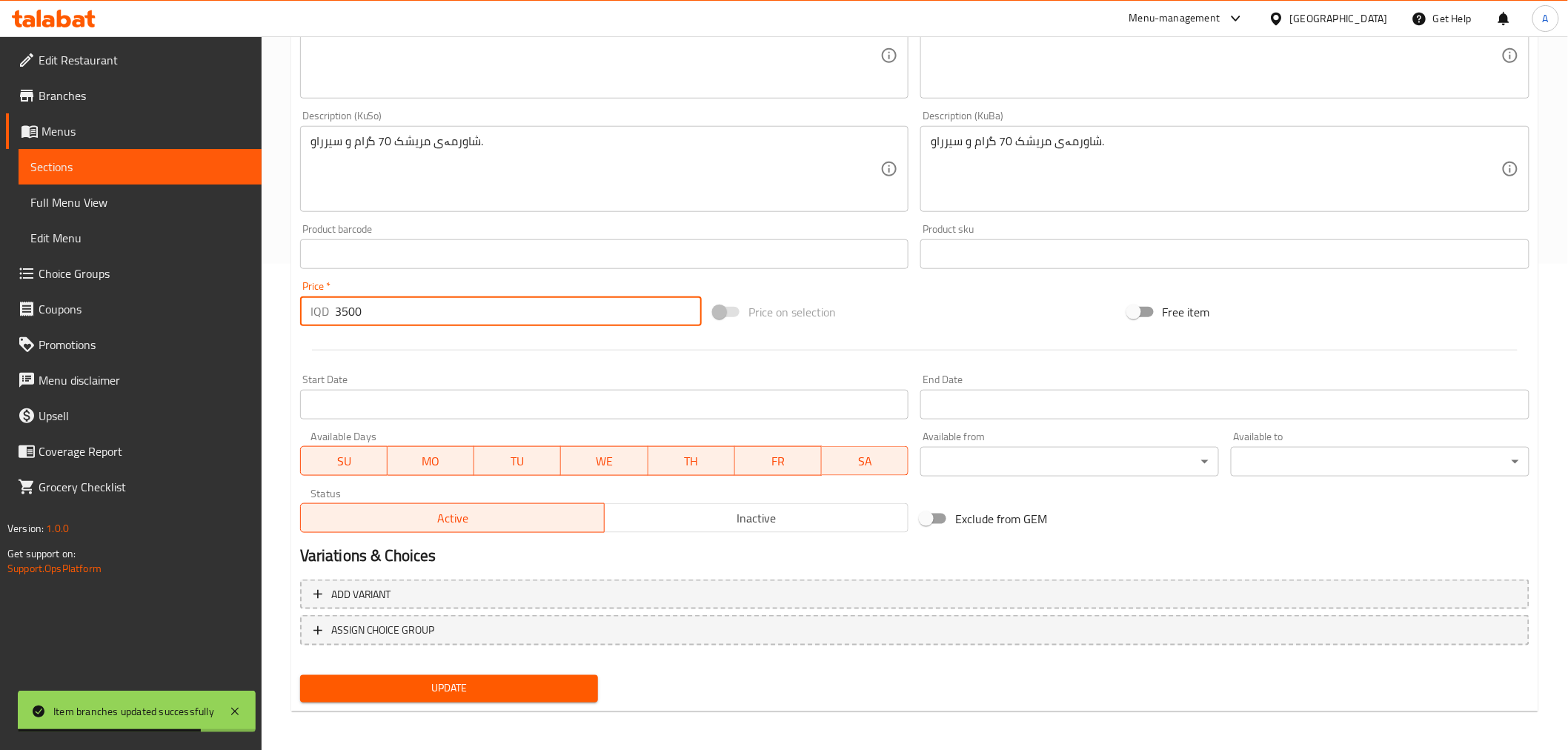
type input "3500"
click at [401, 682] on span "Update" at bounding box center [449, 689] width 275 height 19
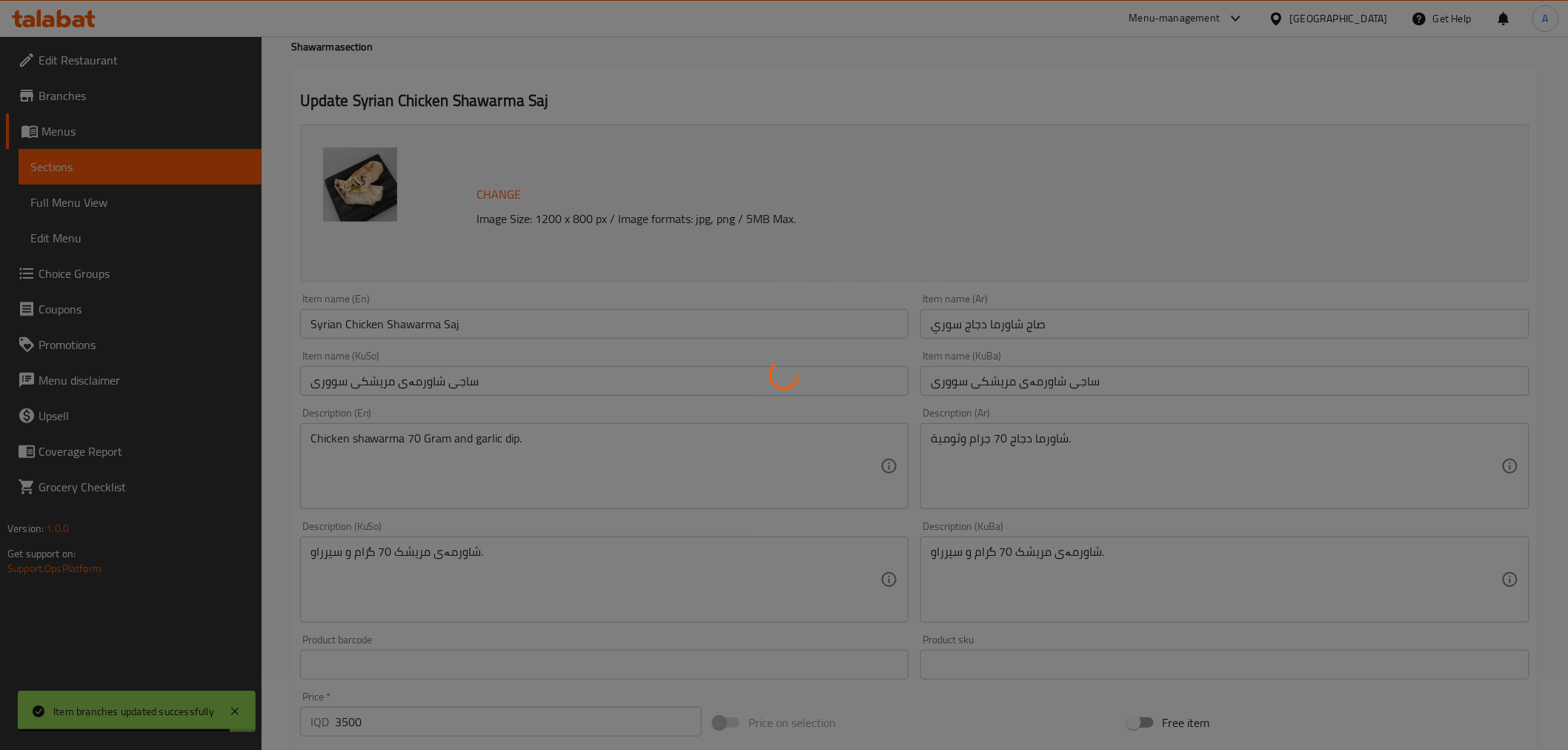
scroll to position [0, 0]
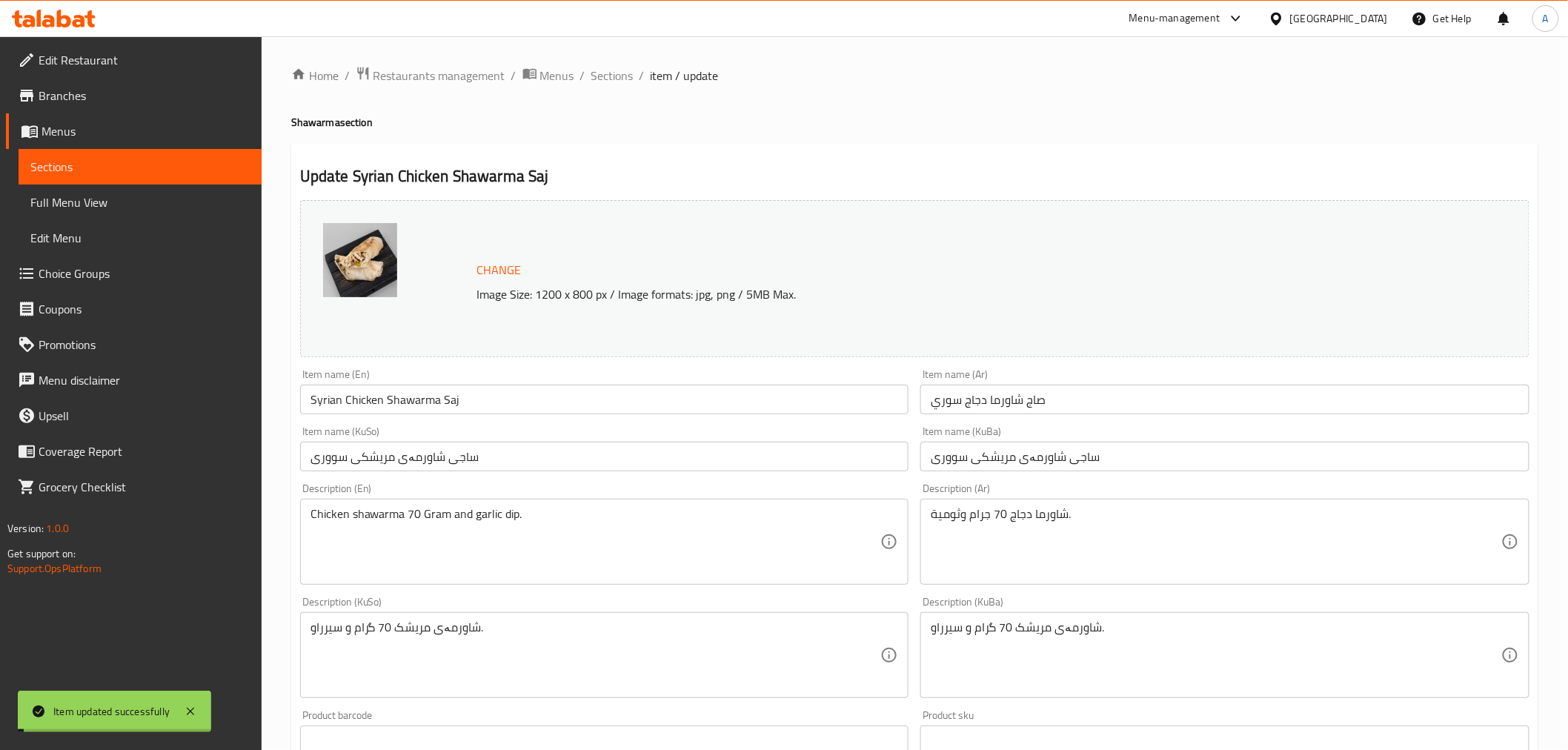
click at [624, 77] on span "Sections" at bounding box center [612, 76] width 42 height 18
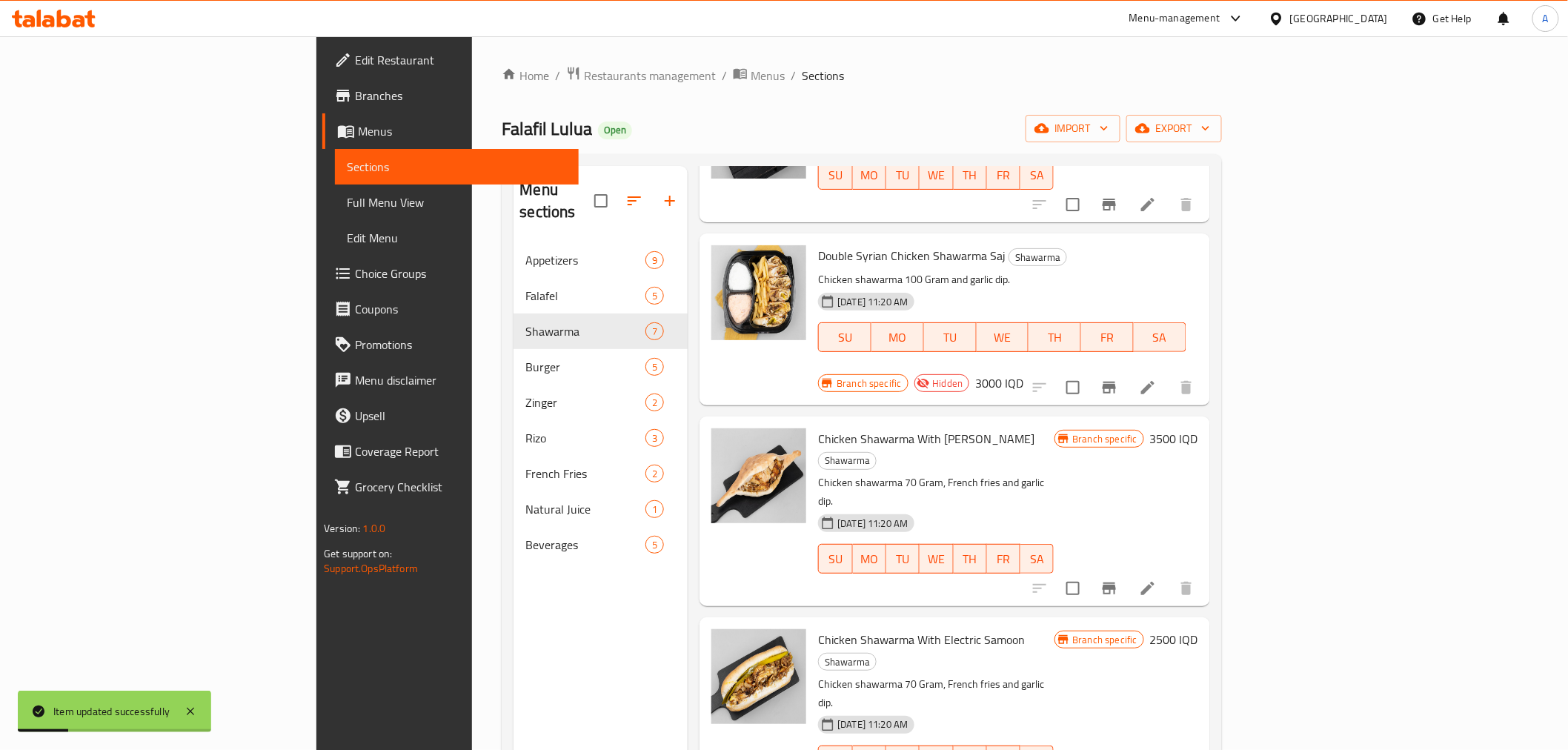
scroll to position [329, 0]
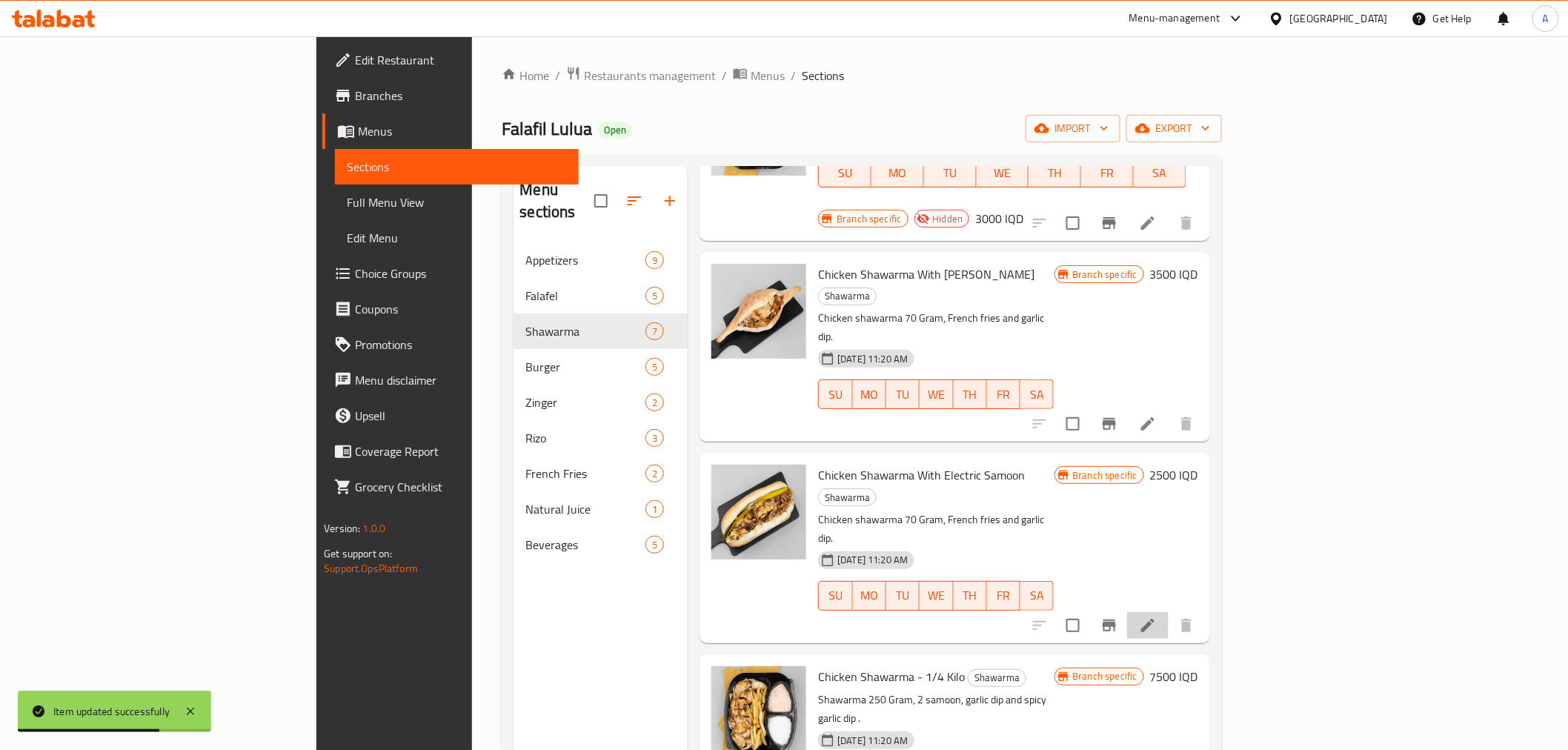
click at [1168, 612] on li at bounding box center [1148, 625] width 42 height 27
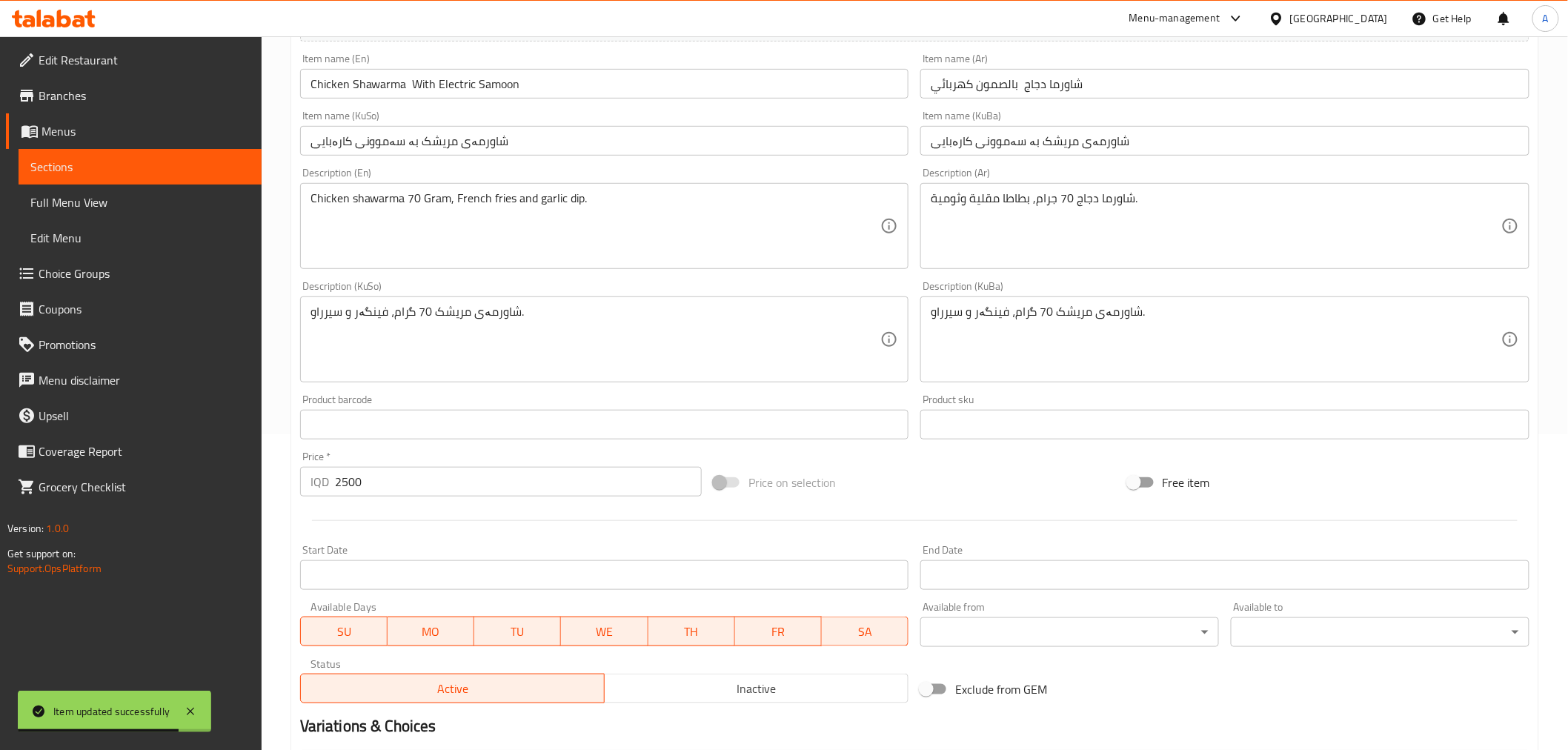
scroll to position [321, 0]
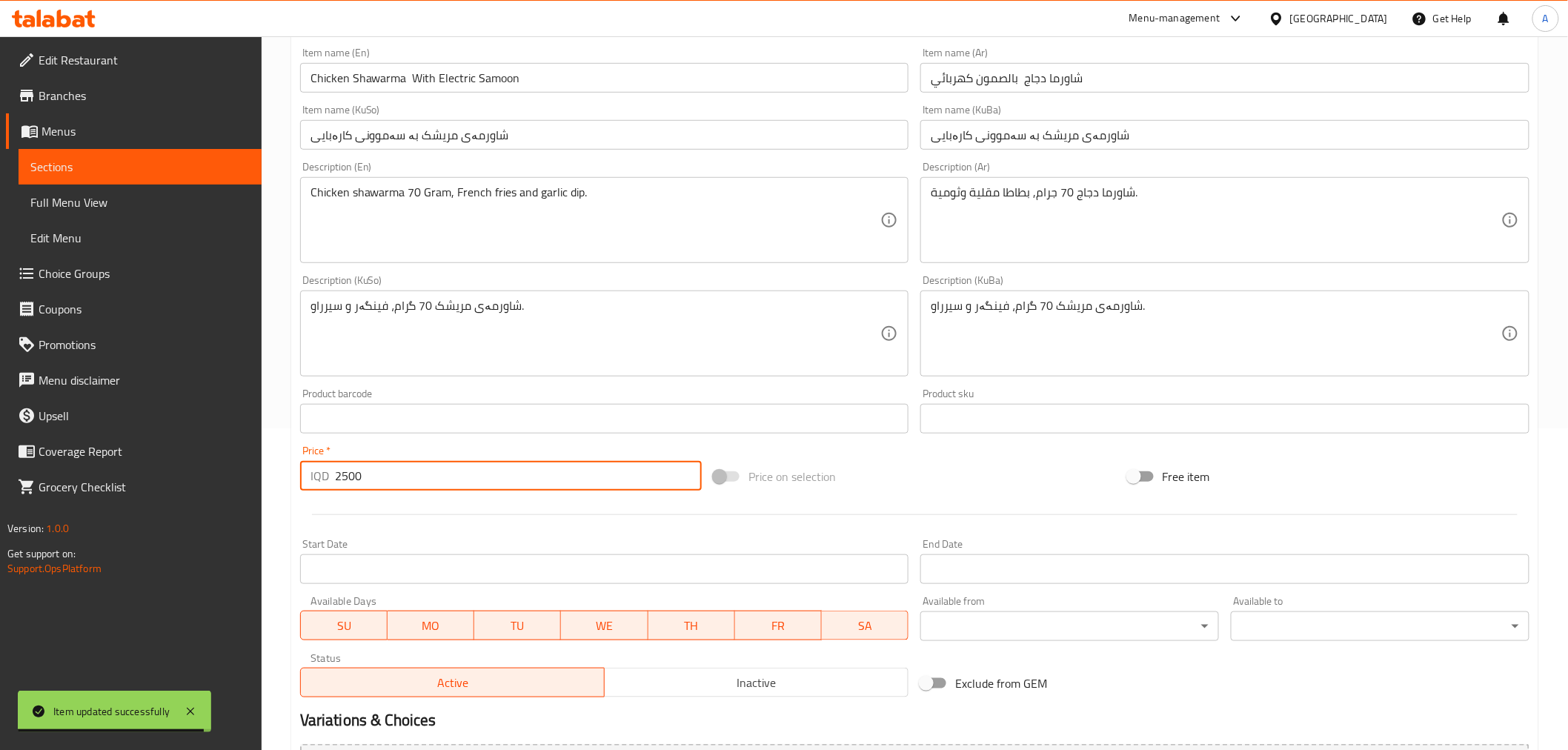
click at [321, 484] on div "IQD 2500 Price *" at bounding box center [500, 475] width 401 height 29
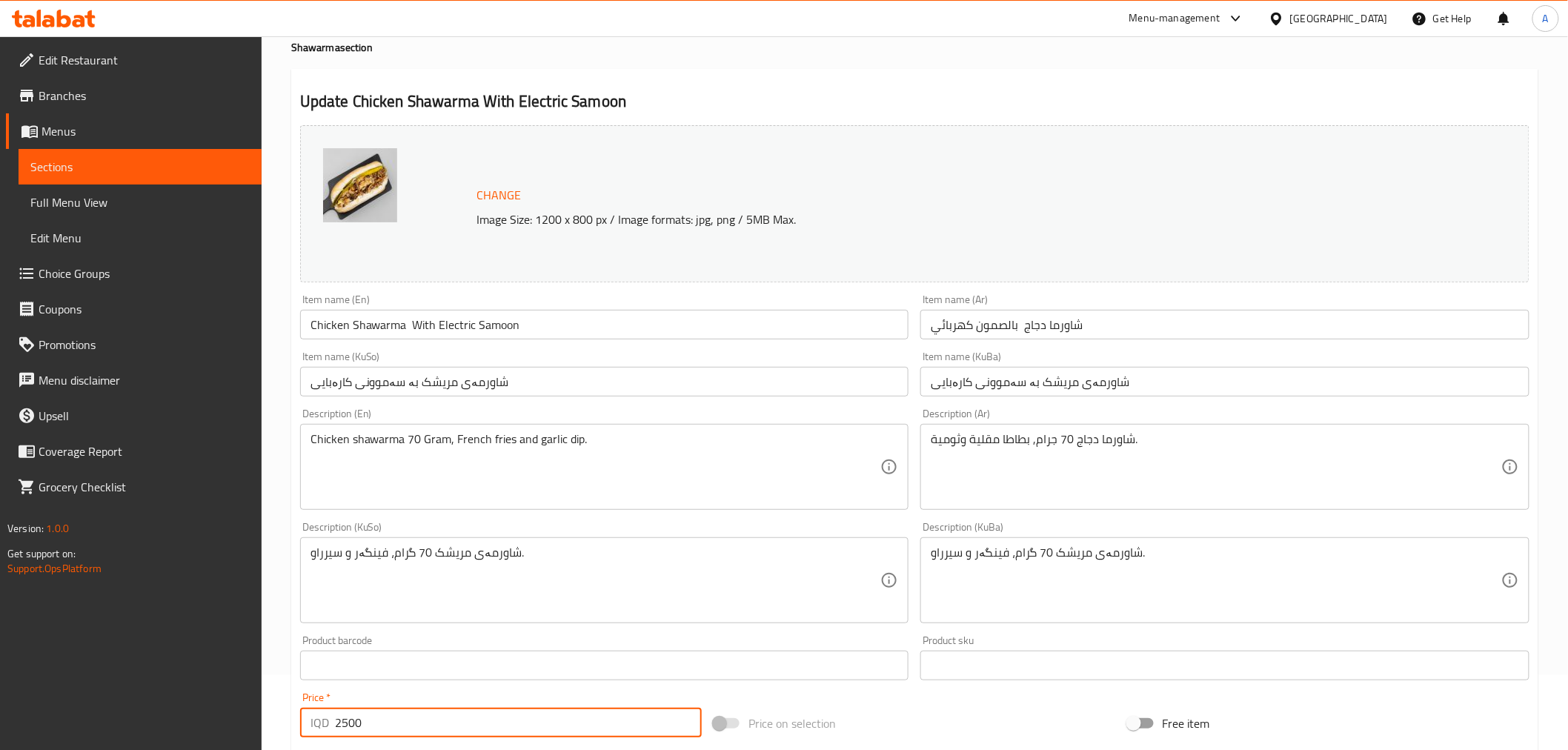
scroll to position [239, 0]
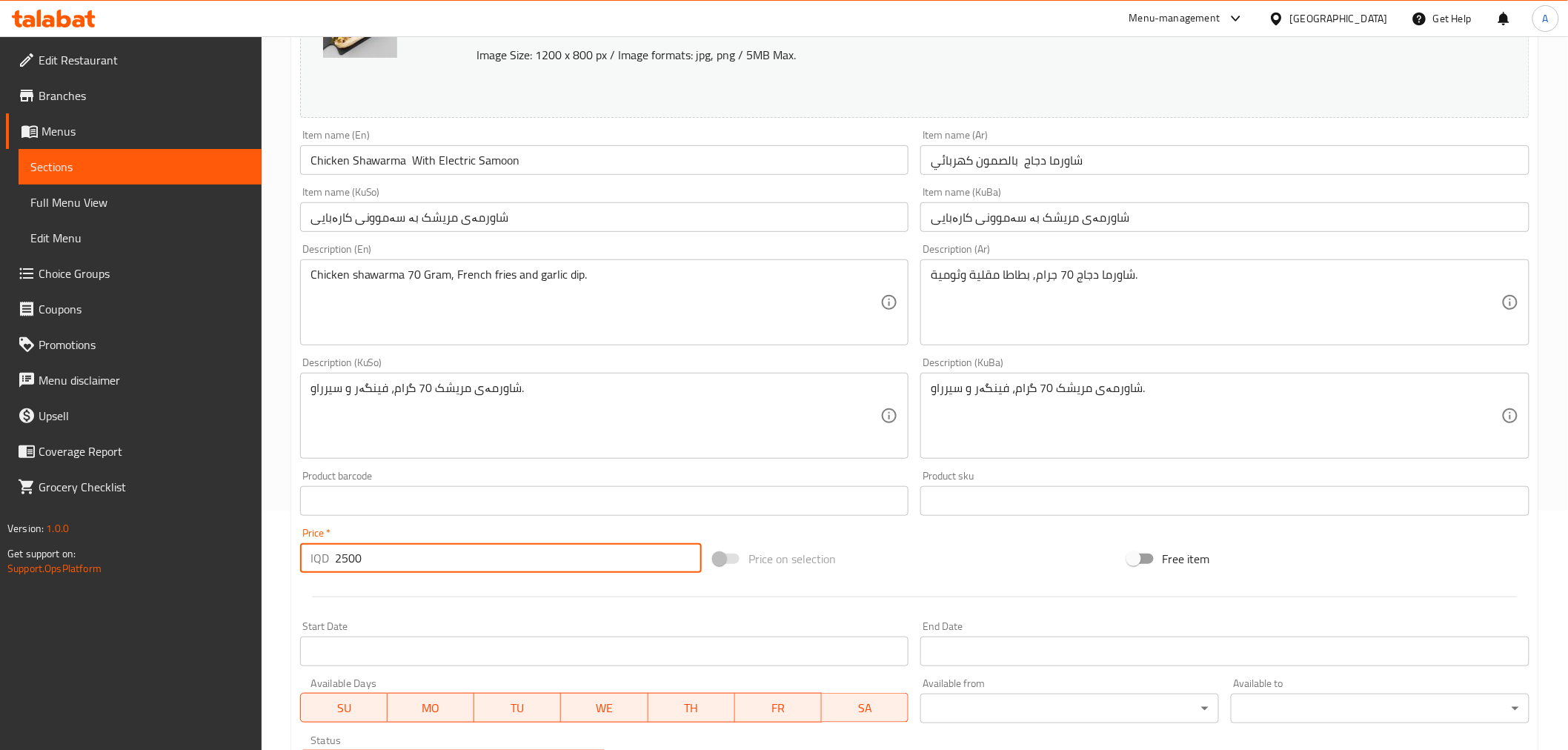
click at [342, 561] on input "2500" at bounding box center [518, 557] width 367 height 29
drag, startPoint x: 344, startPoint y: 559, endPoint x: 331, endPoint y: 565, distance: 14.3
click at [331, 565] on div "IQD 2500 Price *" at bounding box center [500, 557] width 401 height 29
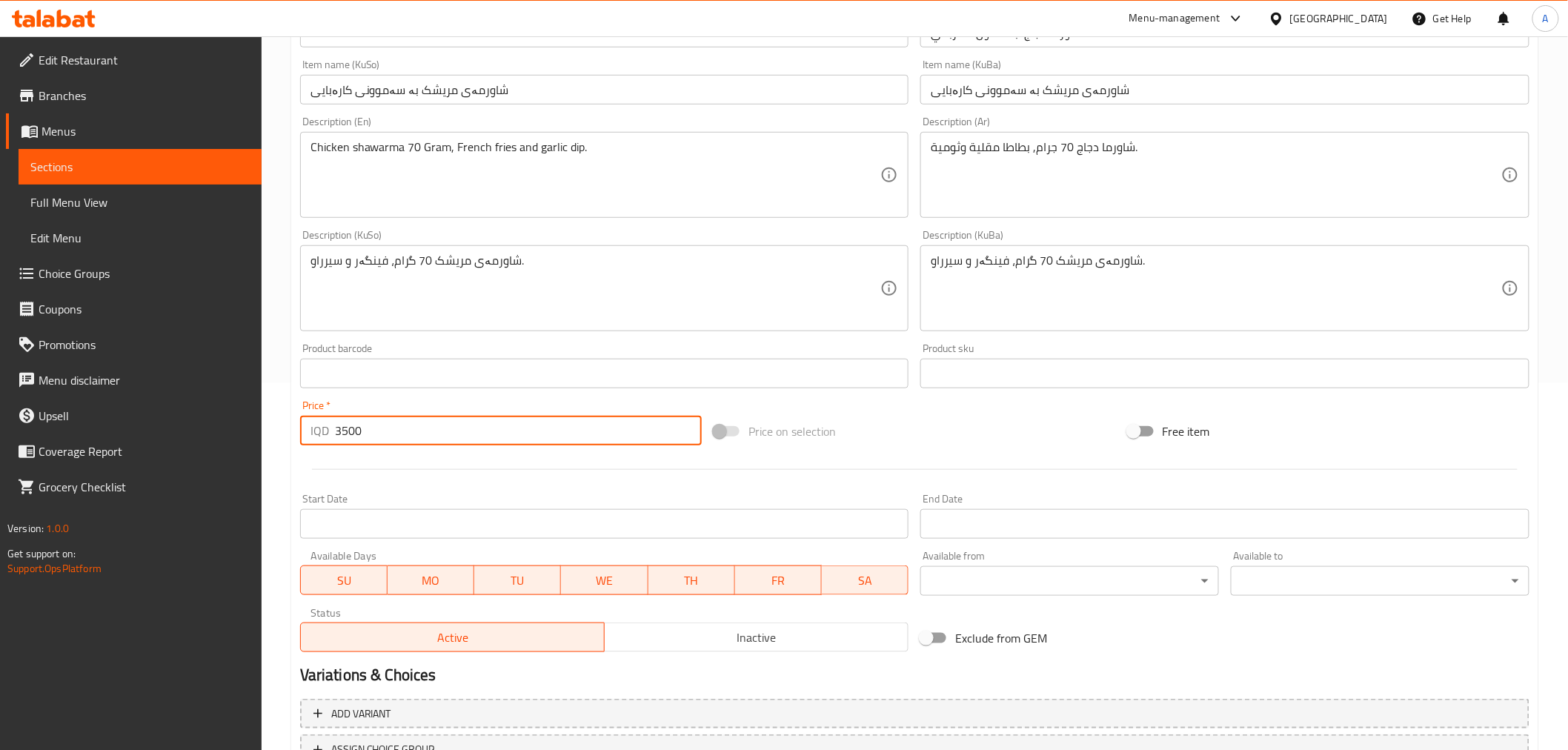
scroll to position [486, 0]
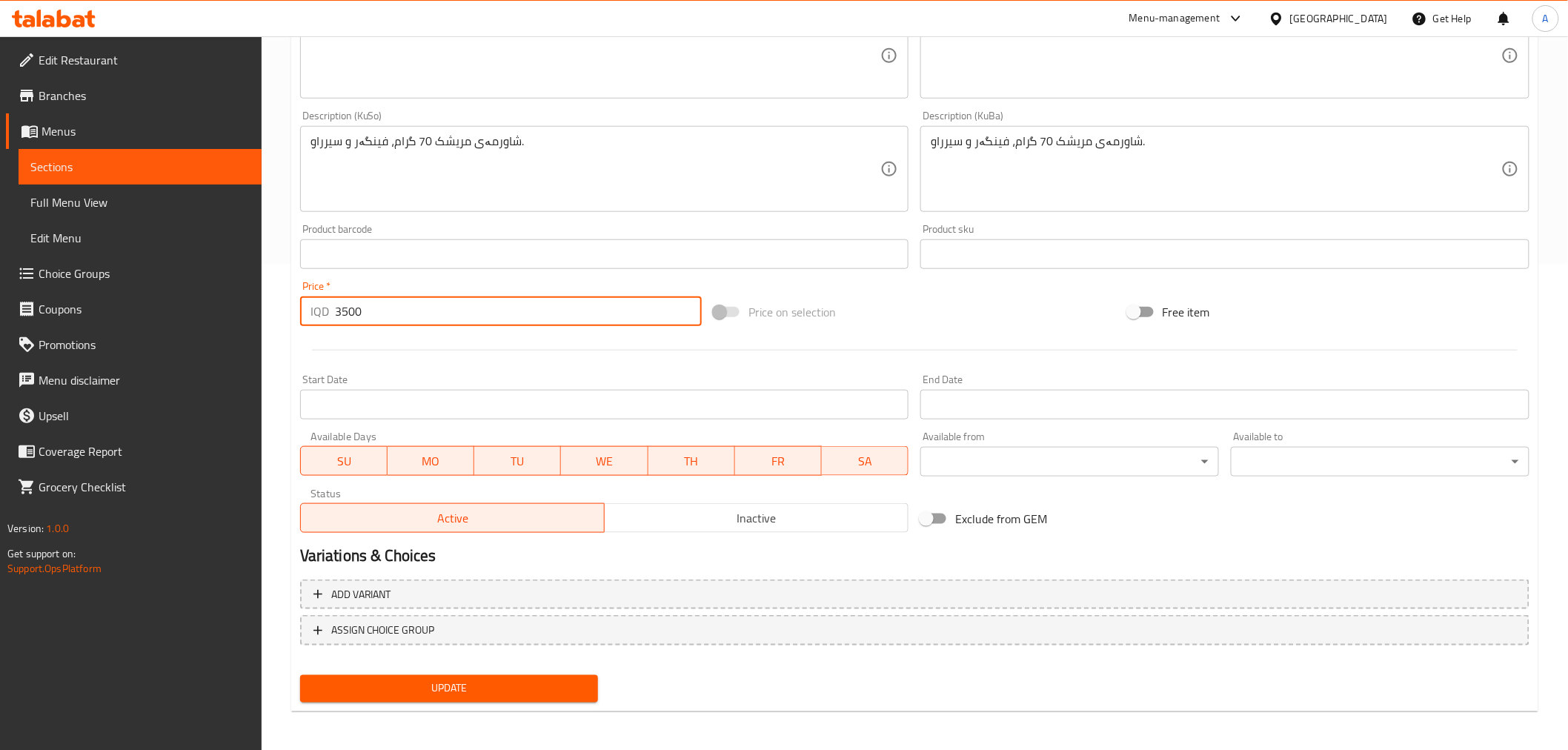
type input "3500"
click at [424, 690] on span "Update" at bounding box center [449, 689] width 275 height 19
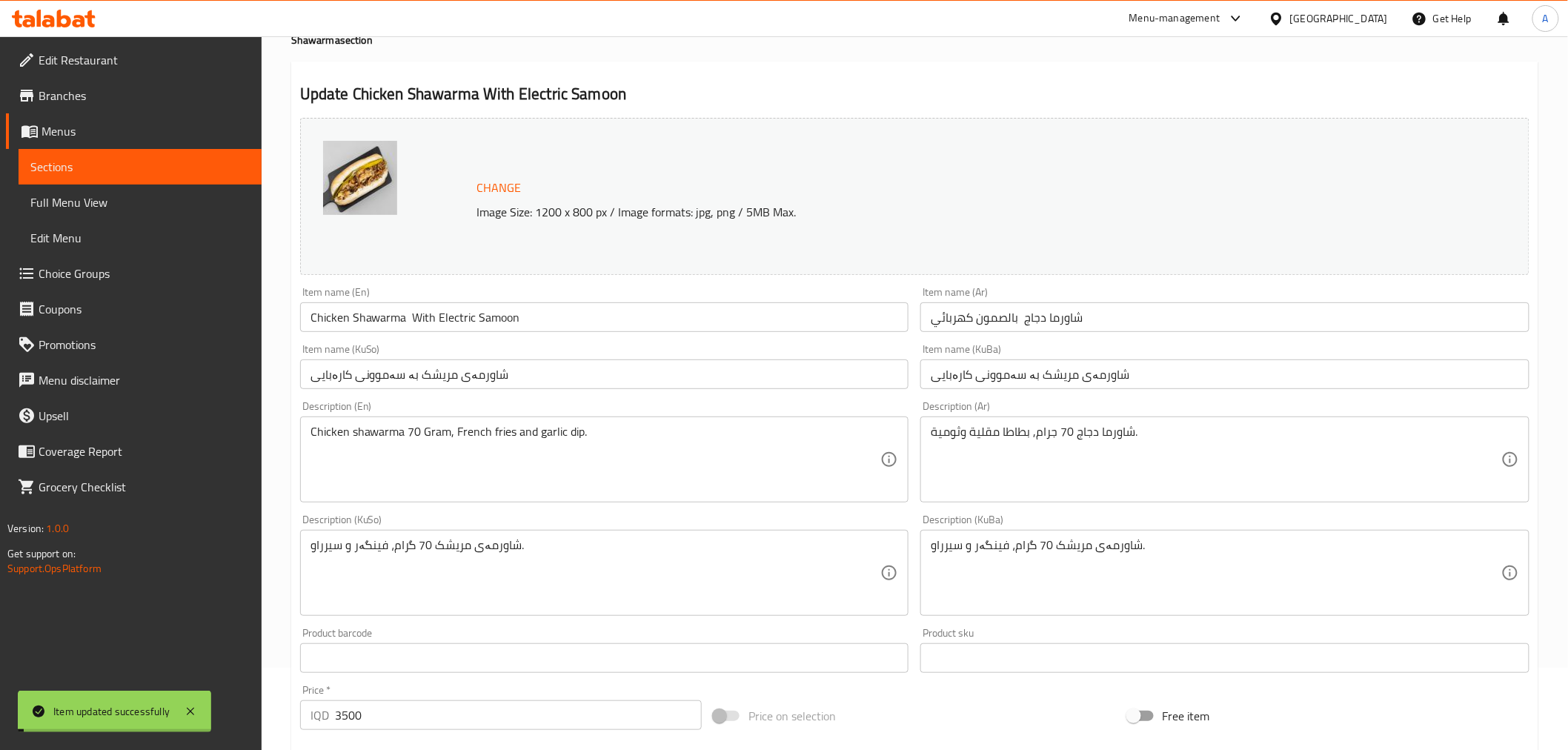
scroll to position [0, 0]
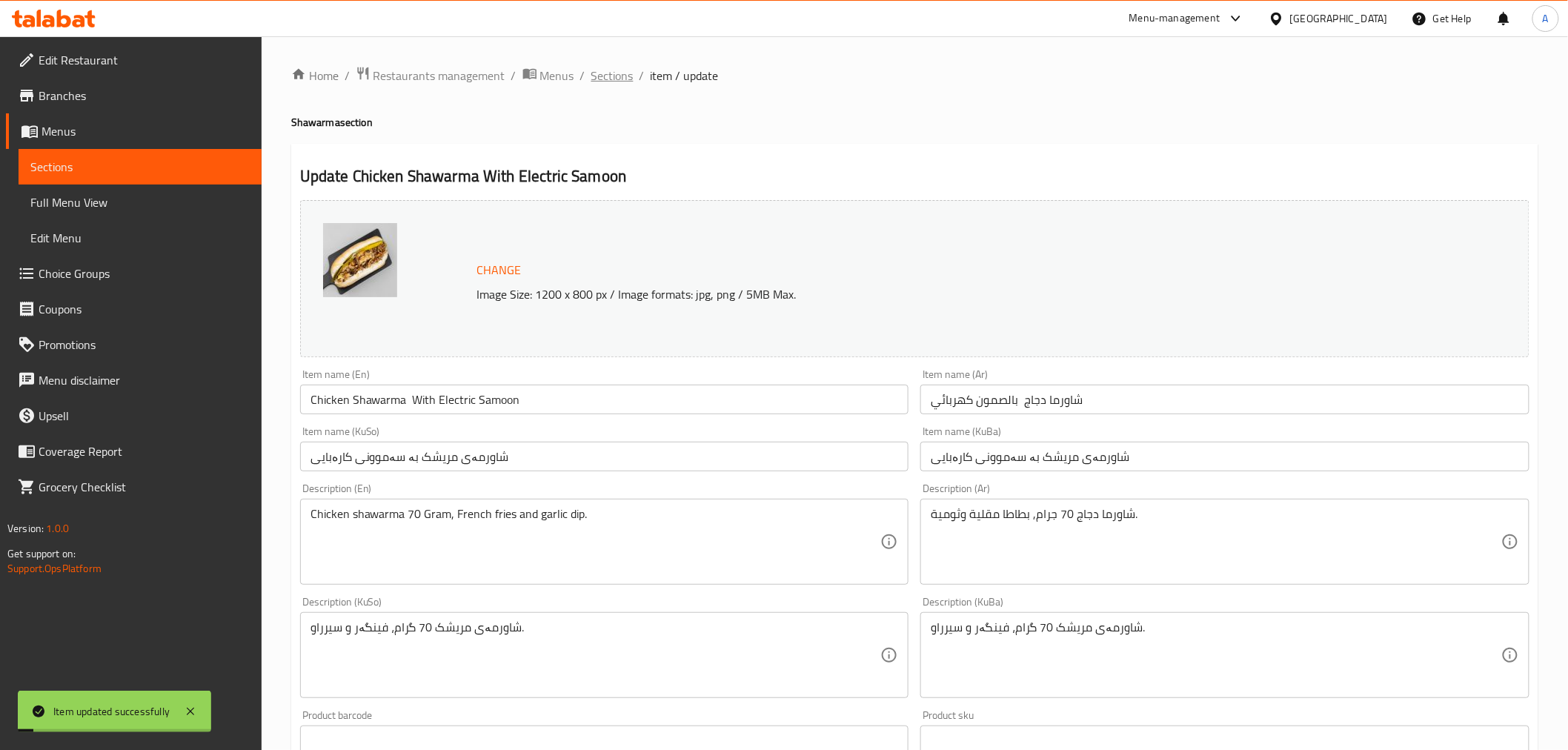
click at [608, 77] on span "Sections" at bounding box center [612, 76] width 42 height 18
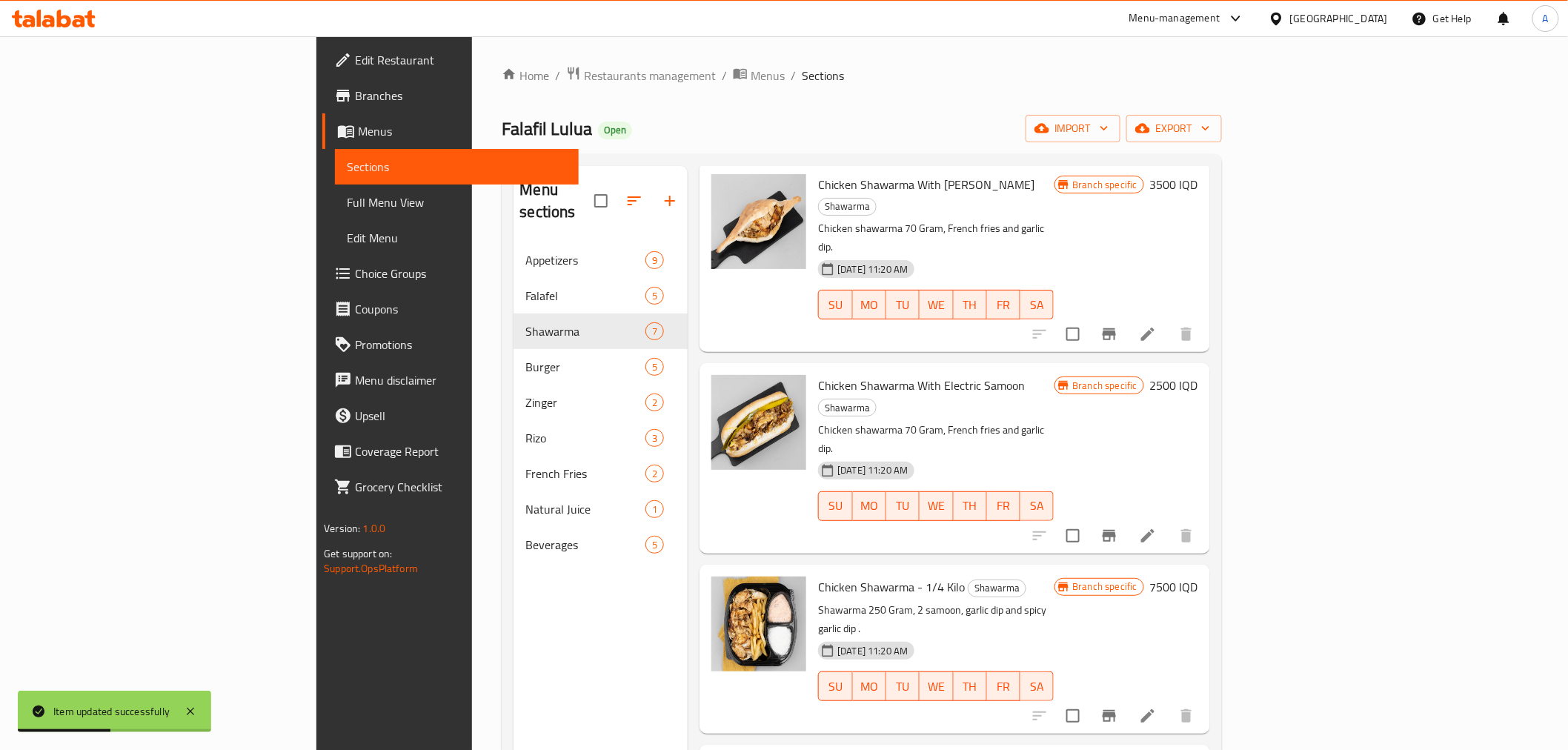
scroll to position [419, 0]
click at [1116, 529] on icon "Branch-specific-item" at bounding box center [1109, 535] width 13 height 12
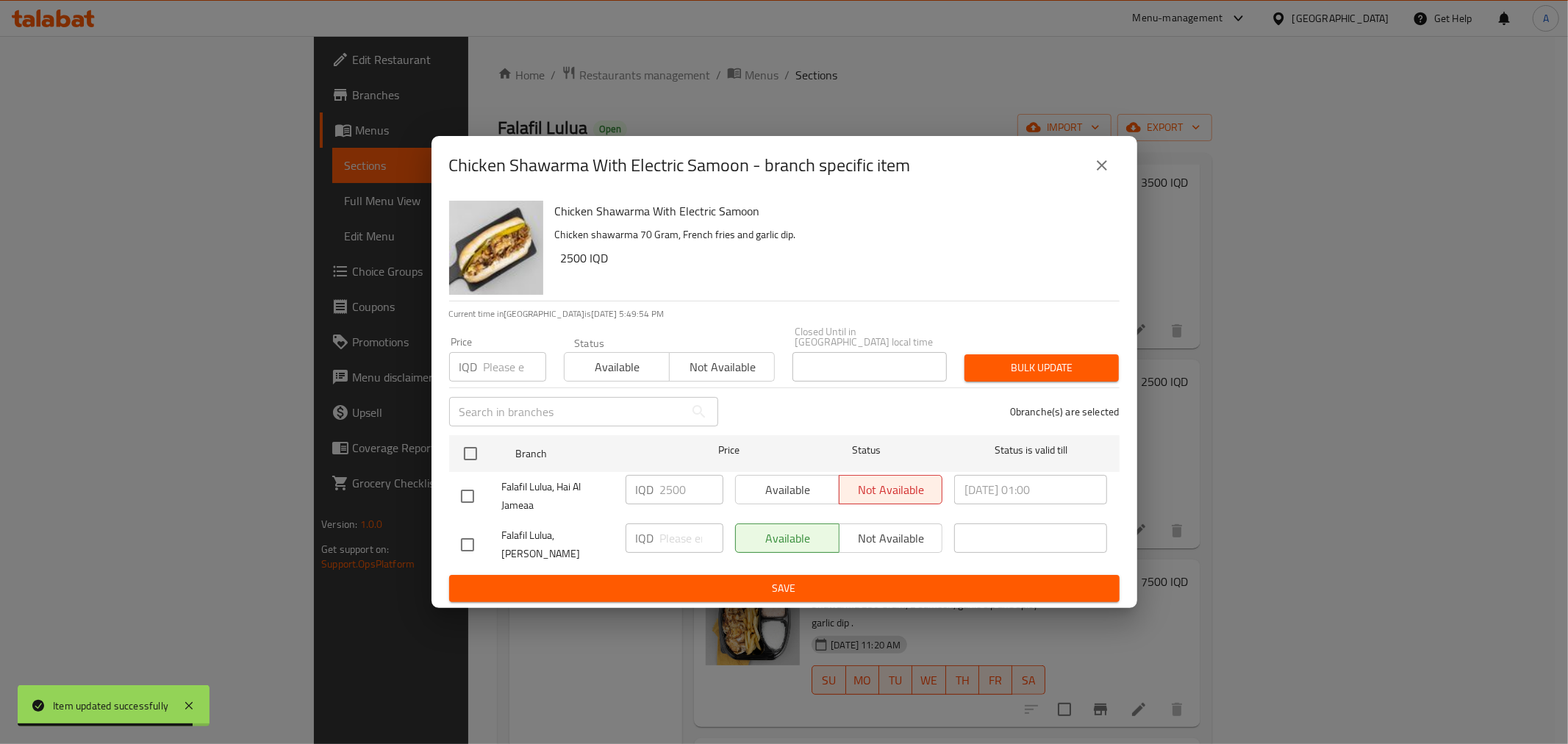
click at [460, 494] on input "checkbox" at bounding box center [467, 496] width 31 height 31
checkbox input "true"
click at [657, 496] on div "IQD 2500 ​" at bounding box center [675, 489] width 98 height 29
type input "3500"
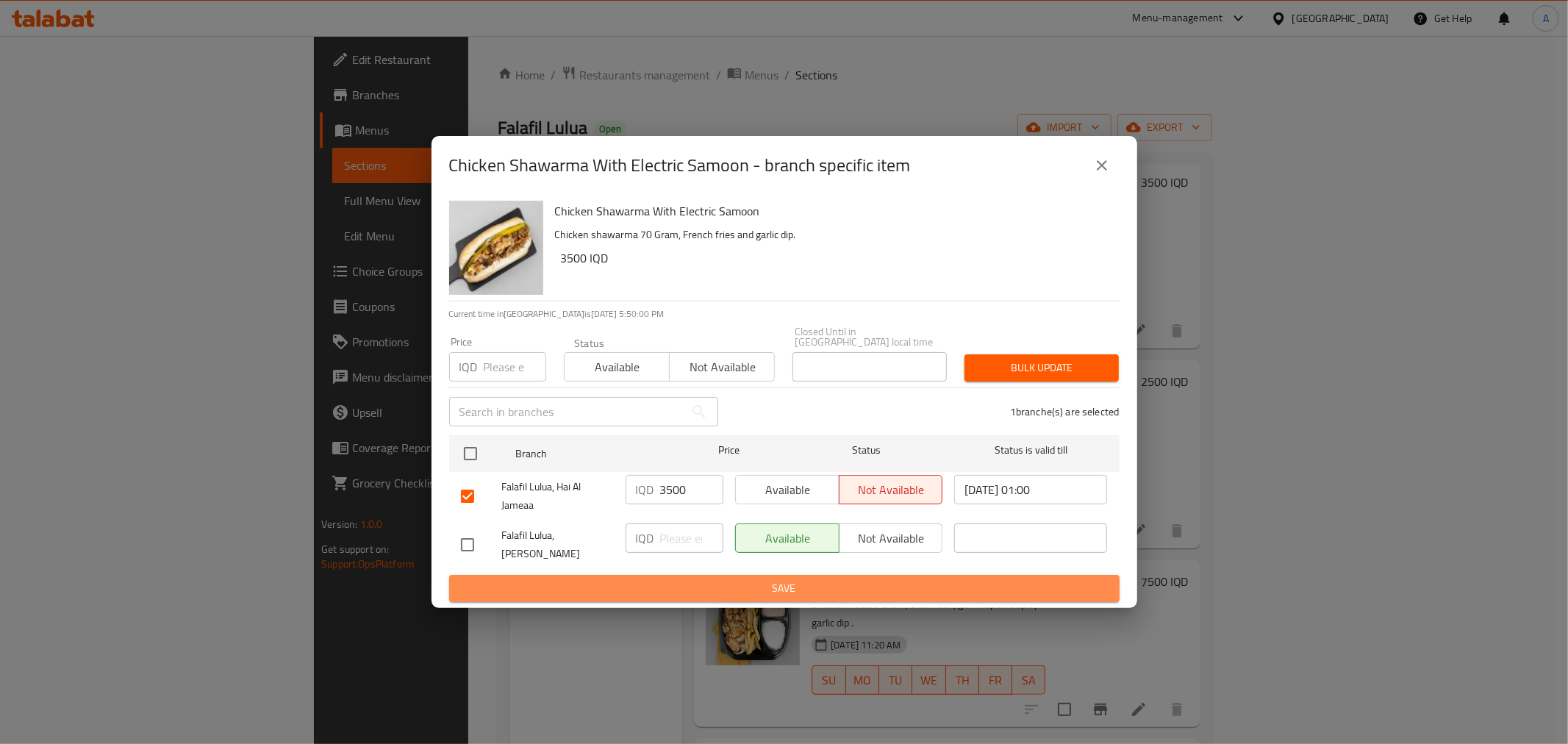
click at [652, 579] on span "Save" at bounding box center [784, 588] width 647 height 19
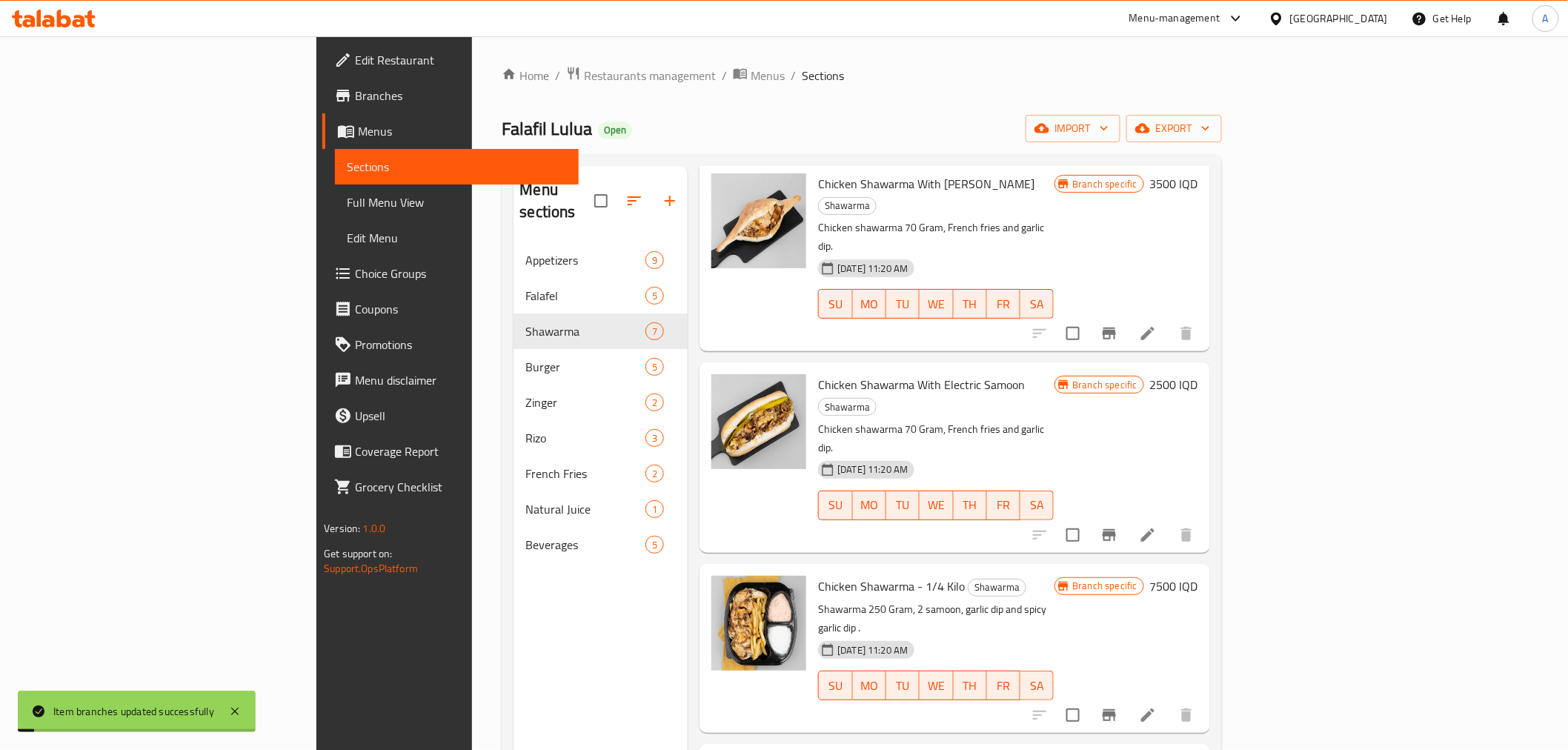
click at [513, 610] on div "Menu sections Appetizers 9 Falafel 5 Shawarma 7 Burger 5 Zinger 2 [PERSON_NAME]…" at bounding box center [601, 541] width 174 height 750
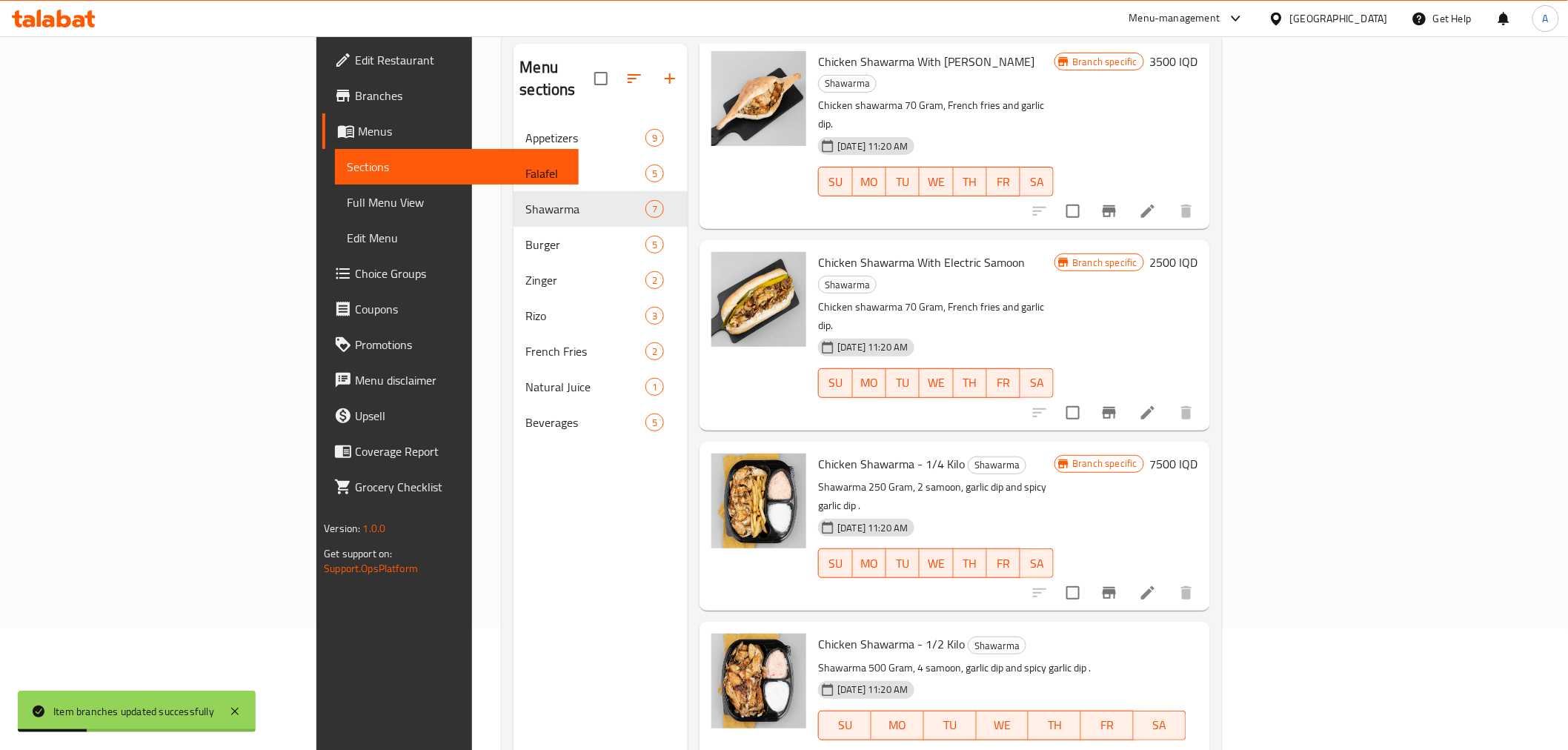
scroll to position [207, 0]
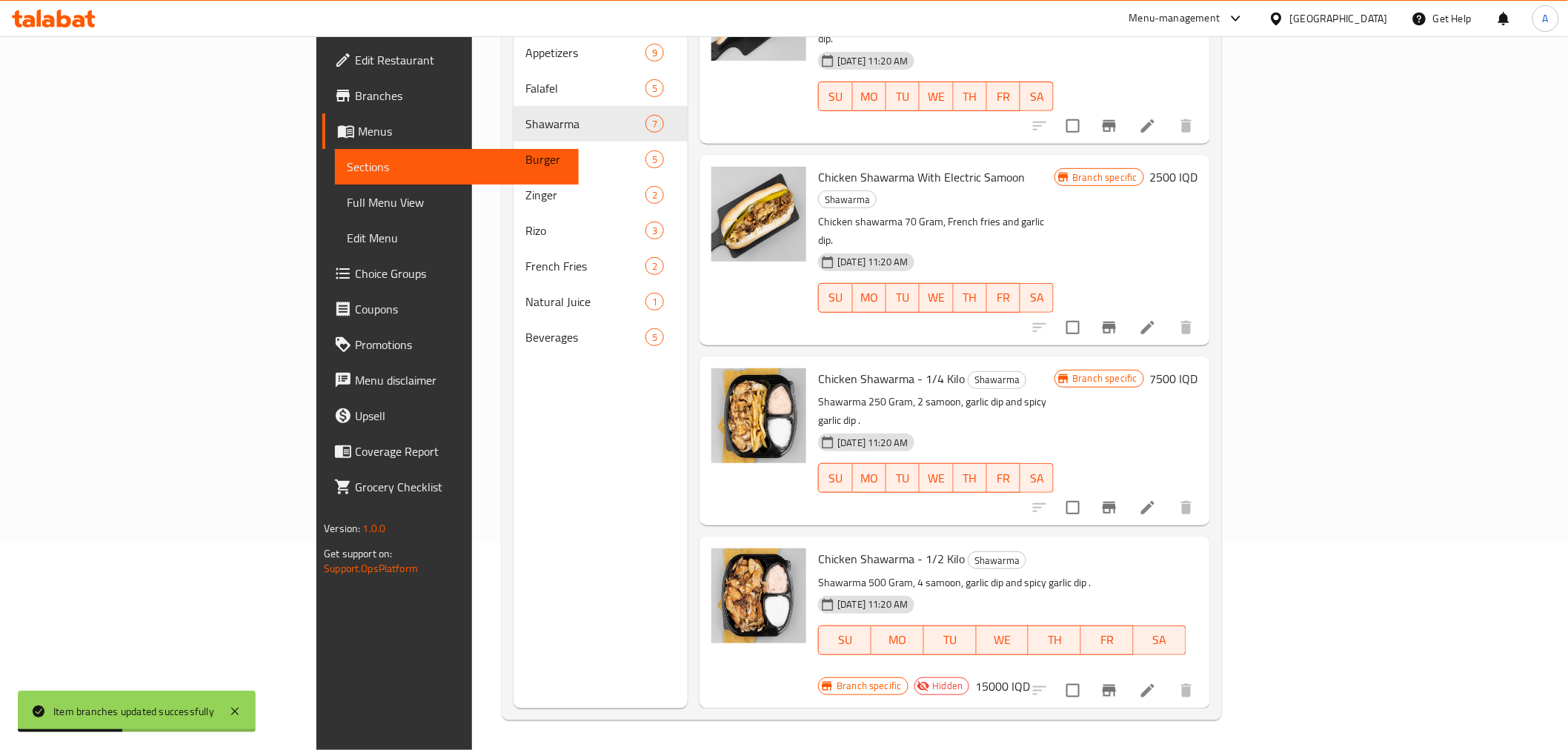
click at [1116, 502] on icon "Branch-specific-item" at bounding box center [1109, 507] width 13 height 12
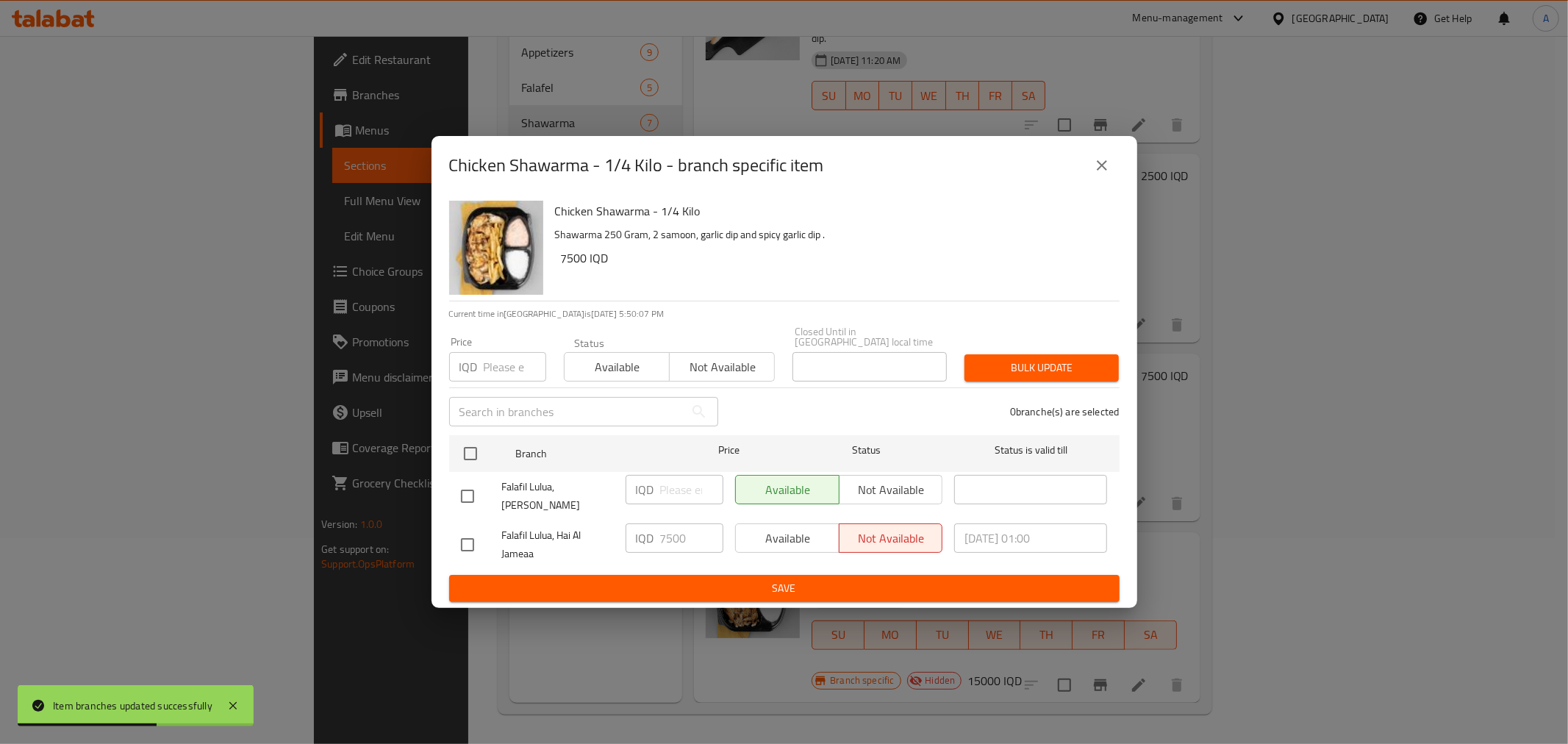
click at [466, 530] on input "checkbox" at bounding box center [467, 545] width 31 height 31
checkbox input "true"
drag, startPoint x: 674, startPoint y: 530, endPoint x: 660, endPoint y: 534, distance: 14.6
click at [660, 534] on input "7500" at bounding box center [692, 537] width 64 height 29
type input "8000"
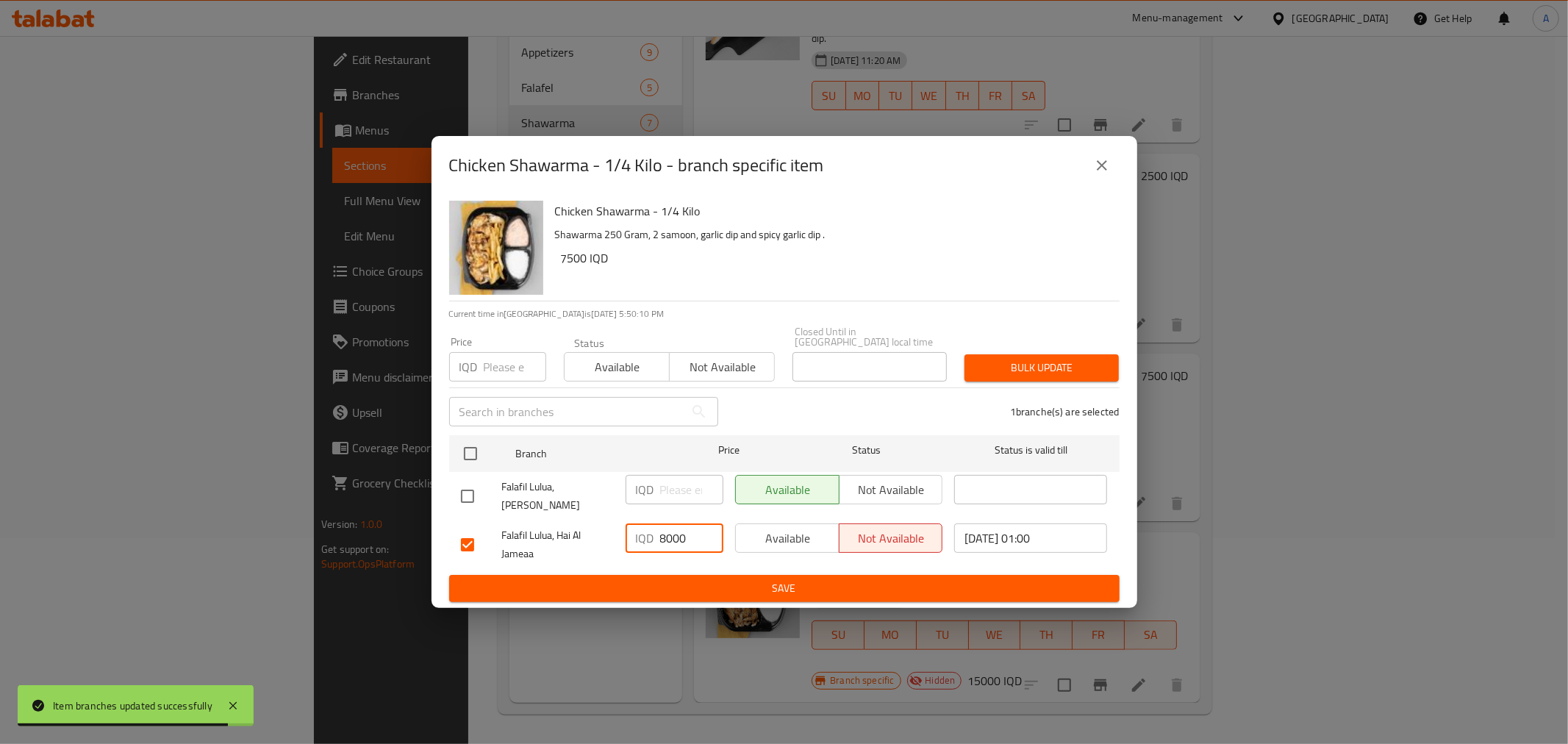
click at [660, 579] on span "Save" at bounding box center [784, 588] width 647 height 19
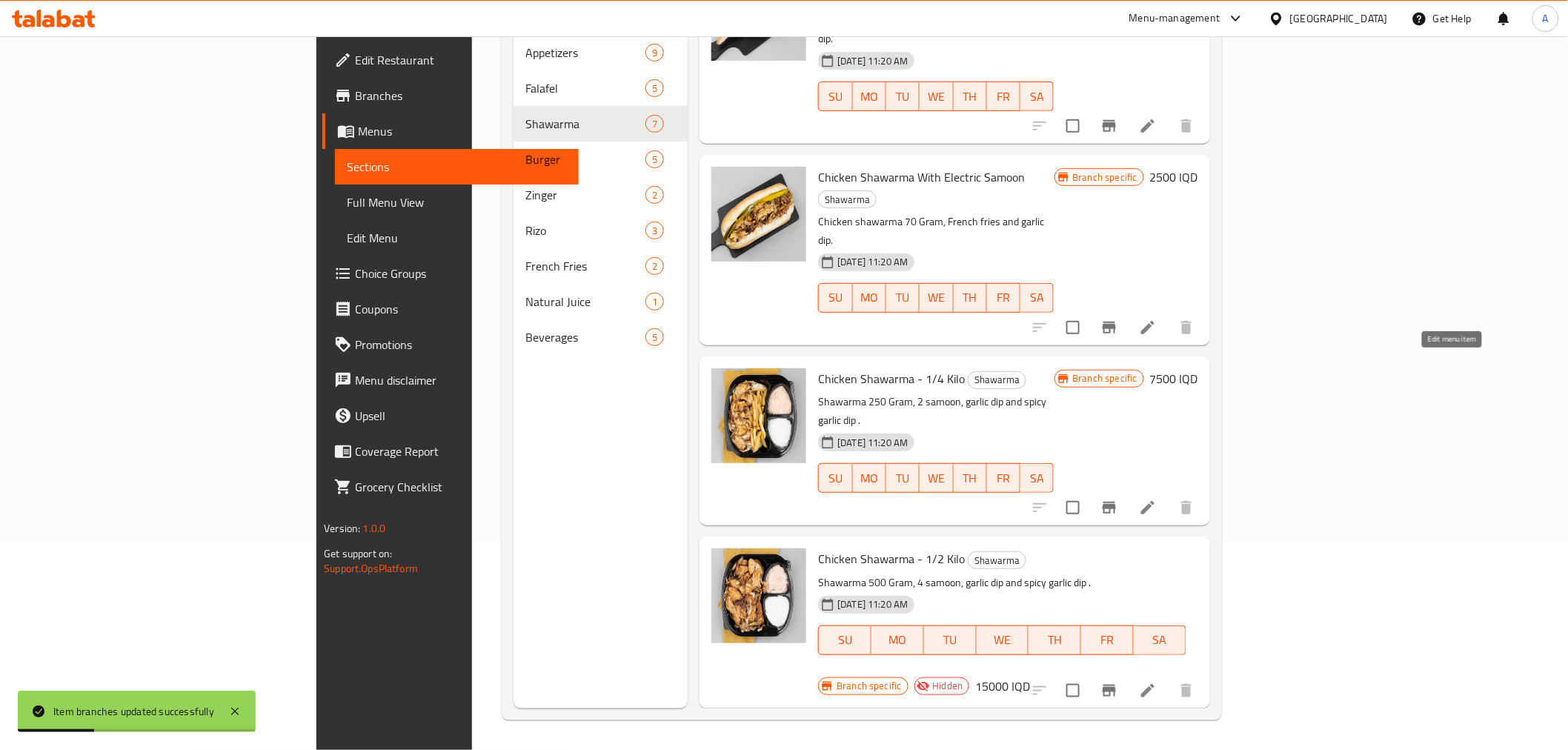
click at [1157, 498] on icon at bounding box center [1148, 507] width 18 height 18
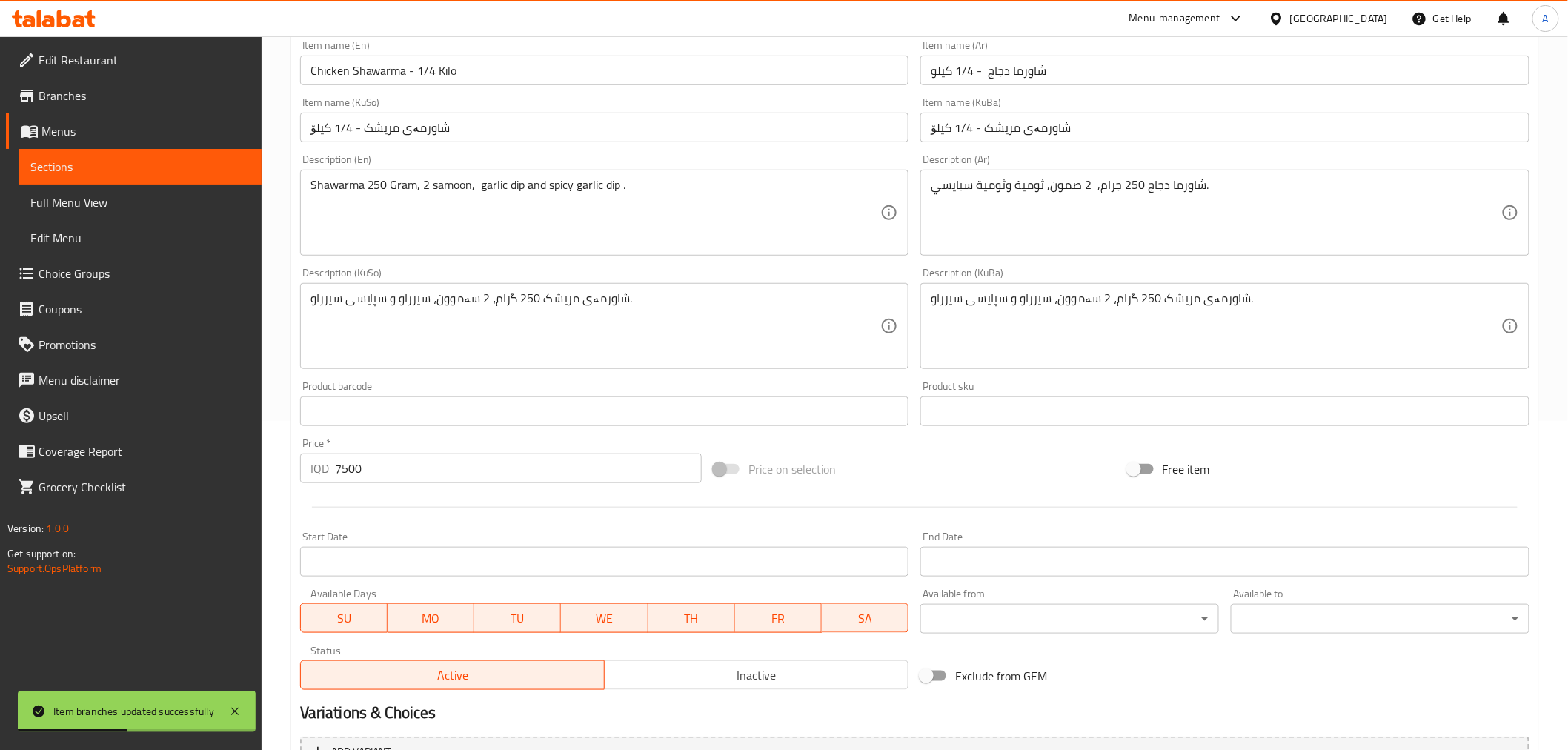
scroll to position [486, 0]
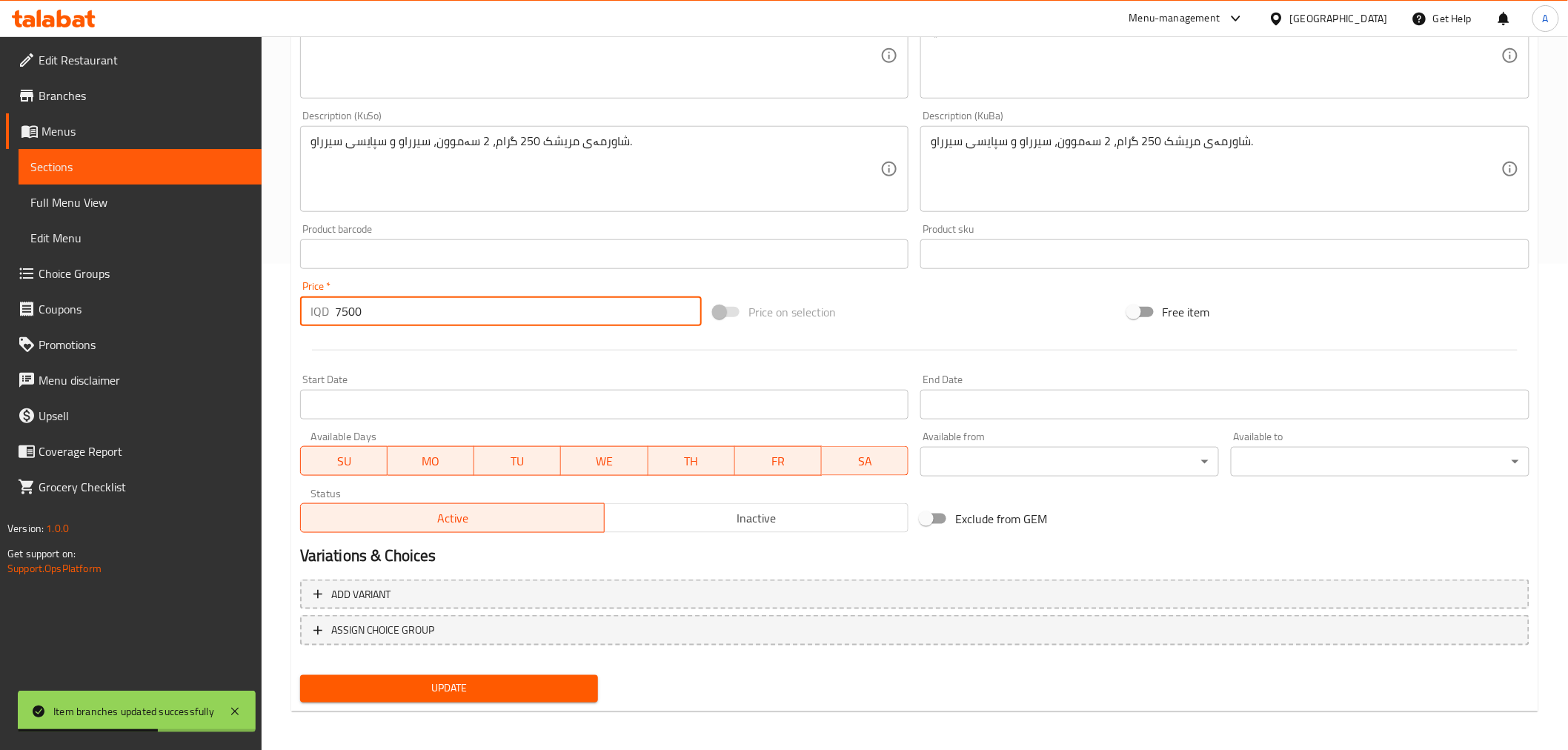
drag, startPoint x: 347, startPoint y: 310, endPoint x: 322, endPoint y: 313, distance: 25.2
click at [322, 313] on div "IQD 7500 Price *" at bounding box center [500, 310] width 401 height 29
type input "8000"
click at [458, 691] on span "Update" at bounding box center [449, 689] width 275 height 19
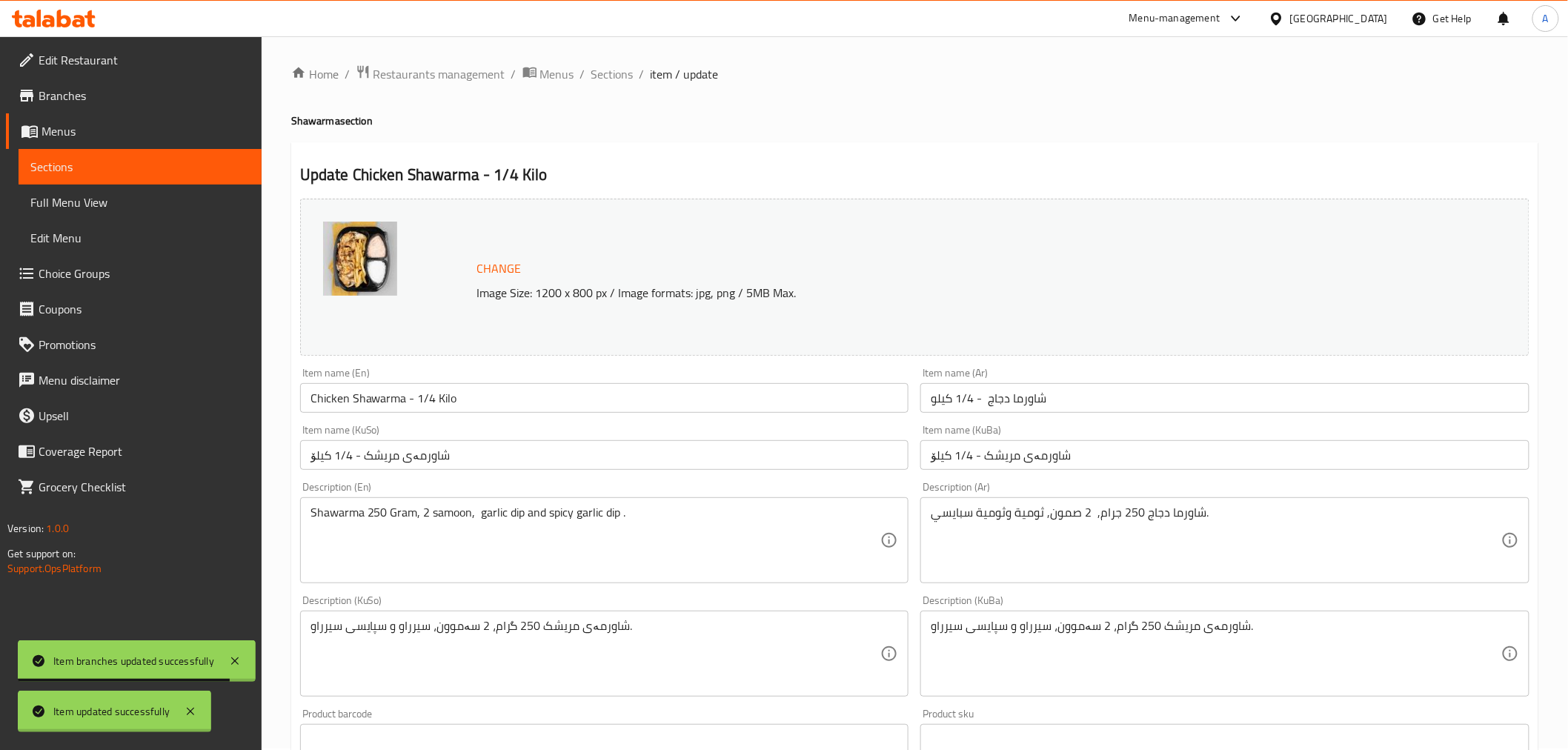
scroll to position [0, 0]
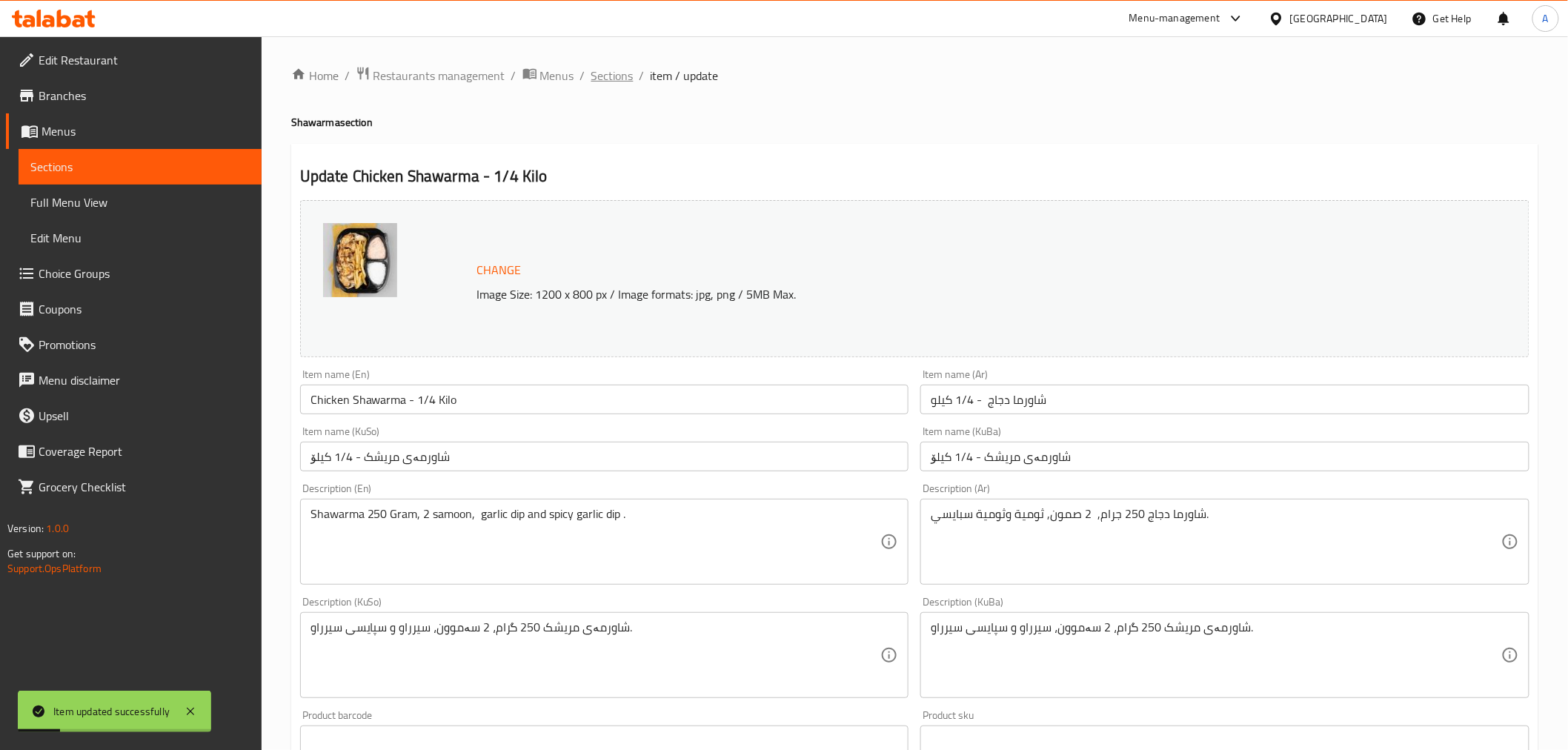
click at [610, 69] on span "Sections" at bounding box center [612, 76] width 42 height 18
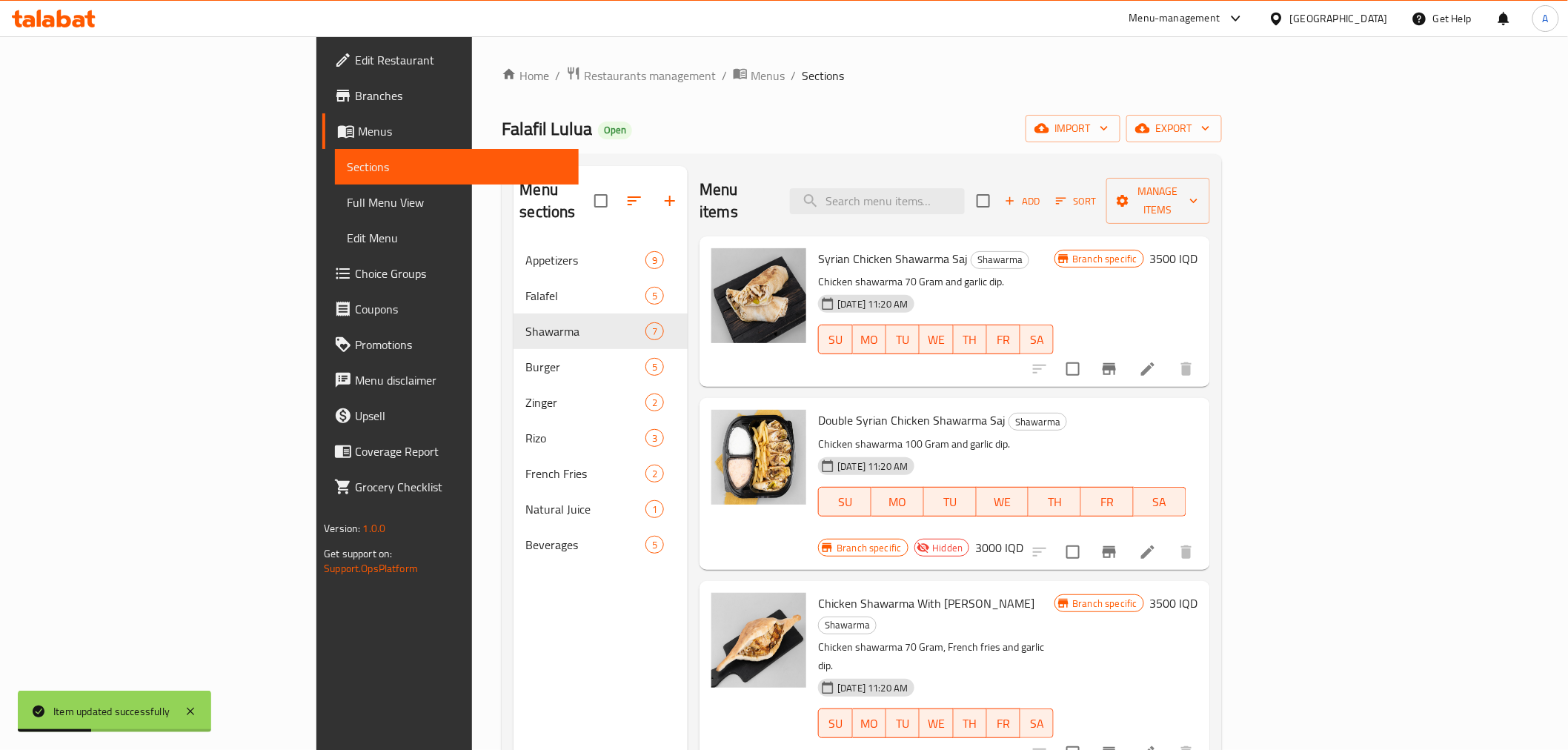
click at [513, 583] on div "Menu sections Appetizers 9 Falafel 5 Shawarma 7 Burger 5 Zinger 2 [PERSON_NAME]…" at bounding box center [601, 541] width 174 height 750
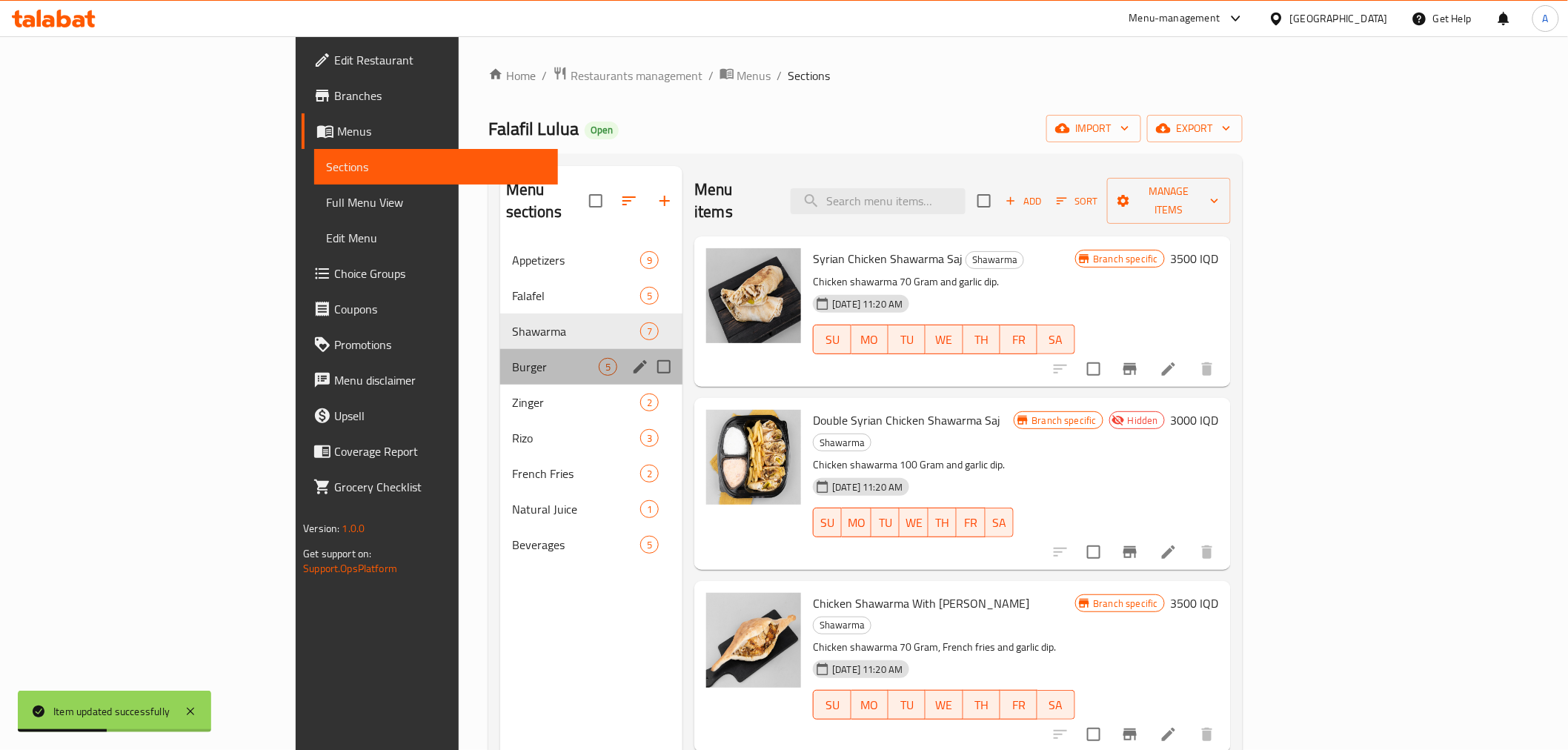
click at [500, 349] on div "Burger 5" at bounding box center [591, 367] width 182 height 36
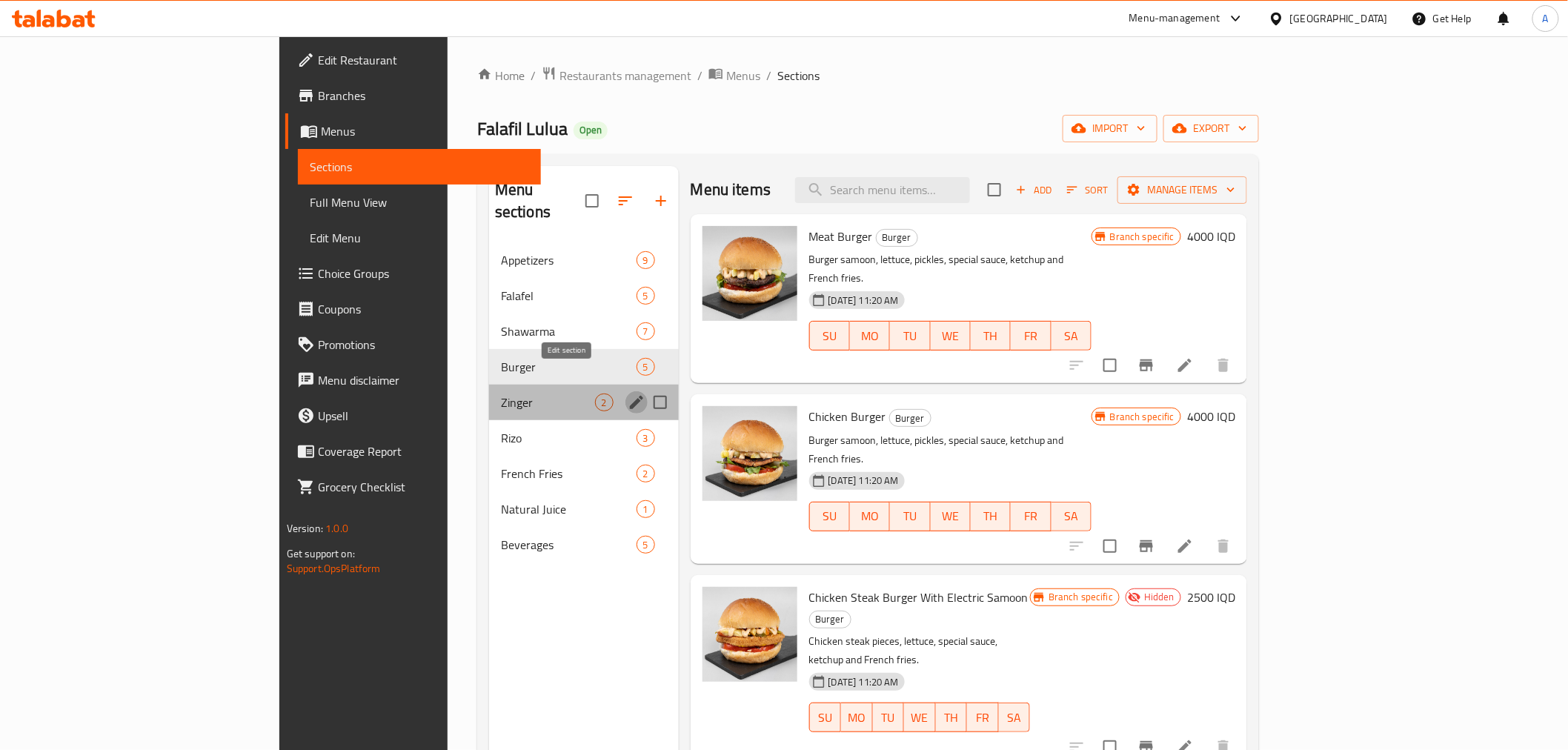
click at [630, 396] on icon "edit" at bounding box center [636, 402] width 13 height 13
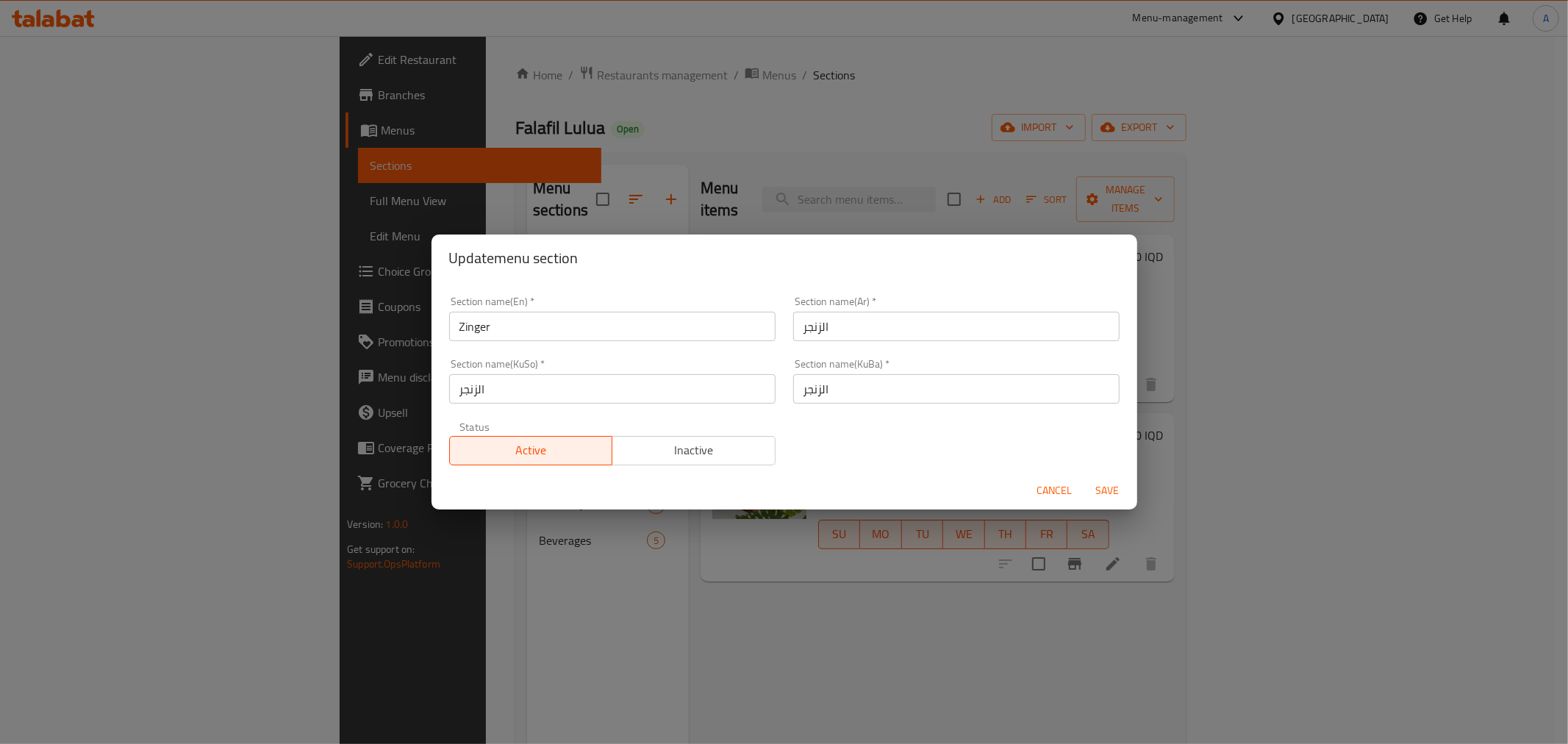
click at [721, 450] on span "Inactive" at bounding box center [694, 450] width 152 height 21
click at [1104, 485] on span "Save" at bounding box center [1108, 490] width 35 height 19
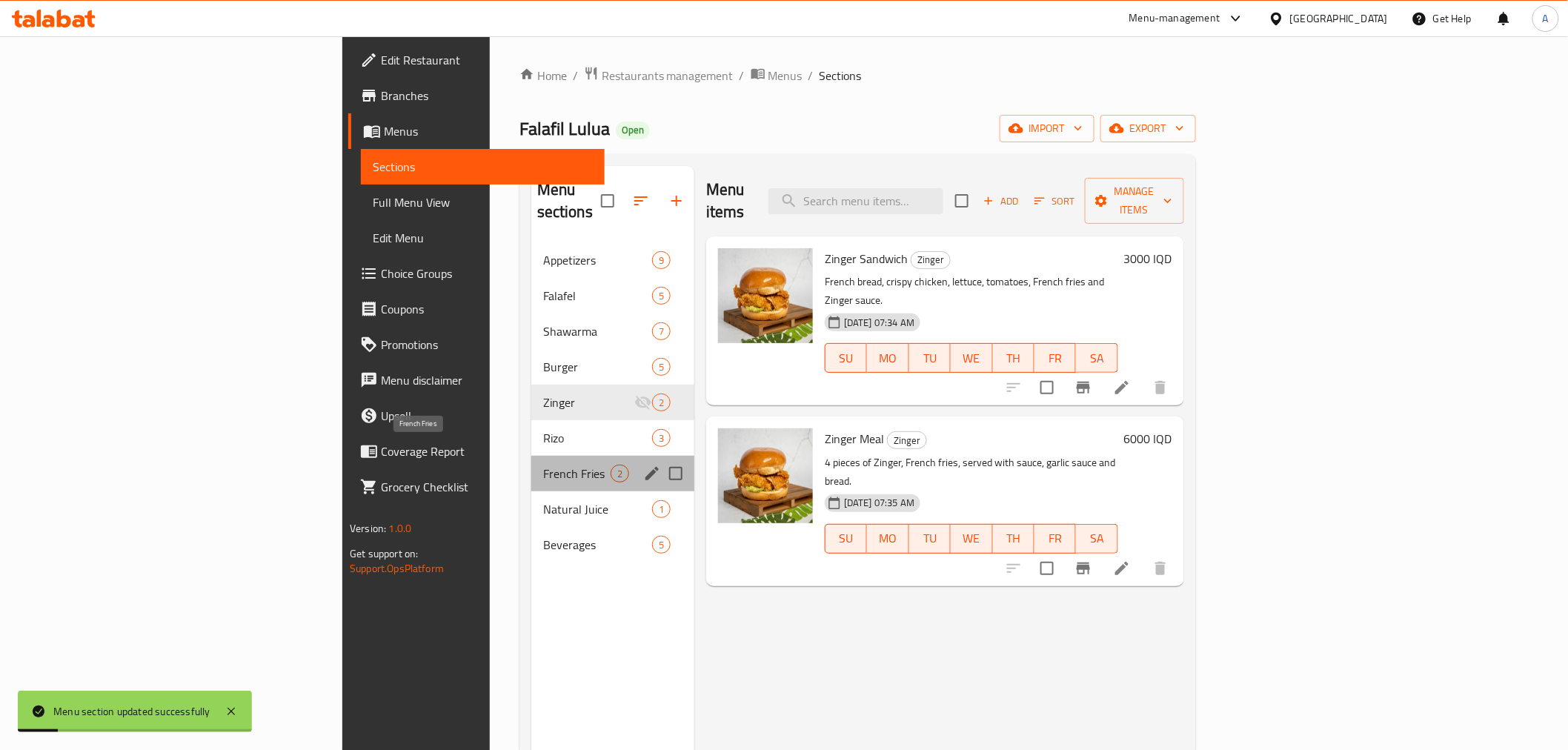
click at [543, 464] on span "French Fries" at bounding box center [577, 473] width 68 height 18
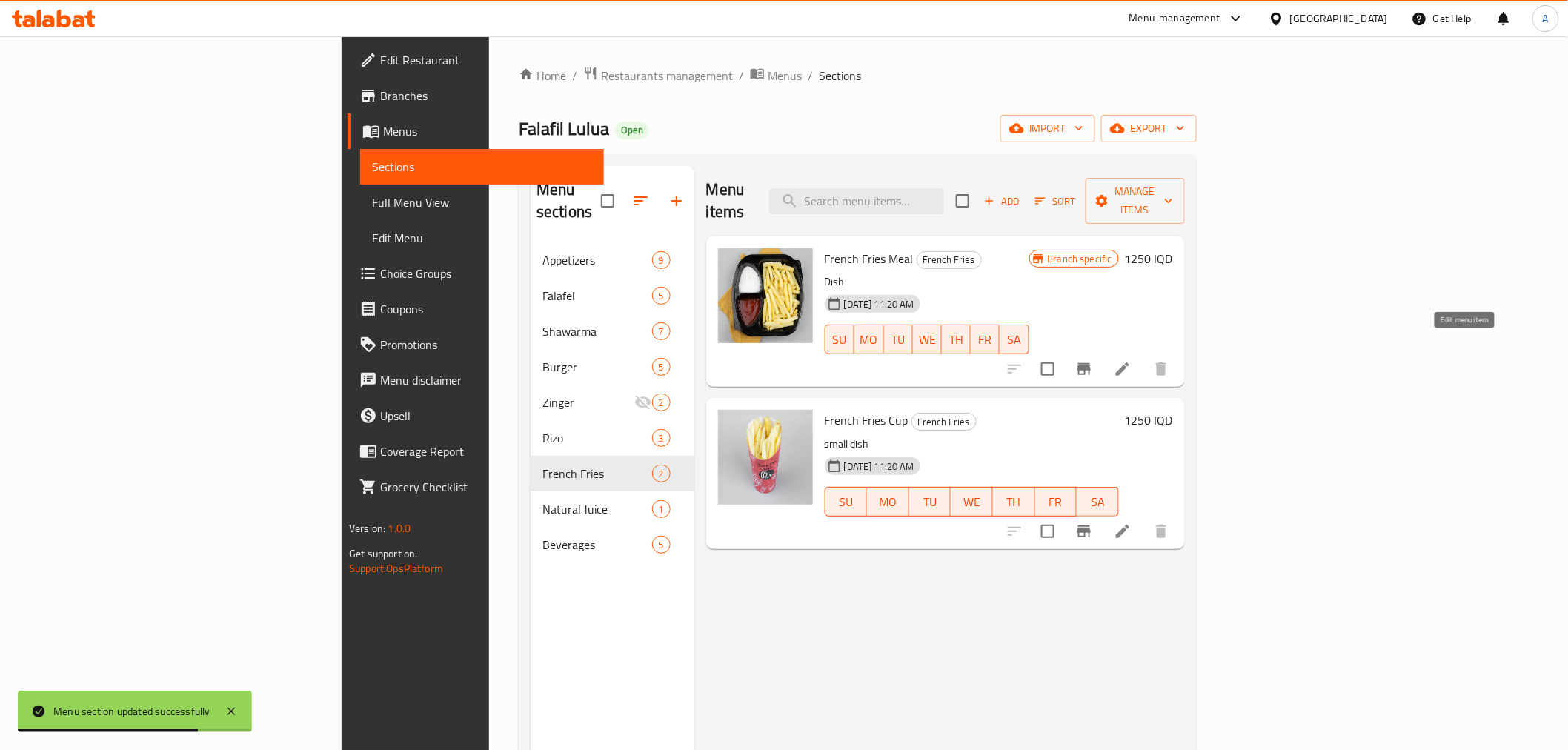
click at [1132, 360] on icon at bounding box center [1123, 369] width 18 height 18
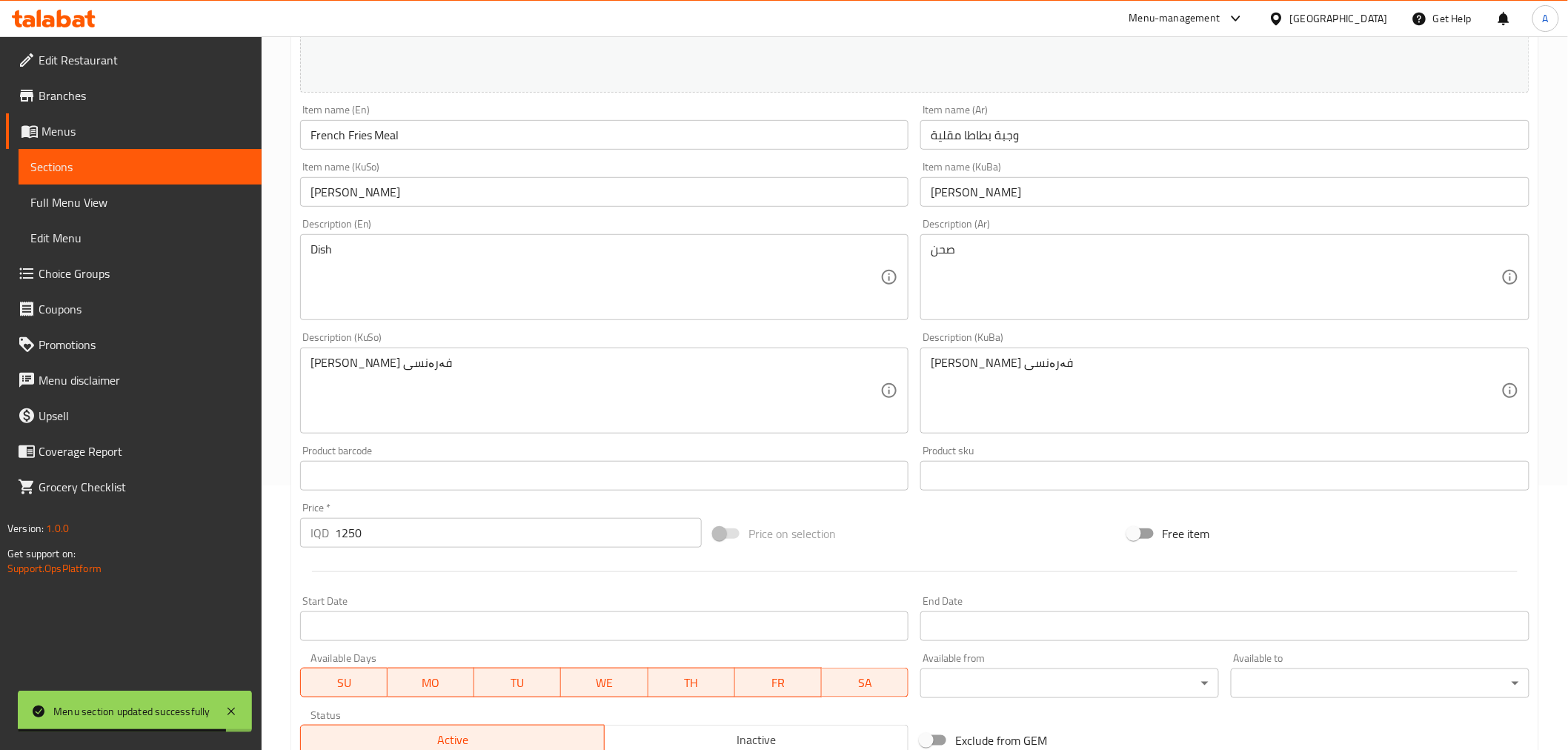
scroll to position [411, 0]
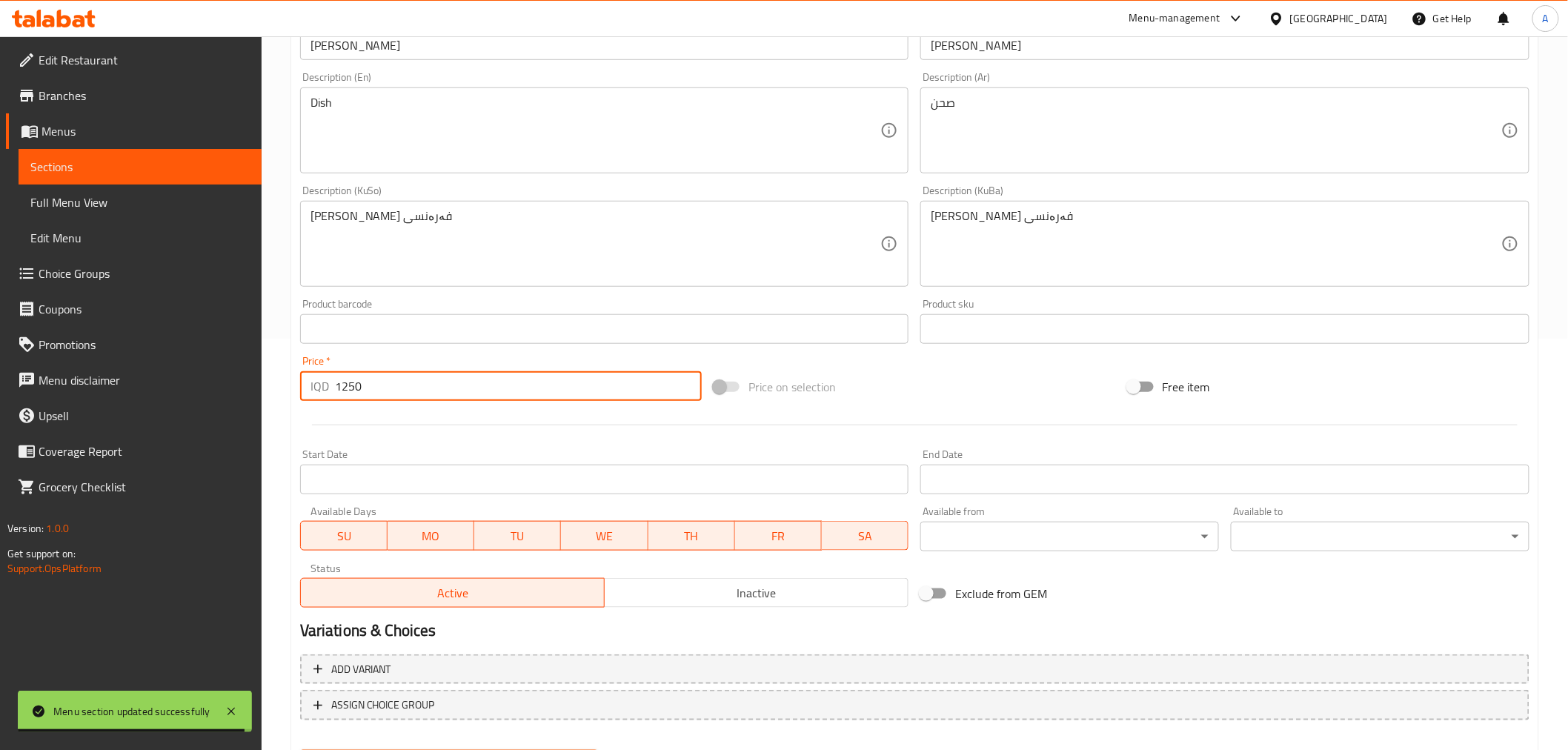
click at [337, 389] on input "1250" at bounding box center [518, 385] width 367 height 29
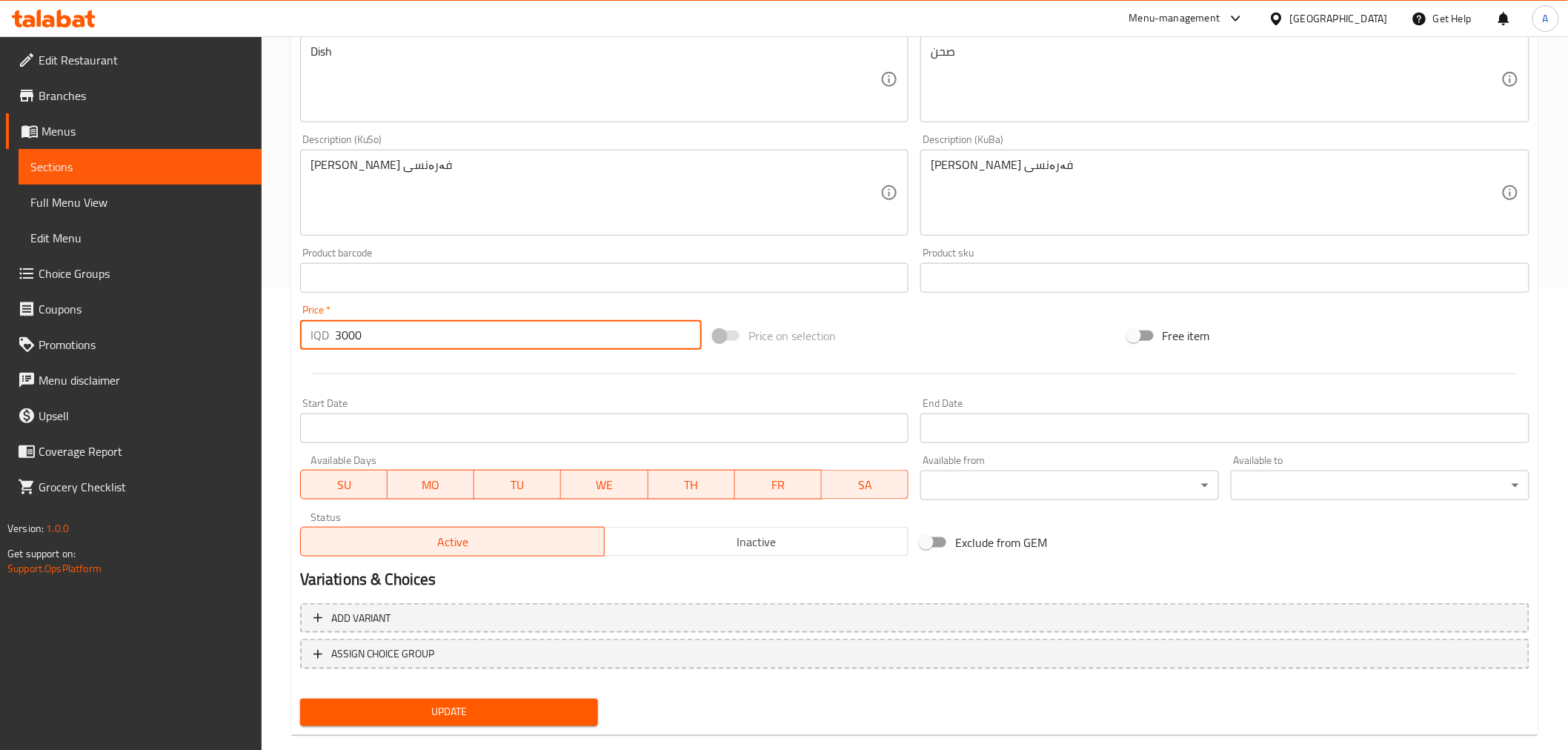
scroll to position [486, 0]
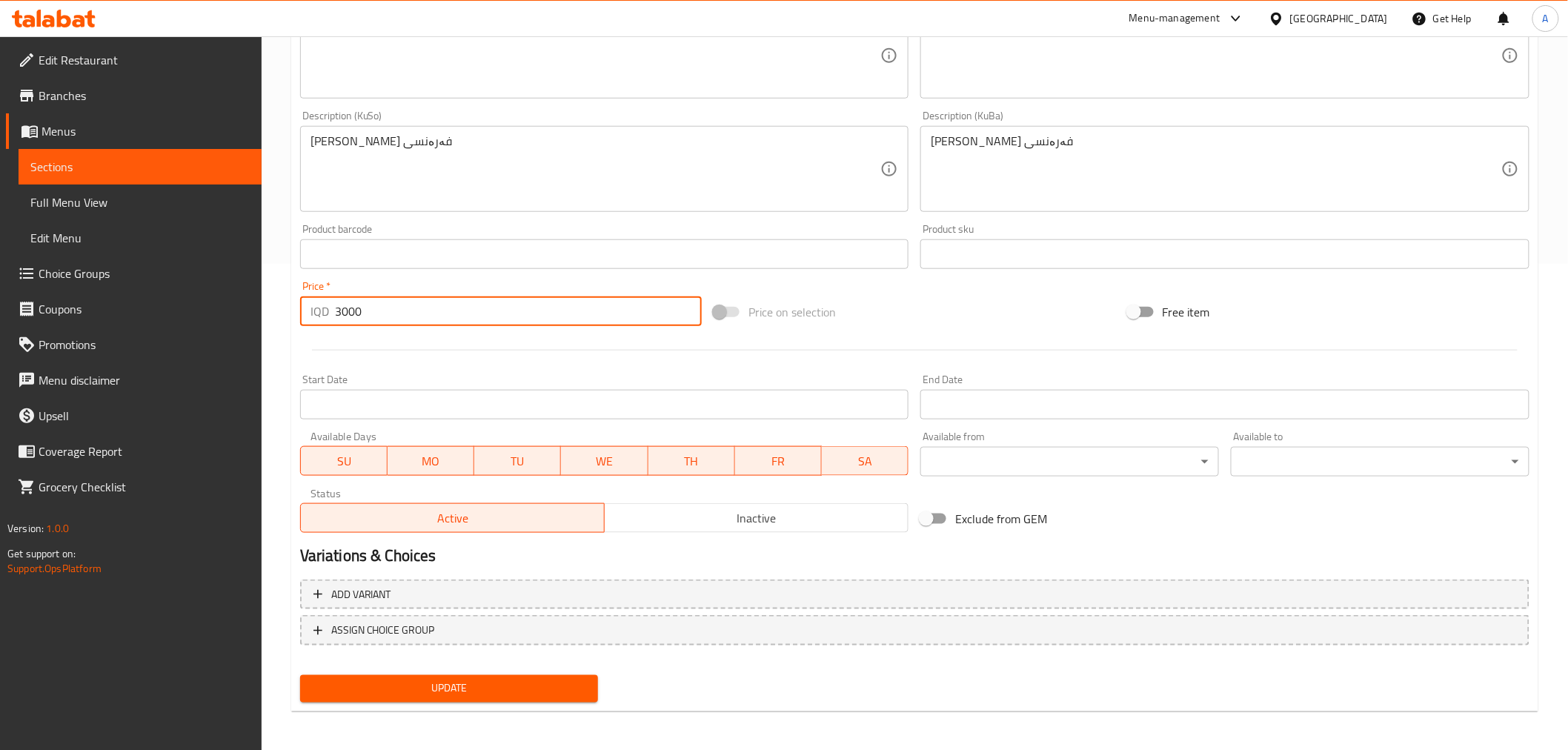
type input "3000"
click at [506, 690] on span "Update" at bounding box center [449, 689] width 275 height 19
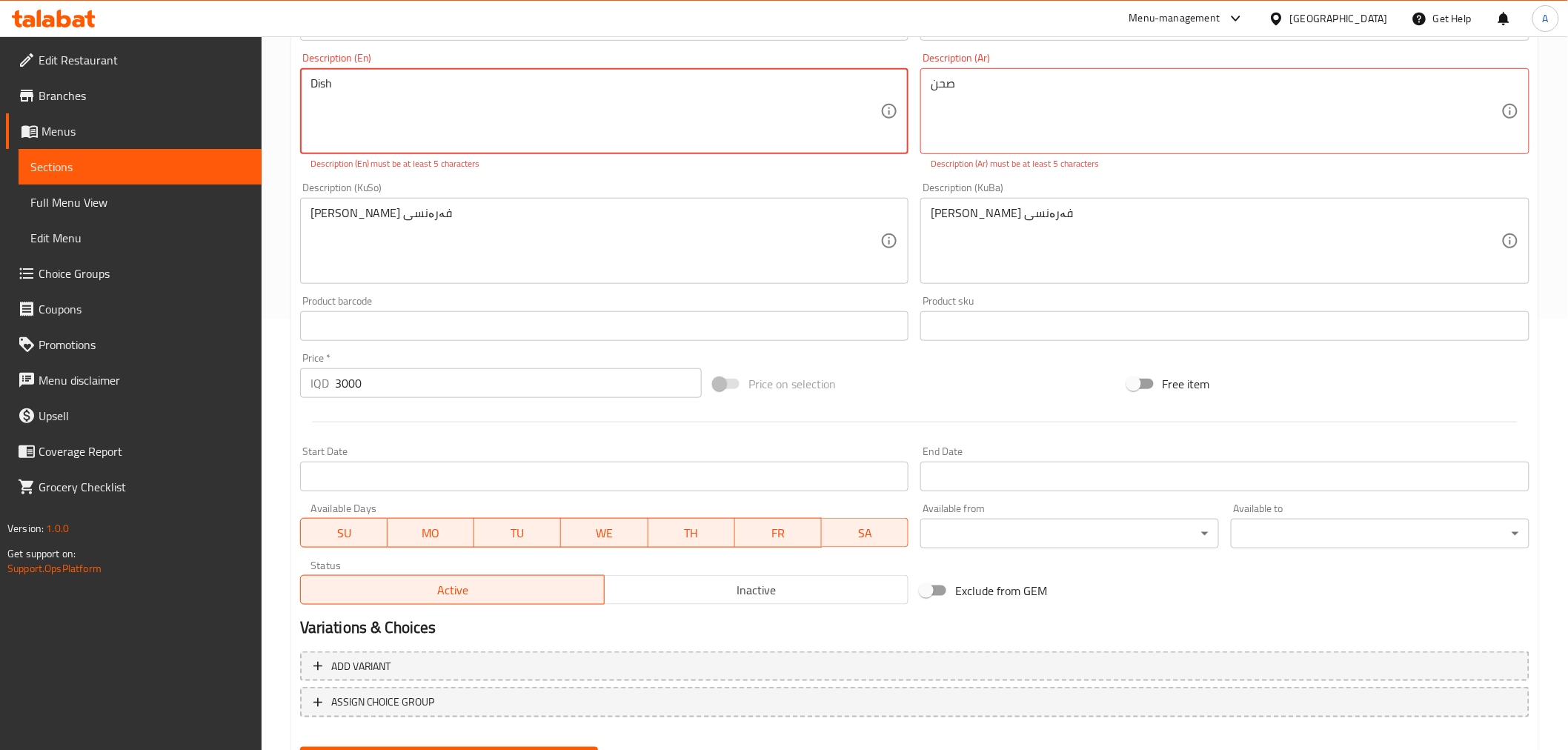
scroll to position [404, 0]
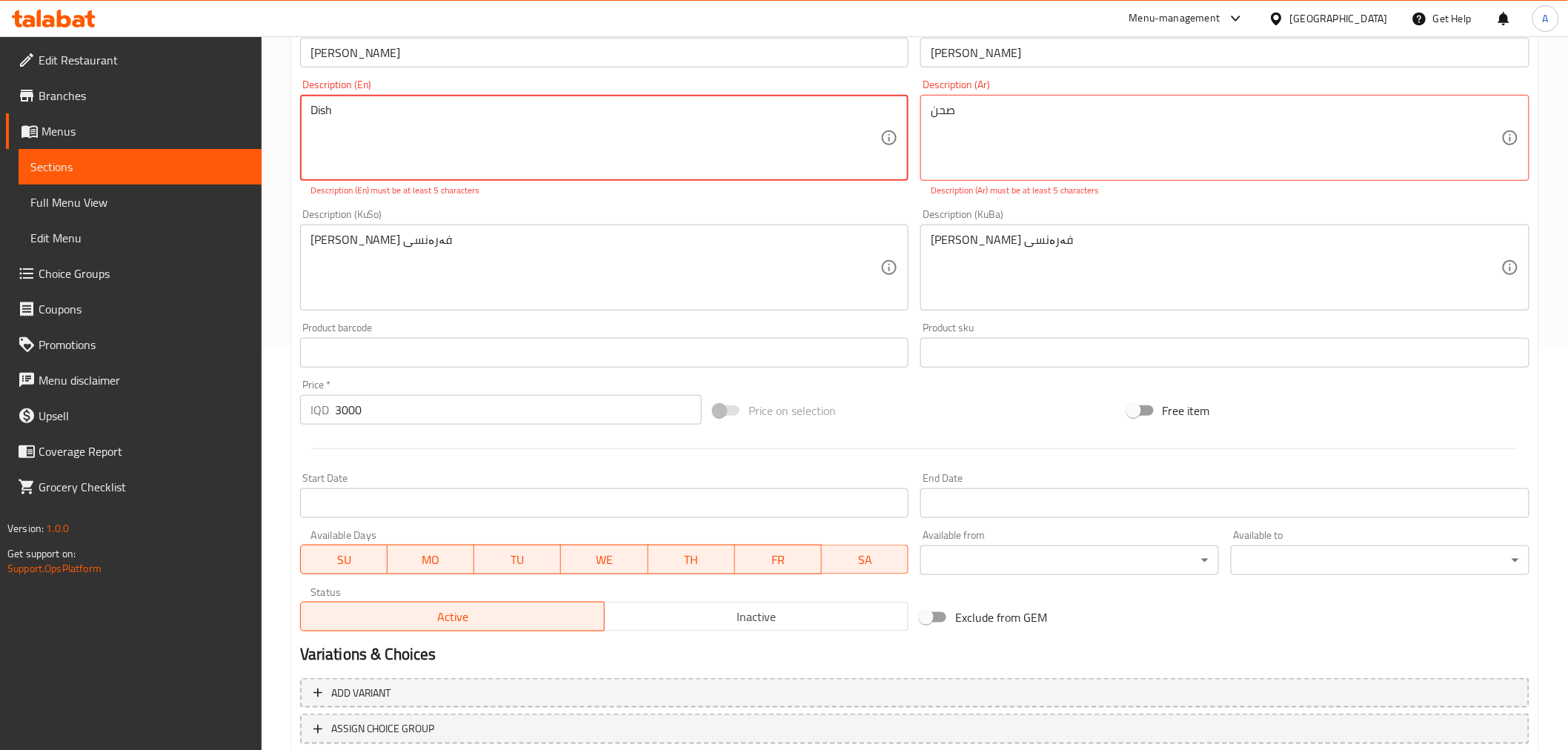
click at [379, 109] on textarea "Dish" at bounding box center [595, 138] width 570 height 70
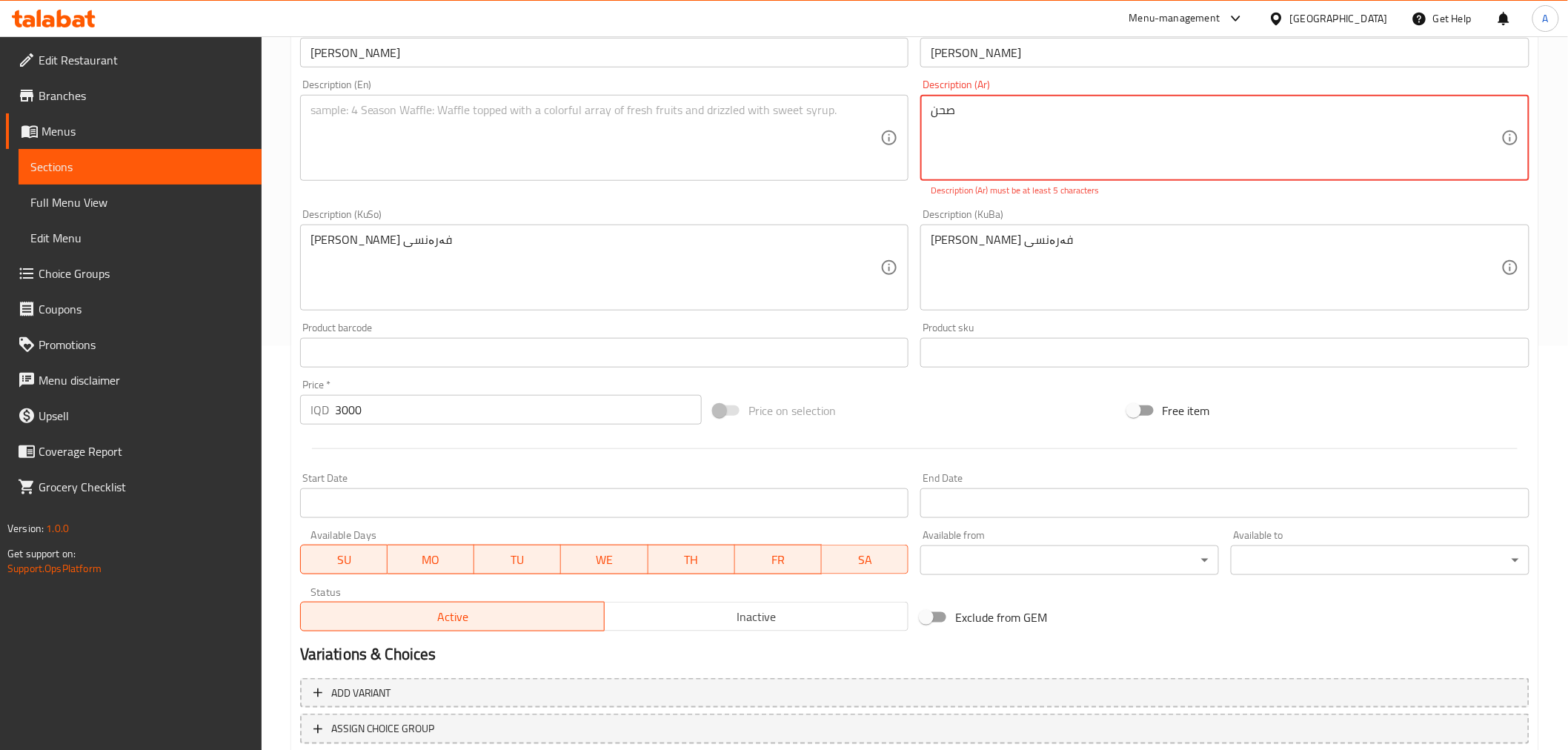
click at [1001, 117] on textarea "صحن" at bounding box center [1216, 138] width 570 height 70
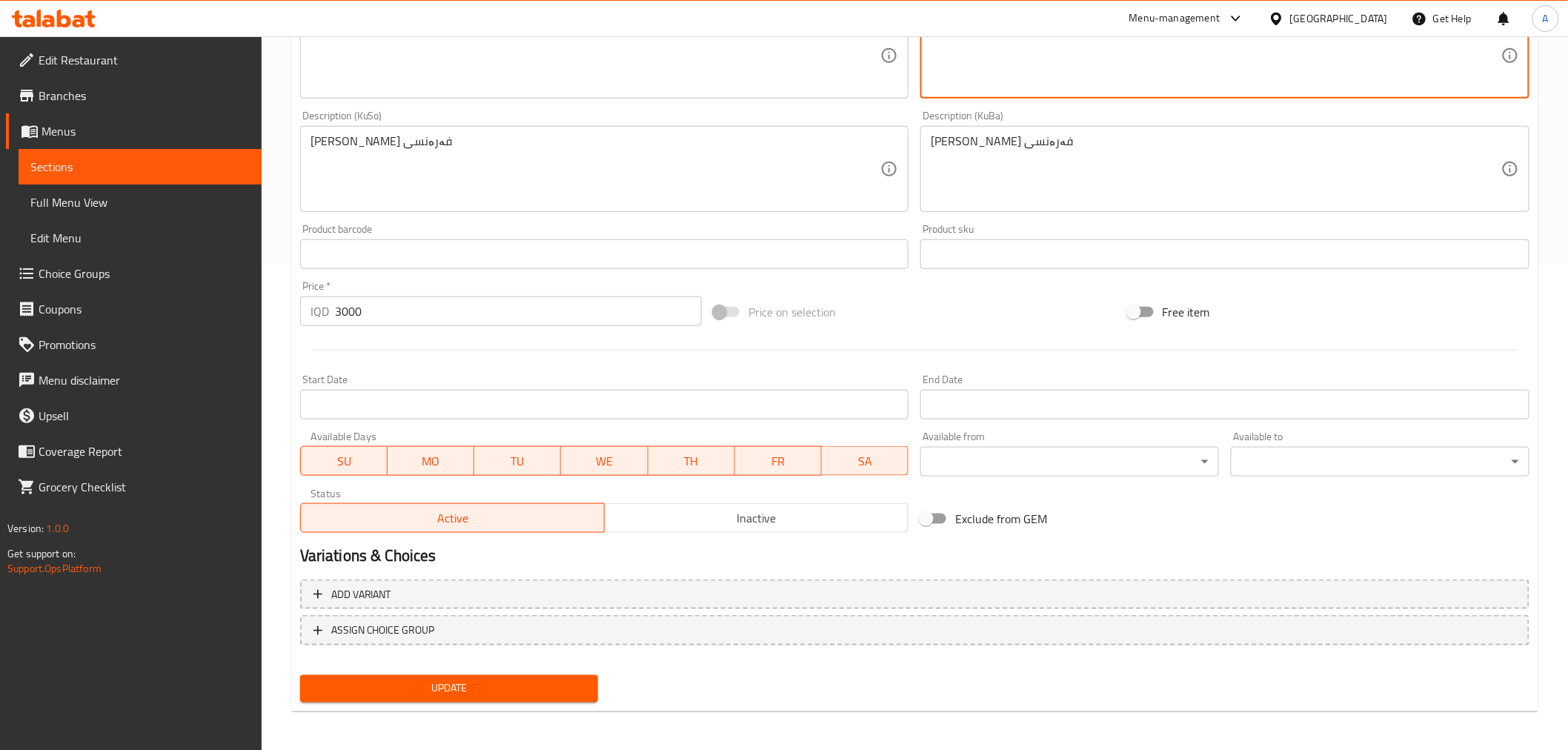
click at [485, 683] on span "Update" at bounding box center [449, 689] width 275 height 19
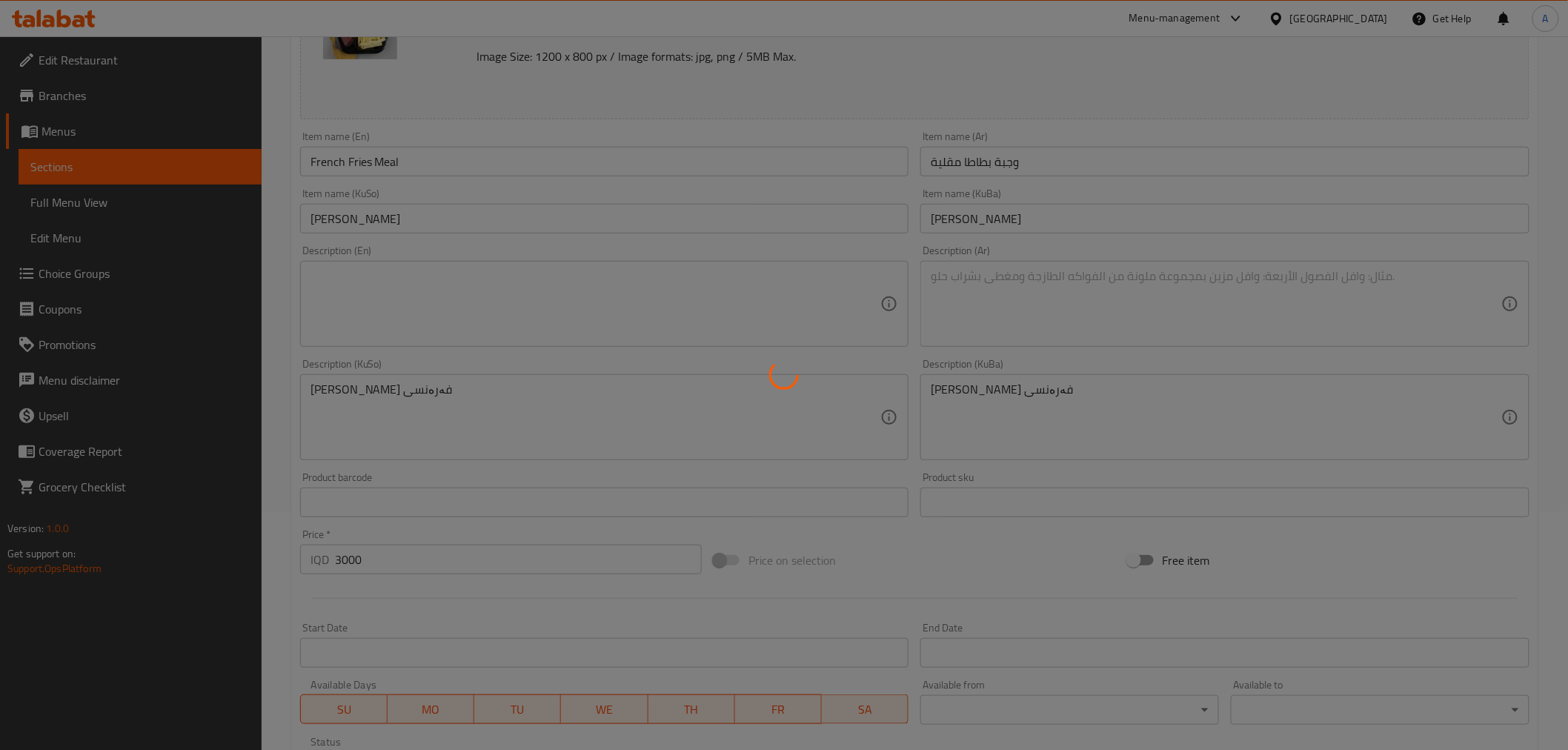
scroll to position [0, 0]
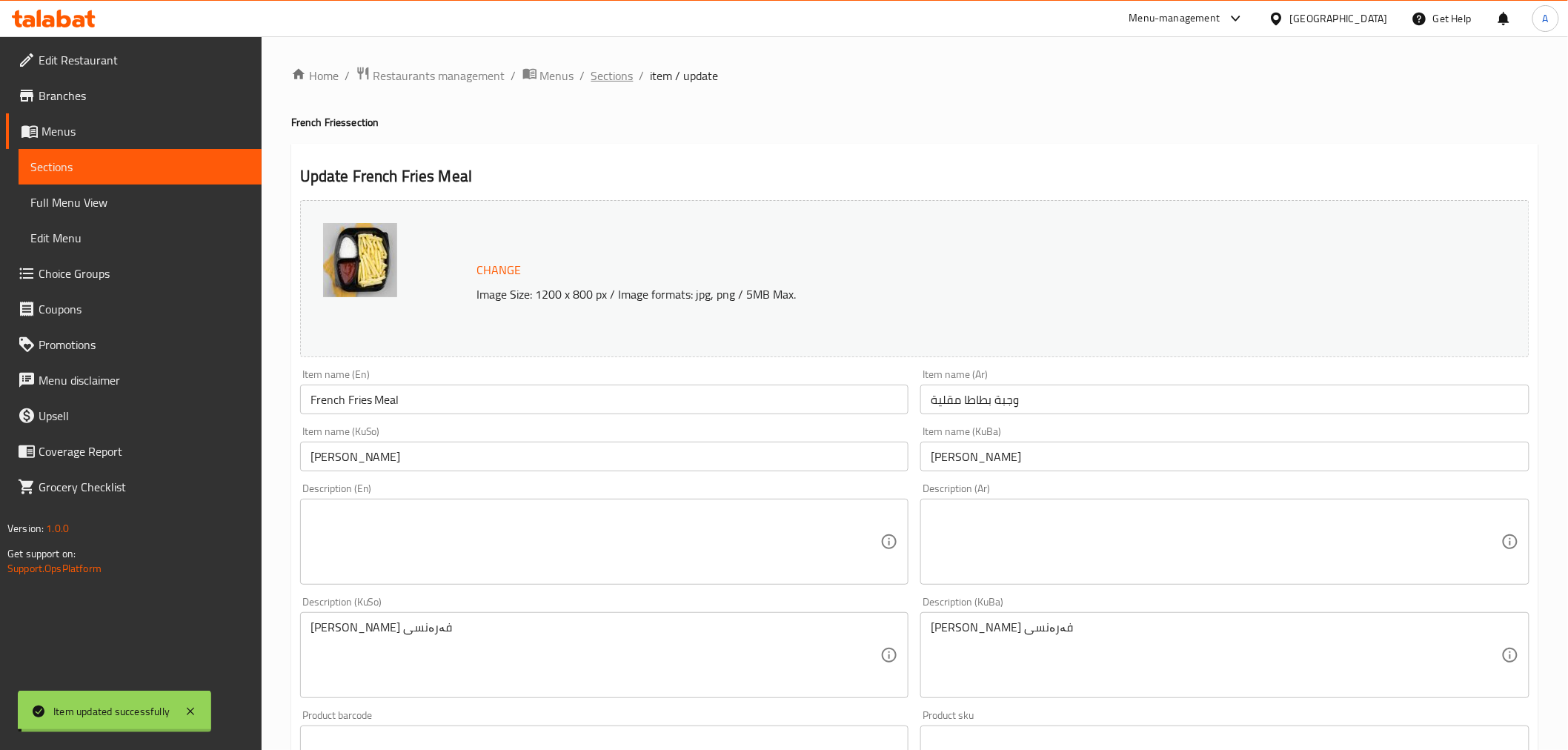
click at [621, 70] on span "Sections" at bounding box center [612, 76] width 42 height 18
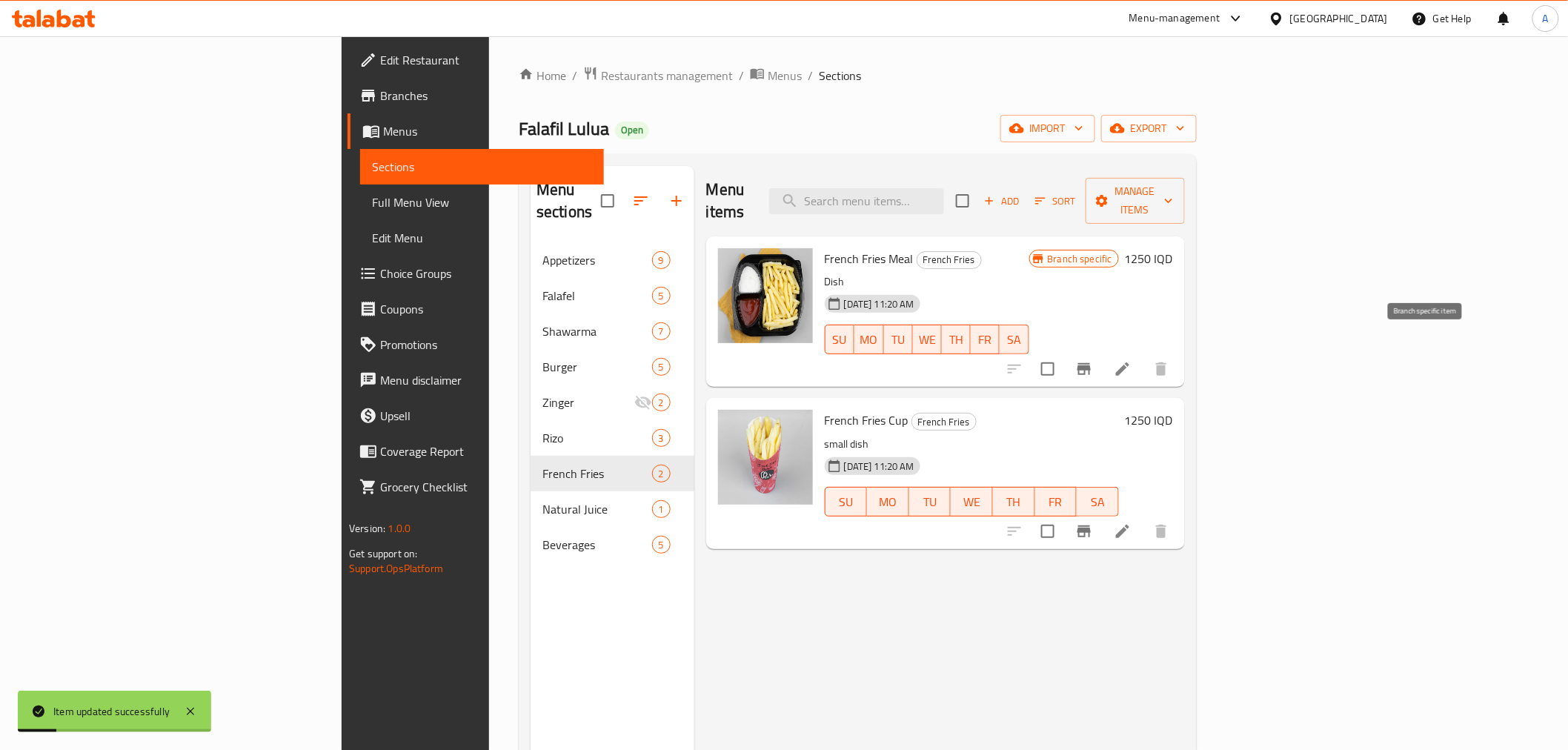
click at [1093, 360] on icon "Branch-specific-item" at bounding box center [1084, 369] width 18 height 18
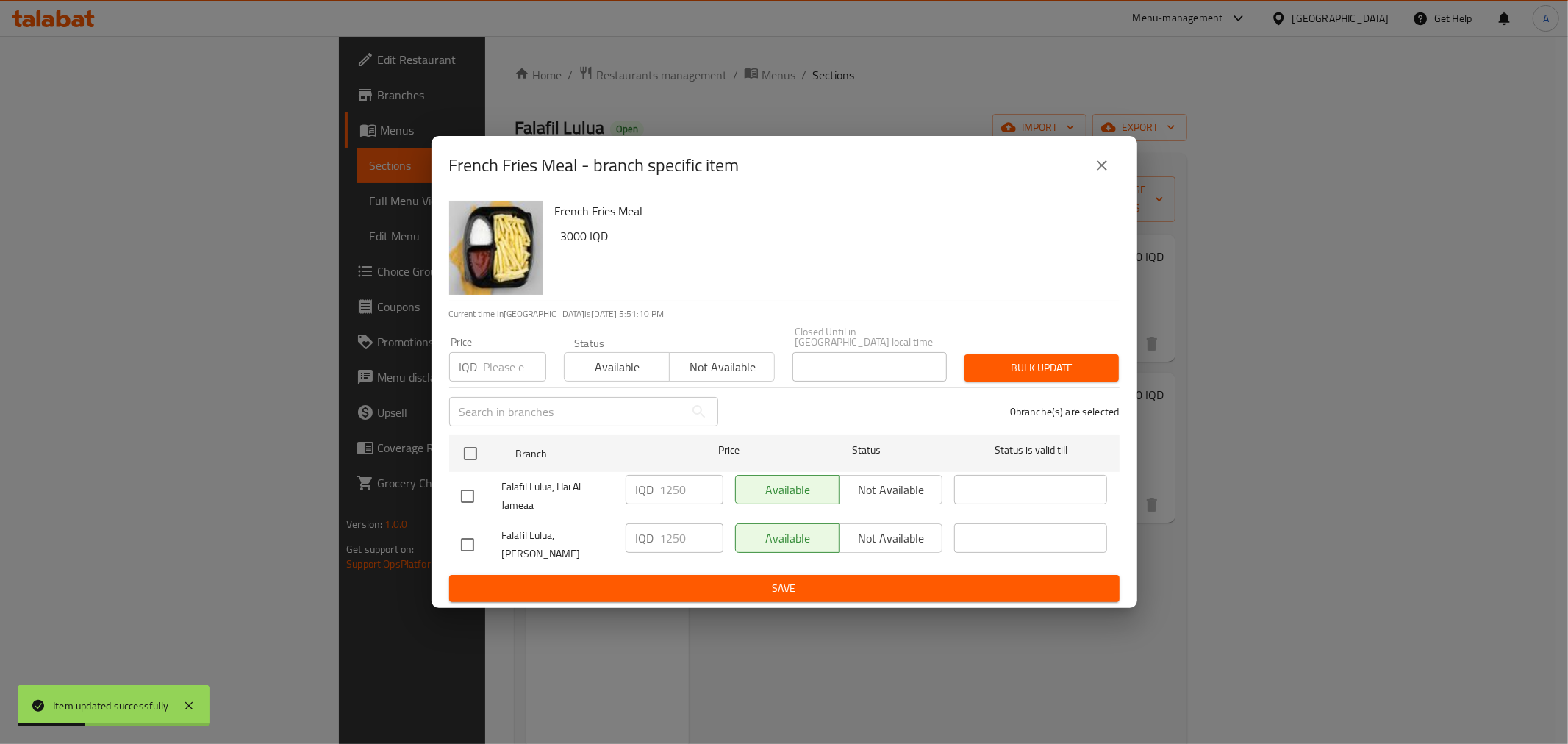
click at [478, 488] on input "checkbox" at bounding box center [467, 496] width 31 height 31
checkbox input "true"
click at [666, 493] on input "1250" at bounding box center [692, 489] width 64 height 29
type input "3000"
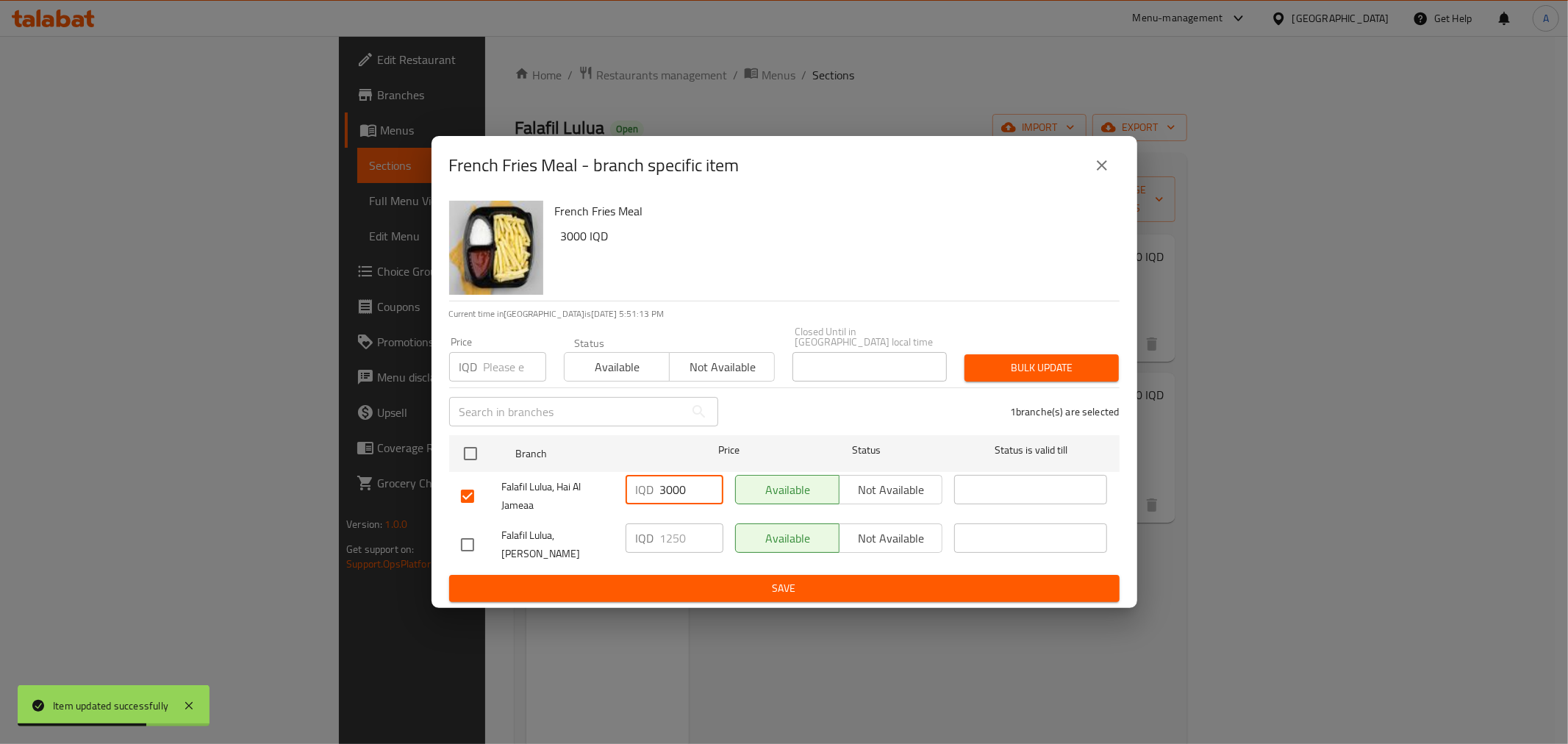
click at [464, 543] on input "checkbox" at bounding box center [467, 545] width 31 height 31
checkbox input "true"
click at [647, 542] on p "IQD" at bounding box center [645, 538] width 19 height 18
click at [679, 539] on input "1250" at bounding box center [692, 537] width 64 height 29
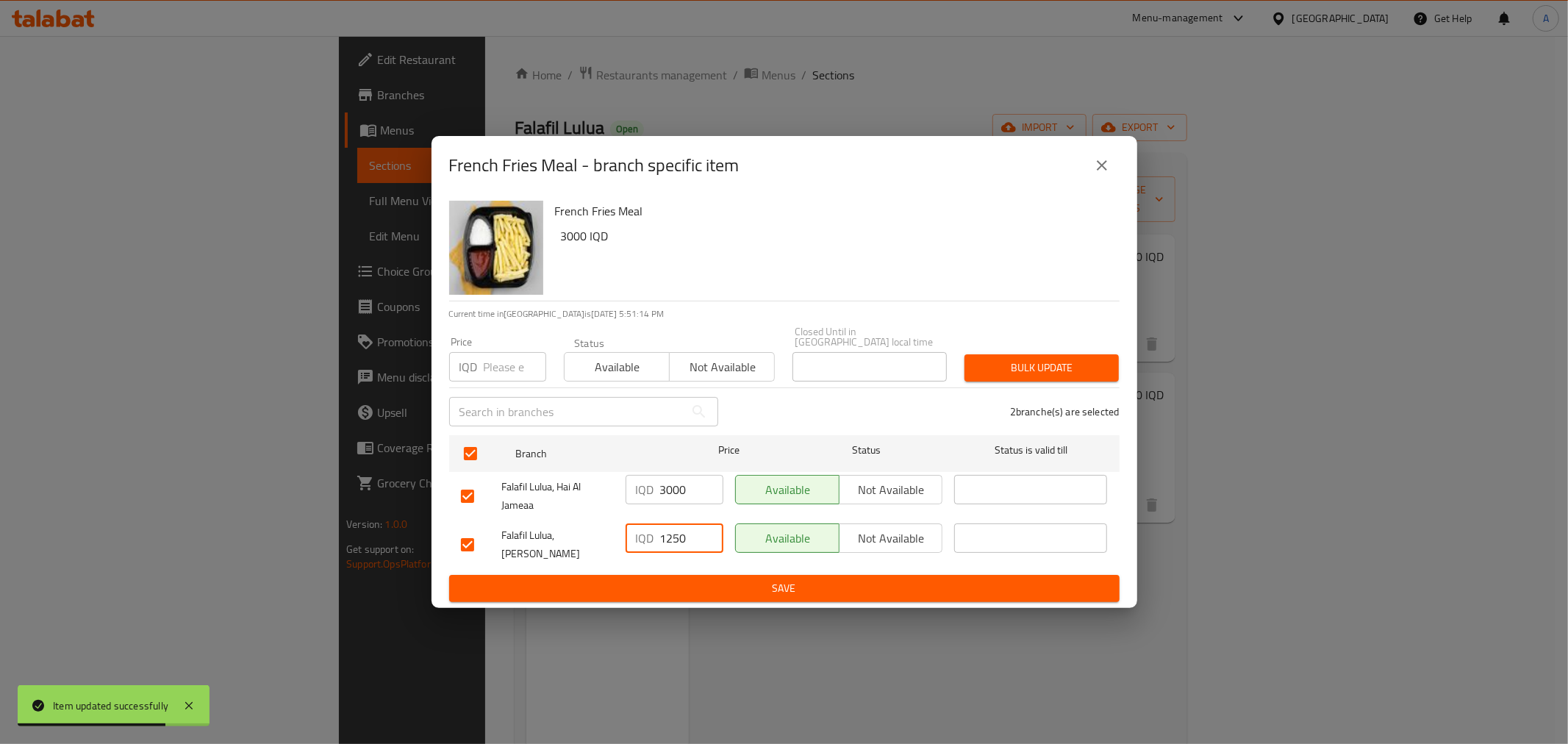
click at [679, 539] on input "1250" at bounding box center [692, 537] width 64 height 29
type input "3000"
click at [716, 579] on span "Save" at bounding box center [784, 588] width 647 height 19
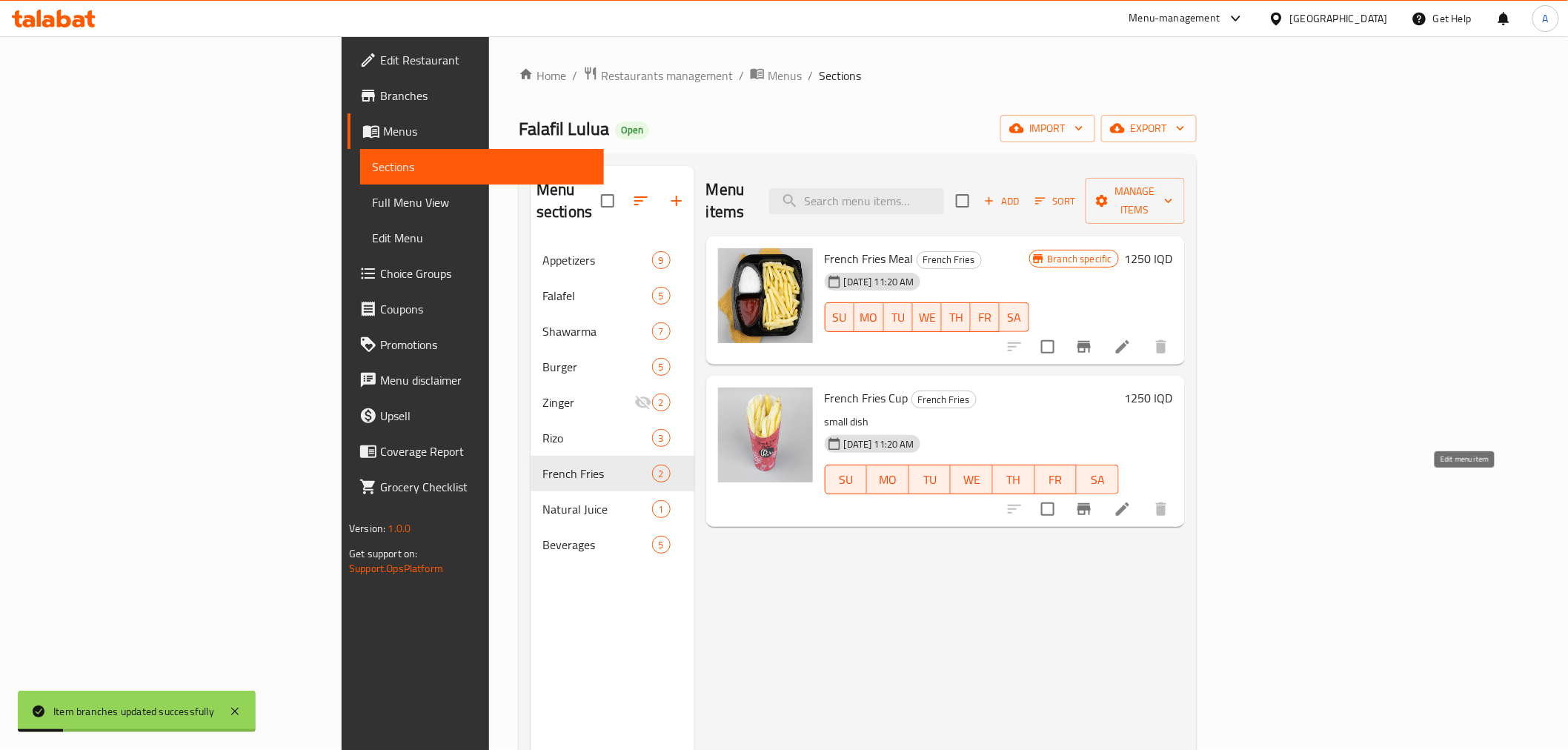
click at [1132, 500] on icon at bounding box center [1123, 509] width 18 height 18
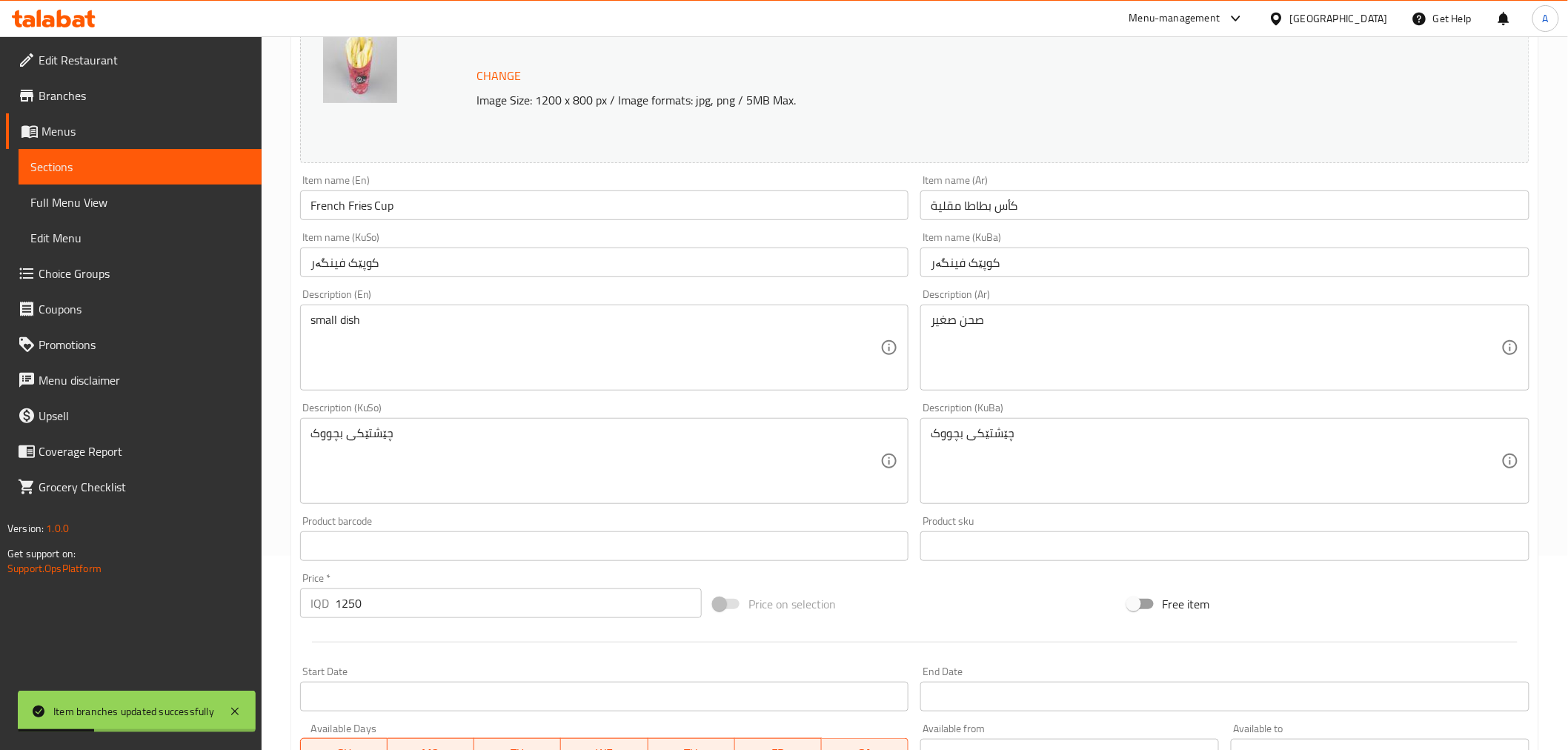
scroll to position [411, 0]
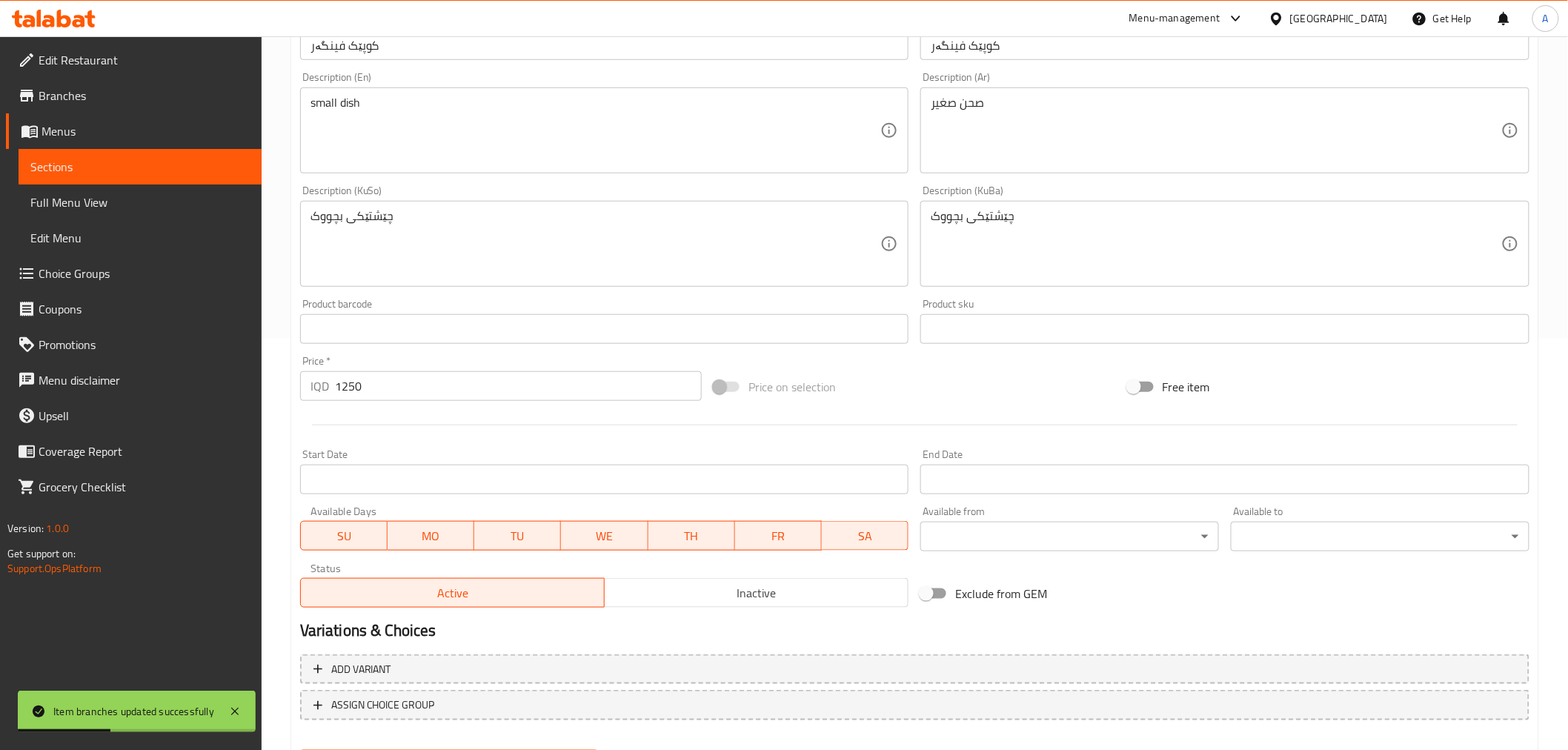
click at [348, 383] on input "1250" at bounding box center [518, 385] width 367 height 29
type input "2"
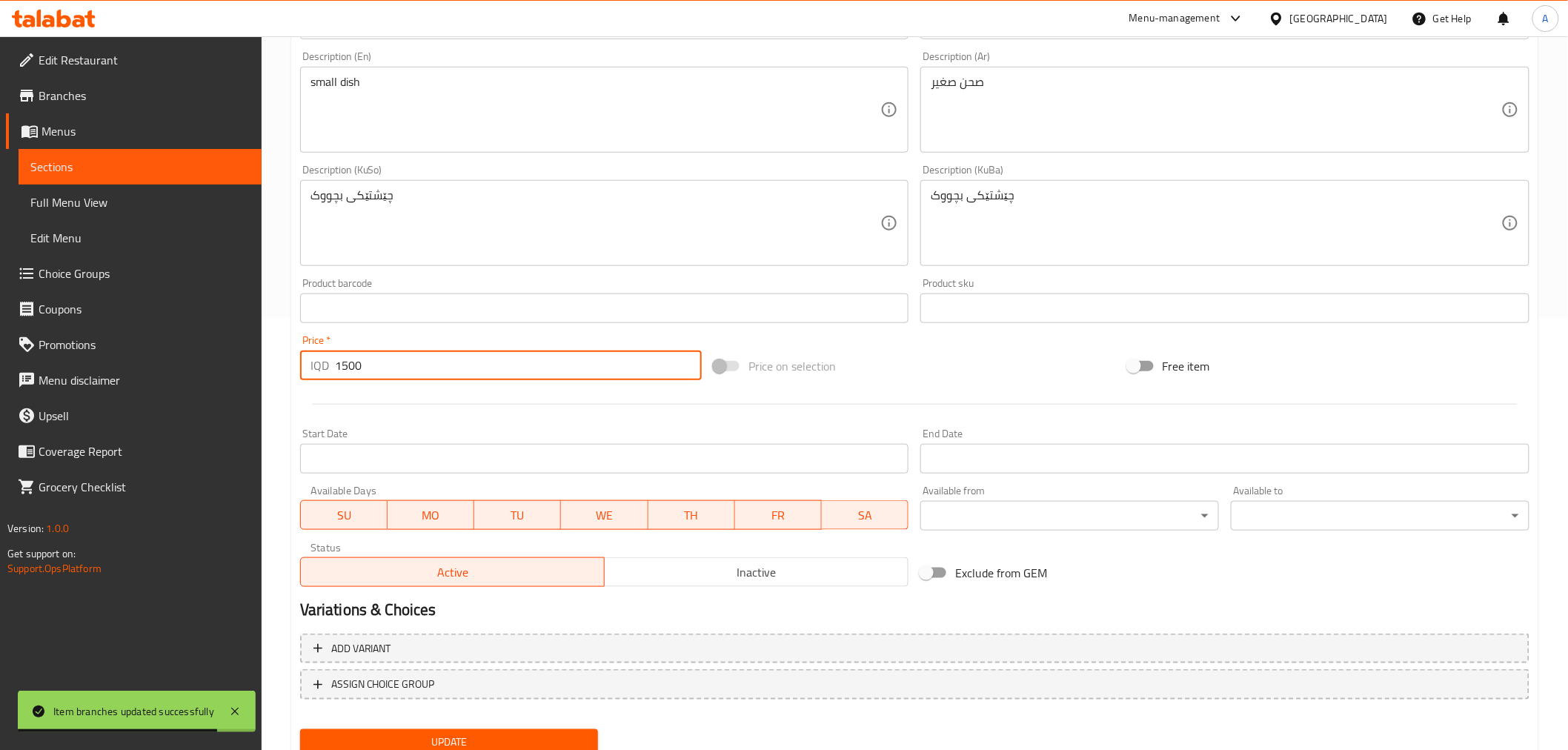
scroll to position [486, 0]
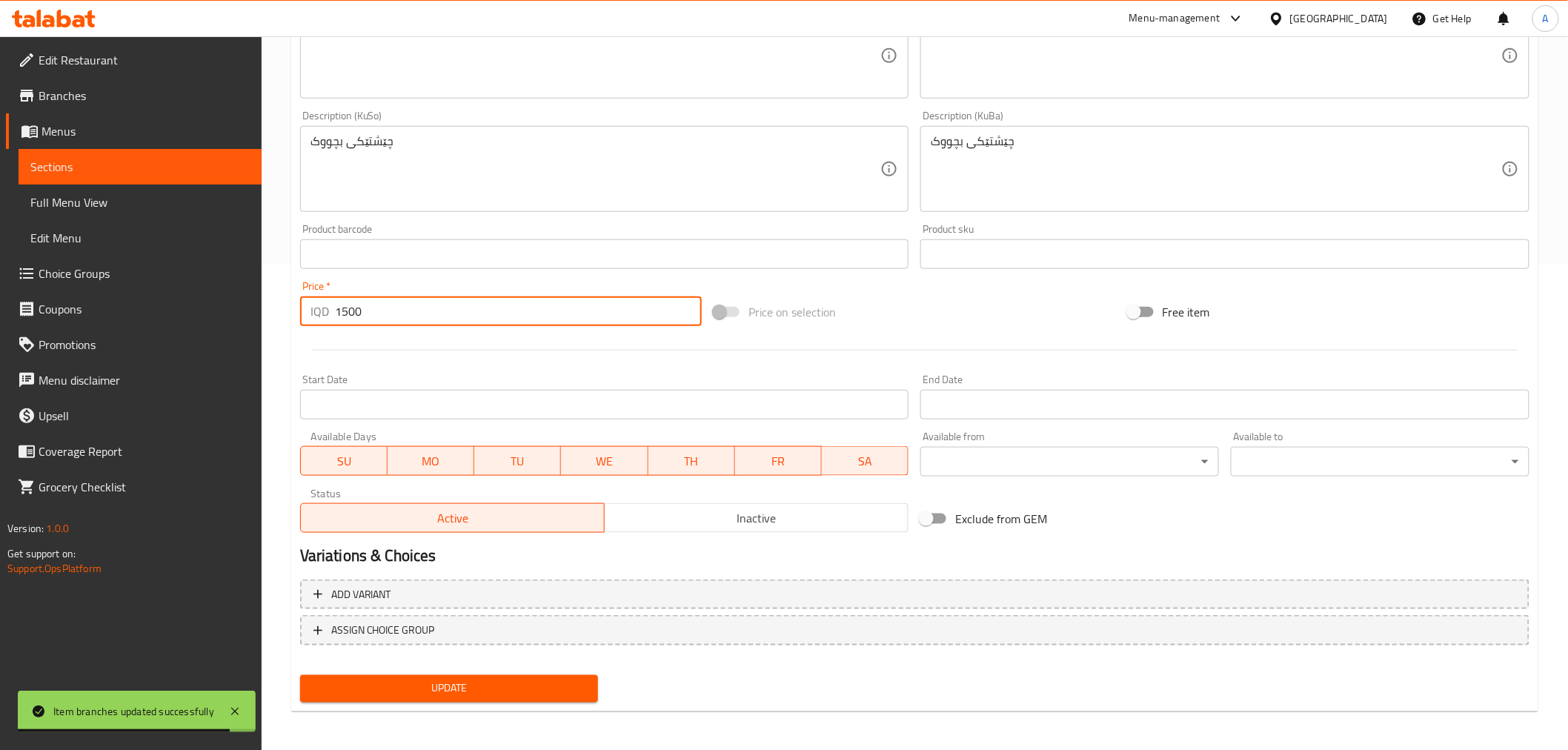
type input "1500"
click at [483, 695] on button "Update" at bounding box center [449, 689] width 299 height 28
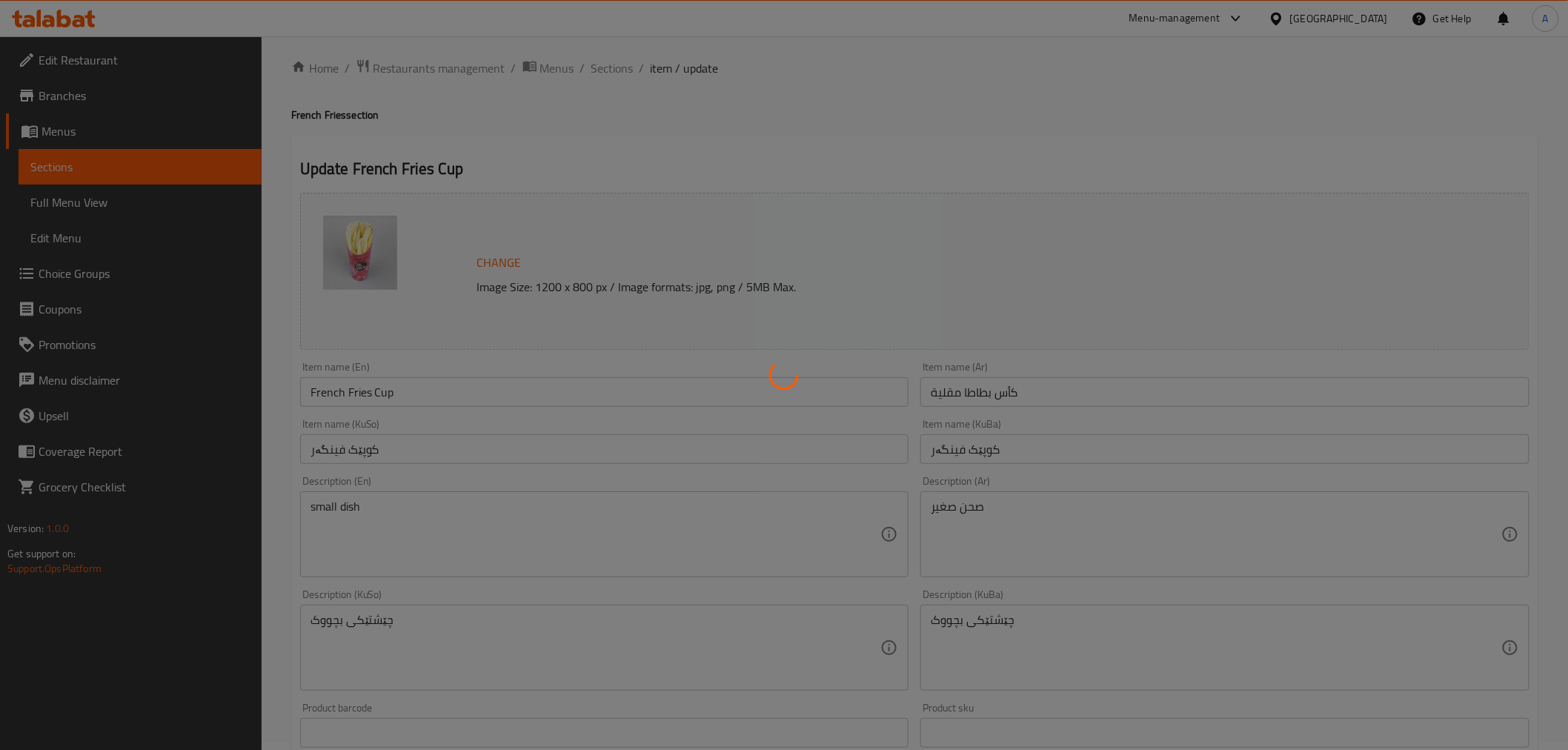
scroll to position [0, 0]
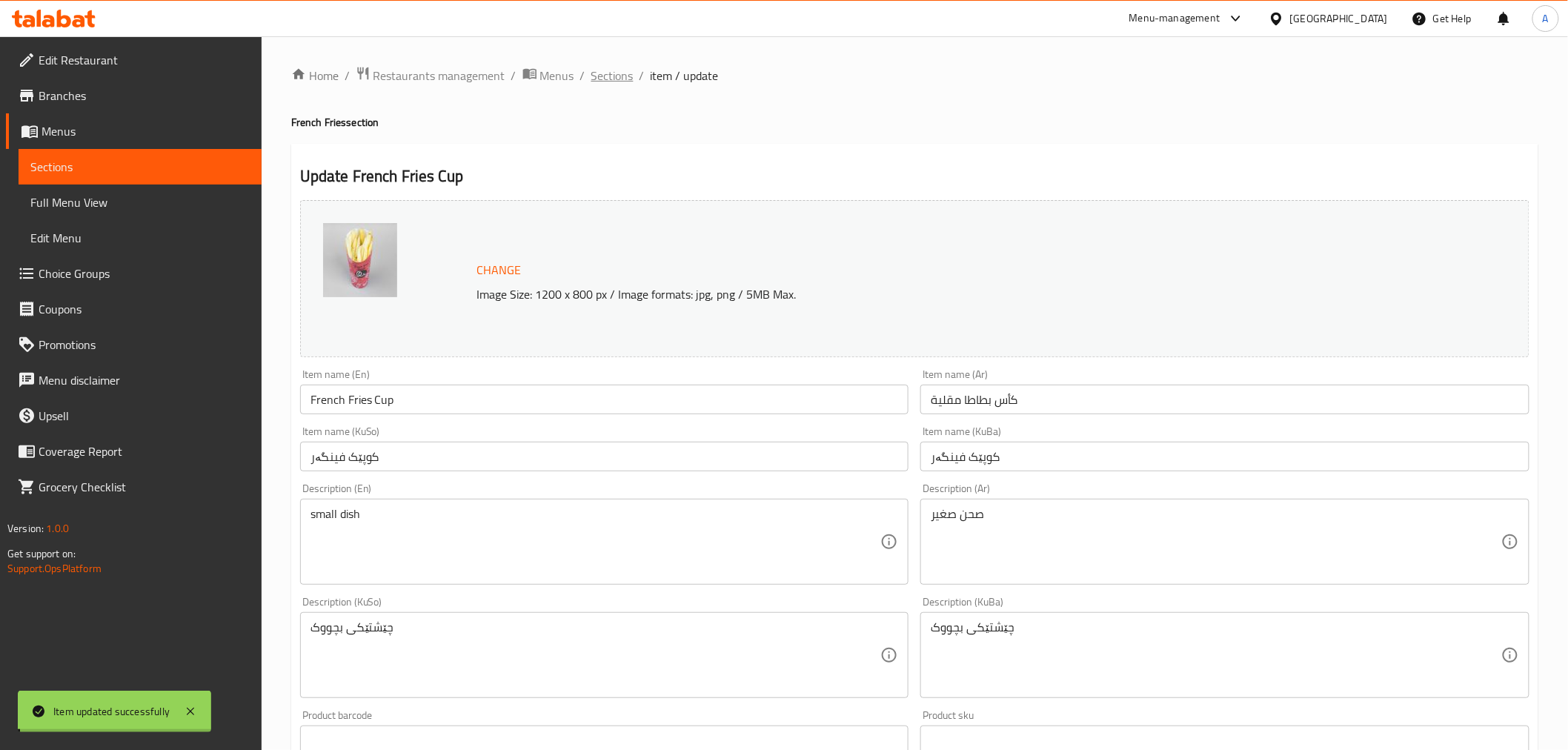
click at [602, 76] on span "Sections" at bounding box center [612, 76] width 42 height 18
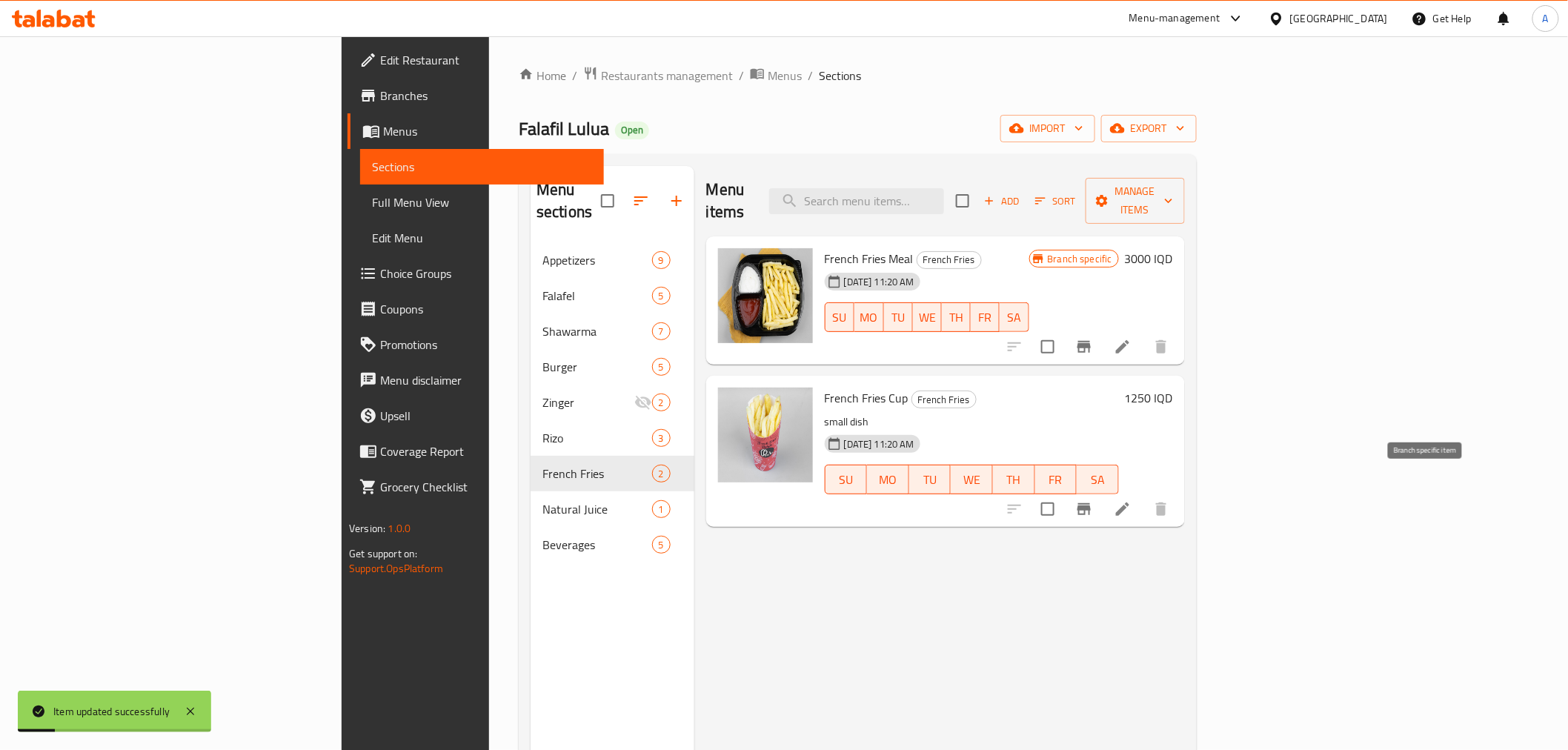
click at [1091, 503] on icon "Branch-specific-item" at bounding box center [1084, 508] width 13 height 12
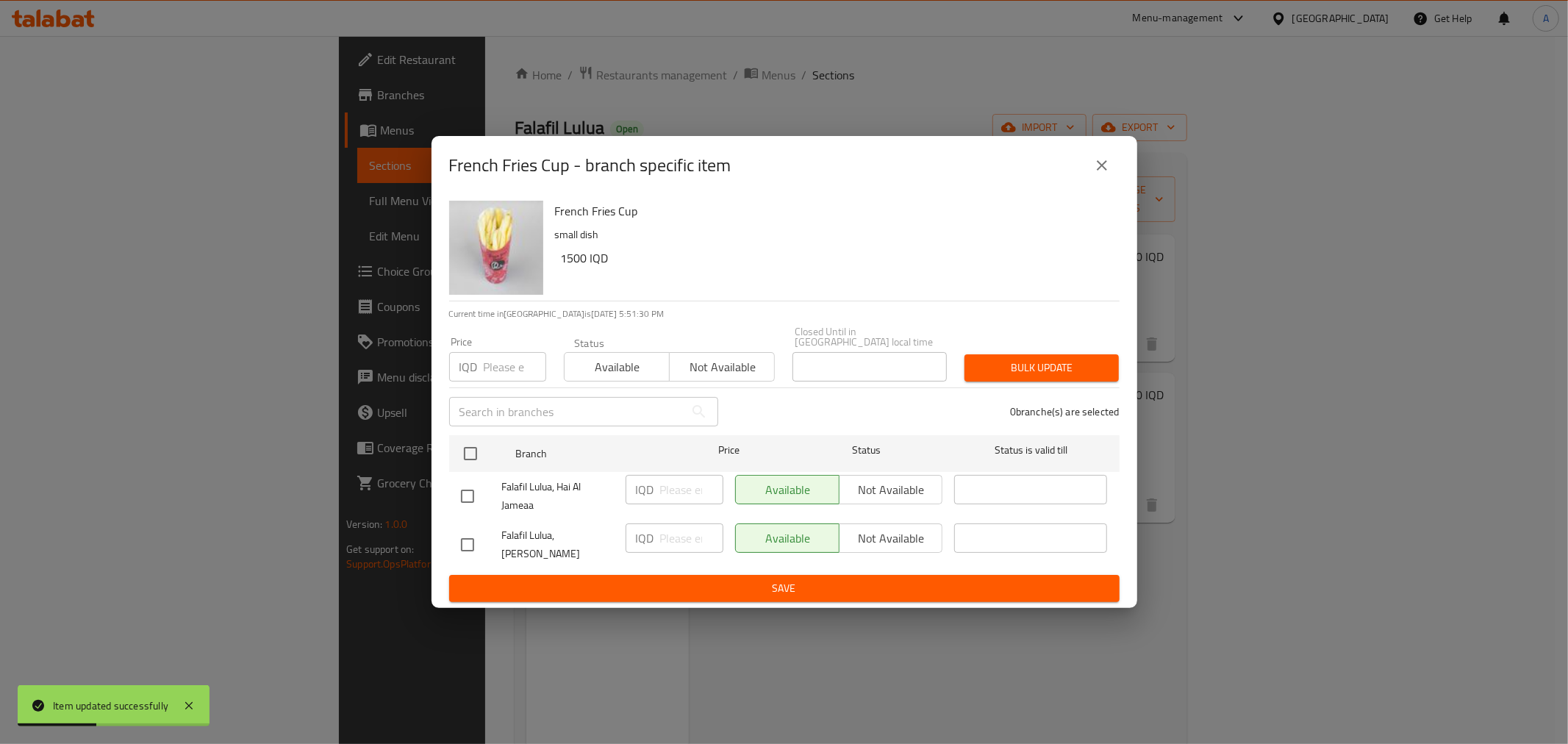
click at [1097, 174] on icon "close" at bounding box center [1102, 165] width 18 height 18
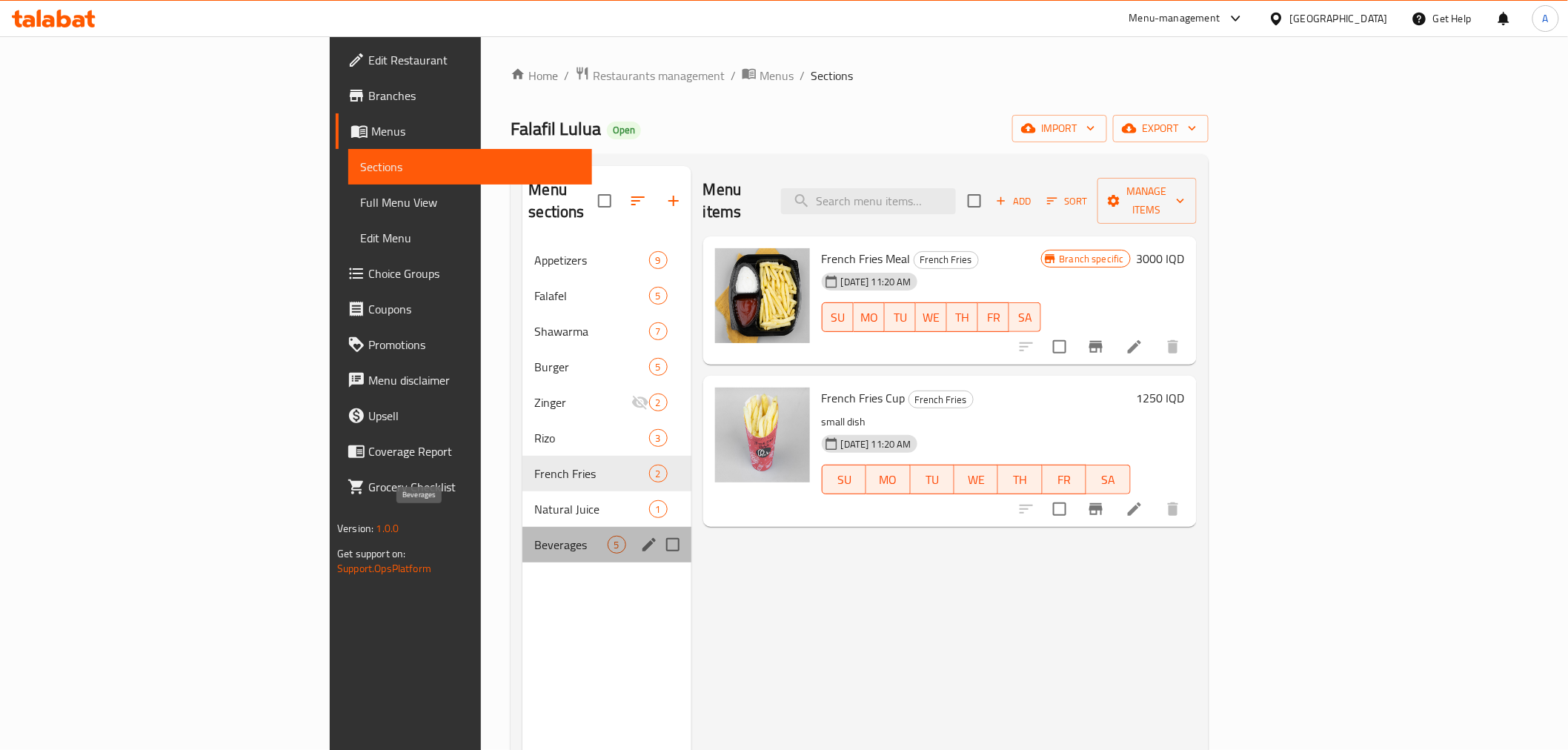
click at [534, 536] on span "Beverages" at bounding box center [570, 544] width 73 height 18
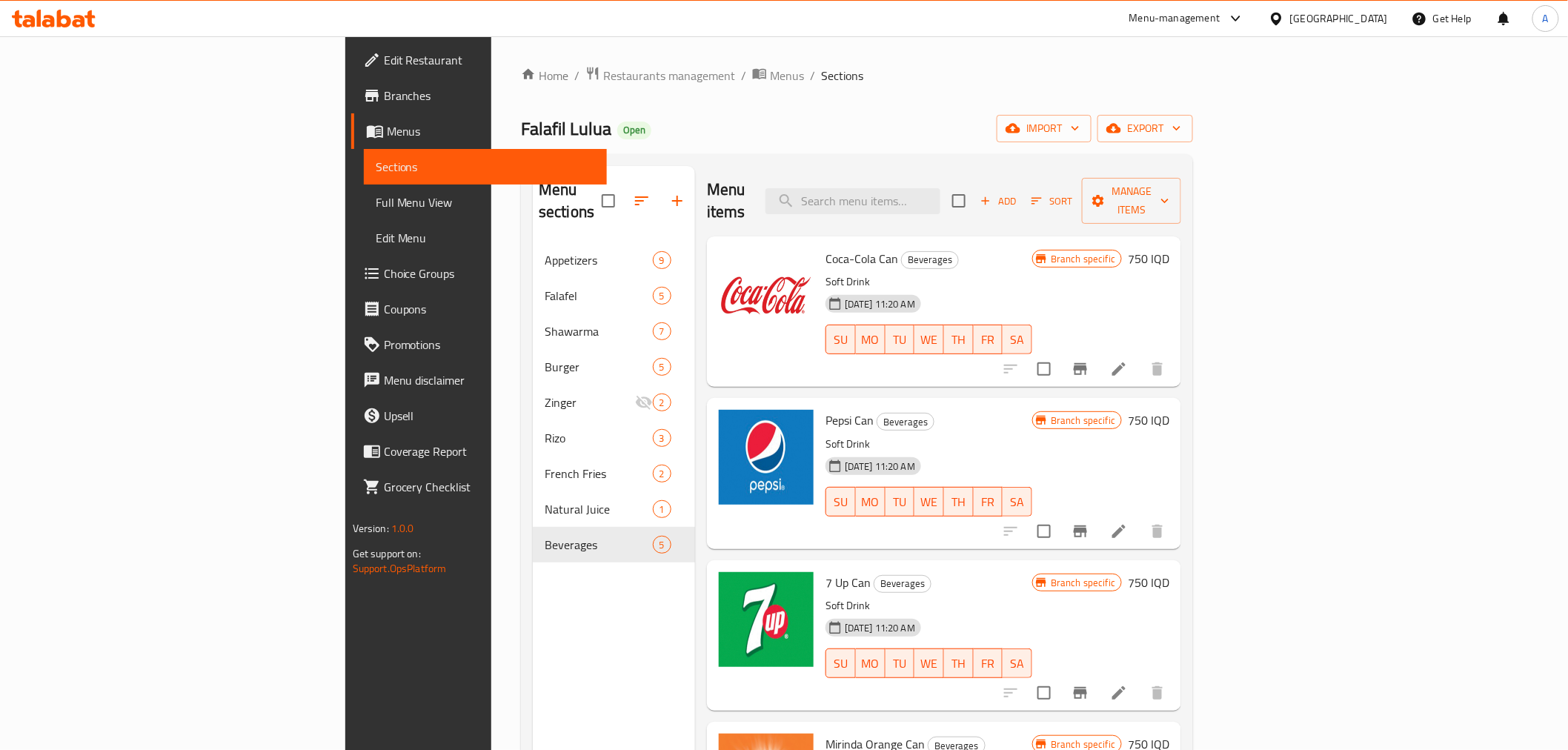
click at [802, 134] on div "Falafil Lulua Open import export" at bounding box center [856, 128] width 672 height 28
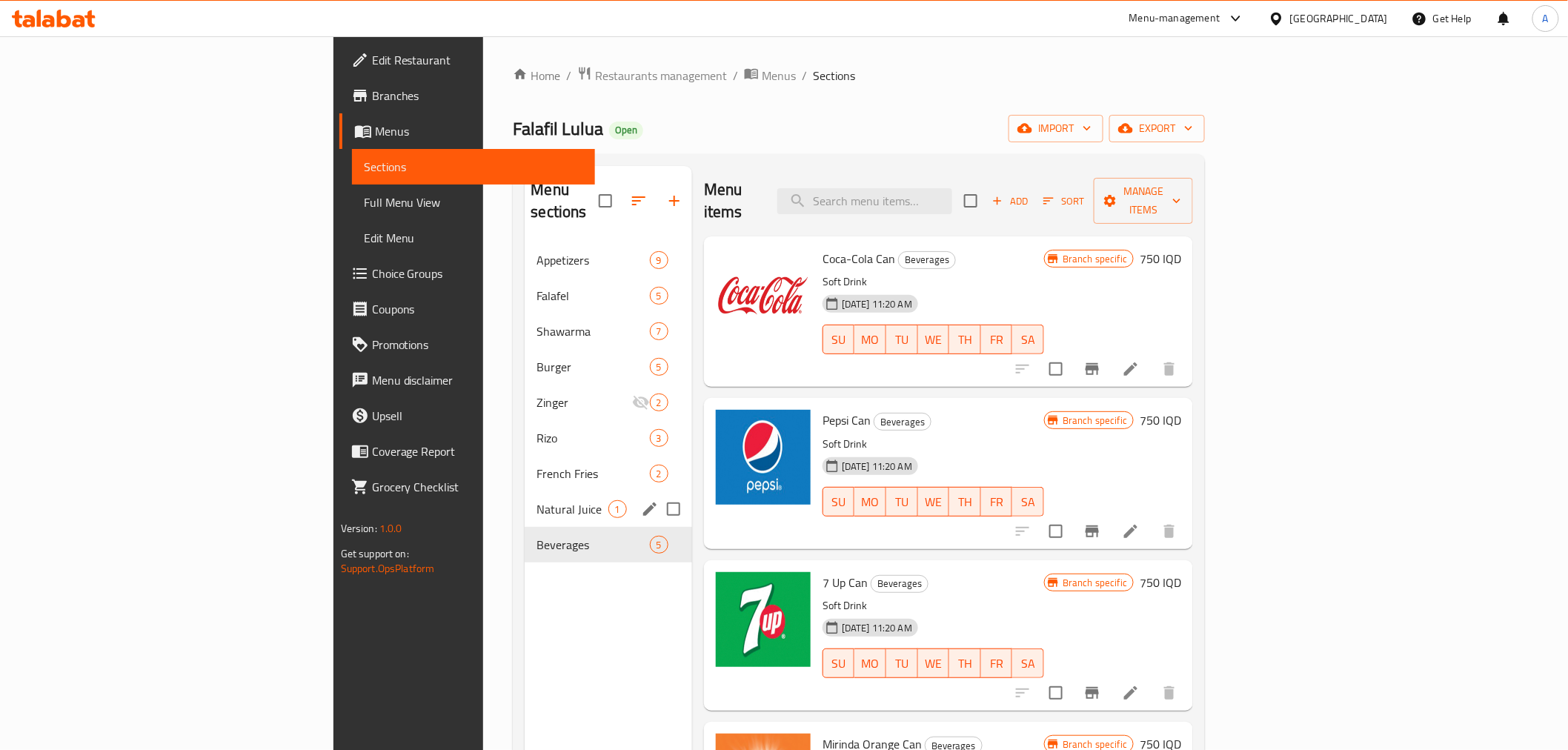
click at [537, 500] on span "Natural Juice" at bounding box center [572, 509] width 71 height 18
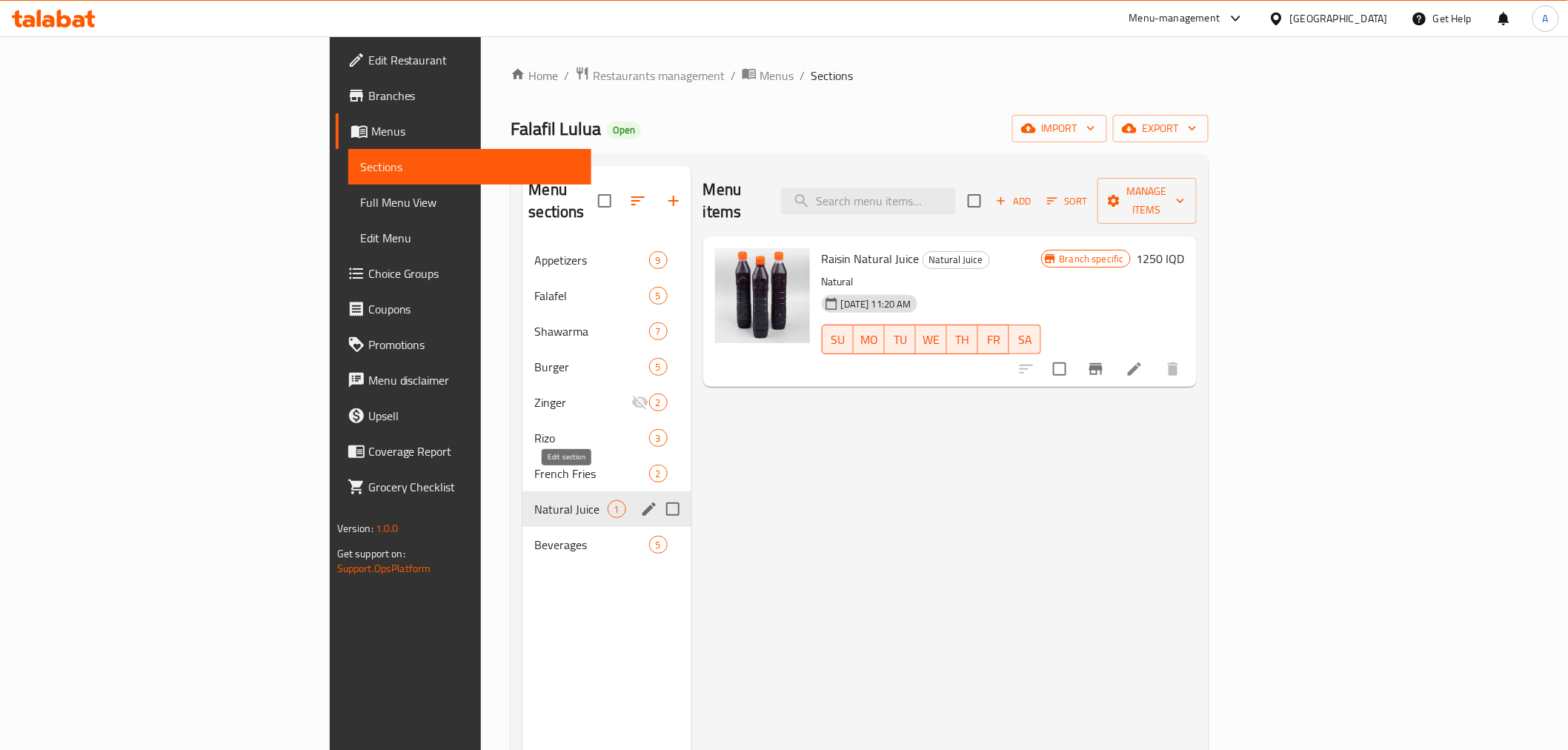
click at [641, 500] on icon "edit" at bounding box center [650, 509] width 18 height 18
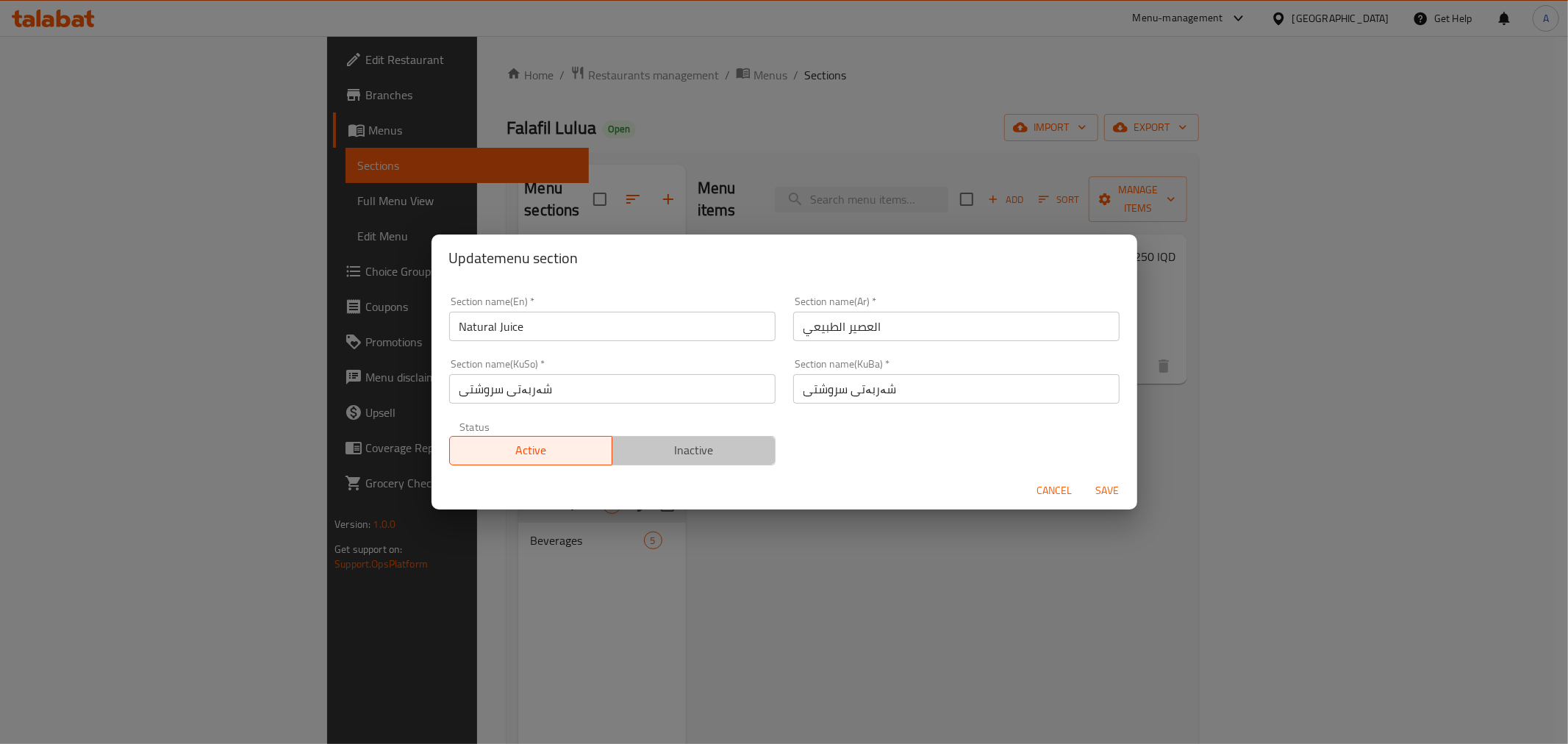
click at [704, 458] on span "Inactive" at bounding box center [694, 450] width 152 height 21
click at [1121, 485] on span "Save" at bounding box center [1108, 490] width 35 height 19
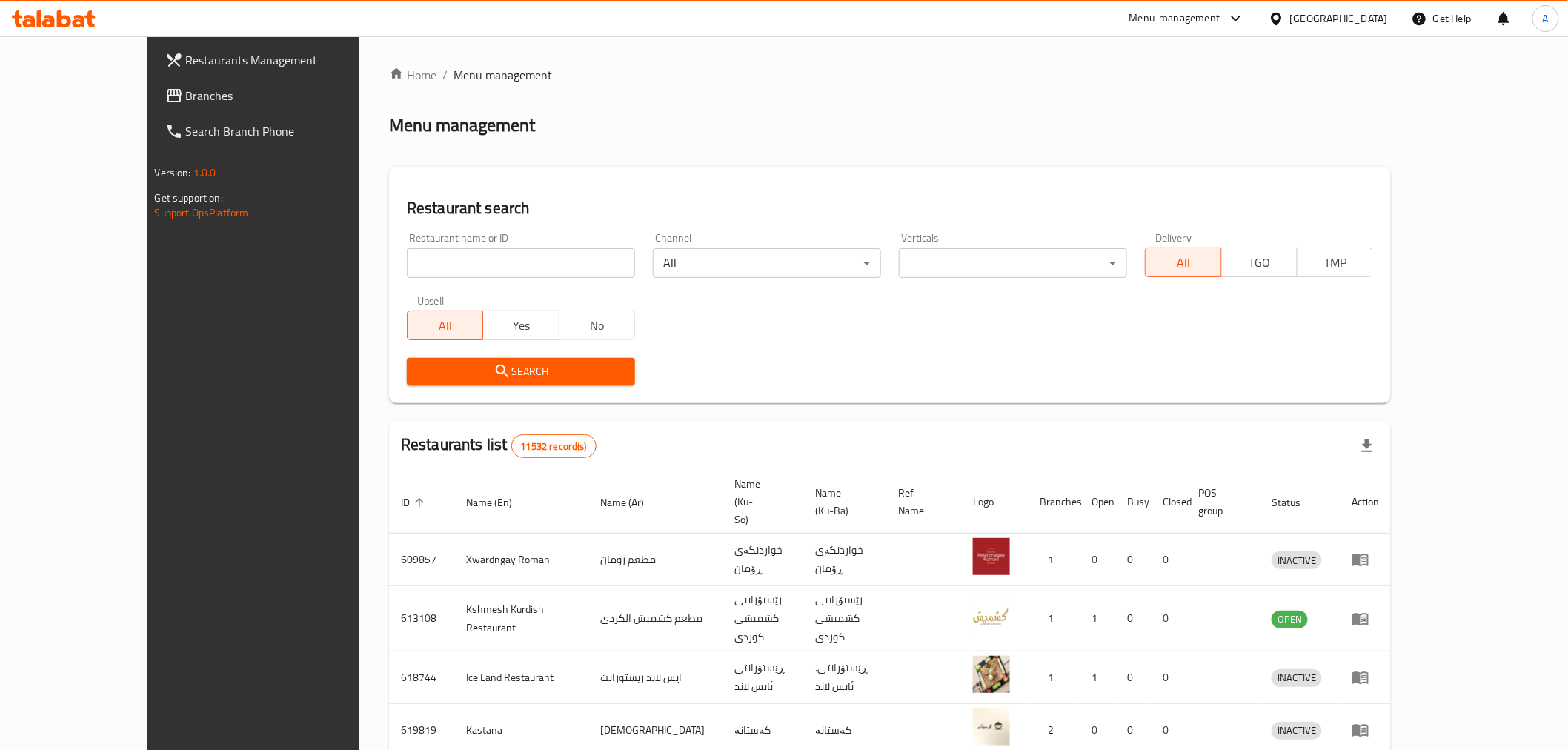
click at [389, 249] on div "Home / Menu management Menu management Restaurant search Restaurant name or ID …" at bounding box center [890, 594] width 1002 height 1057
click at [398, 280] on div "Restaurant name or ID Restaurant name or ID" at bounding box center [521, 254] width 246 height 63
click at [398, 224] on div "Restaurant name or ID Restaurant name or ID" at bounding box center [521, 254] width 246 height 63
click at [407, 272] on input "search" at bounding box center [521, 262] width 228 height 29
paste input "685021"
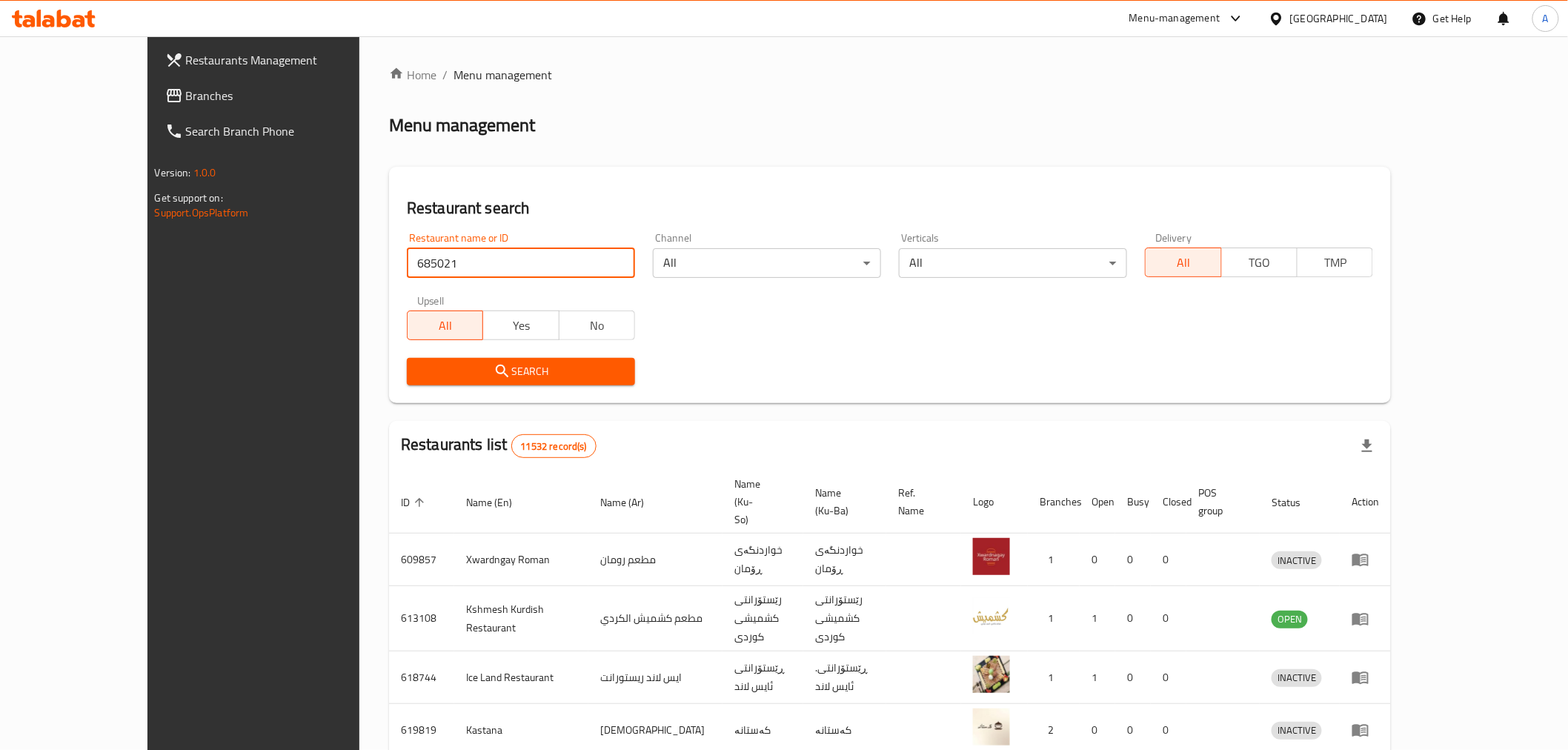
type input "685021"
click button "Search" at bounding box center [521, 371] width 228 height 28
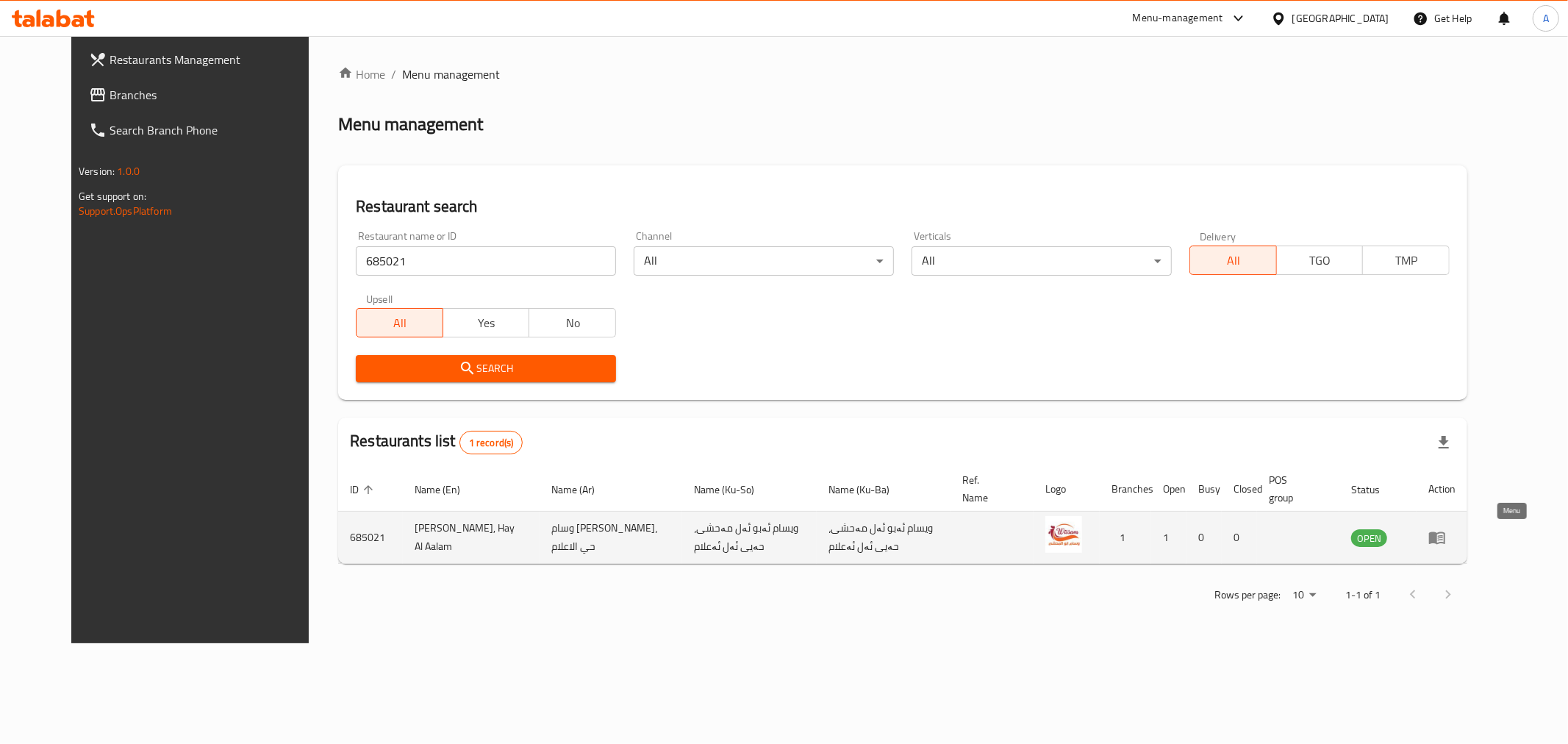
click at [1446, 545] on icon "enhanced table" at bounding box center [1437, 537] width 18 height 18
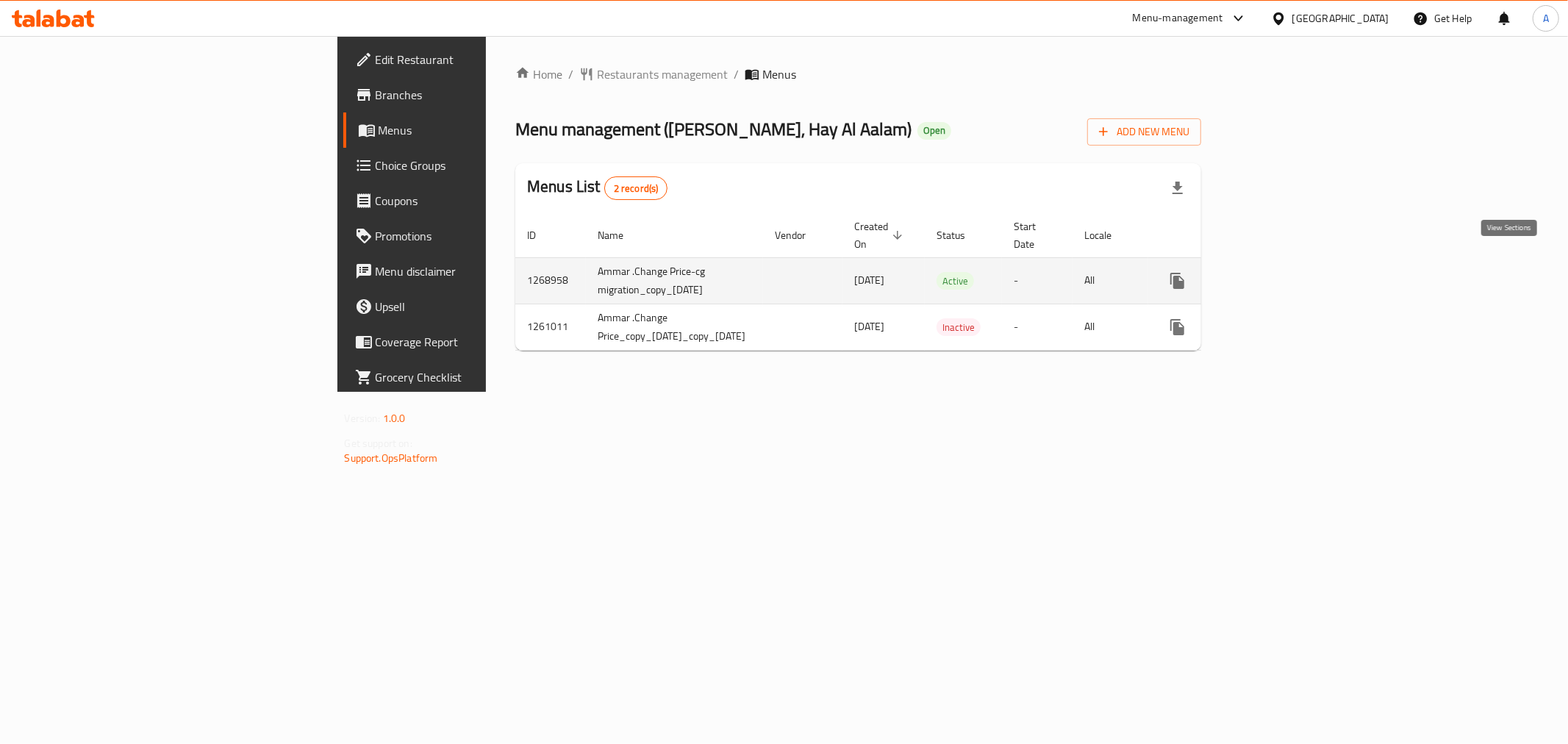
click at [1301, 275] on link "enhanced table" at bounding box center [1284, 281] width 35 height 35
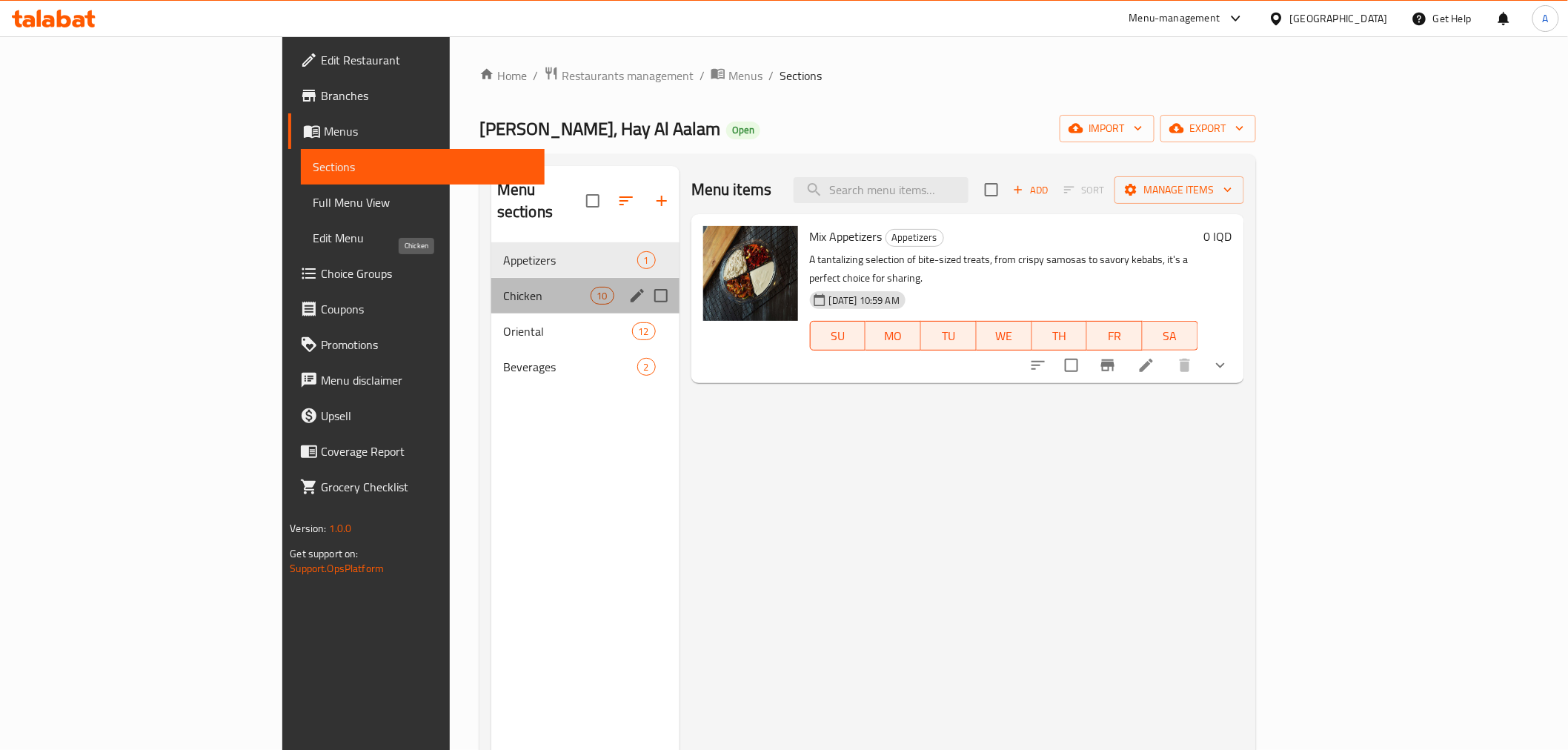
click at [503, 286] on span "Chicken" at bounding box center [546, 295] width 87 height 18
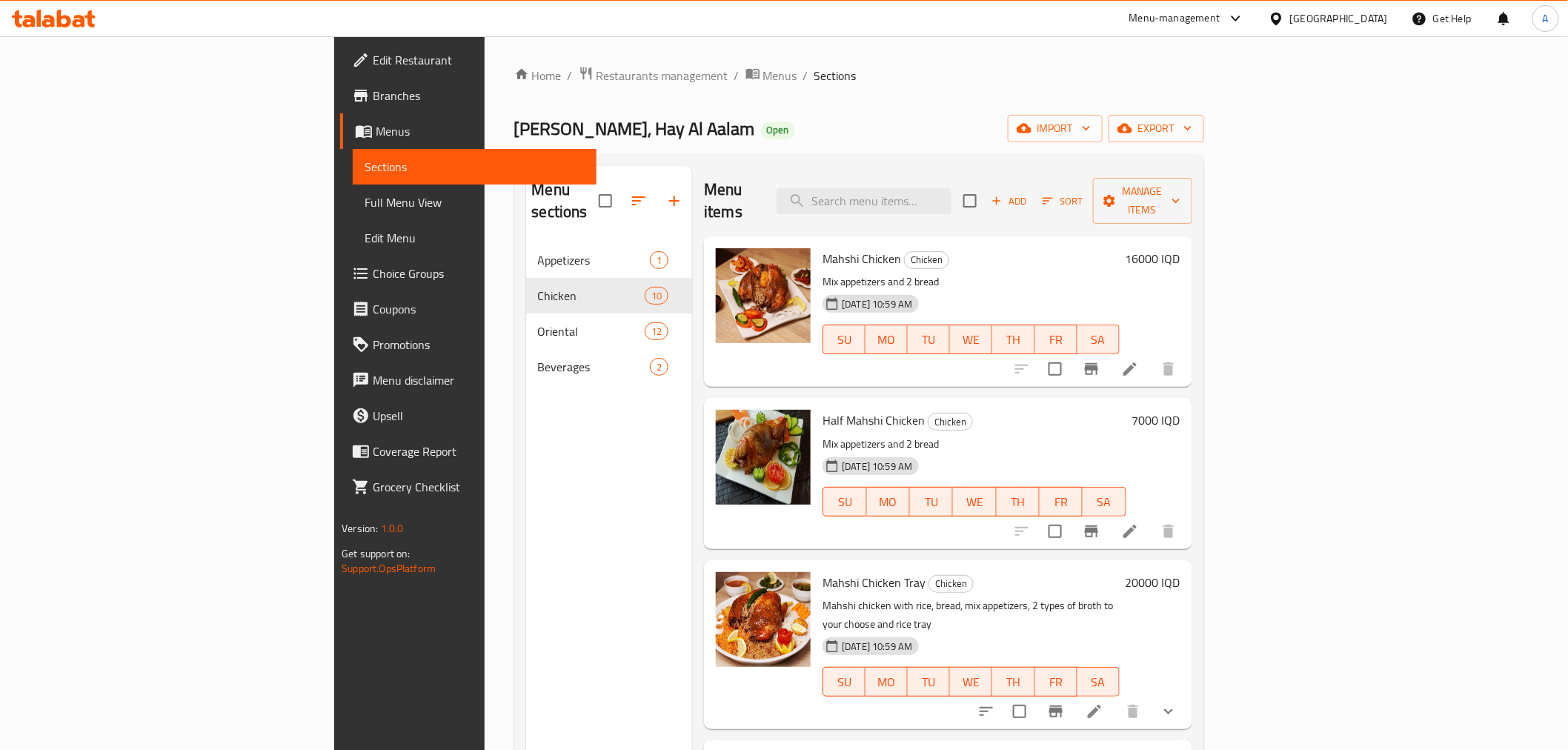
click at [919, 124] on div "Wissam Abu Al Mahshy, Hay Al Aalam Open import export" at bounding box center [859, 128] width 690 height 28
click at [945, 189] on input "search" at bounding box center [864, 201] width 175 height 26
type input "م"
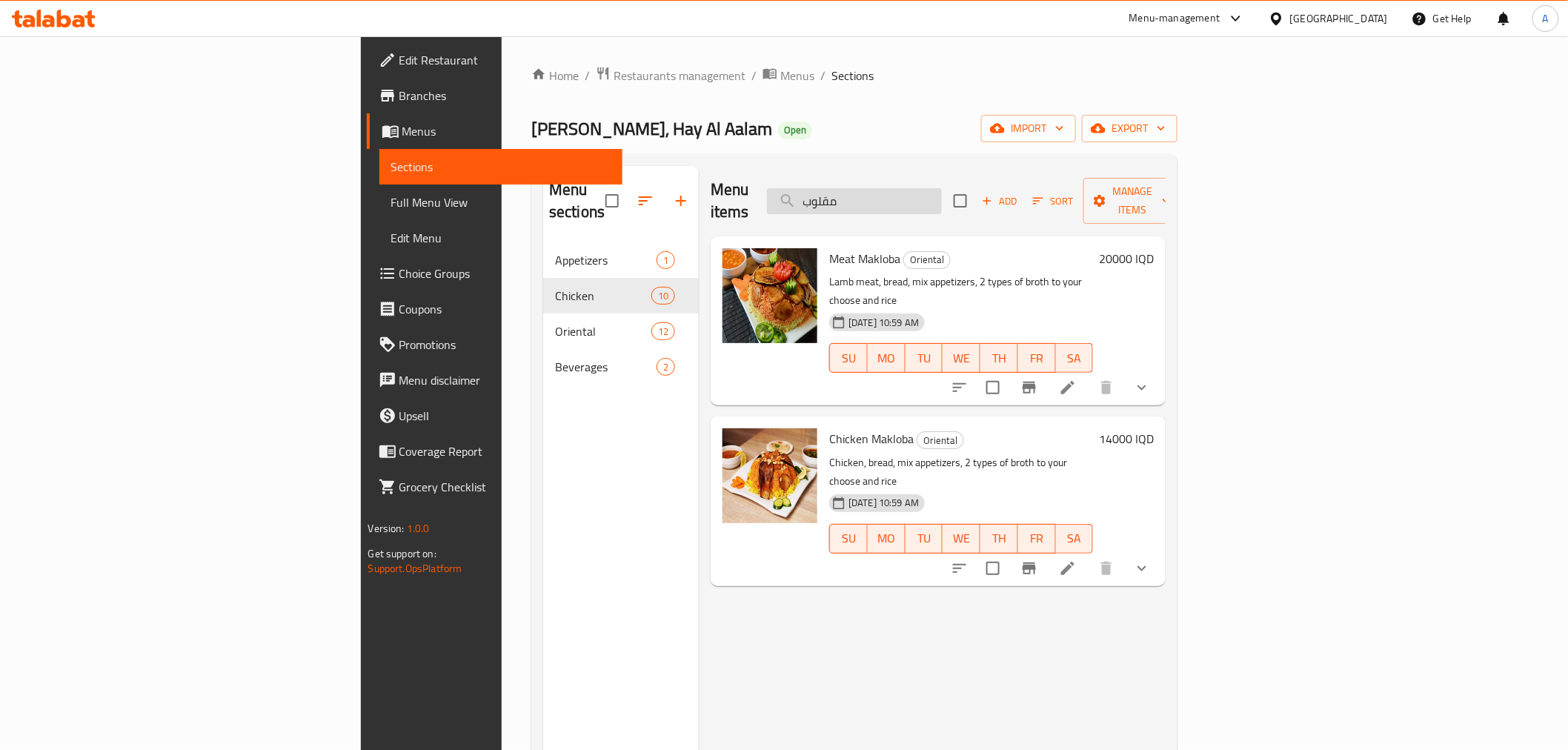
click at [942, 194] on input "مقلوب" at bounding box center [854, 201] width 175 height 26
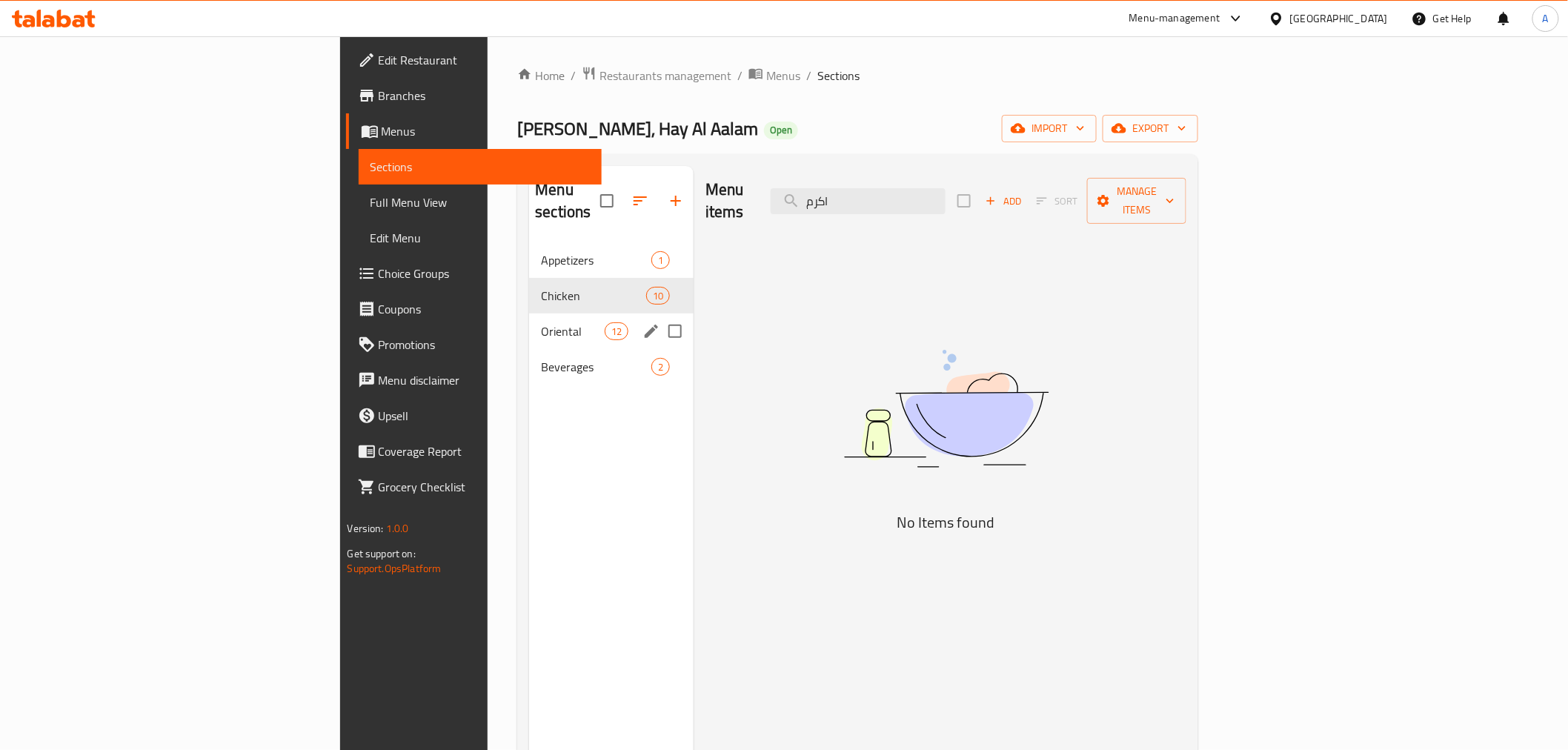
click at [541, 322] on span "Oriental" at bounding box center [572, 331] width 63 height 18
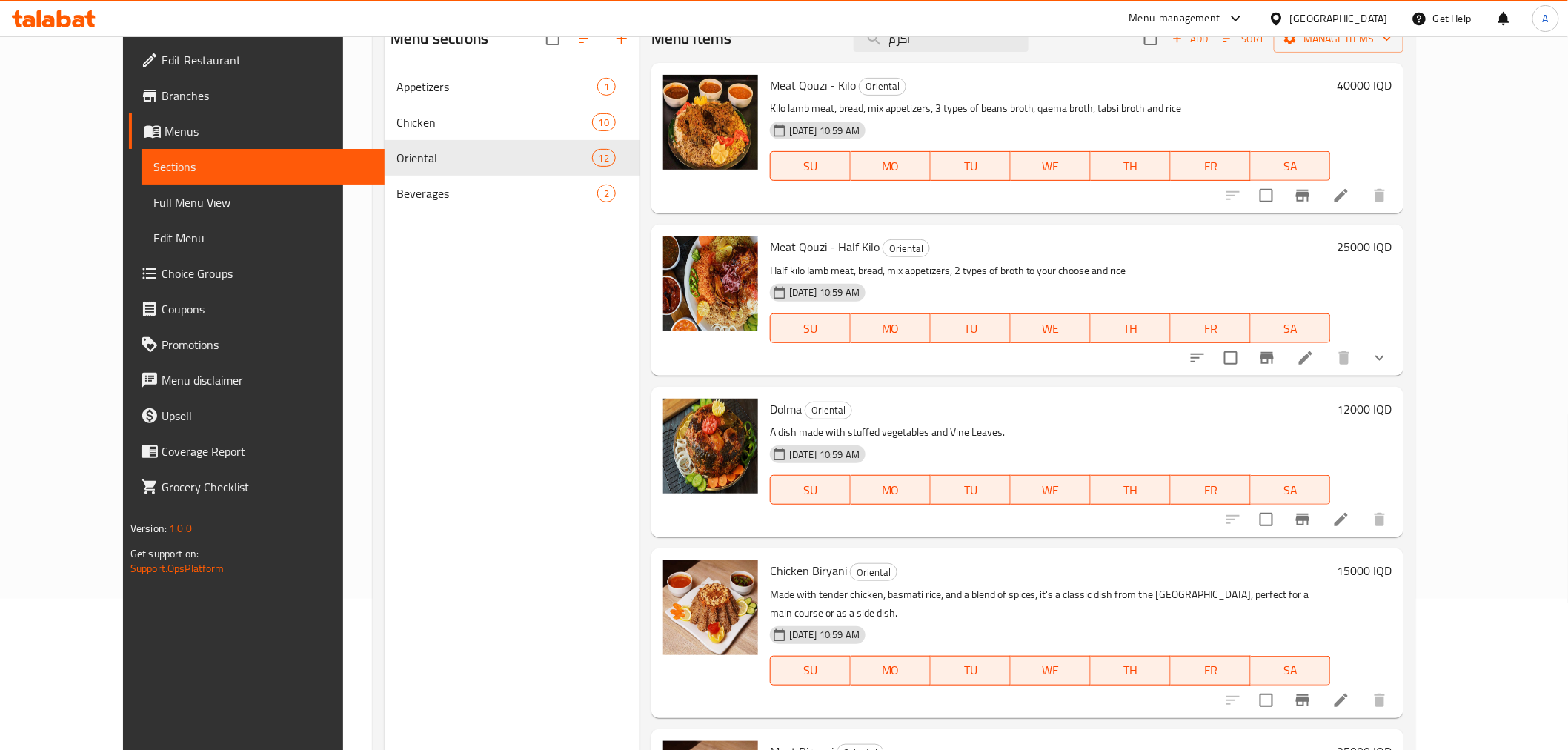
scroll to position [125, 0]
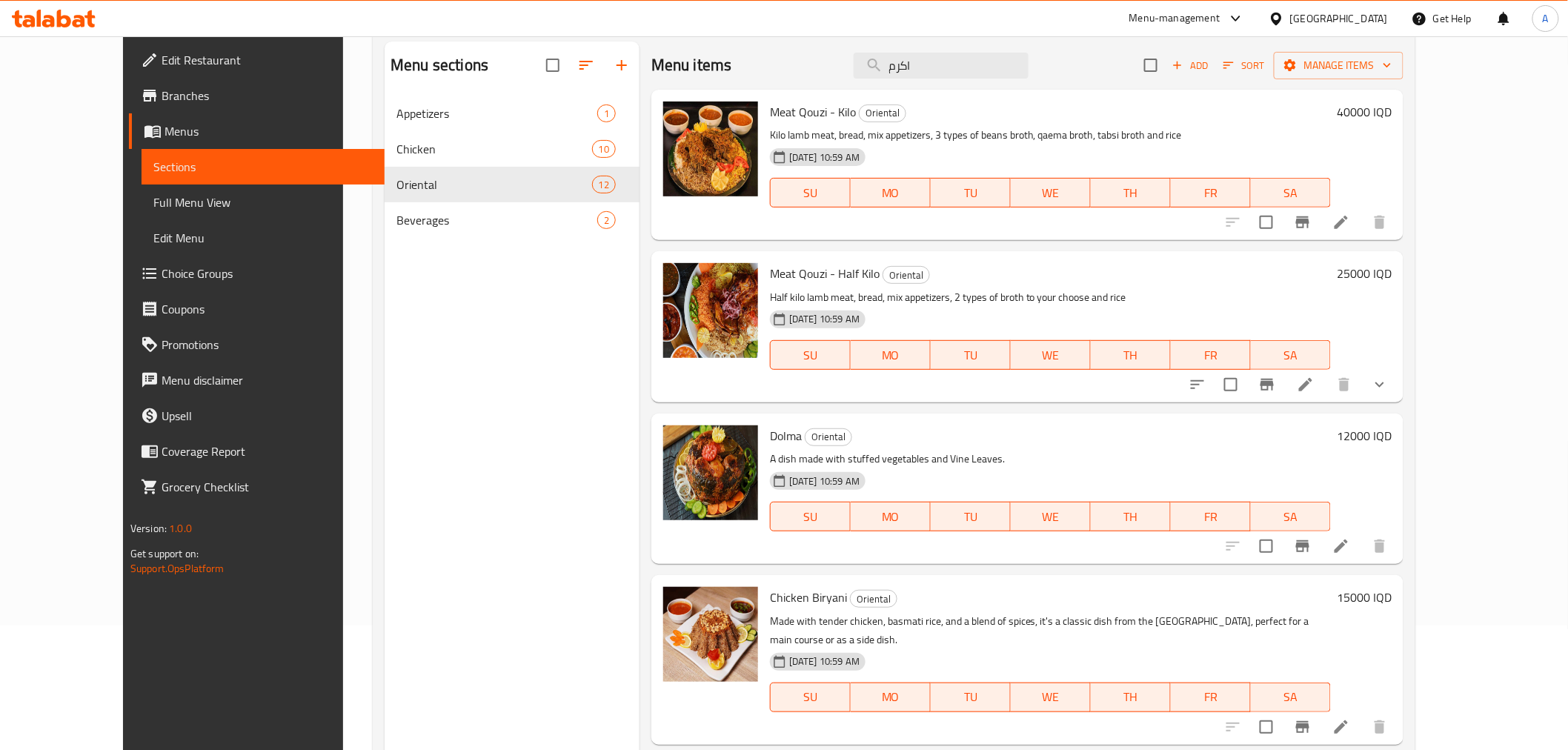
click at [1003, 79] on div "Menu items اكرم Add Sort Manage items" at bounding box center [1027, 66] width 752 height 48
click at [999, 69] on input "اكرم" at bounding box center [941, 65] width 175 height 26
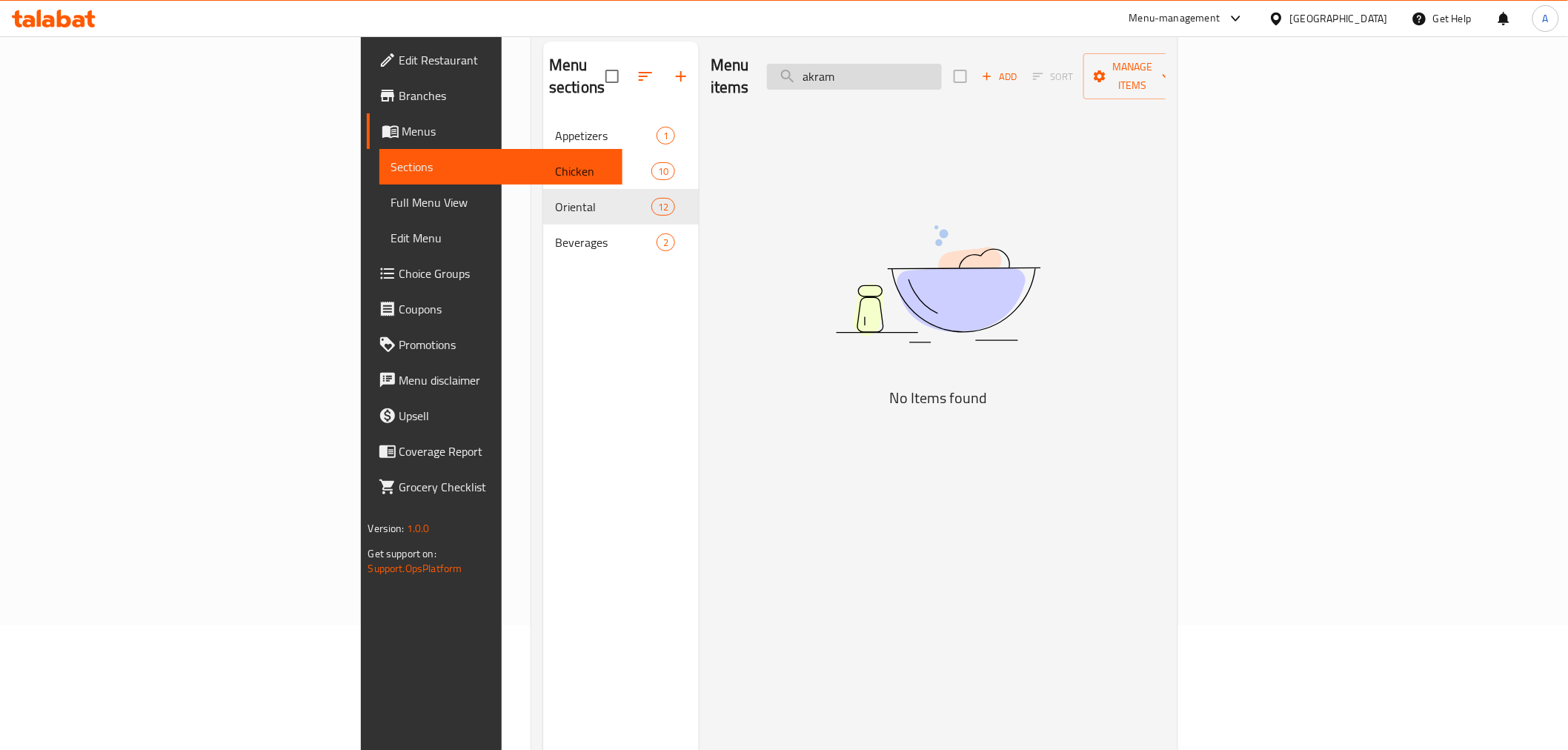
click at [942, 64] on input "akram" at bounding box center [854, 77] width 175 height 26
type input "akram"
click at [543, 343] on div "Menu sections Appetizers 1 Chicken 10 Oriental 12 Beverages 2" at bounding box center [620, 416] width 156 height 750
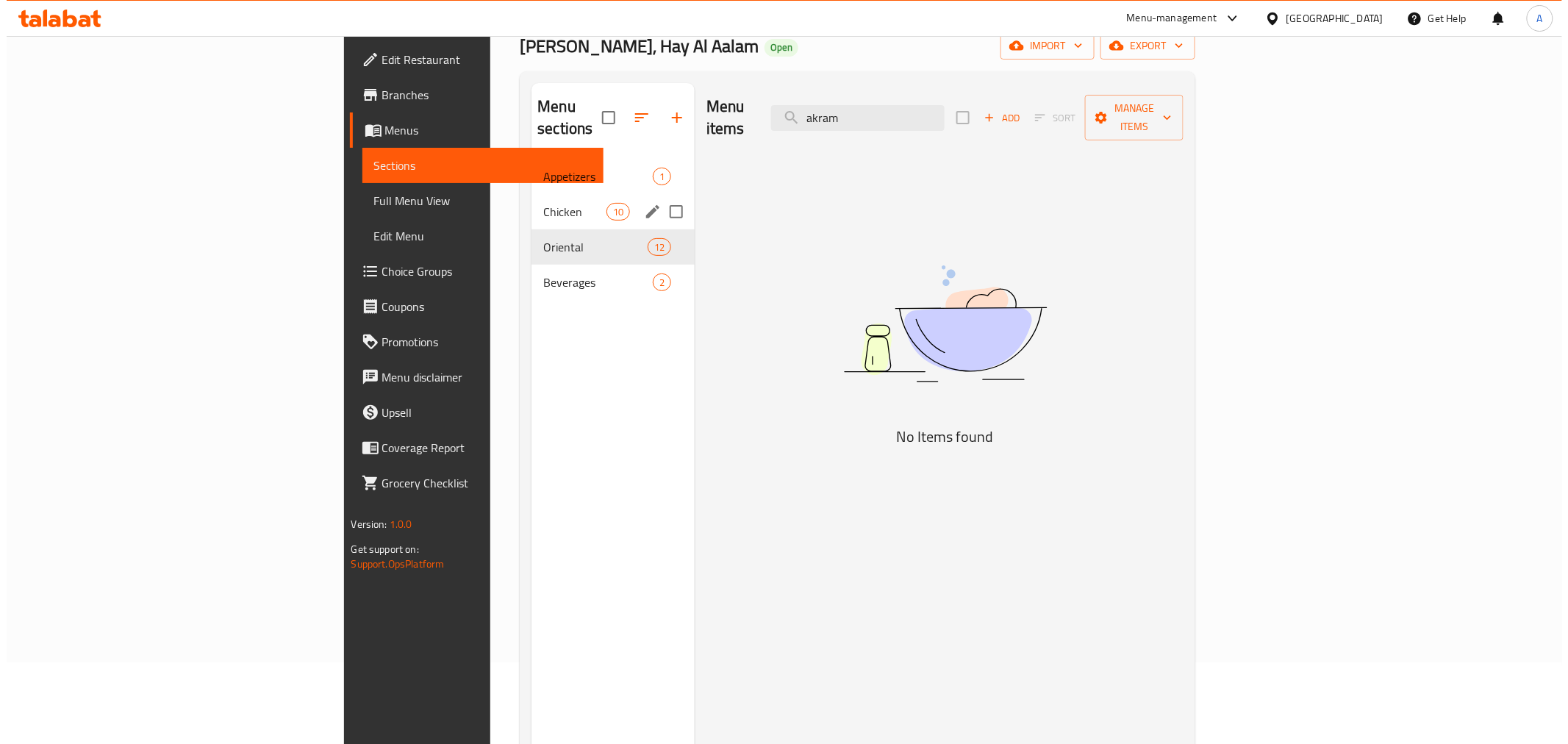
scroll to position [0, 0]
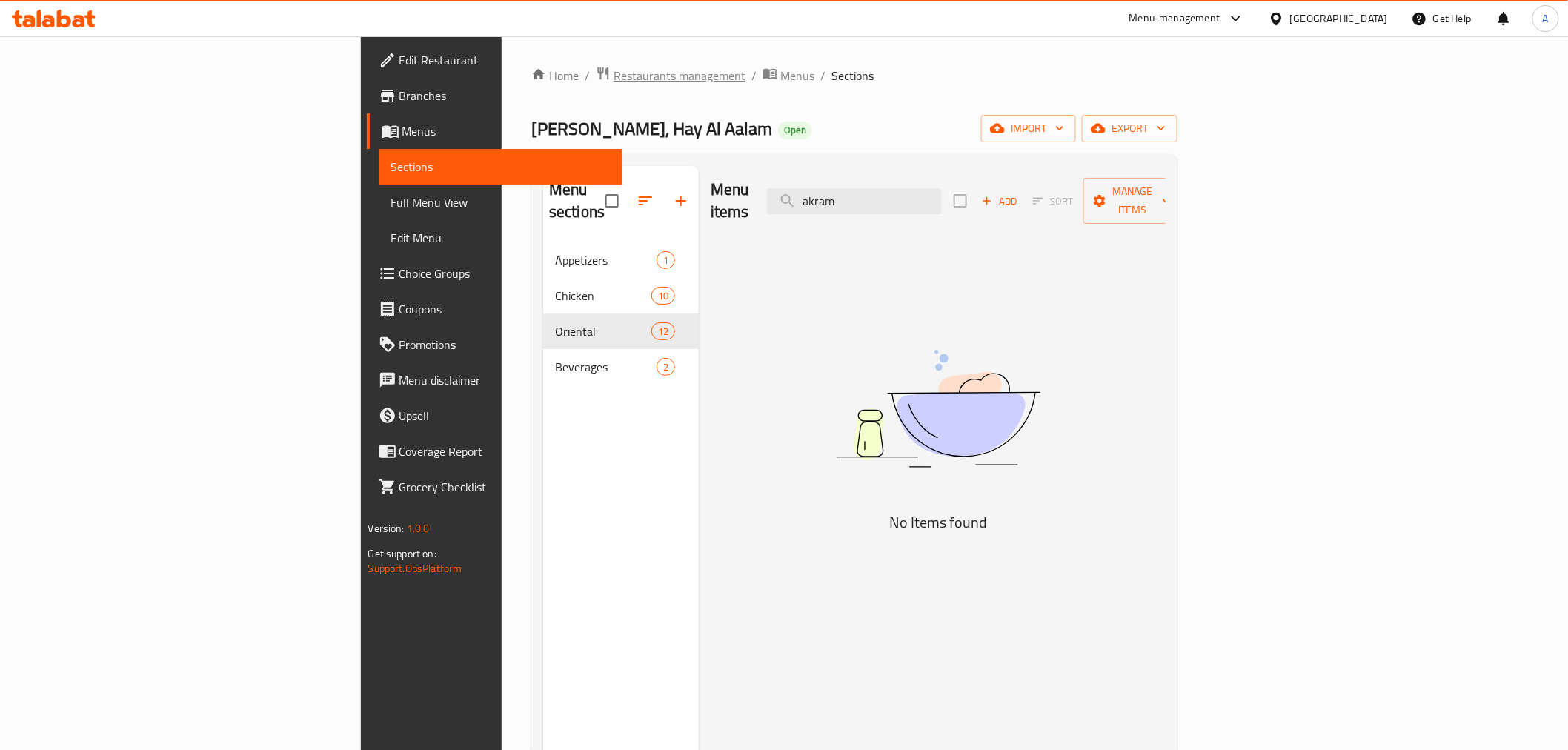
click at [614, 67] on span "Restaurants management" at bounding box center [680, 76] width 132 height 18
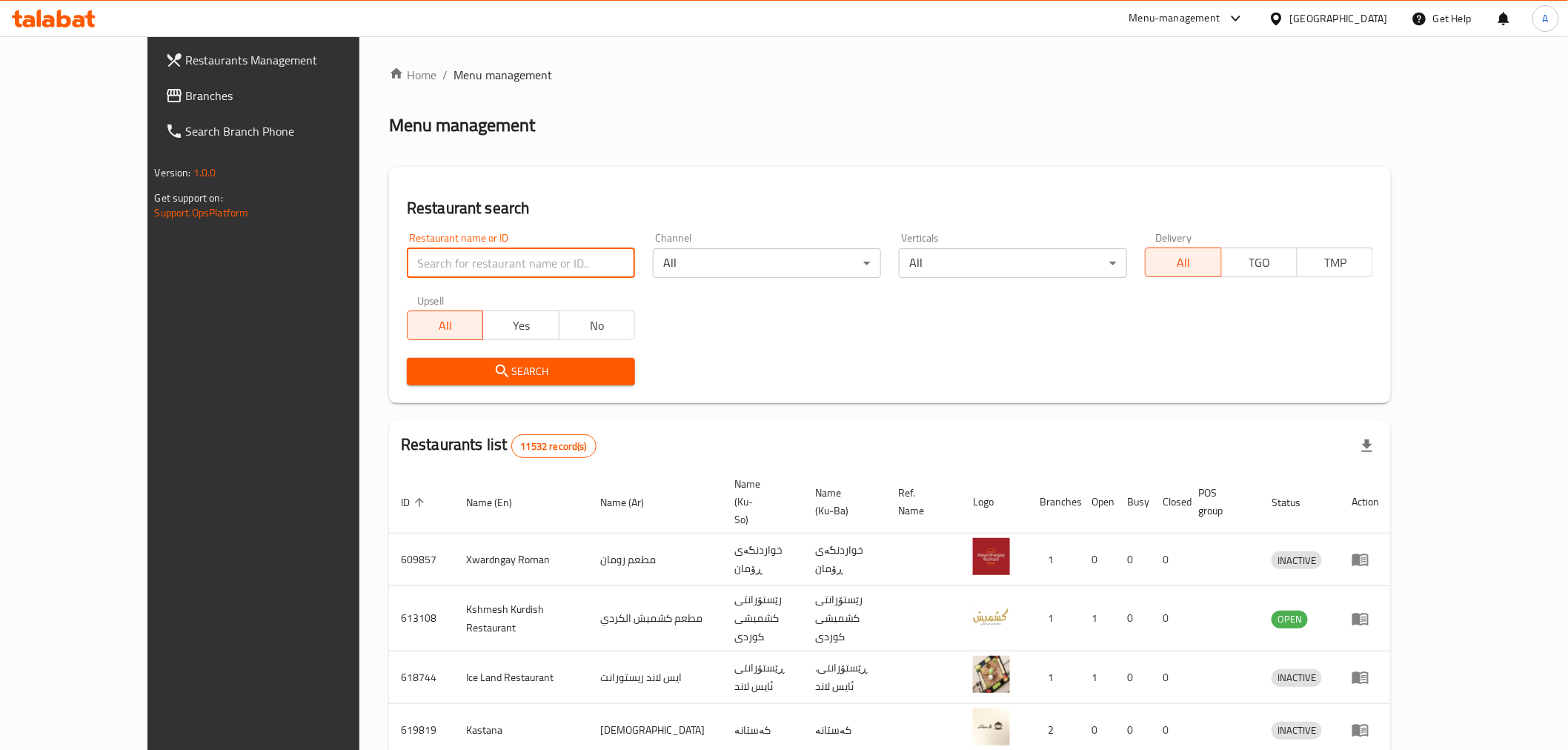
click at [449, 272] on input "search" at bounding box center [521, 262] width 228 height 29
paste input "675380"
type input "675380"
click button "Search" at bounding box center [521, 371] width 228 height 28
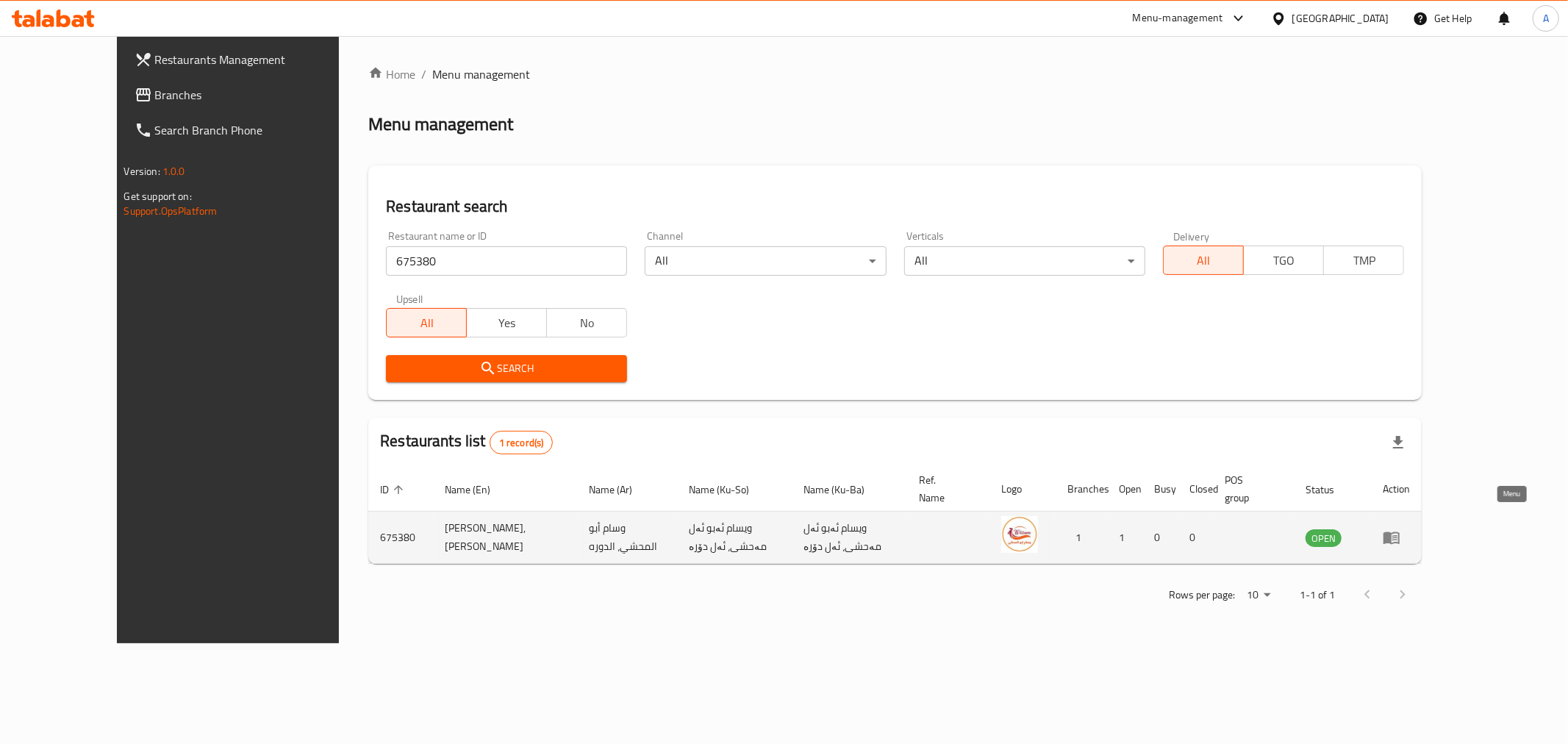
click at [1400, 529] on icon "enhanced table" at bounding box center [1391, 537] width 18 height 18
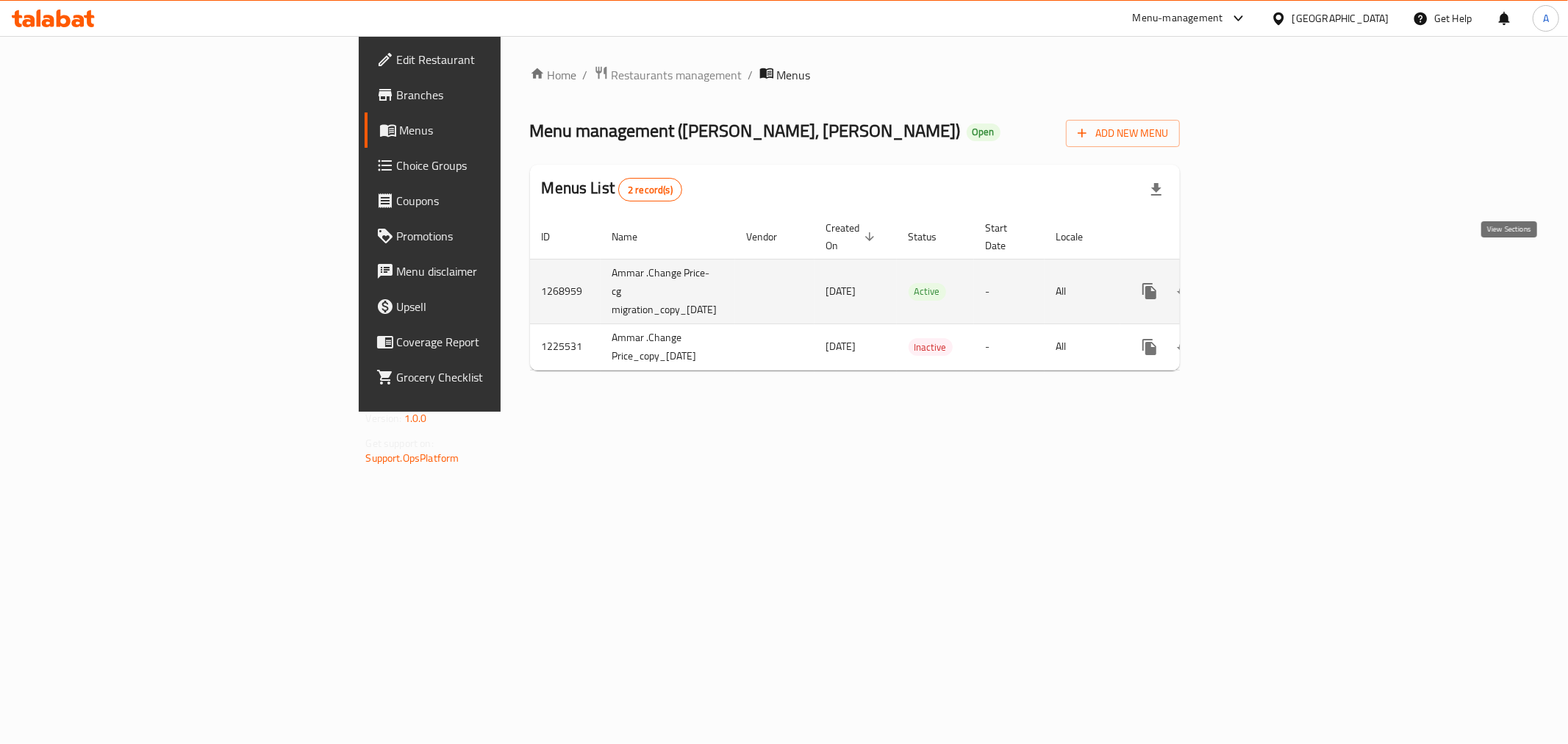
click at [1264, 282] on icon "enhanced table" at bounding box center [1255, 291] width 18 height 18
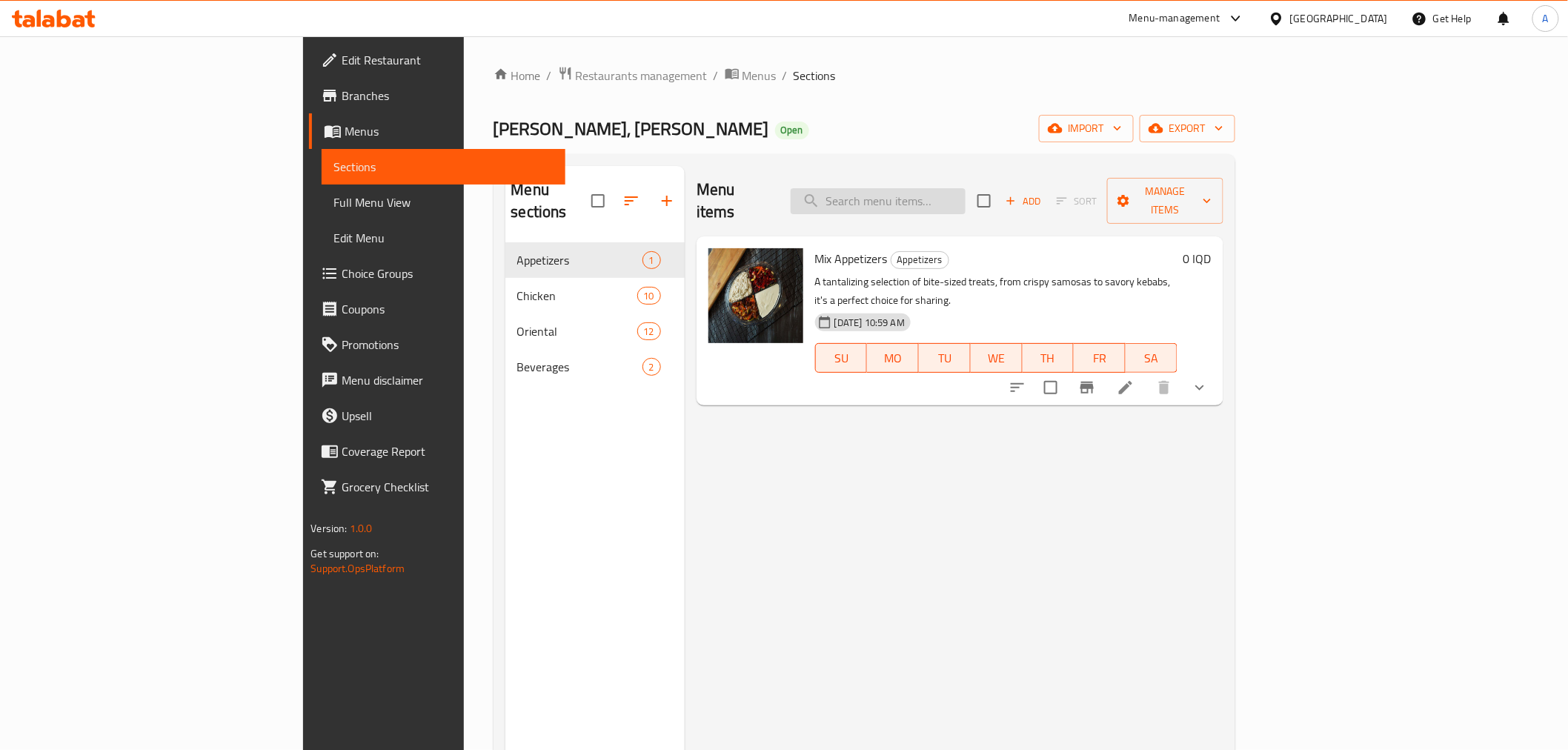
click at [965, 190] on input "search" at bounding box center [878, 201] width 175 height 26
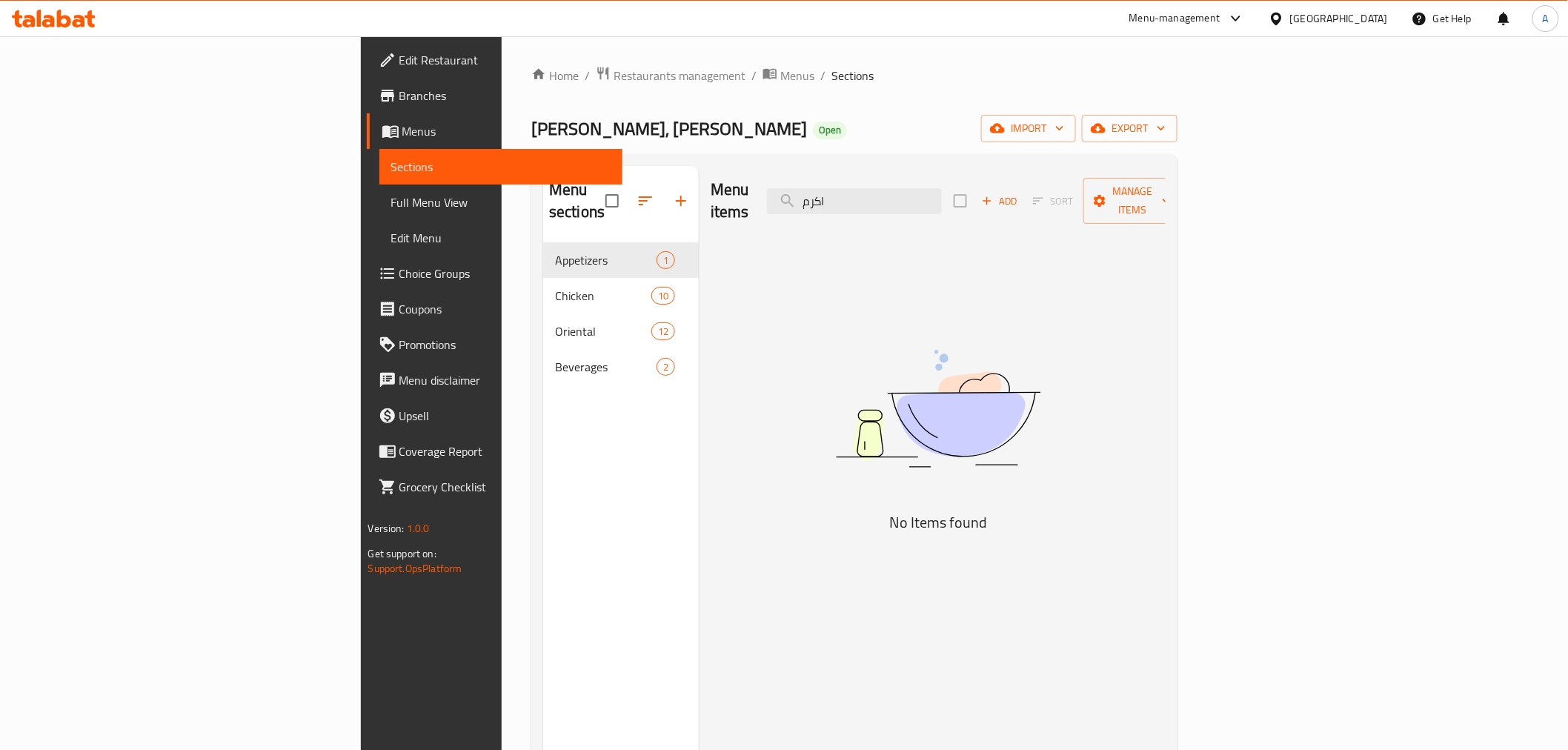
type input "اكرم"
click at [614, 84] on span "Restaurants management" at bounding box center [680, 76] width 132 height 18
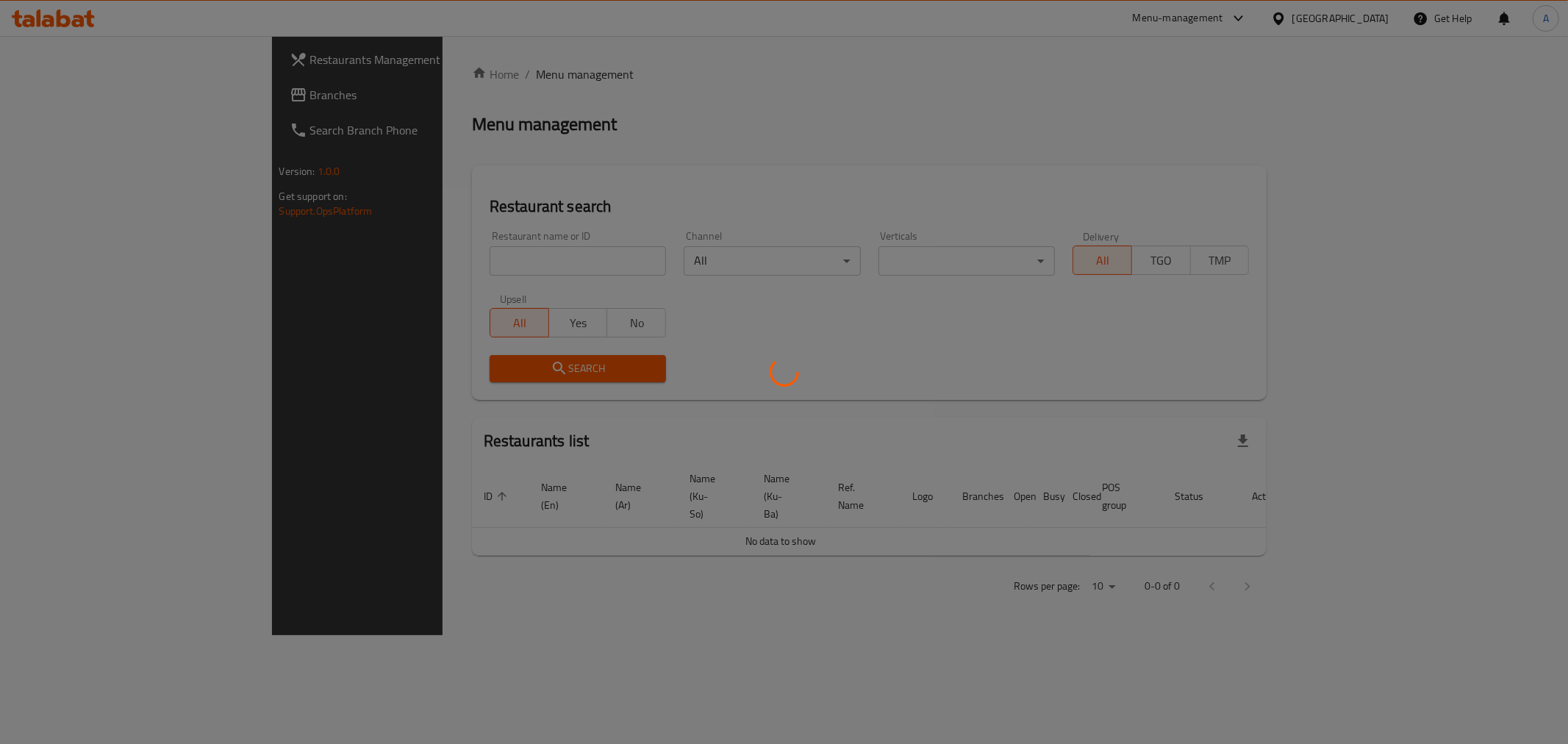
click at [375, 263] on div at bounding box center [784, 372] width 1568 height 744
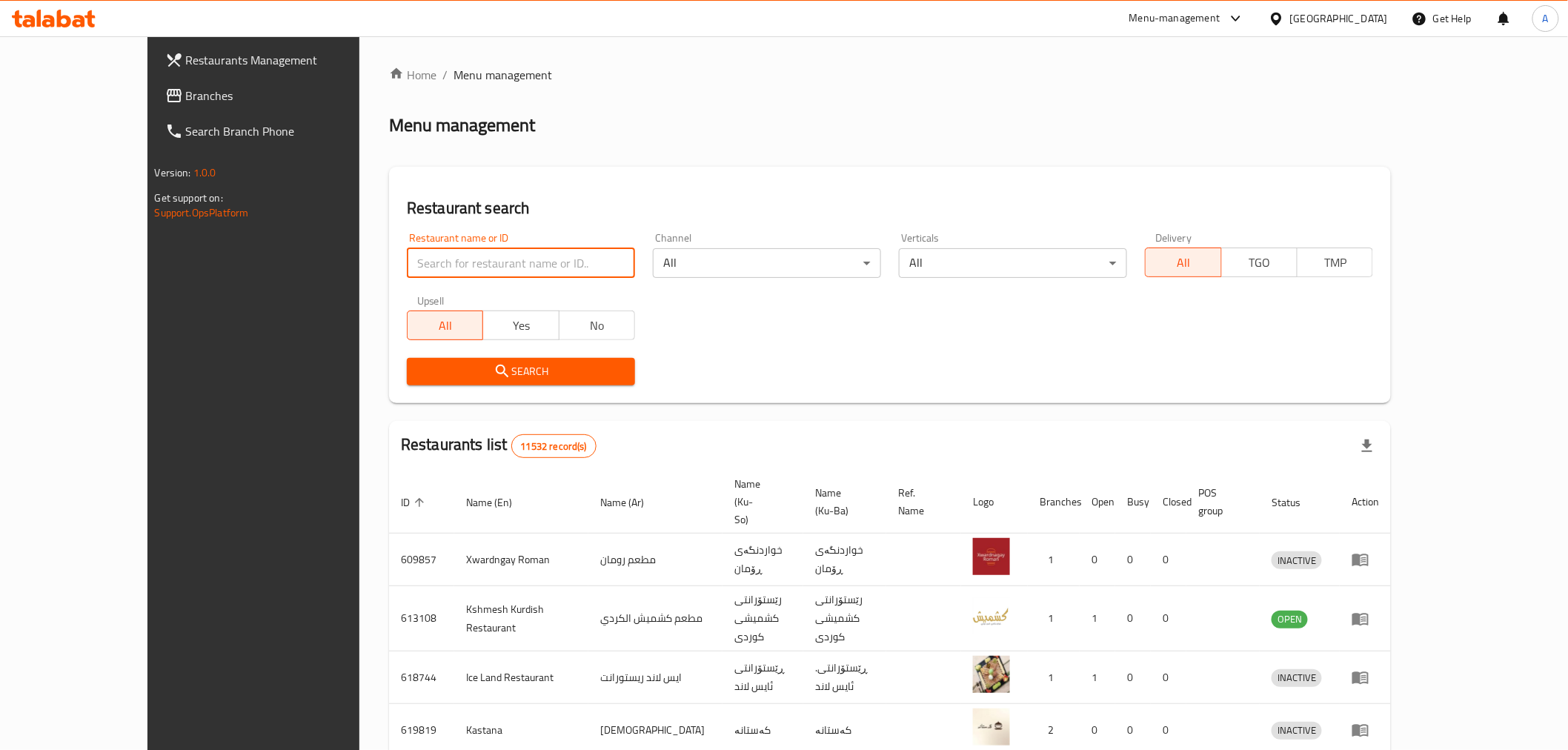
click at [407, 265] on input "search" at bounding box center [521, 262] width 228 height 29
paste input "692824"
type input "692824"
click button "Search" at bounding box center [521, 371] width 228 height 28
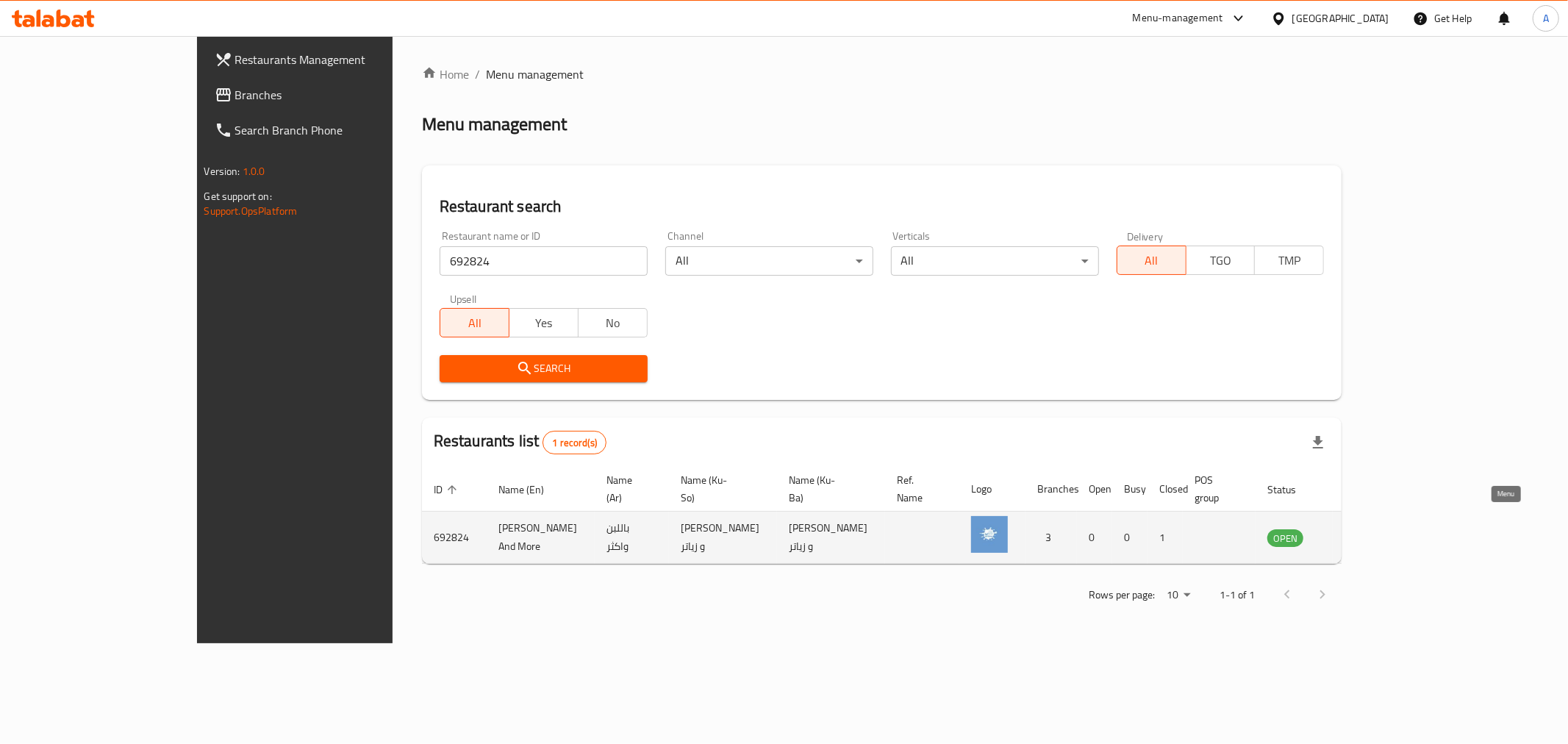
click at [1362, 529] on icon "enhanced table" at bounding box center [1353, 537] width 18 height 18
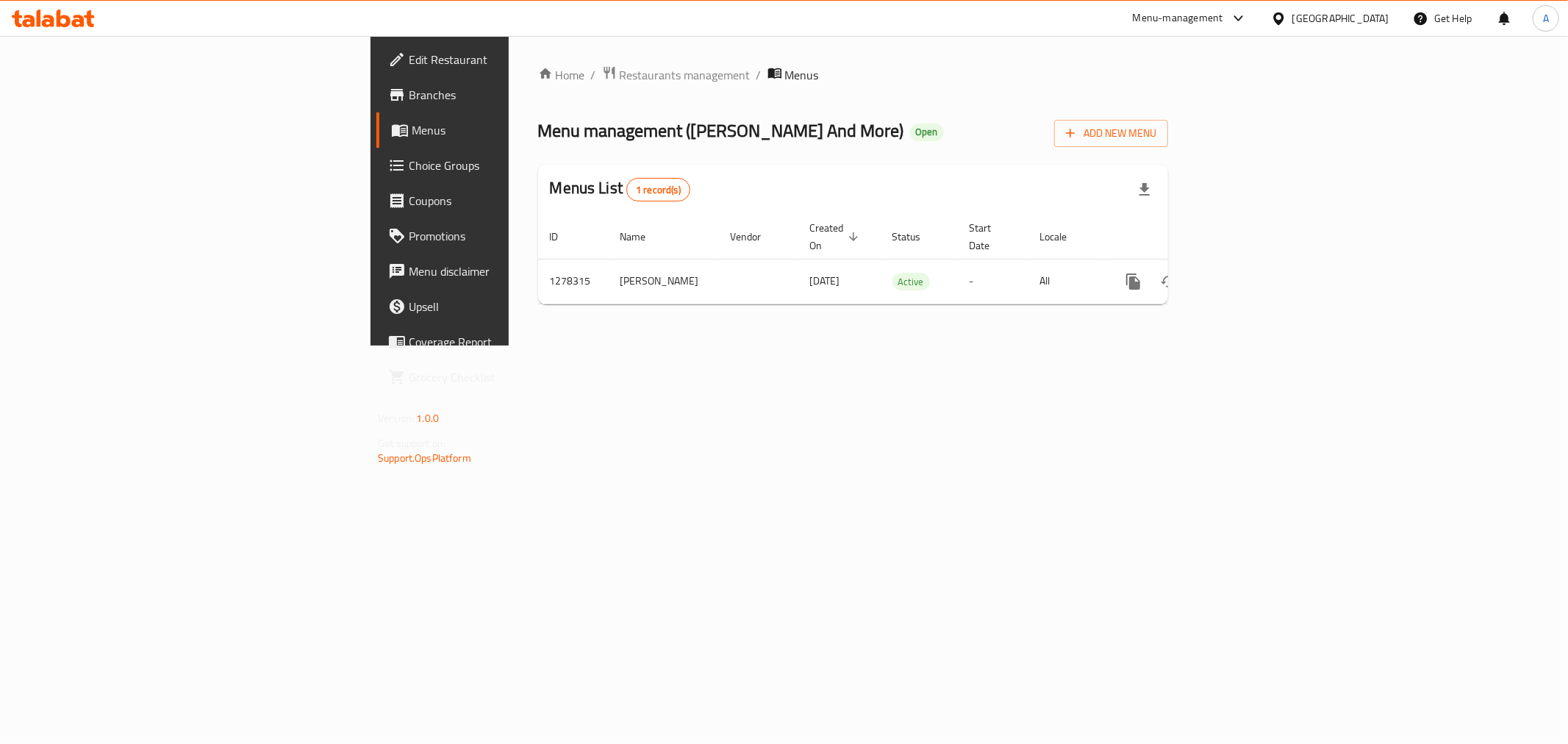
click at [376, 78] on link "Branches" at bounding box center [504, 94] width 256 height 35
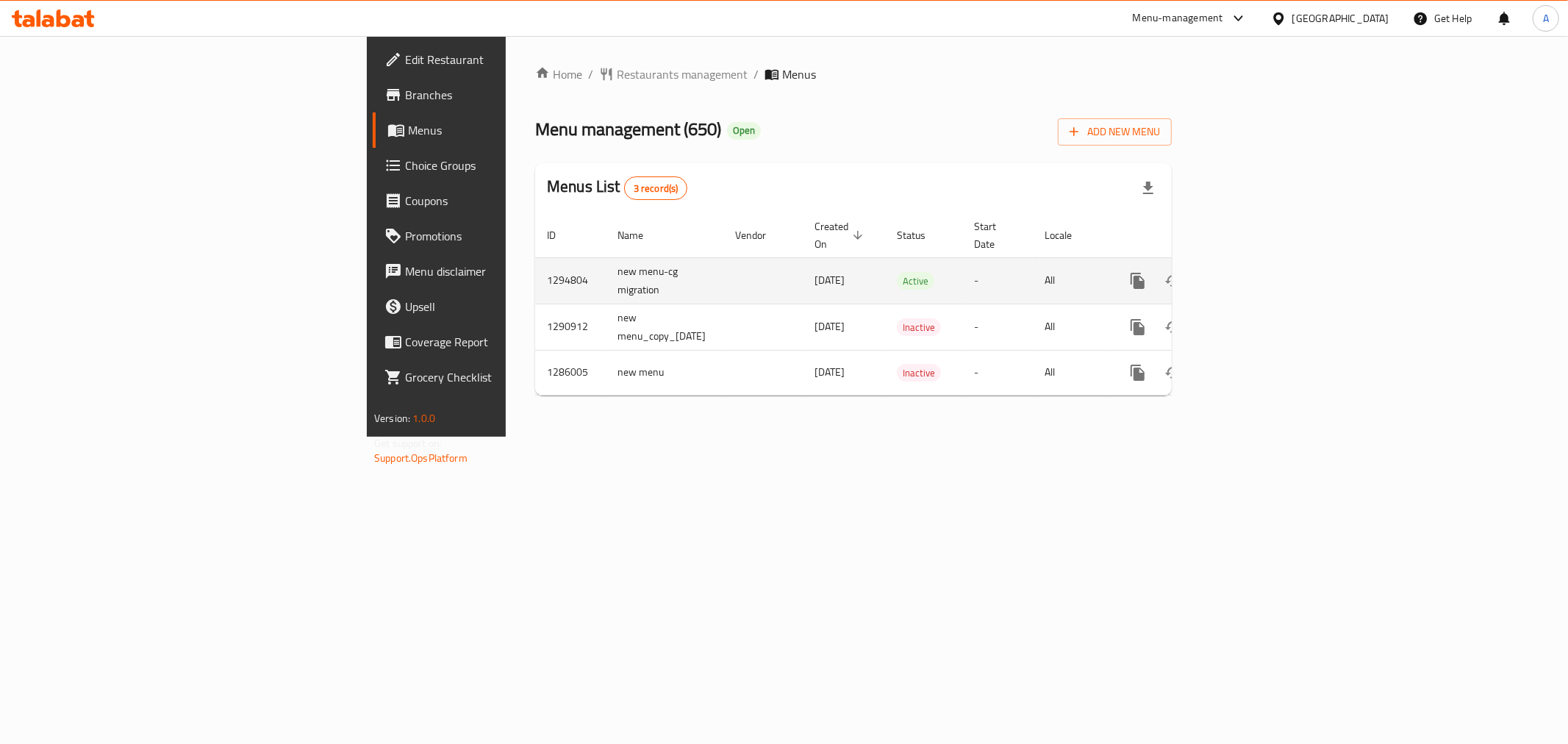
click at [1253, 272] on icon "enhanced table" at bounding box center [1244, 281] width 18 height 18
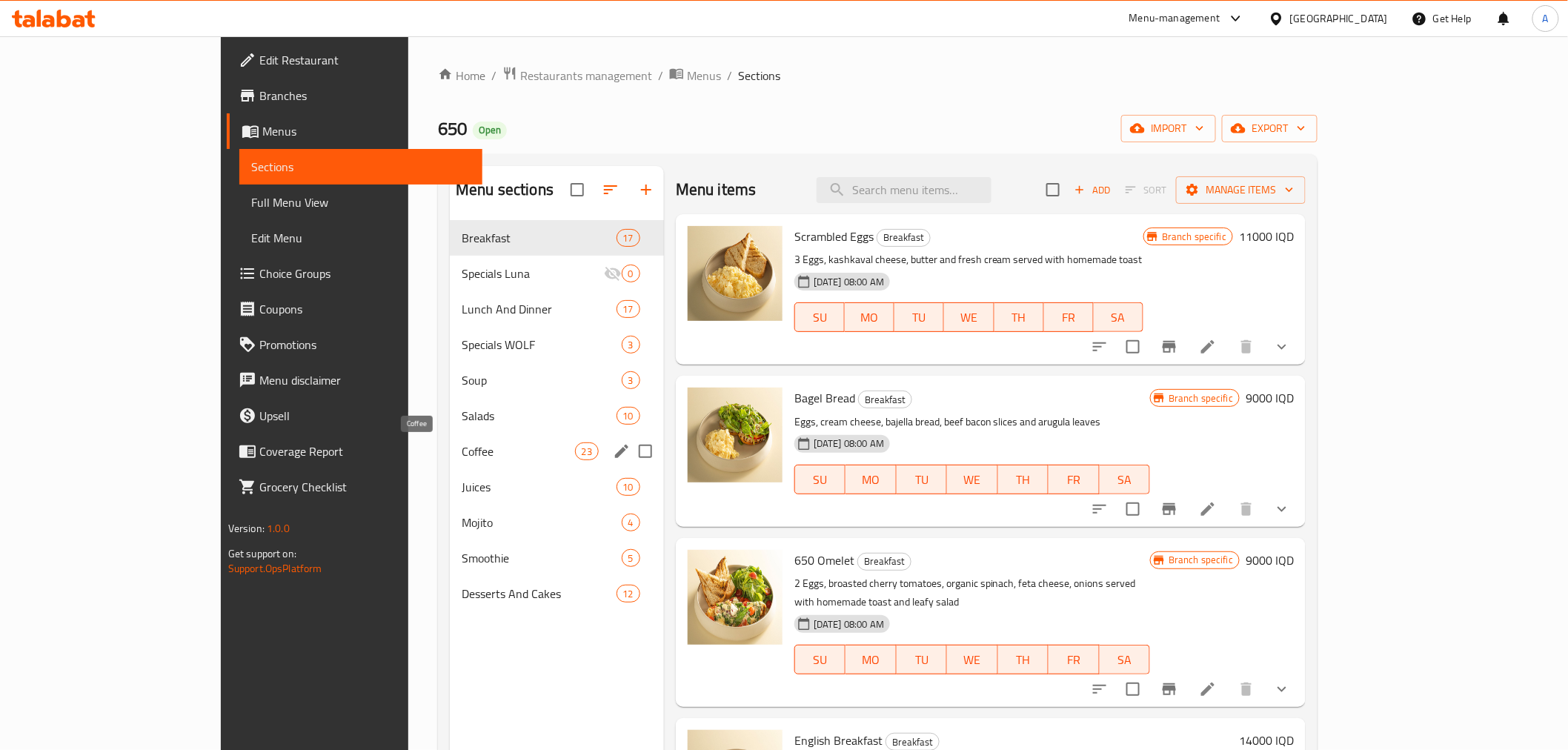
click at [462, 446] on span "Coffee" at bounding box center [518, 451] width 113 height 18
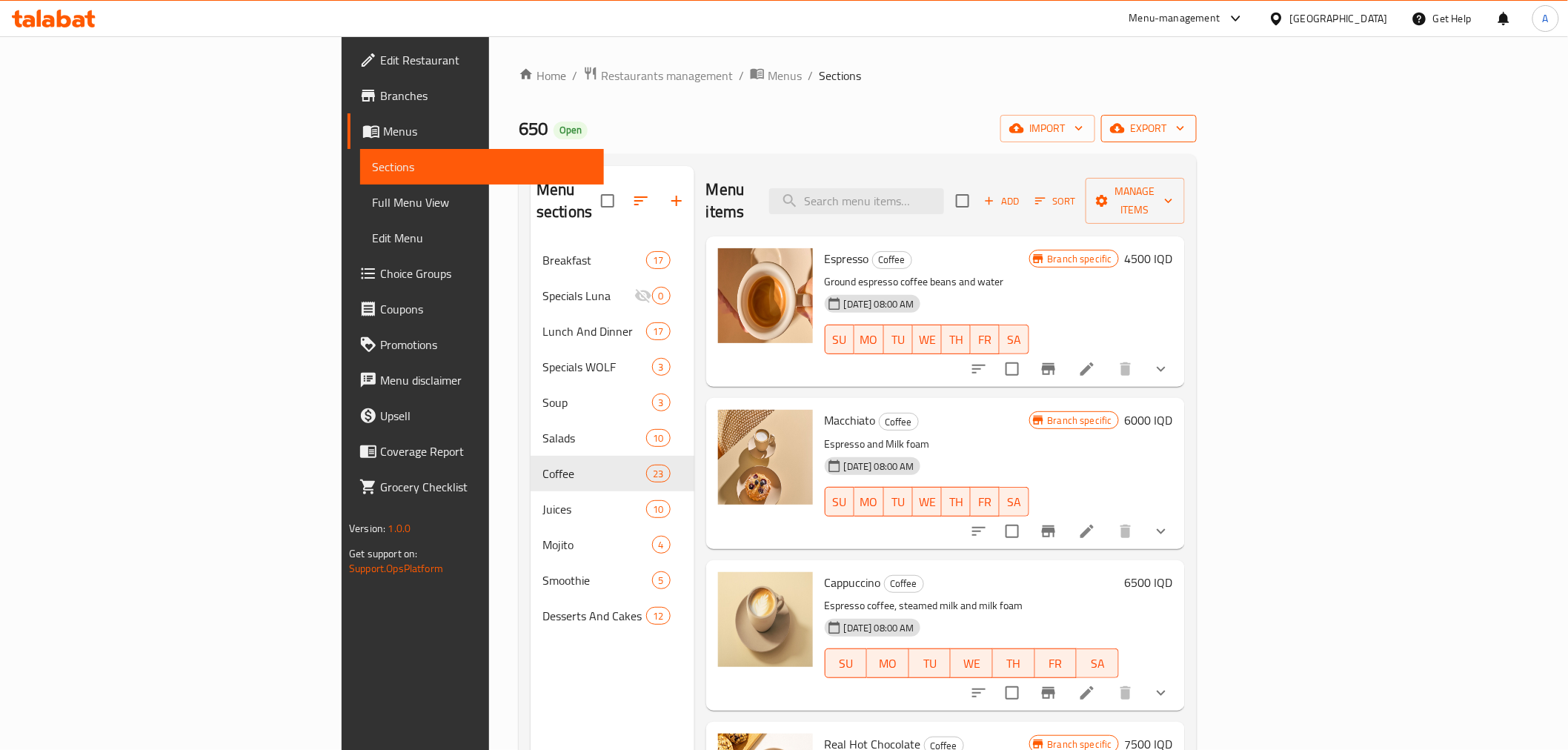
click at [1197, 117] on button "export" at bounding box center [1149, 128] width 95 height 28
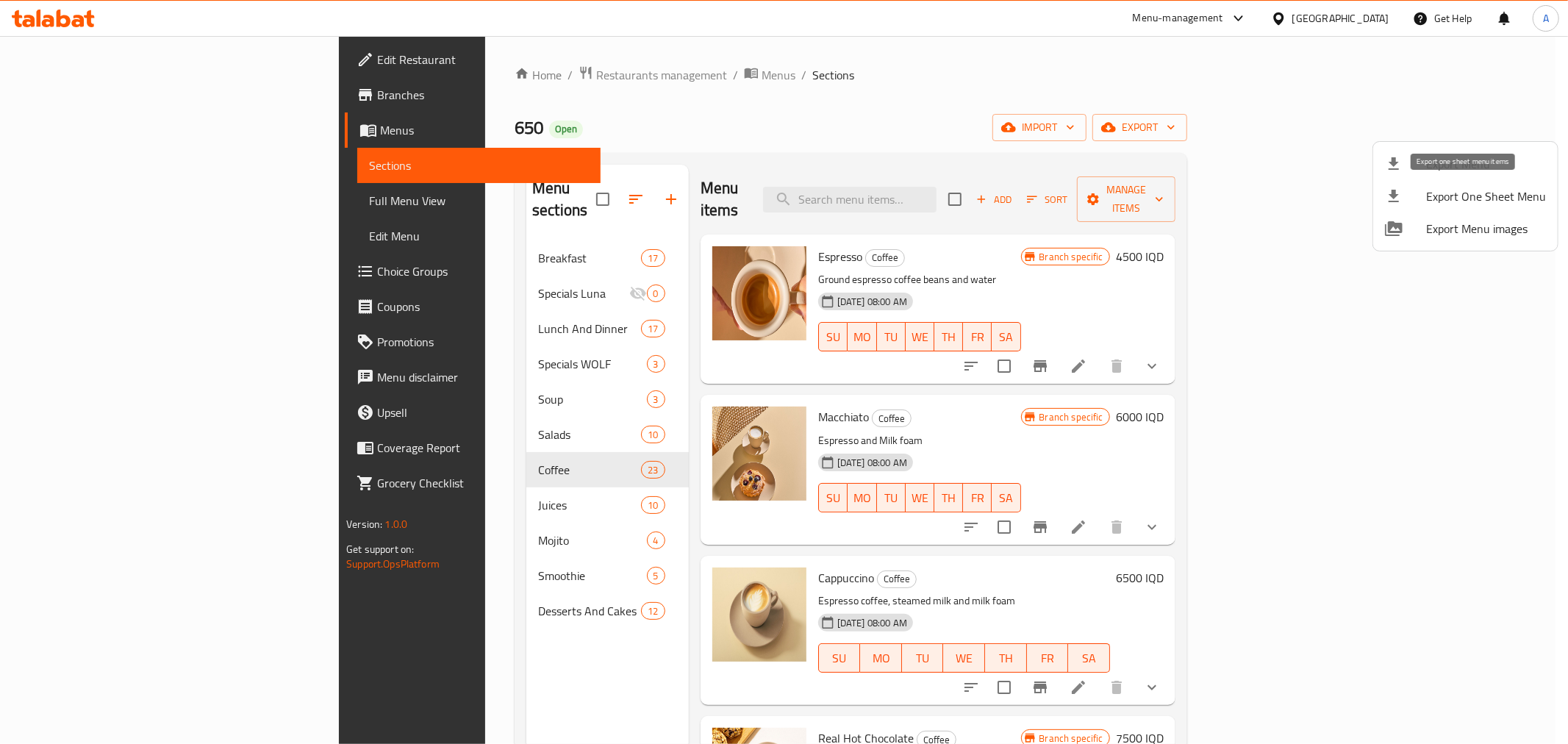
click at [1453, 192] on span "Export One Sheet Menu" at bounding box center [1487, 196] width 120 height 18
click at [368, 281] on div at bounding box center [784, 372] width 1568 height 744
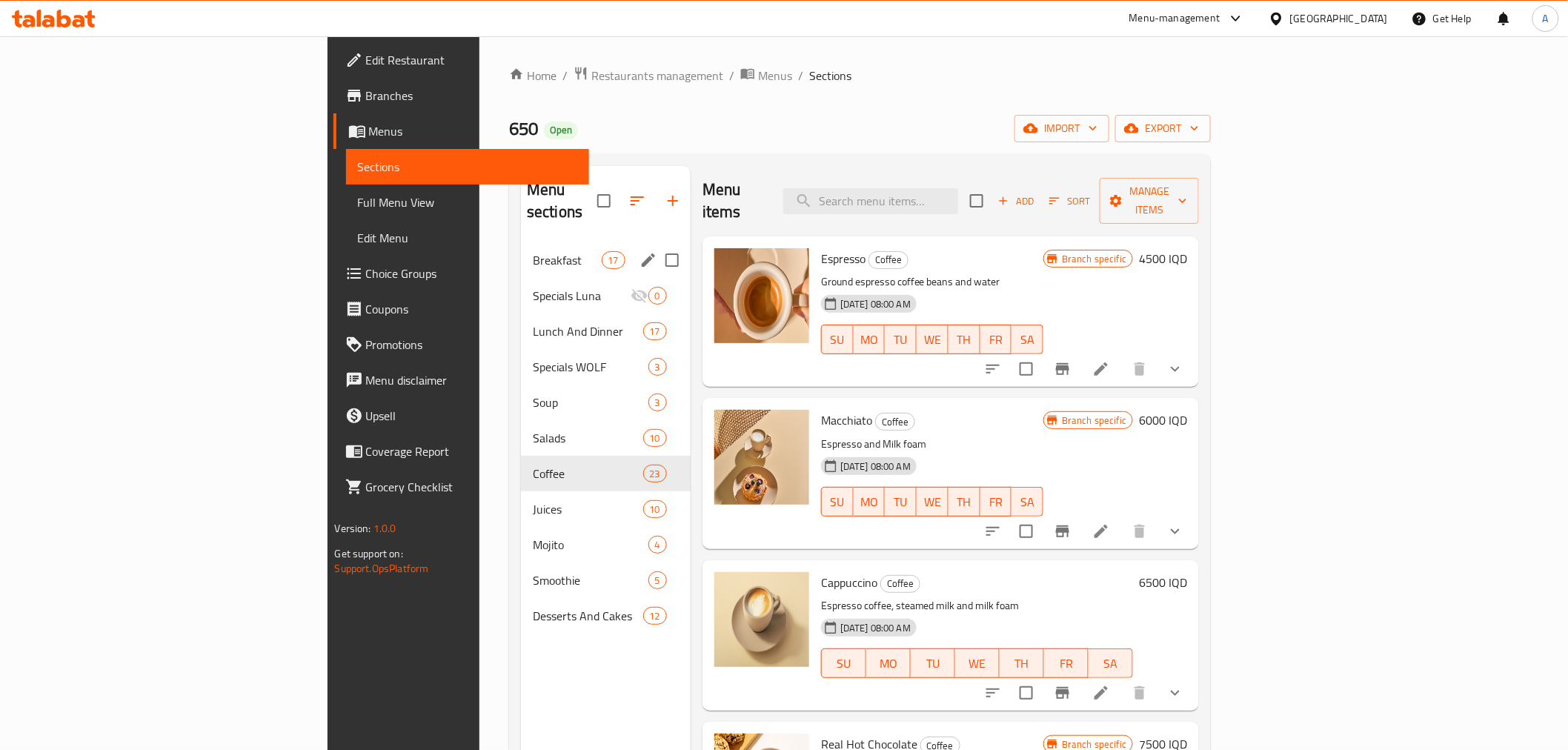
click at [521, 249] on div "Breakfast 17" at bounding box center [605, 260] width 170 height 36
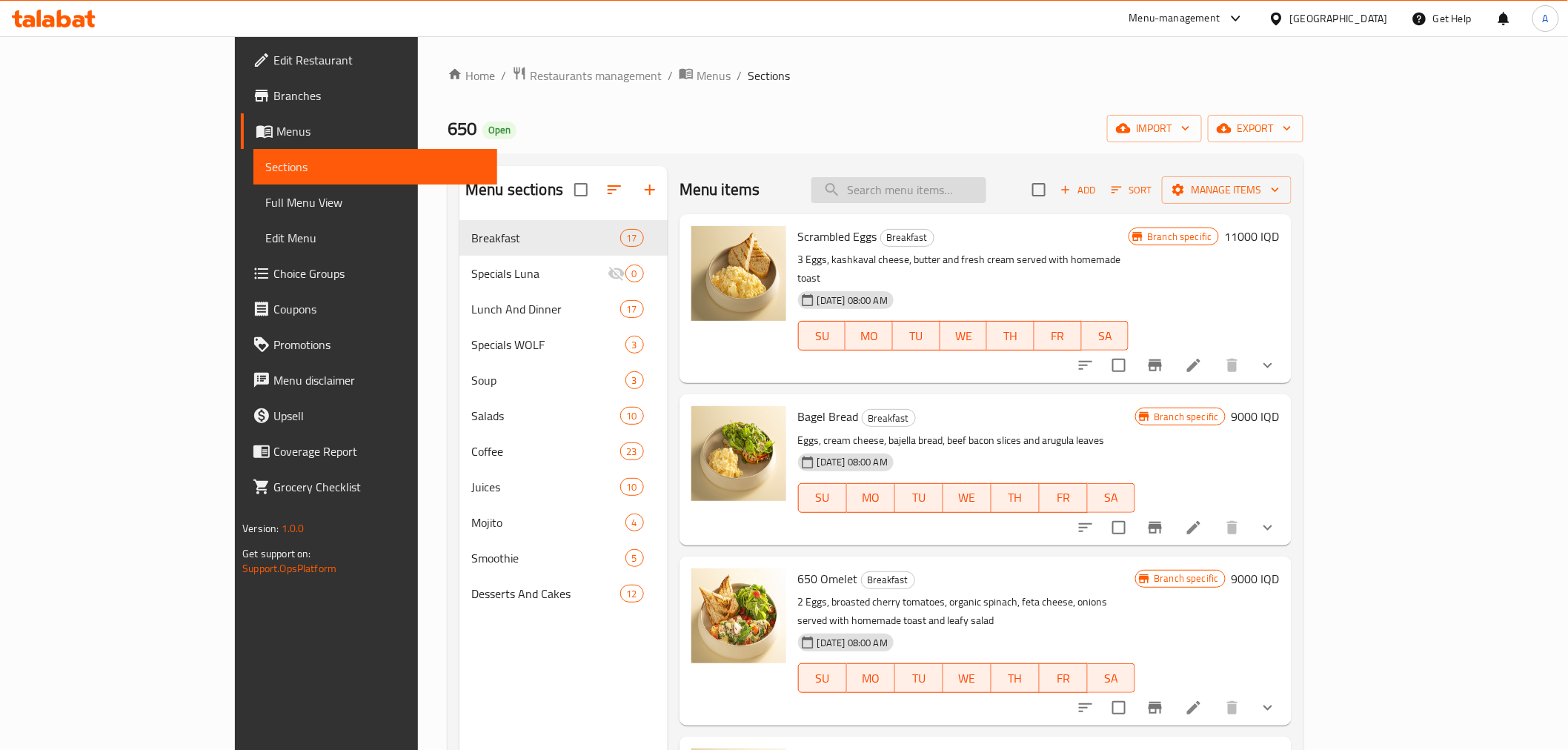
click at [962, 182] on input "search" at bounding box center [899, 190] width 175 height 26
type input ";"
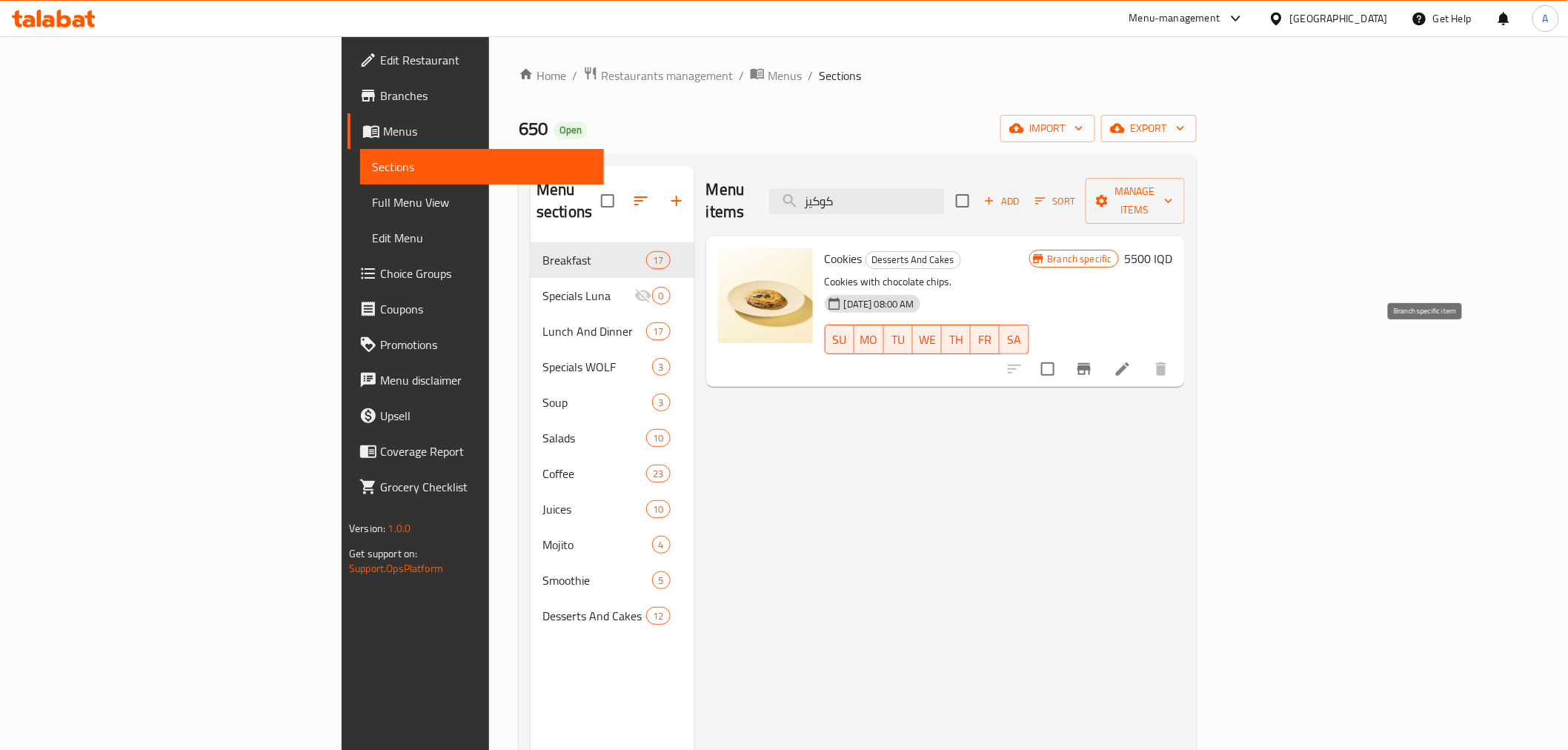
type input "كوكيز"
click at [1129, 362] on icon at bounding box center [1122, 368] width 13 height 13
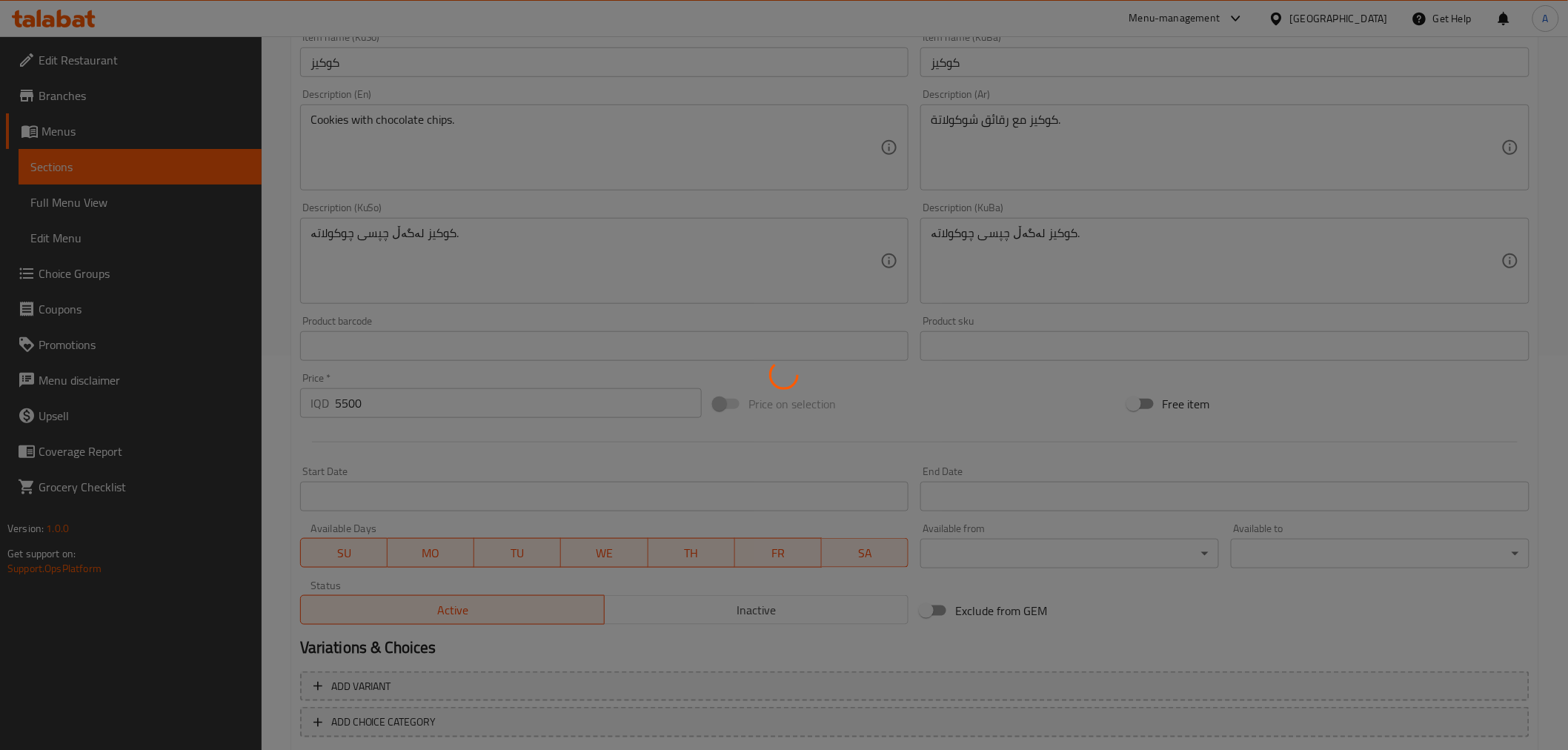
scroll to position [411, 0]
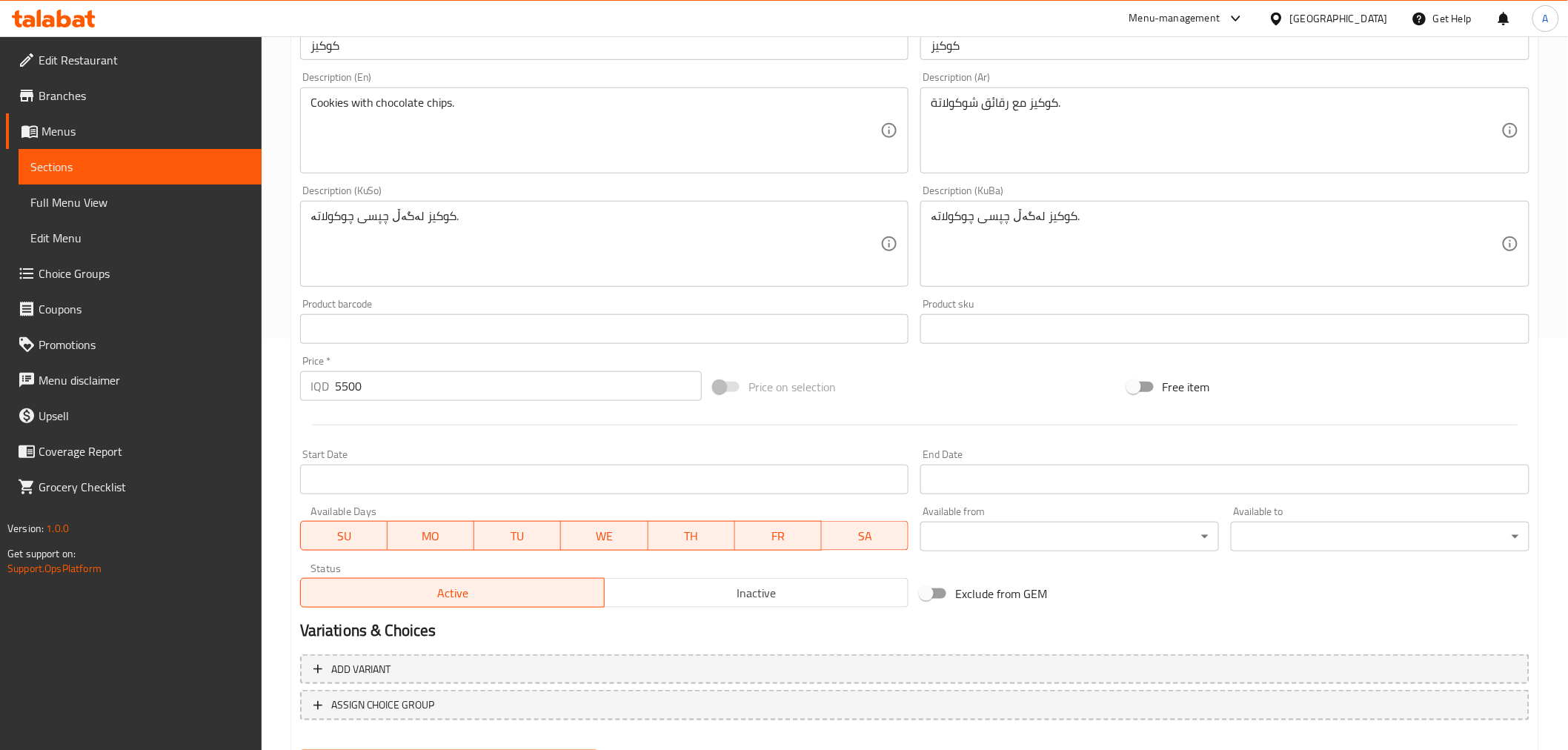
click at [361, 397] on input "5500" at bounding box center [518, 385] width 367 height 29
click at [346, 398] on input "5500" at bounding box center [518, 385] width 367 height 29
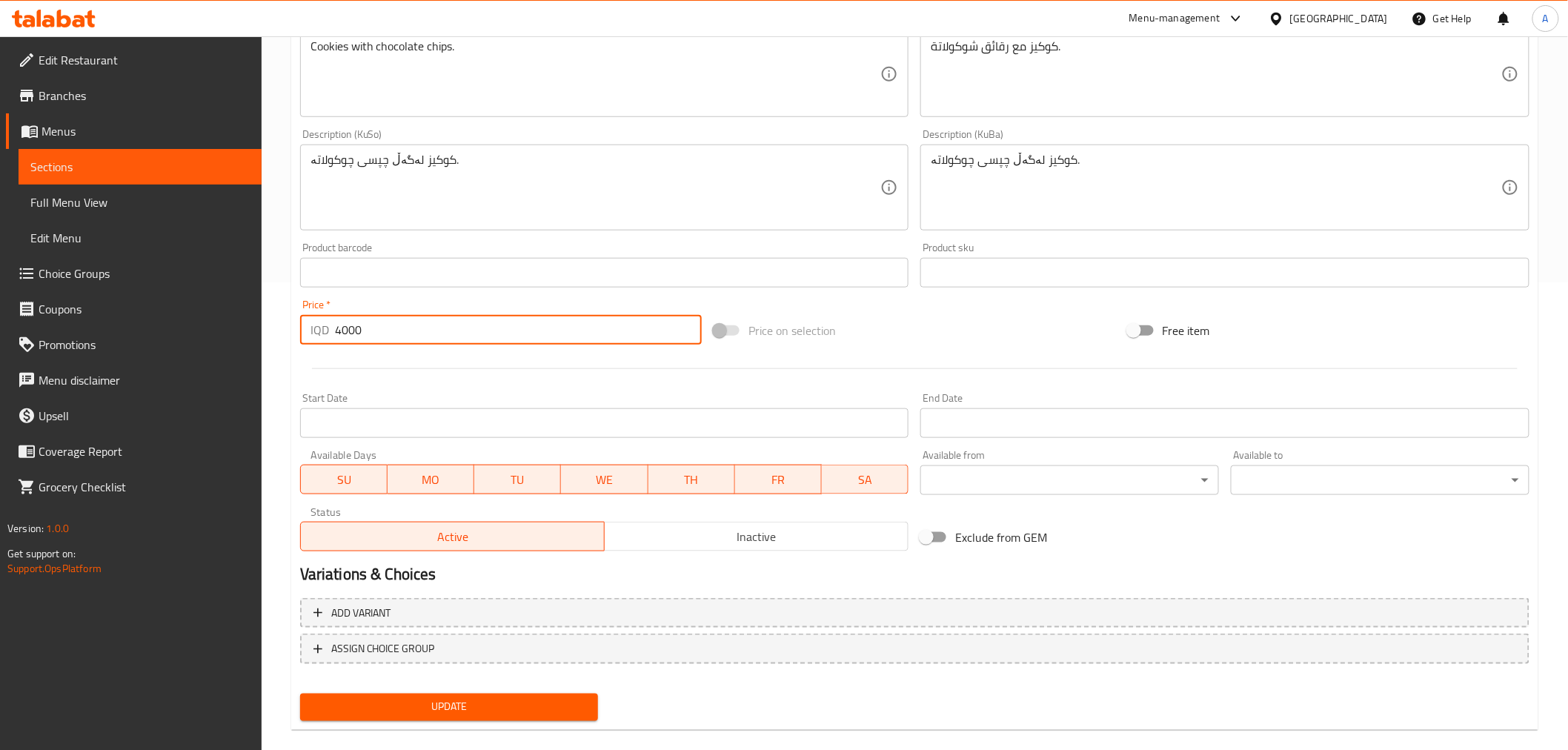
scroll to position [486, 0]
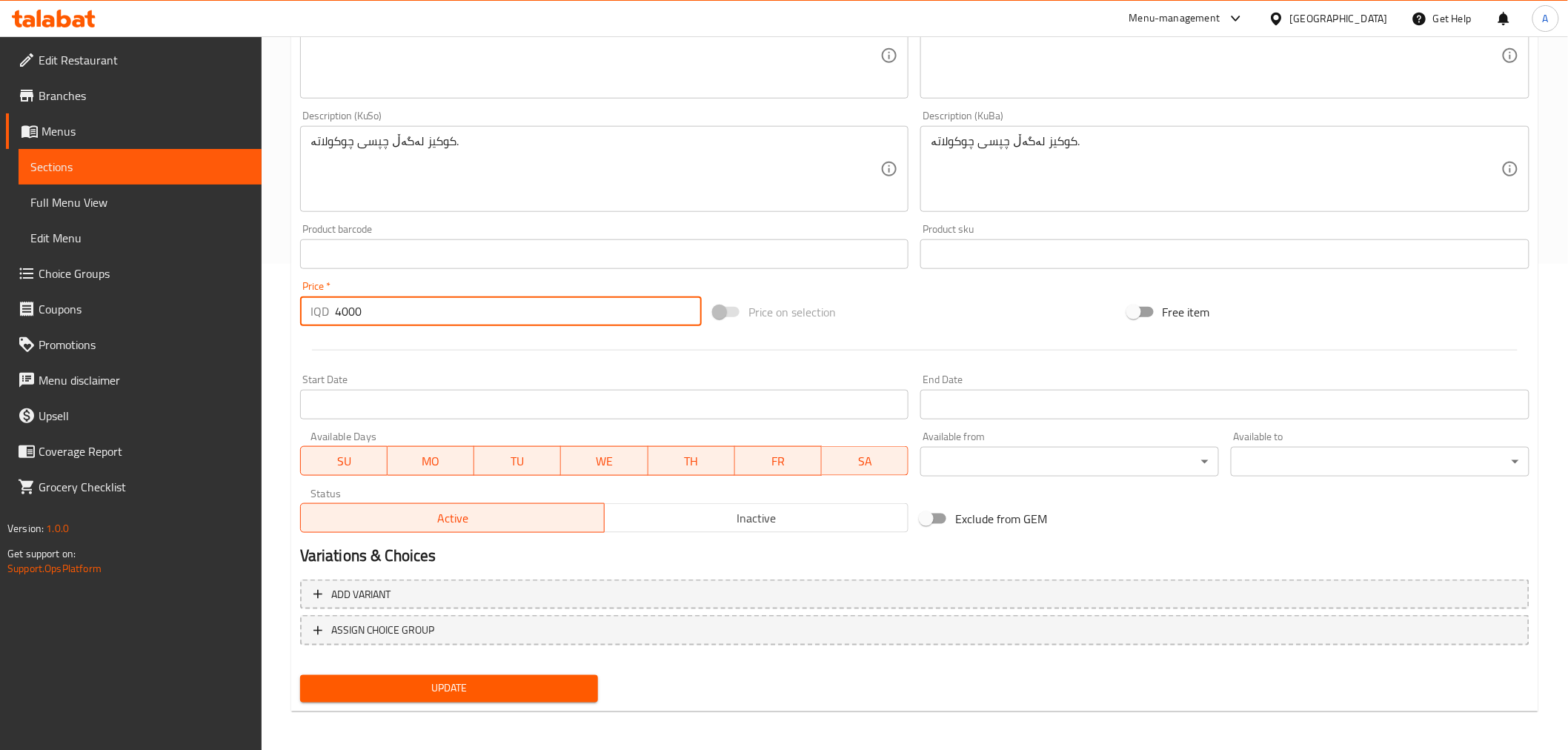
type input "4000"
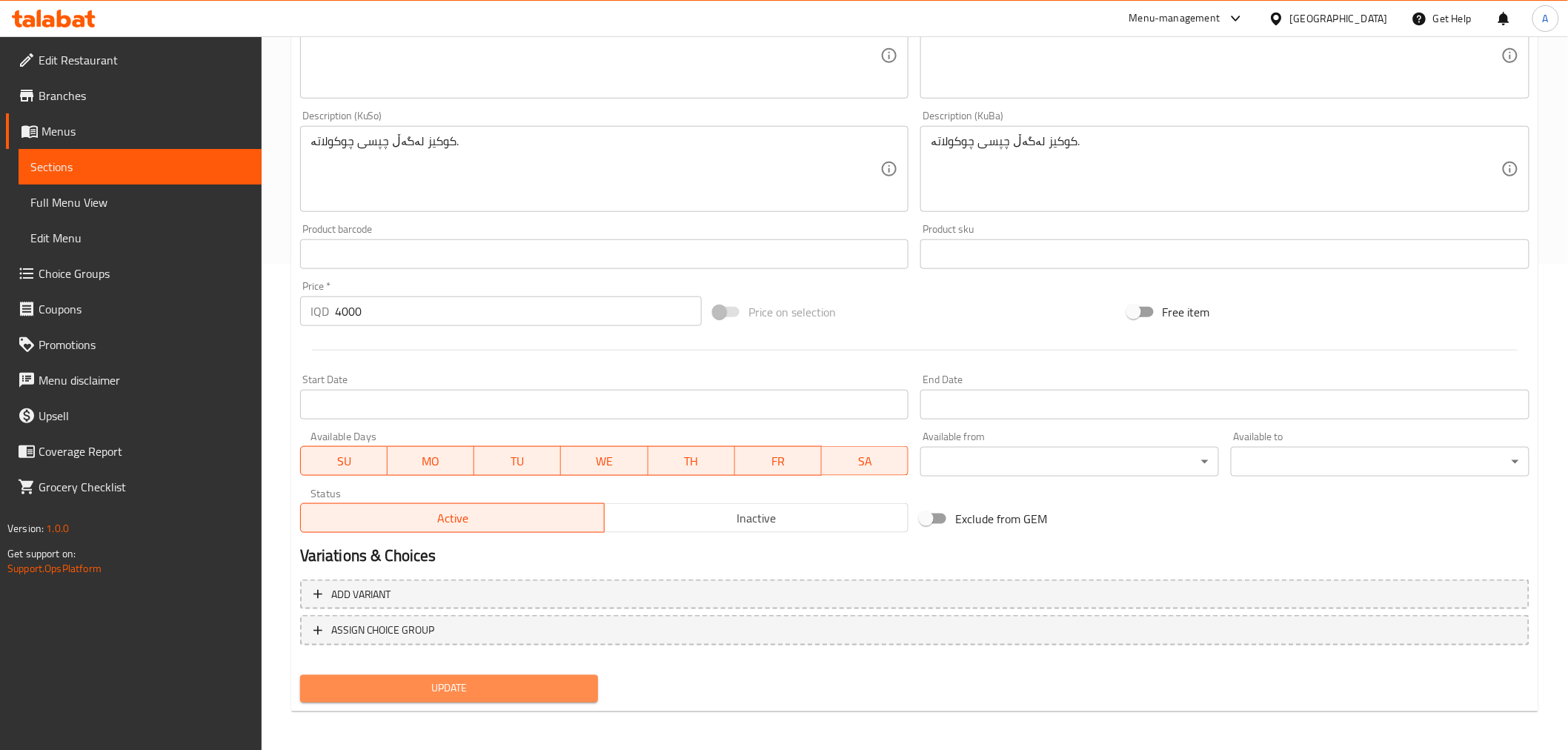
click at [440, 675] on button "Update" at bounding box center [449, 689] width 299 height 28
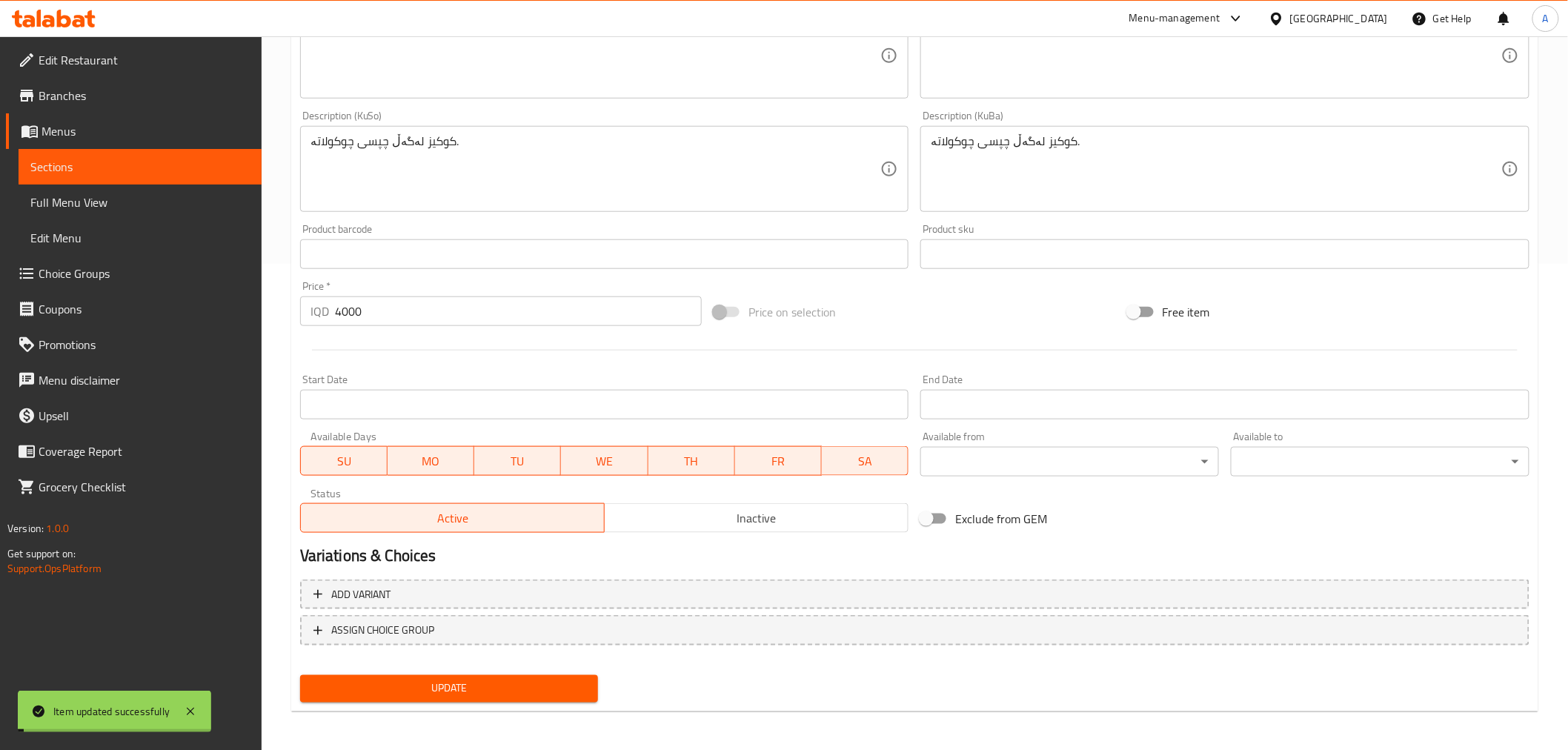
scroll to position [0, 0]
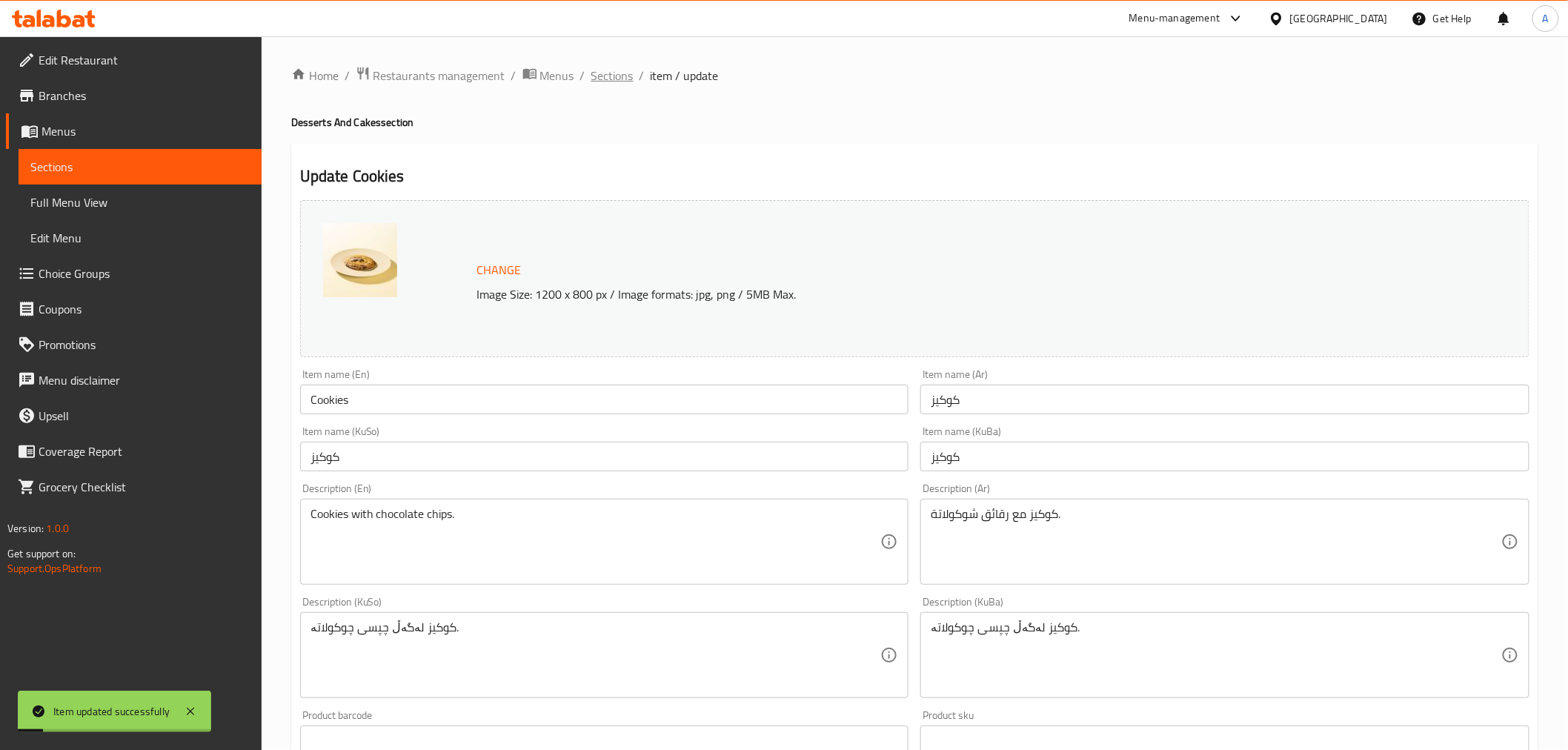
click at [610, 73] on span "Sections" at bounding box center [612, 76] width 42 height 18
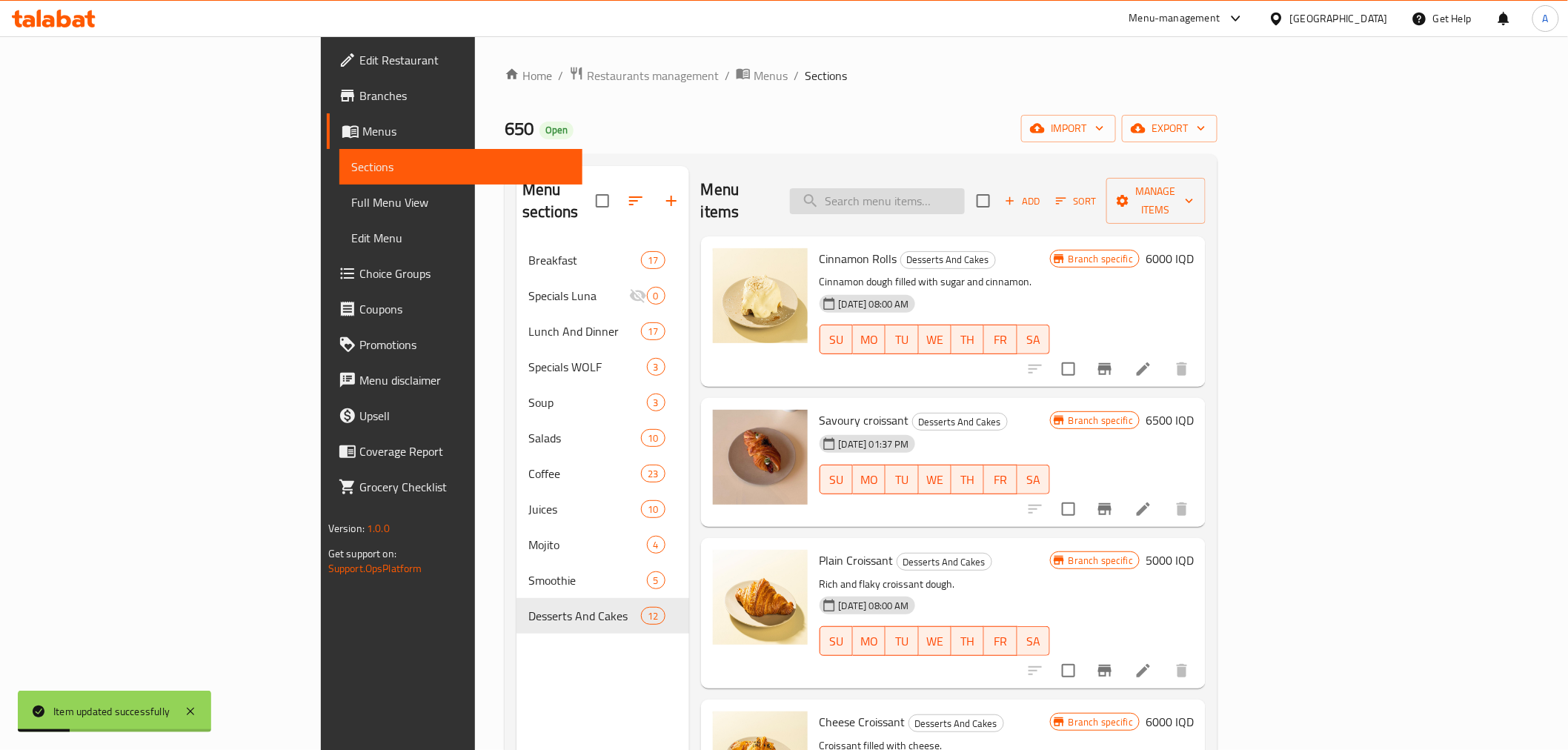
click at [965, 191] on input "search" at bounding box center [877, 201] width 175 height 26
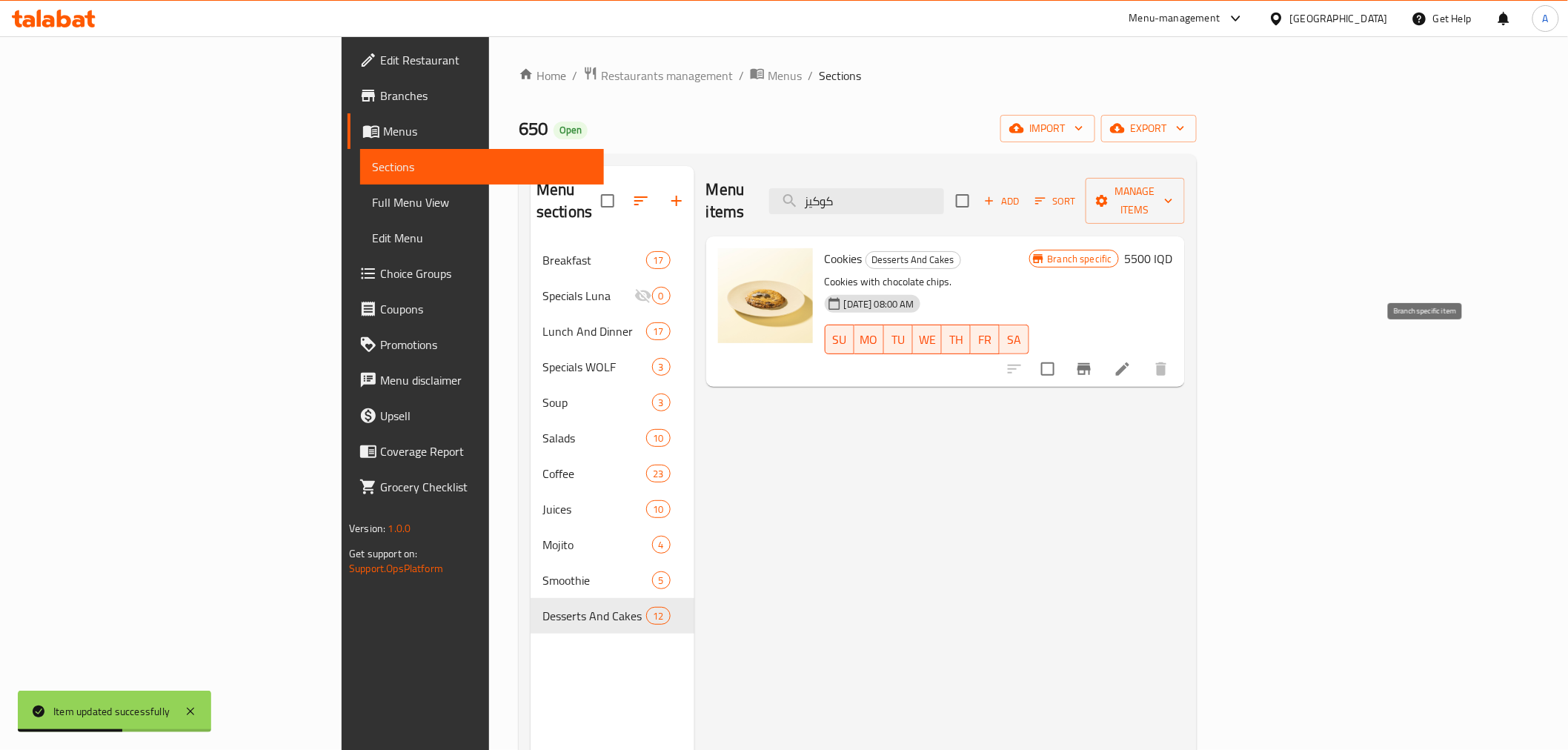
type input "كوكيز"
click at [1102, 351] on button "Branch-specific-item" at bounding box center [1084, 369] width 36 height 36
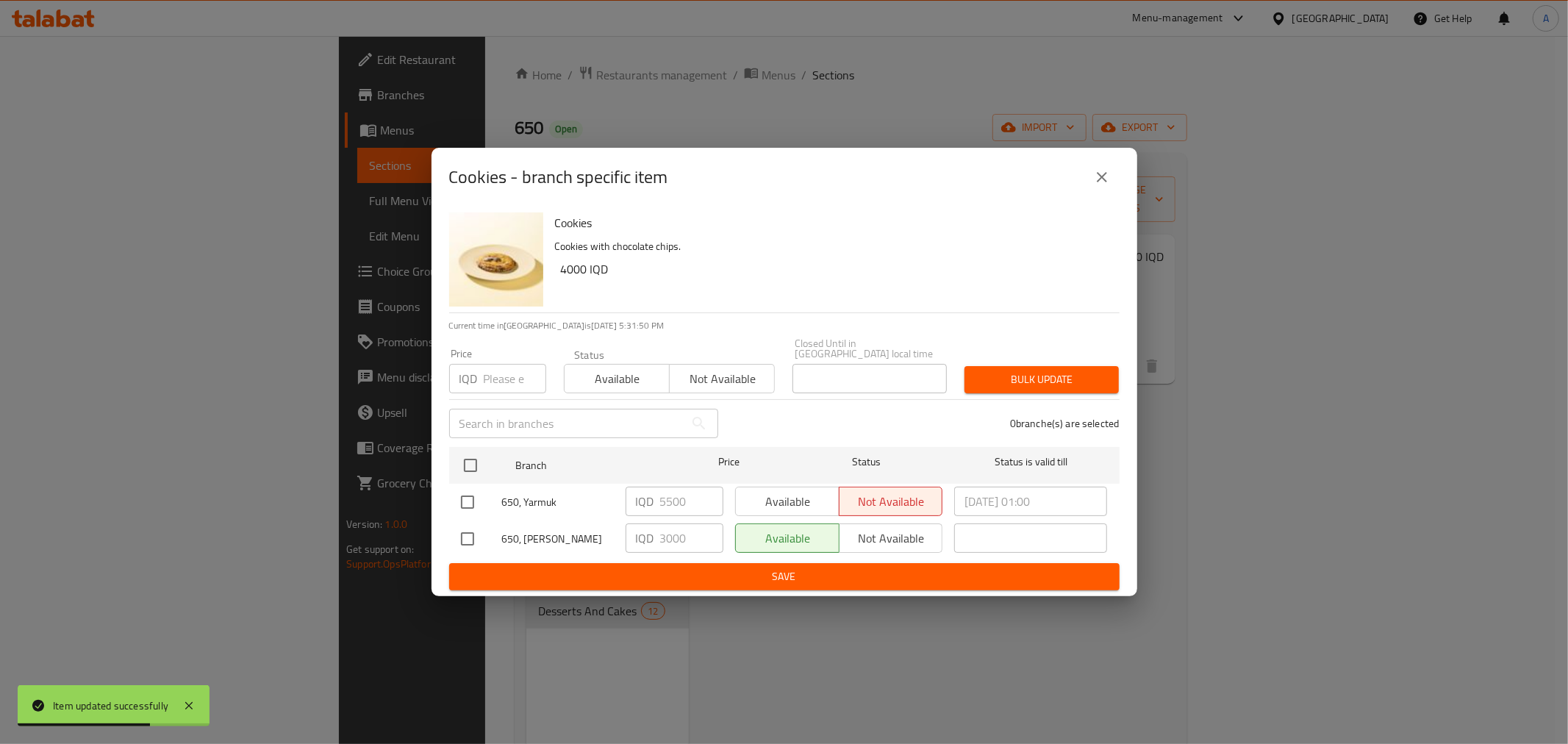
click at [471, 486] on input "checkbox" at bounding box center [467, 501] width 31 height 31
checkbox input "true"
click at [684, 497] on input "5500" at bounding box center [692, 500] width 64 height 29
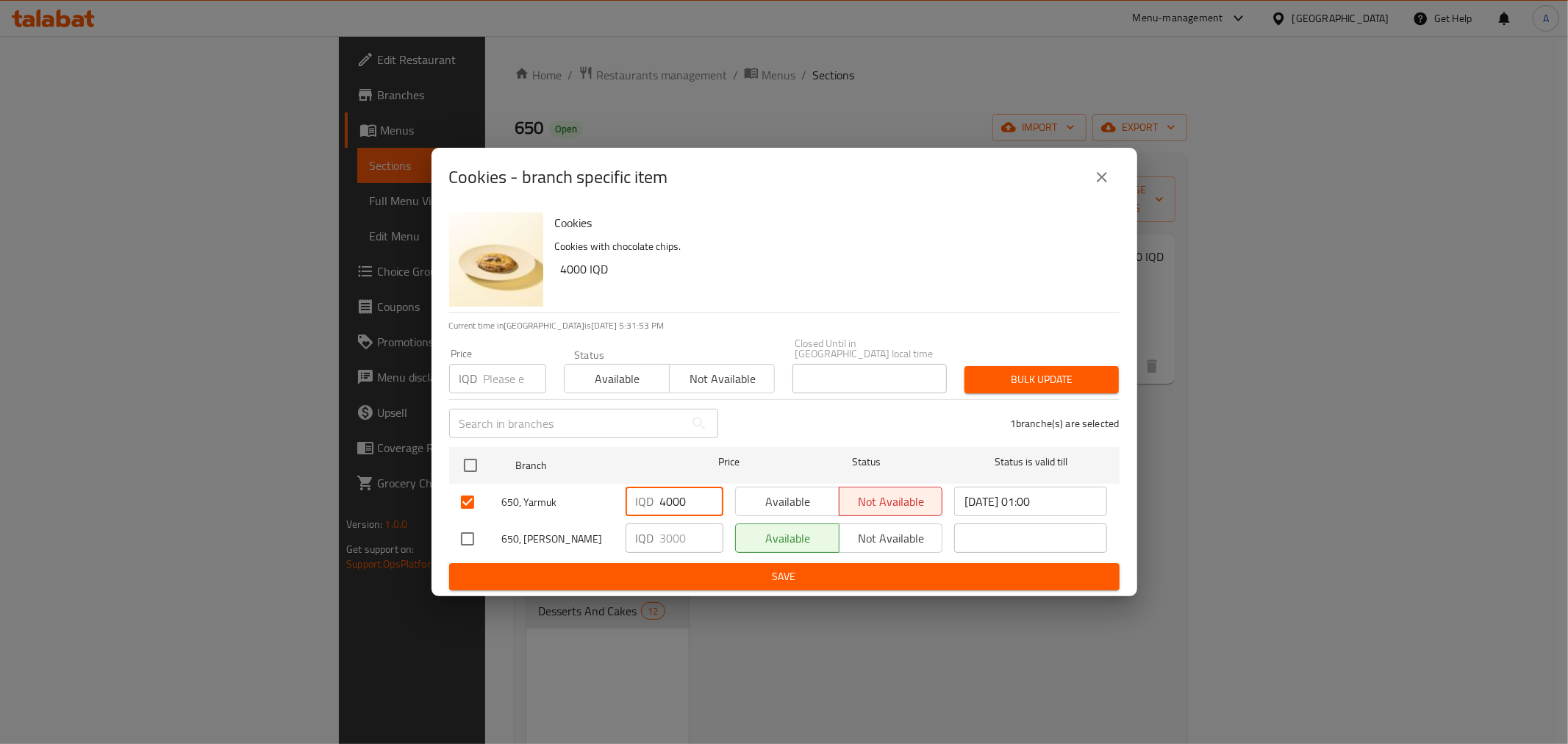
type input "4000"
click at [462, 532] on input "checkbox" at bounding box center [467, 538] width 31 height 31
checkbox input "true"
click at [680, 535] on input "3000" at bounding box center [692, 537] width 64 height 29
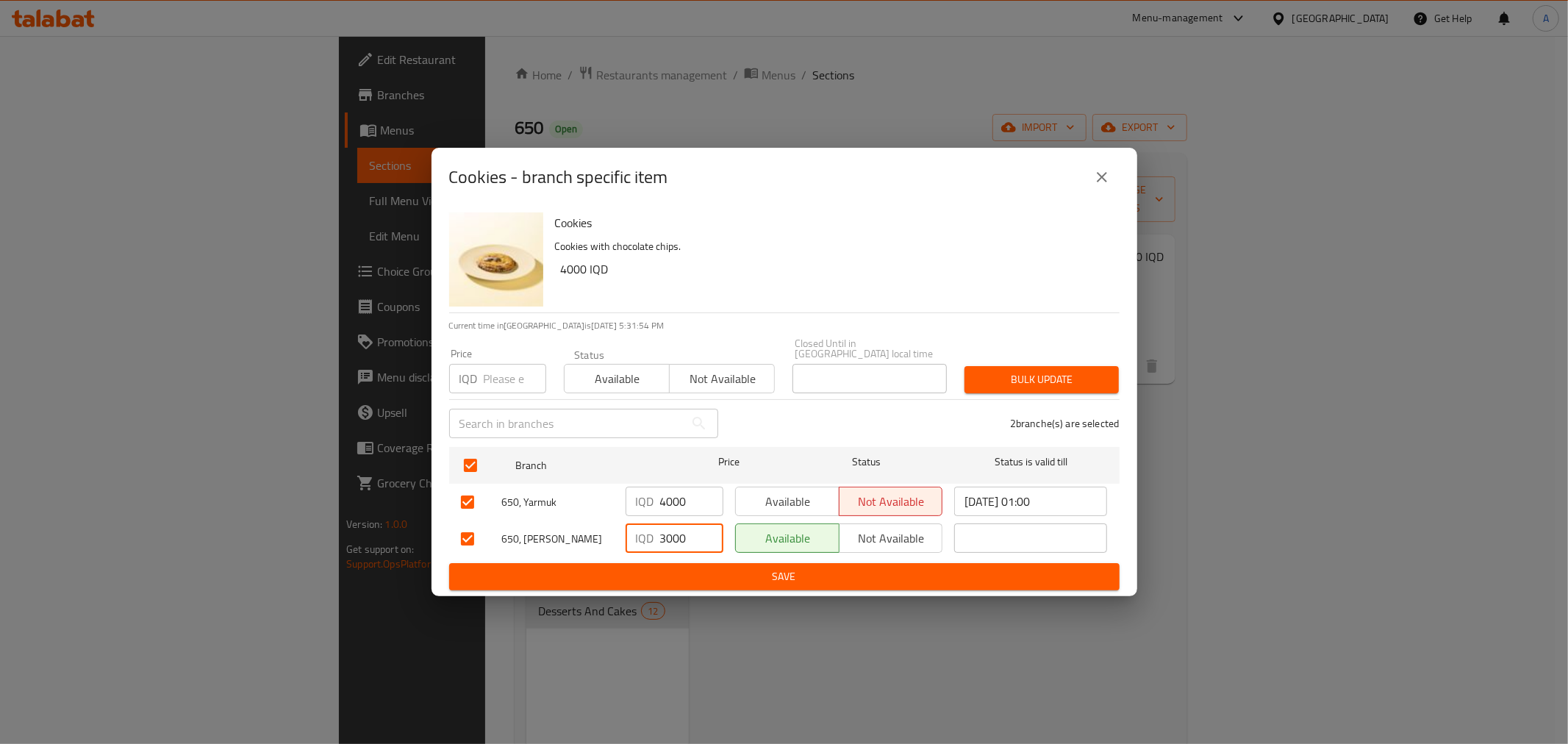
click at [680, 535] on input "3000" at bounding box center [692, 537] width 64 height 29
click at [660, 534] on input "3000" at bounding box center [692, 537] width 64 height 29
click at [657, 543] on div "IQD 3000 ​" at bounding box center [675, 537] width 98 height 29
type input "4000"
click at [652, 569] on span "Save" at bounding box center [784, 576] width 647 height 19
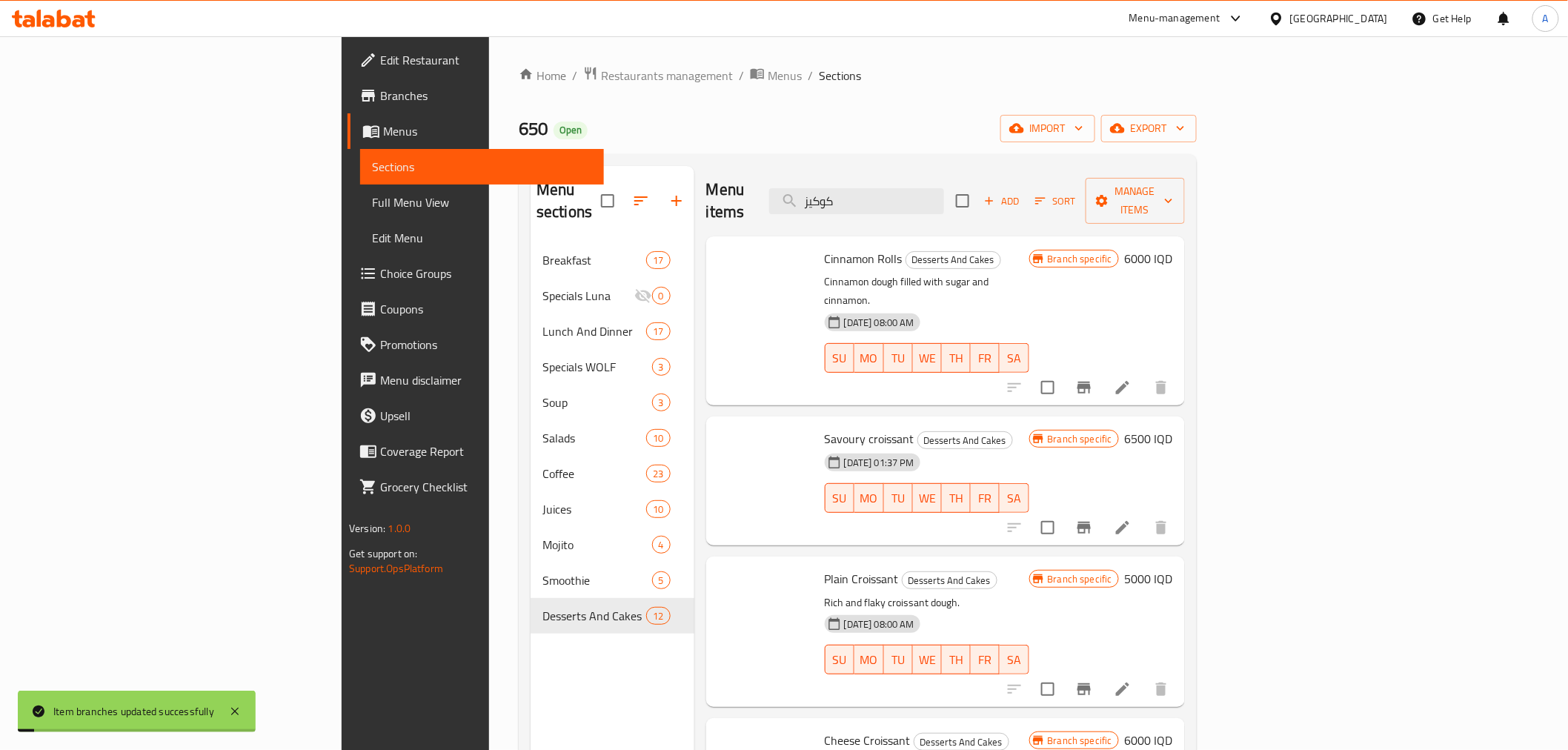
click at [825, 428] on span "Savoury croissant" at bounding box center [869, 439] width 90 height 22
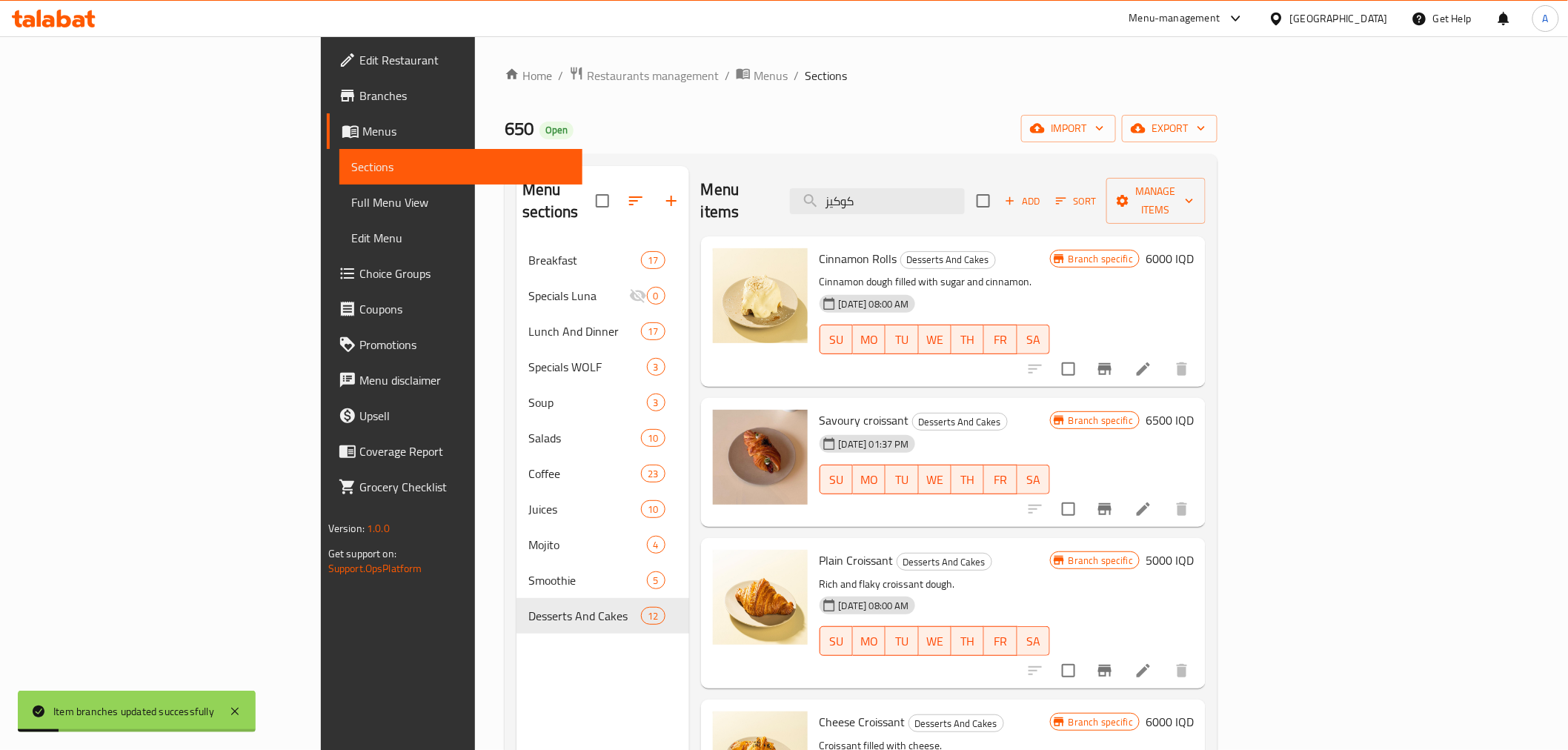
click at [813, 357] on div "Cinnamon Rolls Desserts And Cakes Cinnamon dough filled with sugar and cinnamon…" at bounding box center [934, 311] width 242 height 139
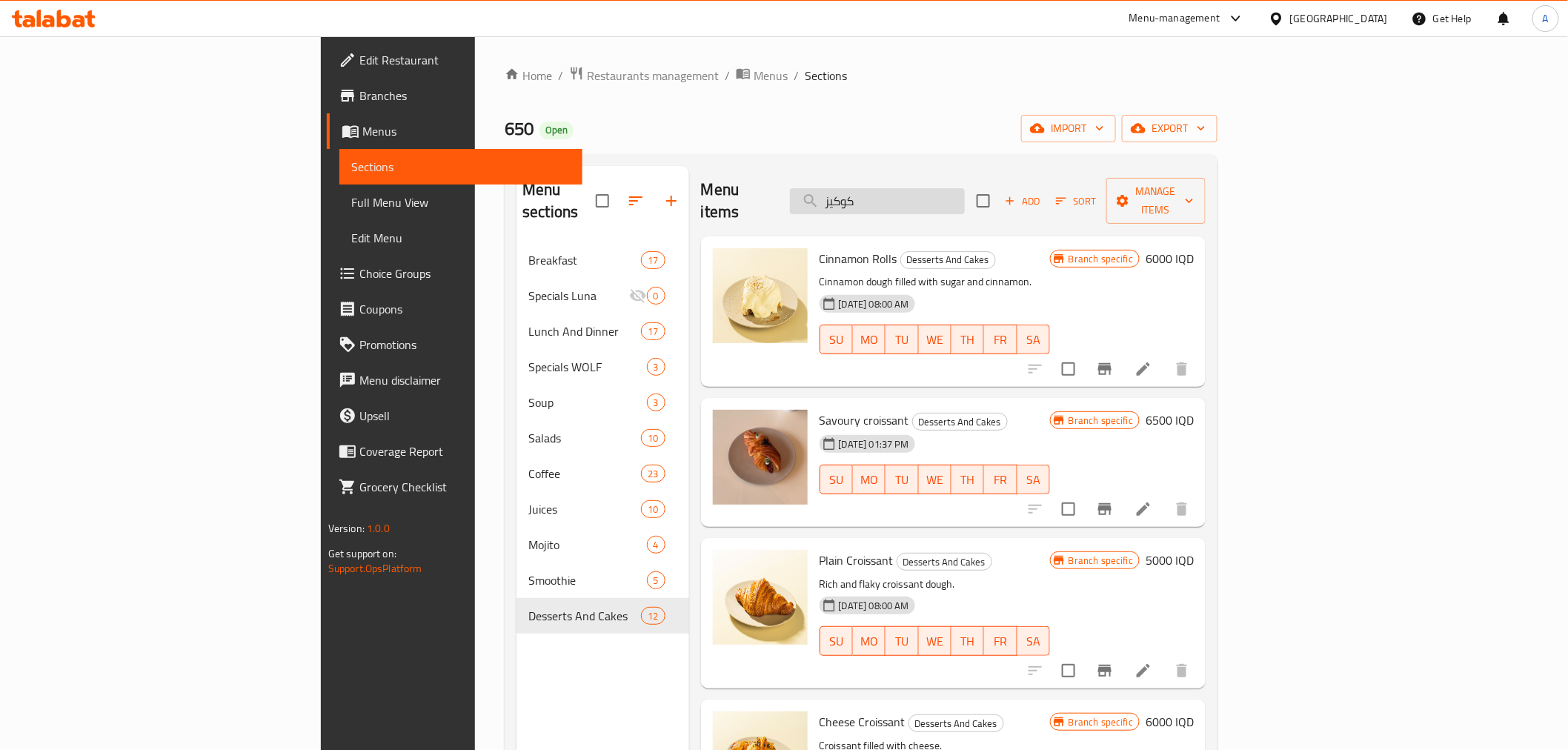
click at [959, 189] on input "كوكيز" at bounding box center [877, 201] width 175 height 26
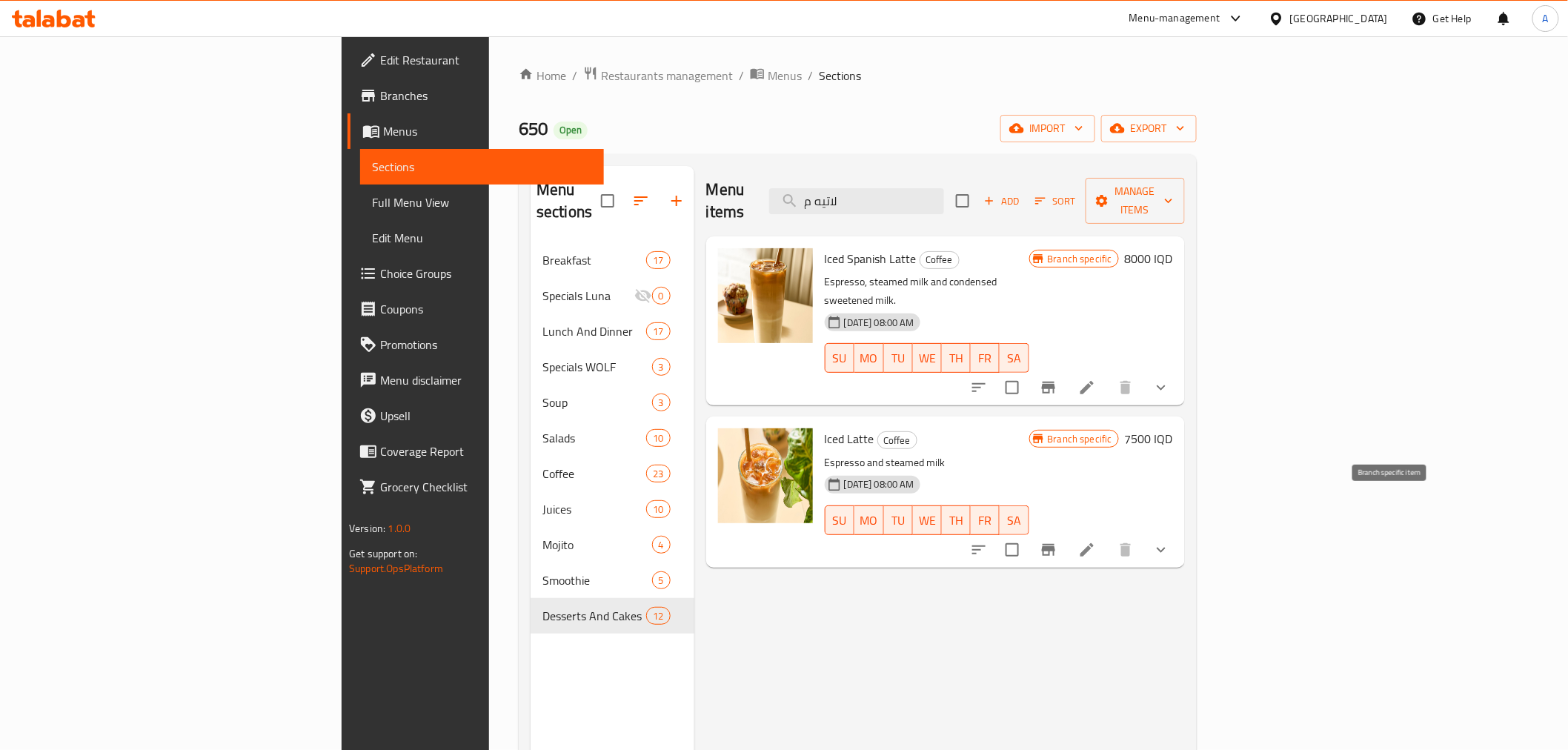
click at [1055, 544] on icon "Branch-specific-item" at bounding box center [1048, 549] width 13 height 12
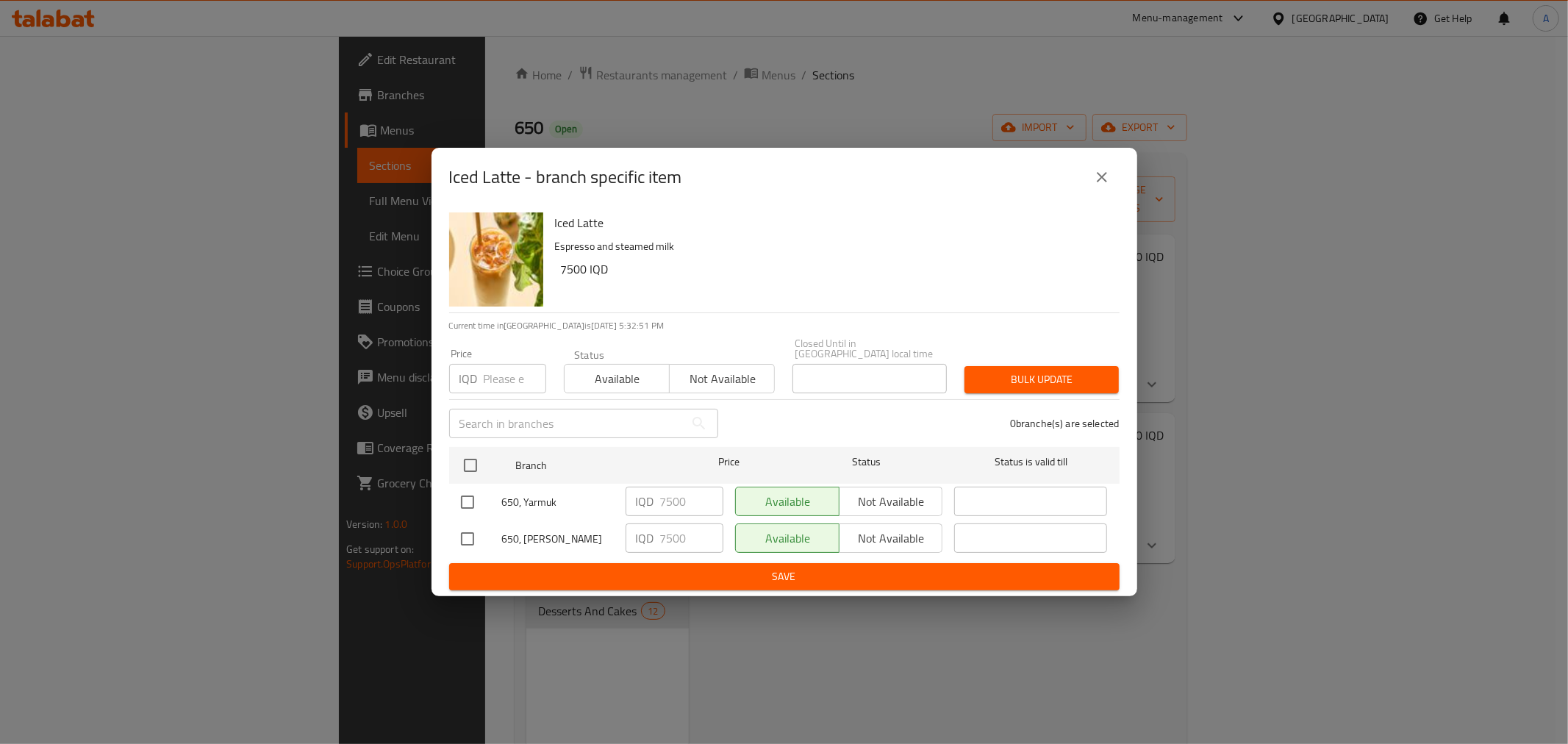
click at [407, 273] on div "Iced Latte - branch specific item Iced Latte Espresso and steamed milk 7500 IQD…" at bounding box center [784, 372] width 1568 height 744
click at [1103, 172] on button "close" at bounding box center [1102, 177] width 35 height 35
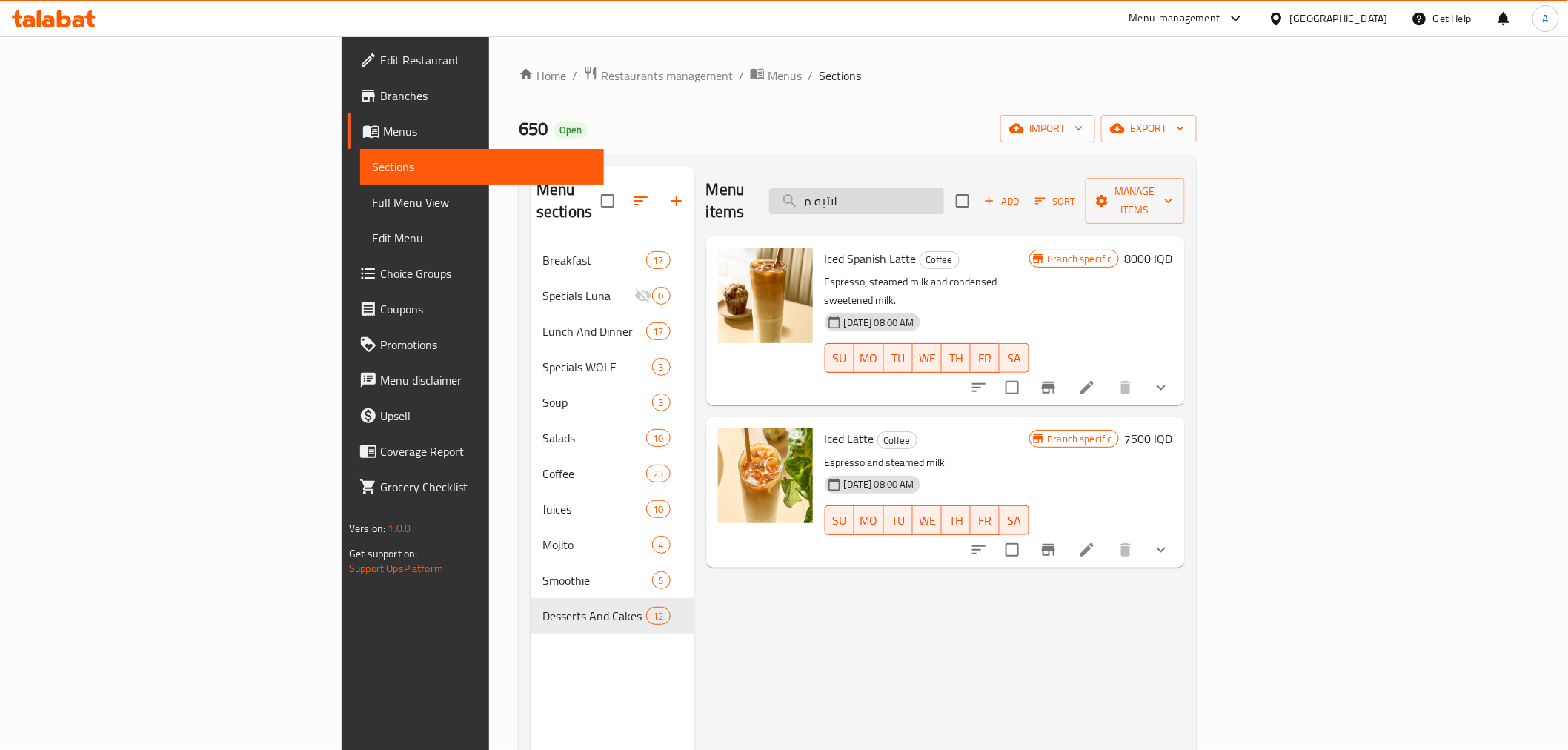
click at [944, 189] on input "لاتيه م" at bounding box center [856, 201] width 175 height 26
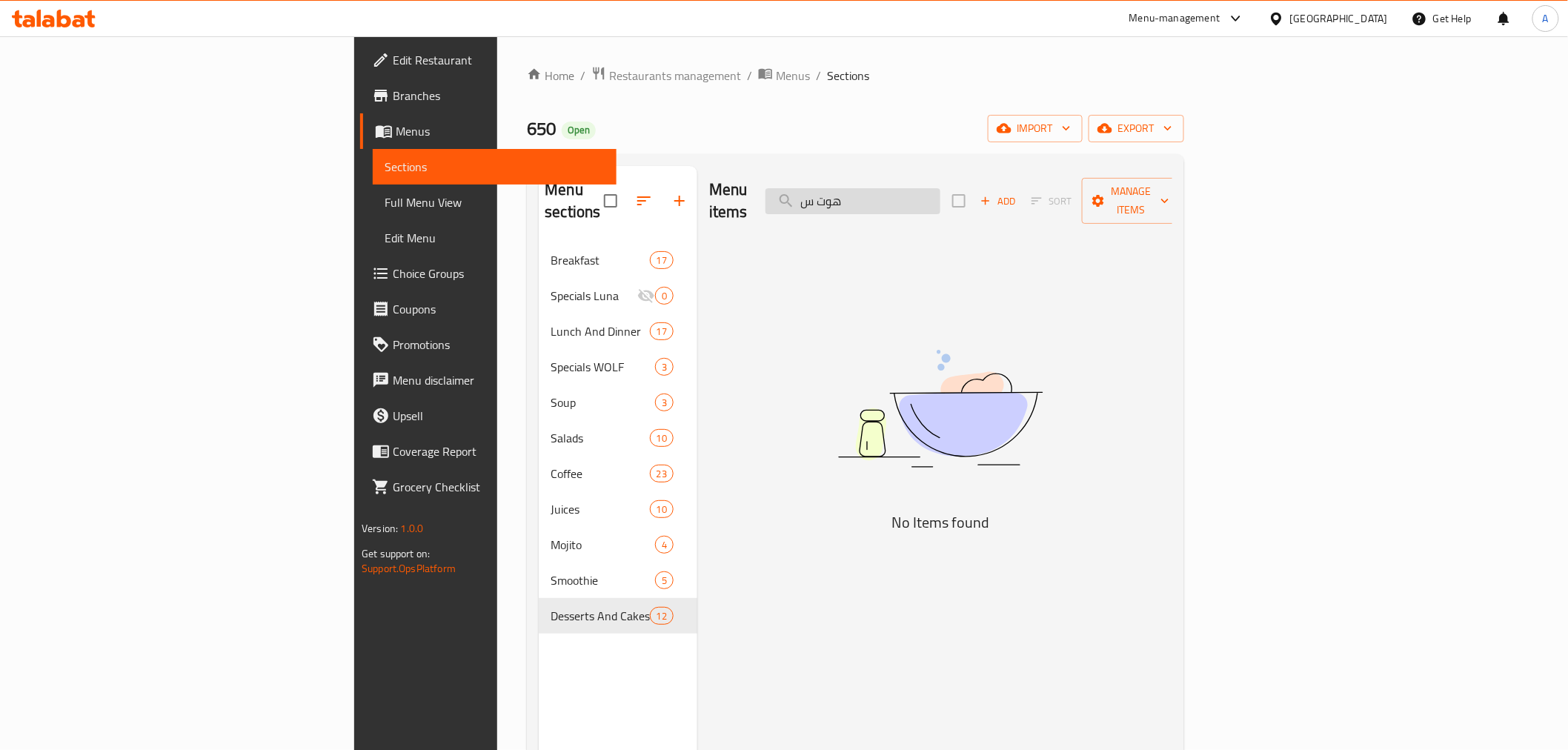
click at [941, 189] on input "هوت س" at bounding box center [853, 201] width 175 height 26
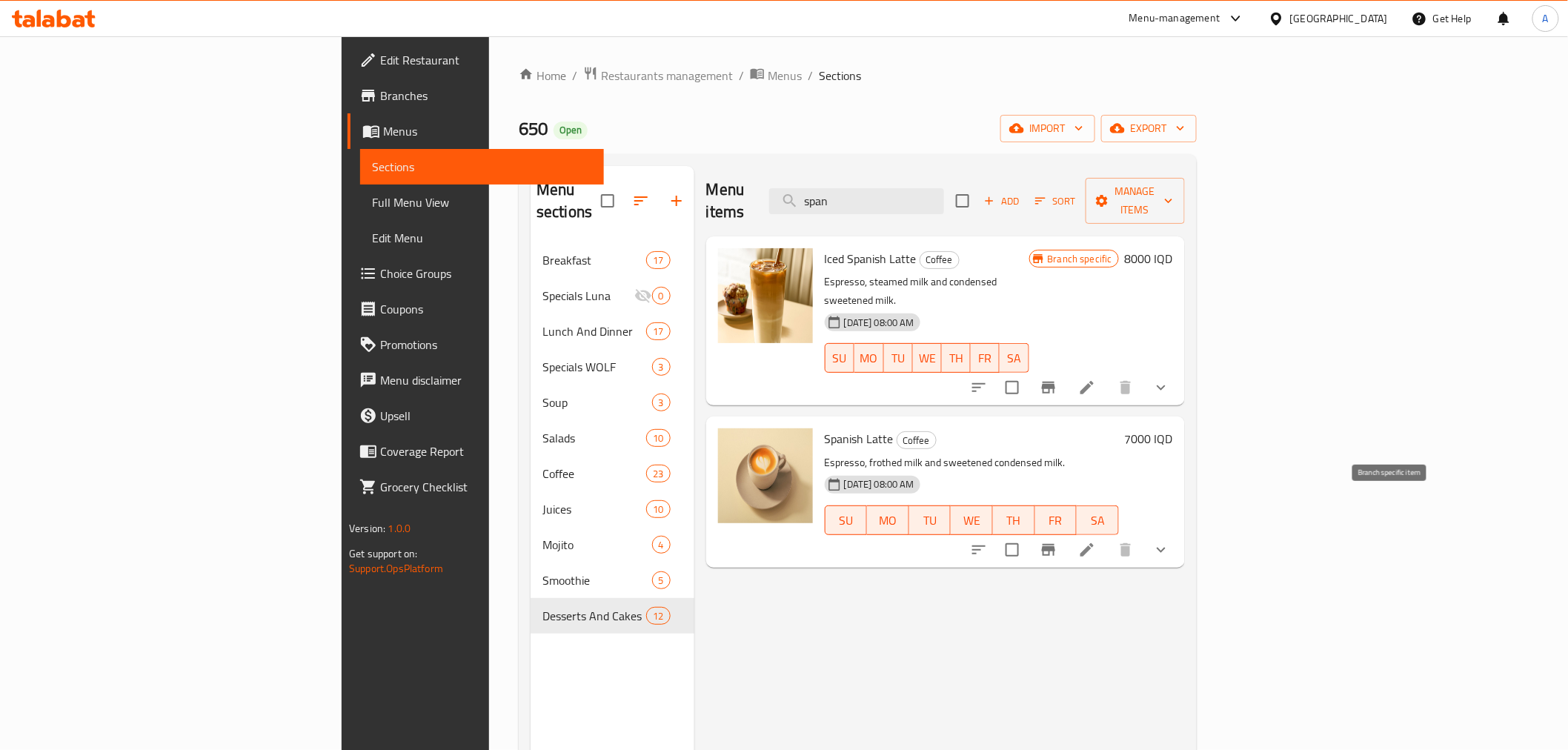
type input "span"
click at [1055, 544] on icon "Branch-specific-item" at bounding box center [1048, 549] width 13 height 12
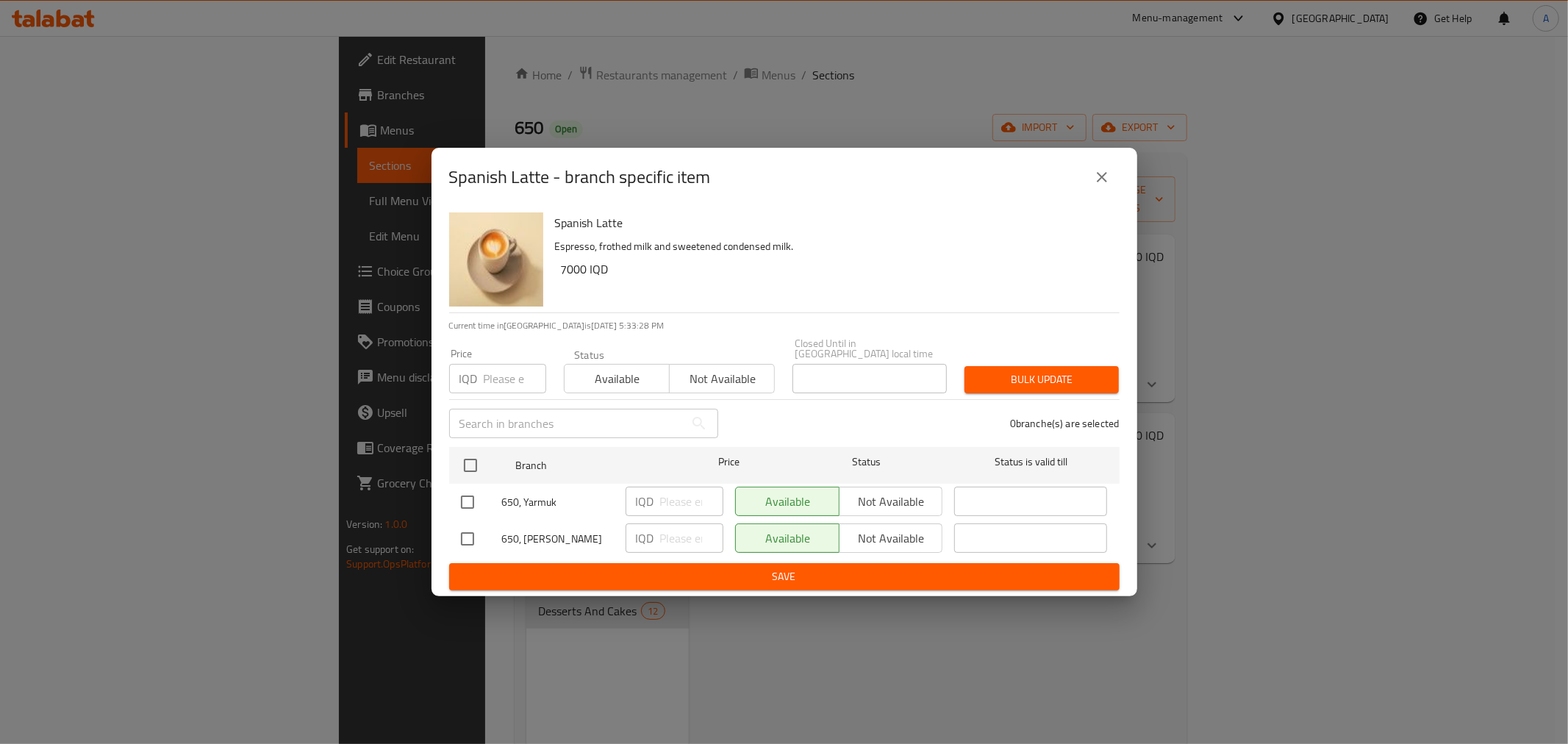
click at [1103, 184] on icon "close" at bounding box center [1102, 177] width 18 height 18
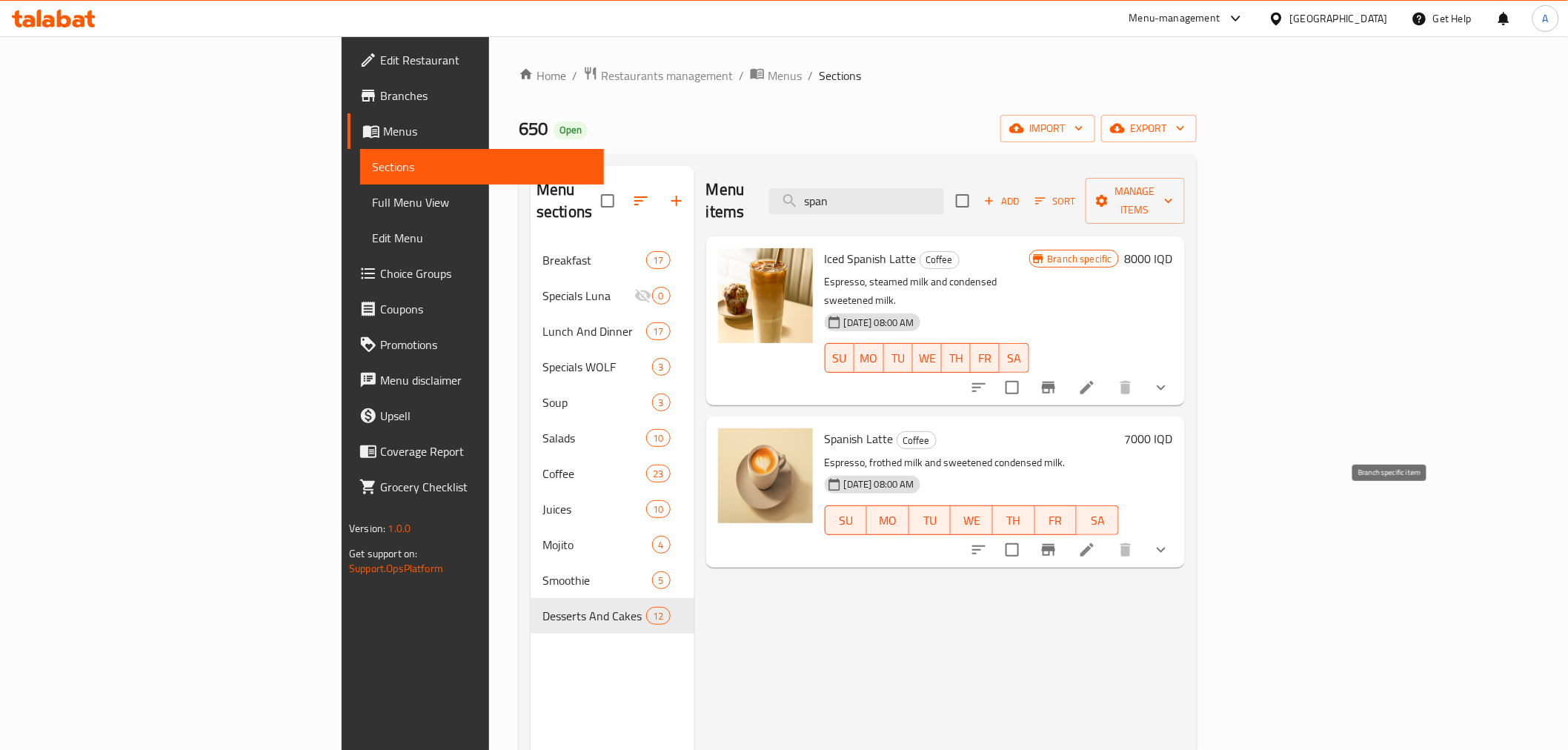
click at [1066, 532] on button "Branch-specific-item" at bounding box center [1048, 550] width 36 height 36
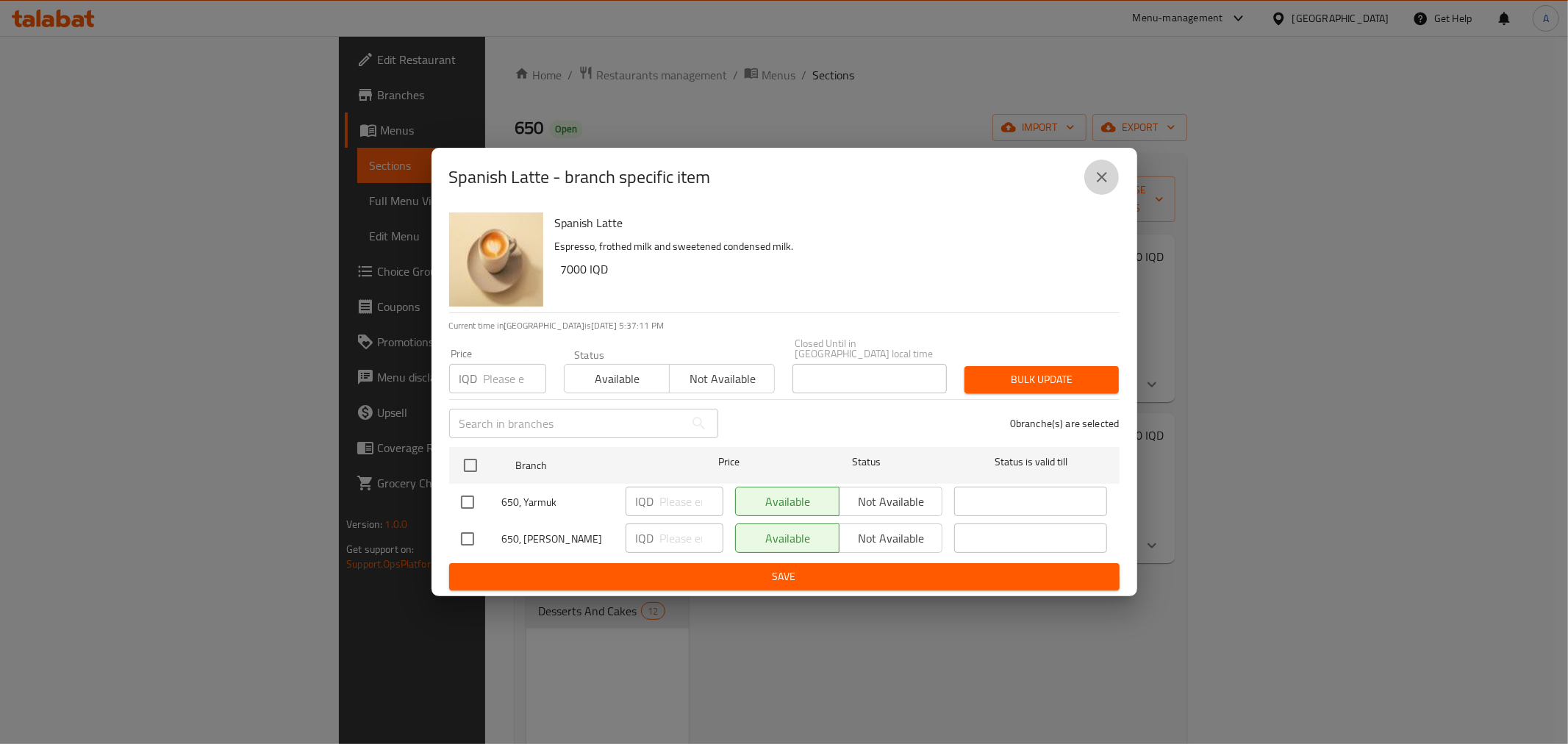
click at [1106, 182] on icon "close" at bounding box center [1102, 177] width 18 height 18
